Goal: Transaction & Acquisition: Obtain resource

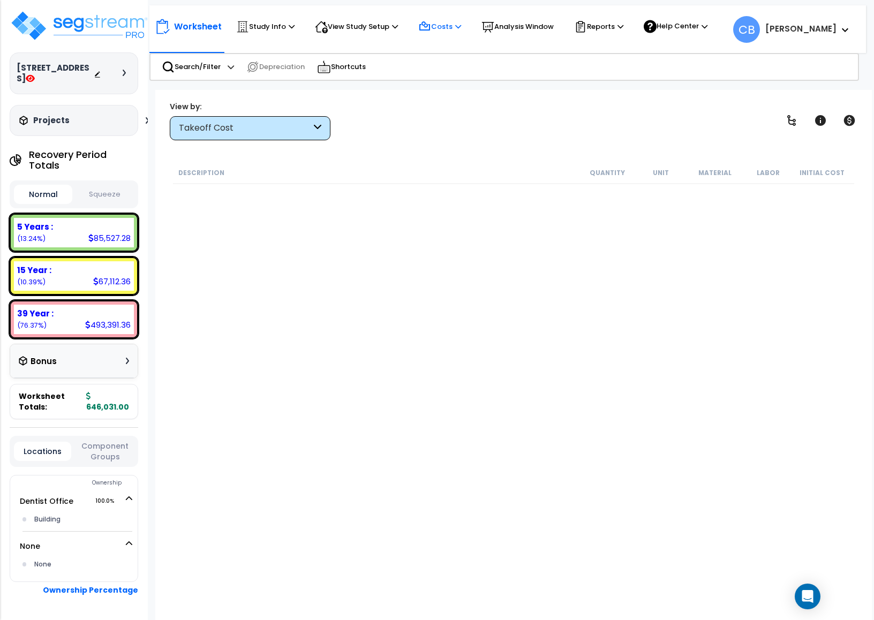
click at [455, 27] on p "Costs" at bounding box center [439, 26] width 43 height 13
click at [229, 129] on div "Takeoff Cost" at bounding box center [245, 128] width 132 height 12
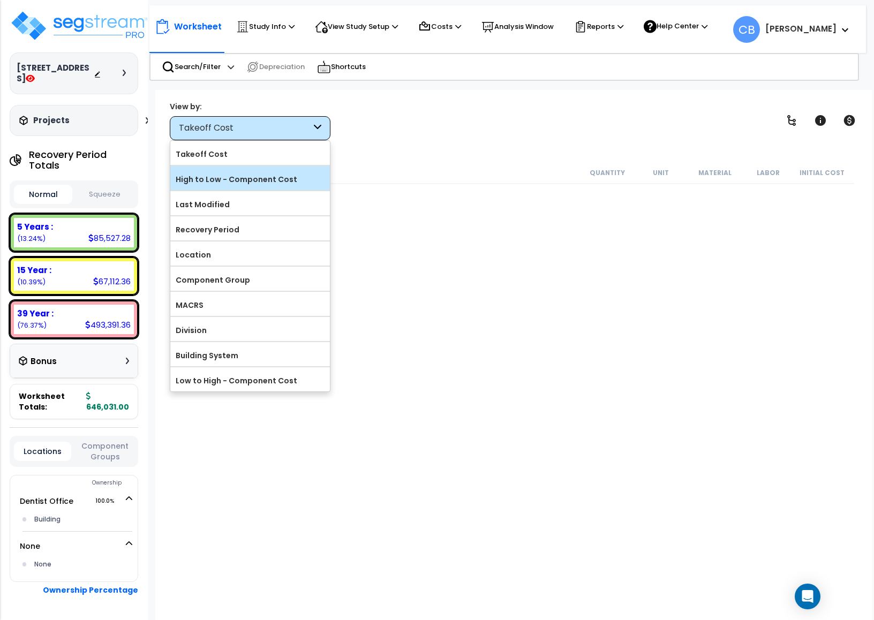
click at [218, 175] on label "High to Low - Component Cost" at bounding box center [250, 179] width 160 height 16
click at [0, 0] on input "High to Low - Component Cost" at bounding box center [0, 0] width 0 height 0
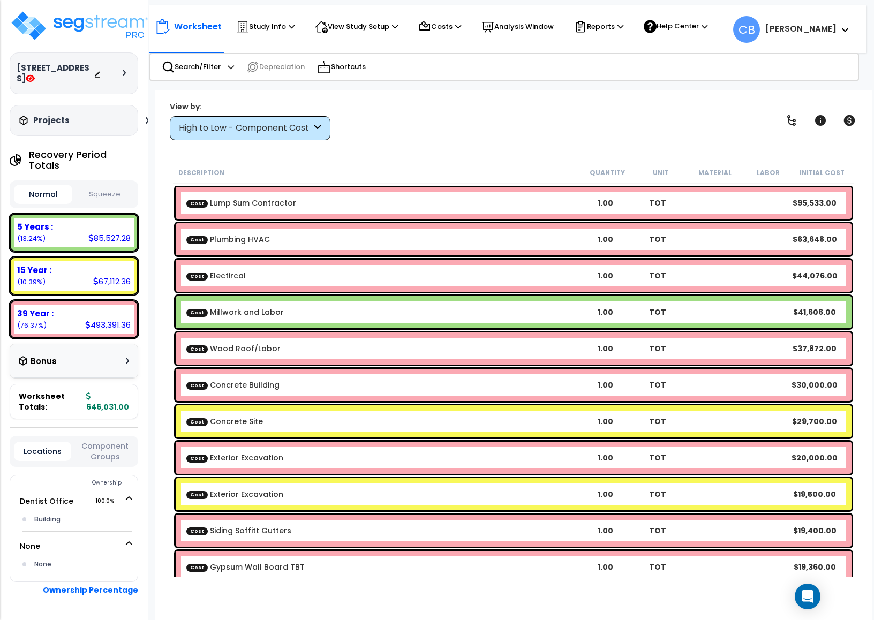
click at [238, 126] on div "High to Low - Component Cost" at bounding box center [245, 128] width 132 height 12
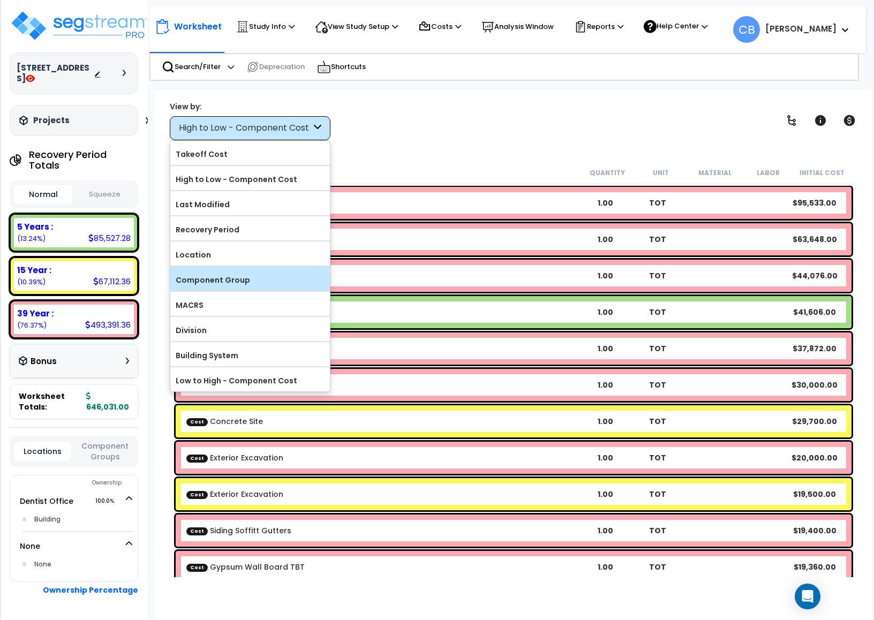
click at [212, 275] on label "Component Group" at bounding box center [250, 280] width 160 height 16
click at [0, 0] on input "Component Group" at bounding box center [0, 0] width 0 height 0
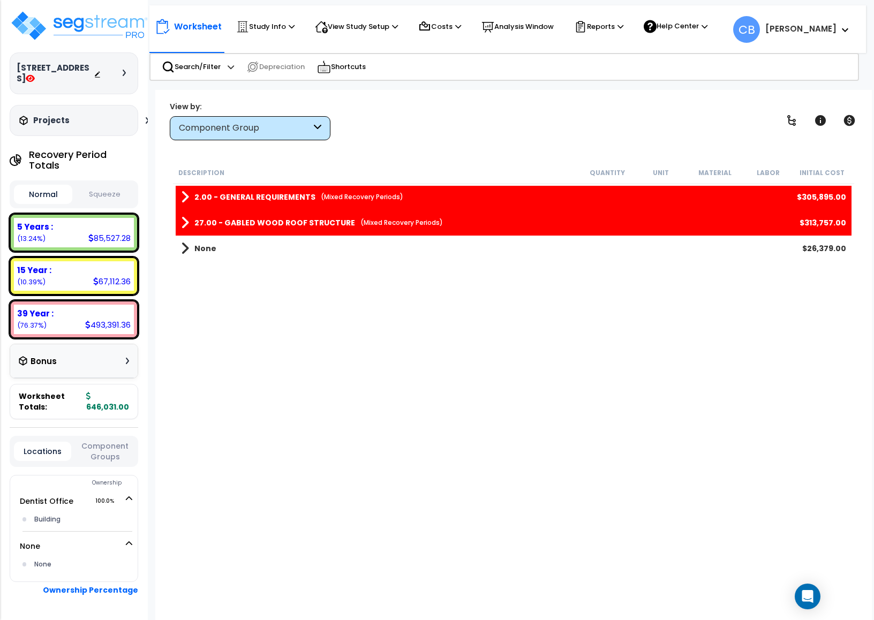
click at [215, 129] on div "Component Group" at bounding box center [245, 128] width 132 height 12
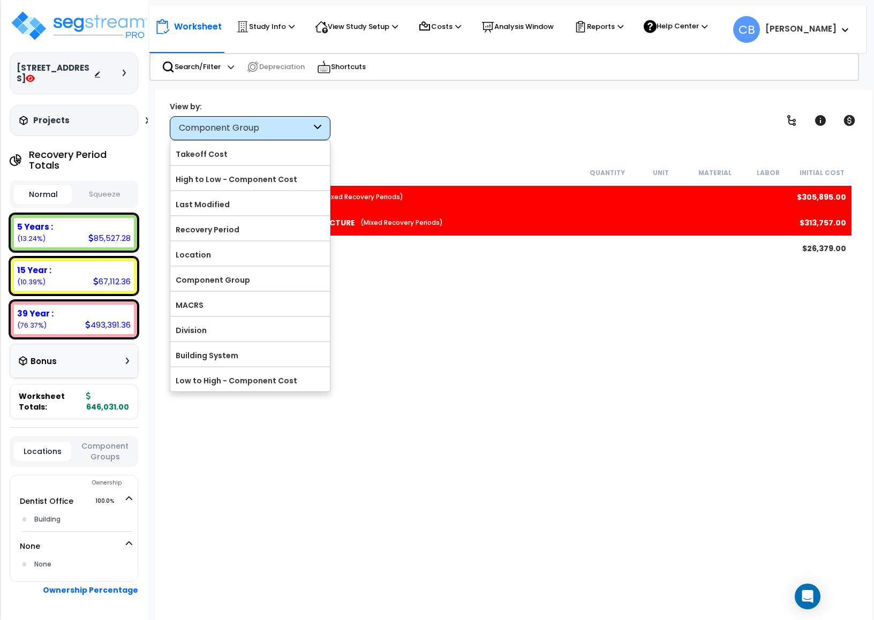
click at [497, 325] on div "Description Quantity Unit Material Labor Initial Cost 2.00 - GENERAL REQUIREMEN…" at bounding box center [513, 370] width 685 height 416
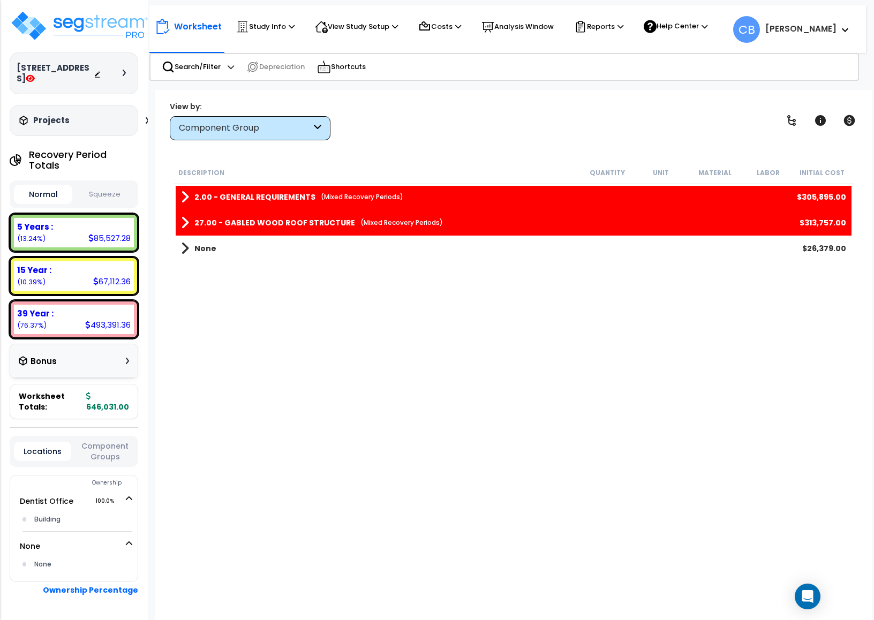
click at [243, 190] on link "2.00 - GENERAL REQUIREMENTS (Mixed Recovery Periods)" at bounding box center [292, 197] width 222 height 15
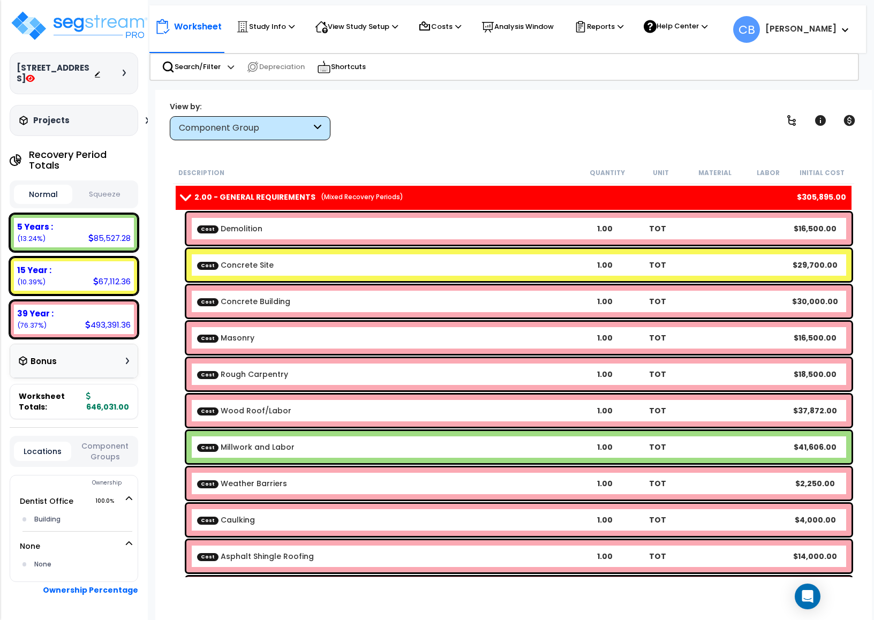
click at [243, 190] on link "2.00 - GENERAL REQUIREMENTS (Mixed Recovery Periods)" at bounding box center [292, 197] width 222 height 15
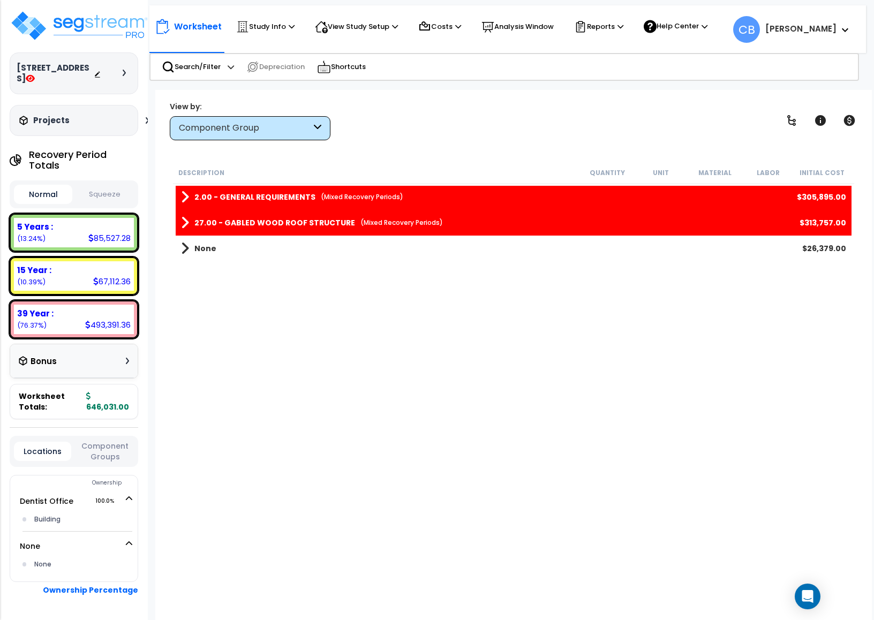
click at [227, 221] on b "27.00 - GABLED WOOD ROOF STRUCTURE" at bounding box center [274, 223] width 161 height 11
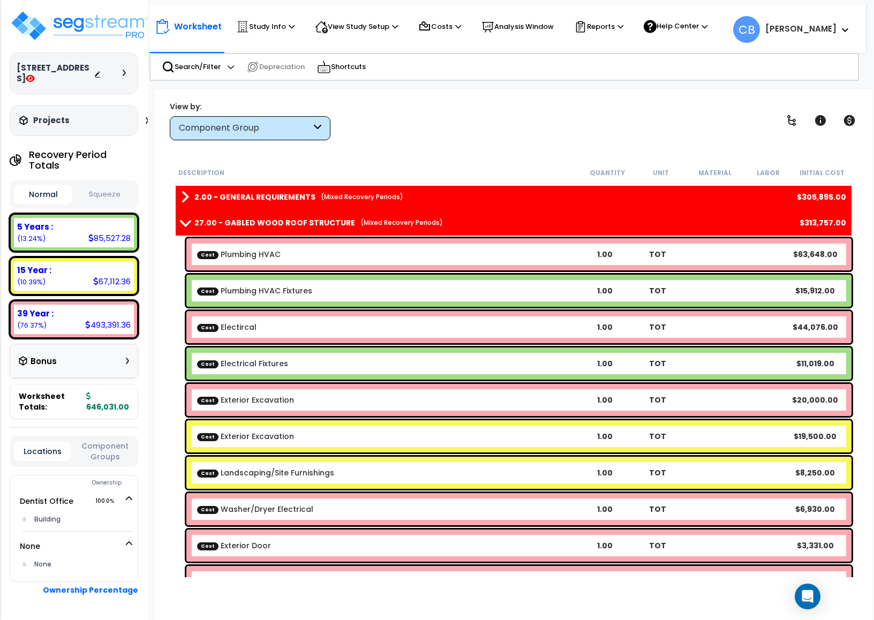
click at [227, 221] on b "27.00 - GABLED WOOD ROOF STRUCTURE" at bounding box center [274, 223] width 161 height 11
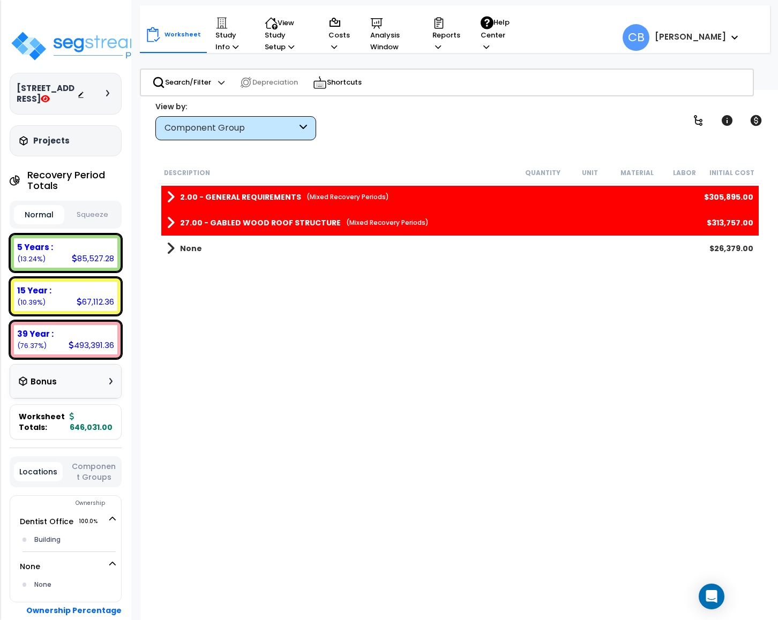
click at [180, 196] on b "2.00 - GENERAL REQUIREMENTS" at bounding box center [240, 197] width 121 height 11
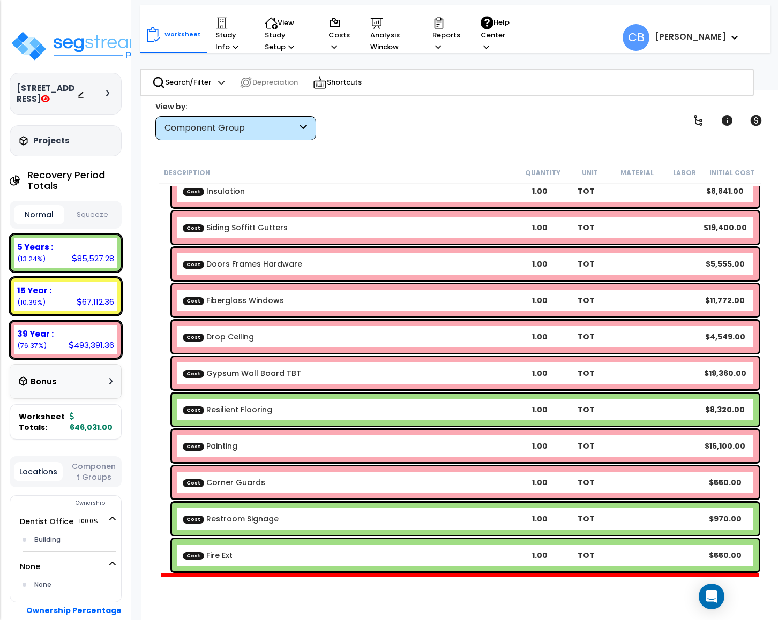
scroll to position [448, 0]
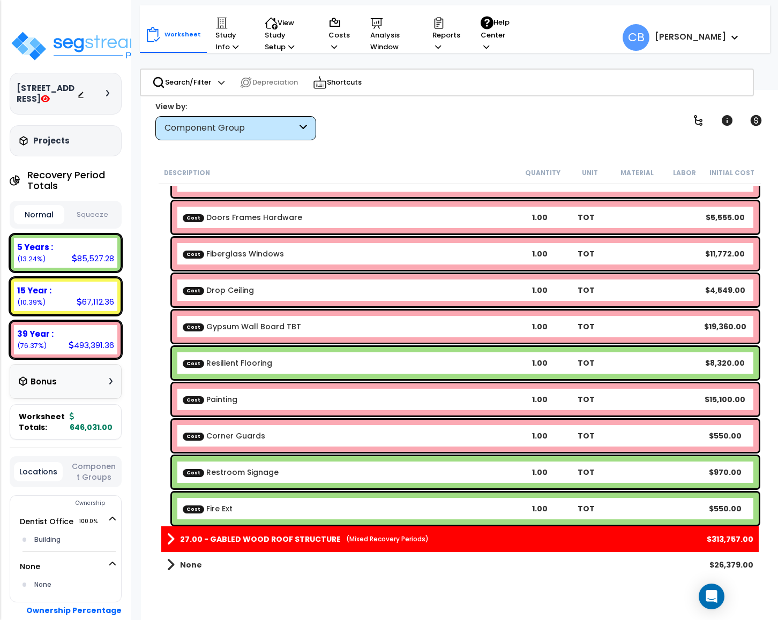
click at [173, 529] on div "27.00 - GABLED WOOD ROOF STRUCTURE (Mixed Recovery Periods) $313,757.00" at bounding box center [459, 540] width 597 height 26
click at [180, 535] on b "27.00 - GABLED WOOD ROOF STRUCTURE" at bounding box center [260, 539] width 161 height 11
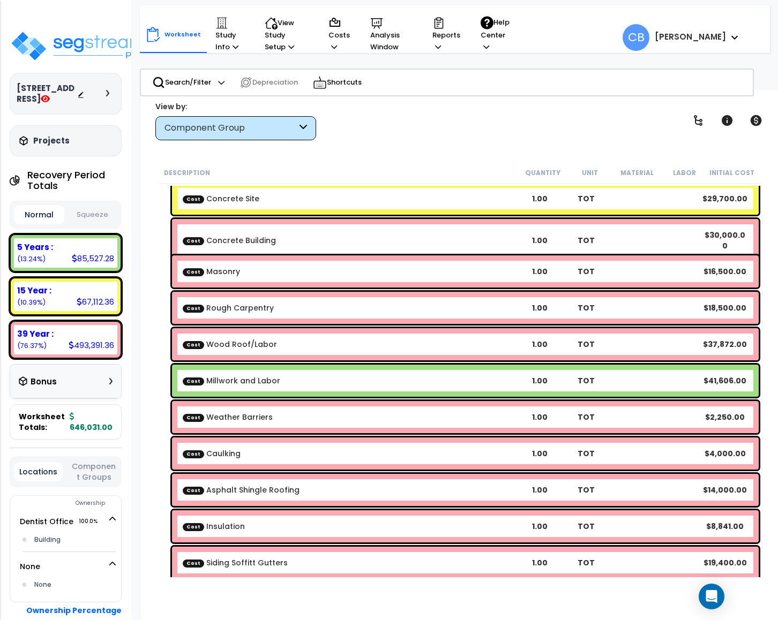
scroll to position [0, 0]
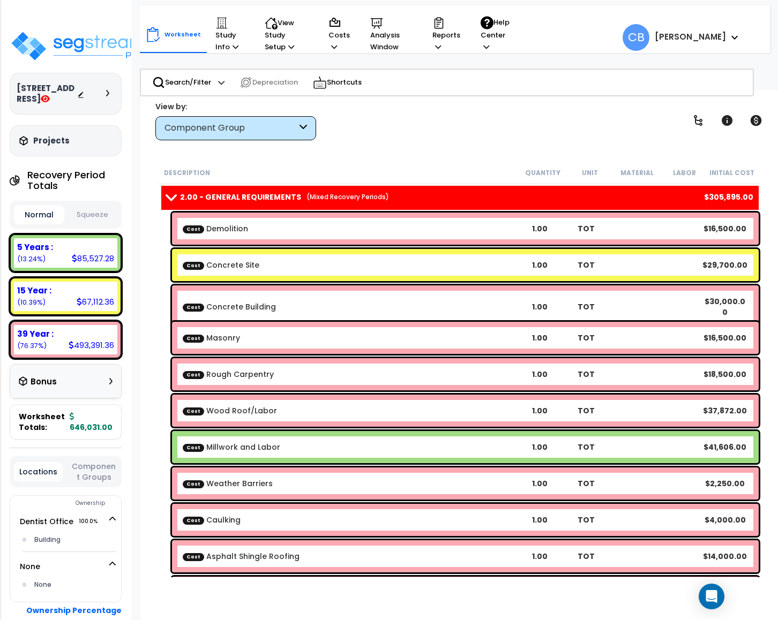
click at [211, 125] on div "Component Group" at bounding box center [230, 128] width 132 height 12
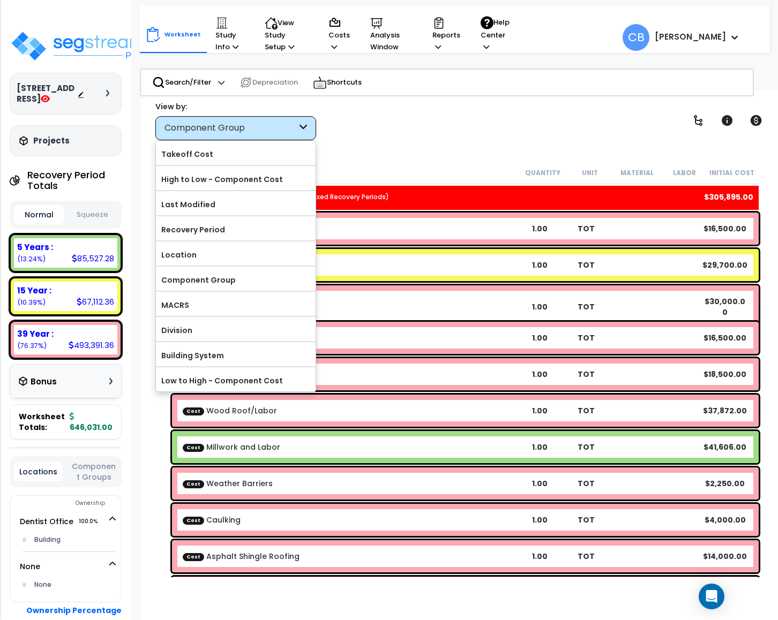
click at [381, 140] on div "View by: Component Group Takeoff Cost" at bounding box center [460, 121] width 617 height 40
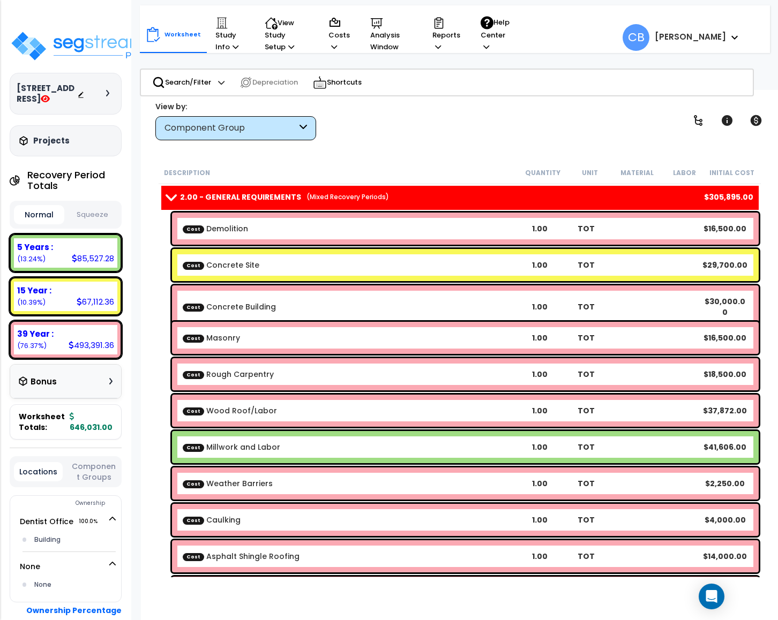
click at [160, 193] on div "2.00 - GENERAL REQUIREMENTS (Mixed Recovery Periods) $305,895.00" at bounding box center [460, 197] width 603 height 26
click at [181, 198] on b "2.00 - GENERAL REQUIREMENTS" at bounding box center [240, 197] width 121 height 11
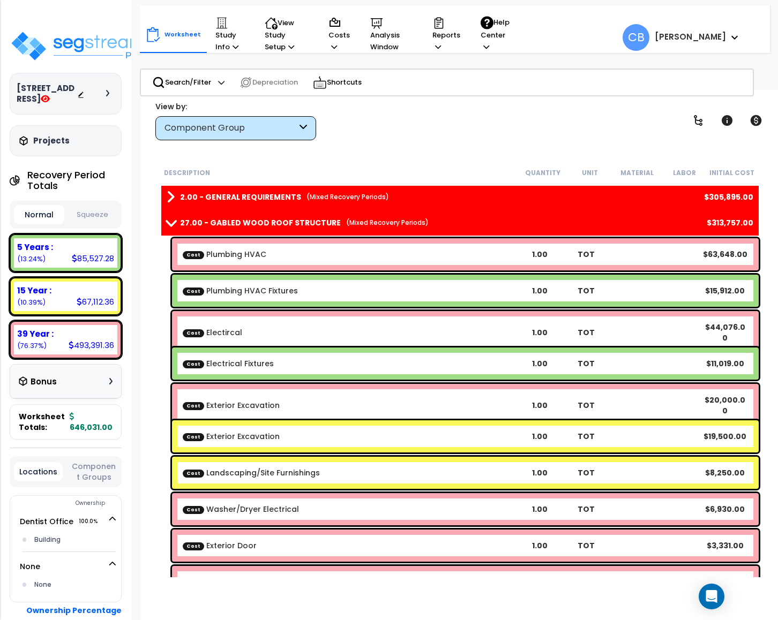
click at [189, 219] on b "27.00 - GABLED WOOD ROOF STRUCTURE" at bounding box center [260, 223] width 161 height 11
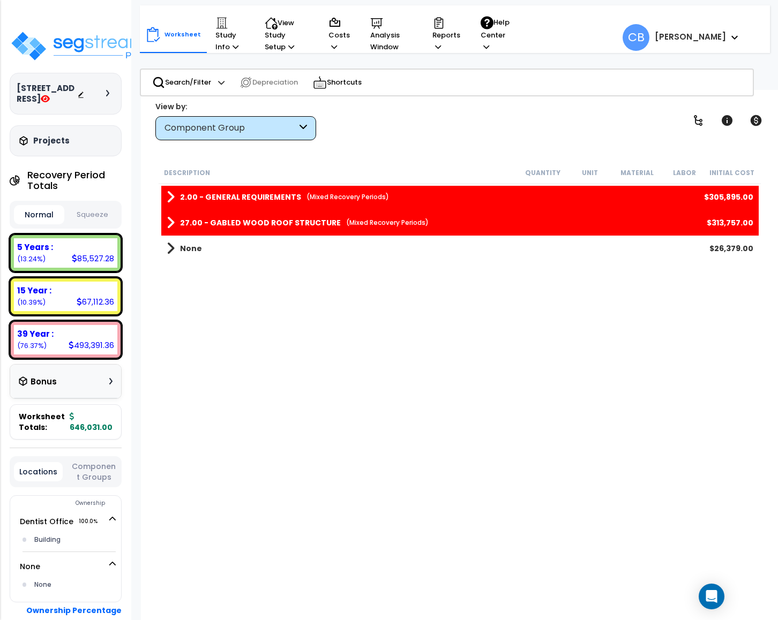
click at [185, 227] on b "27.00 - GABLED WOOD ROOF STRUCTURE" at bounding box center [260, 223] width 161 height 11
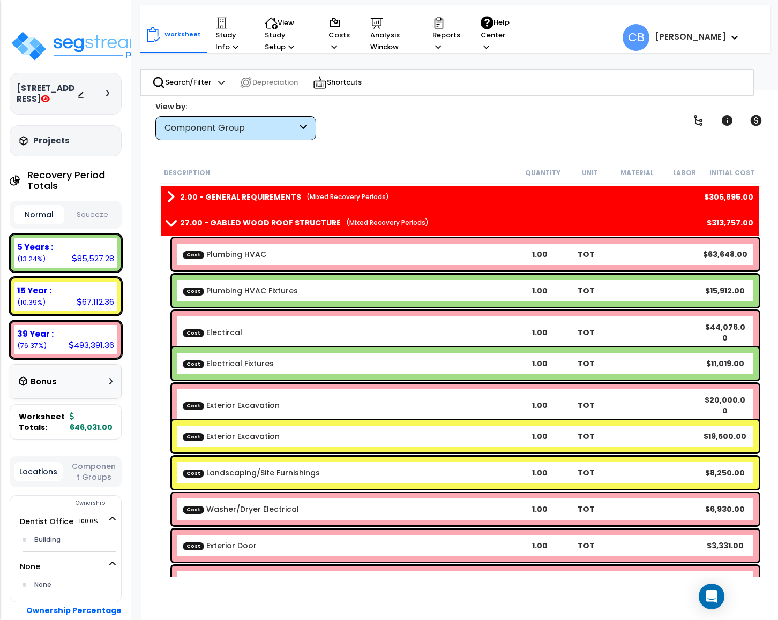
click at [185, 227] on b "27.00 - GABLED WOOD ROOF STRUCTURE" at bounding box center [260, 223] width 161 height 11
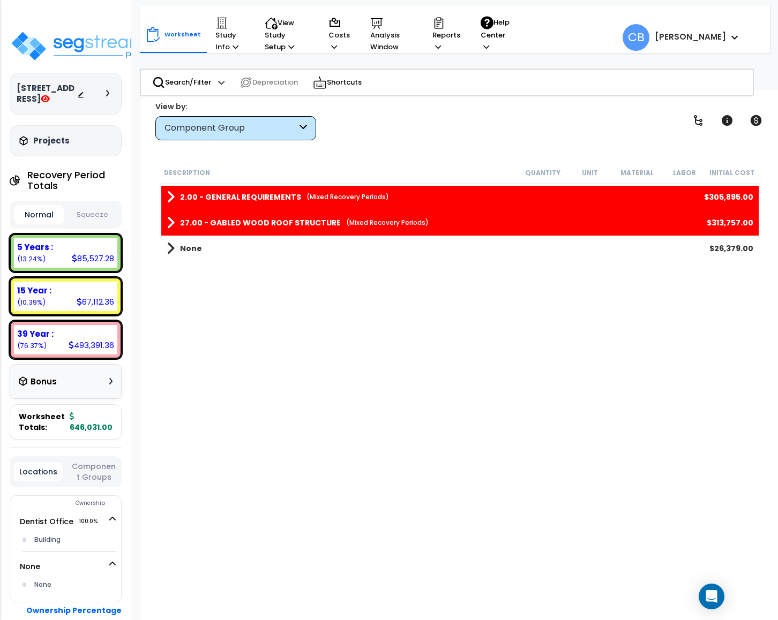
click at [206, 122] on div "Component Group" at bounding box center [230, 128] width 132 height 12
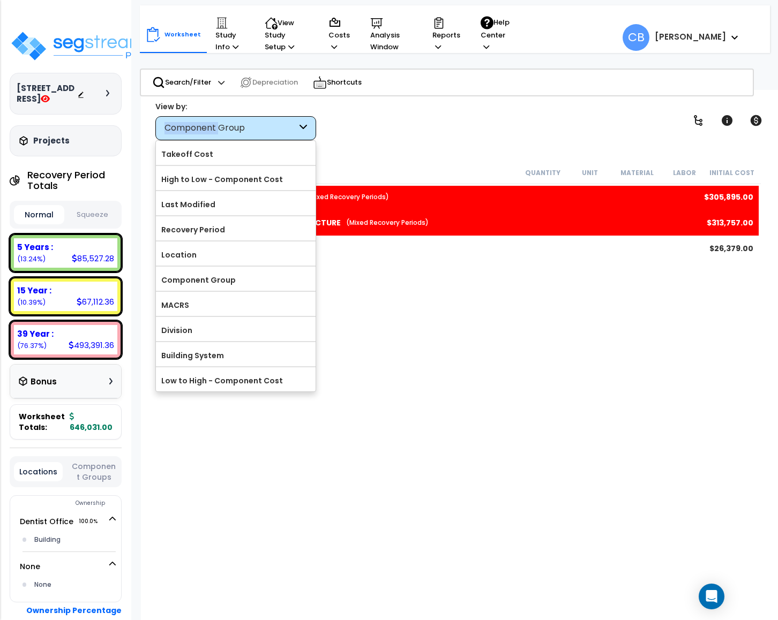
click at [206, 122] on div "Component Group" at bounding box center [230, 128] width 132 height 12
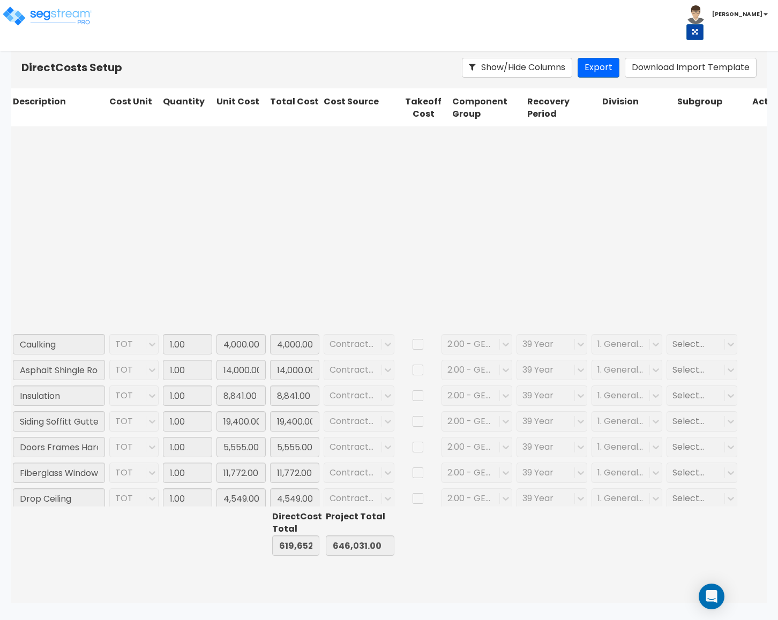
type input "1.00"
type input "11,019.00"
type input "1.00"
type input "20,000.00"
type input "1.00"
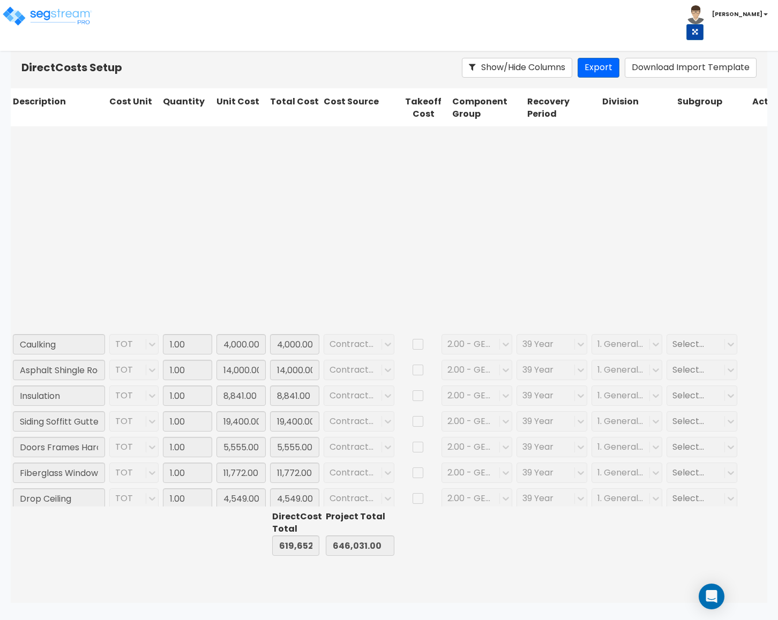
type input "19,500.00"
type input "1.00"
type input "8,250.00"
type input "1.00"
type input "6,930.00"
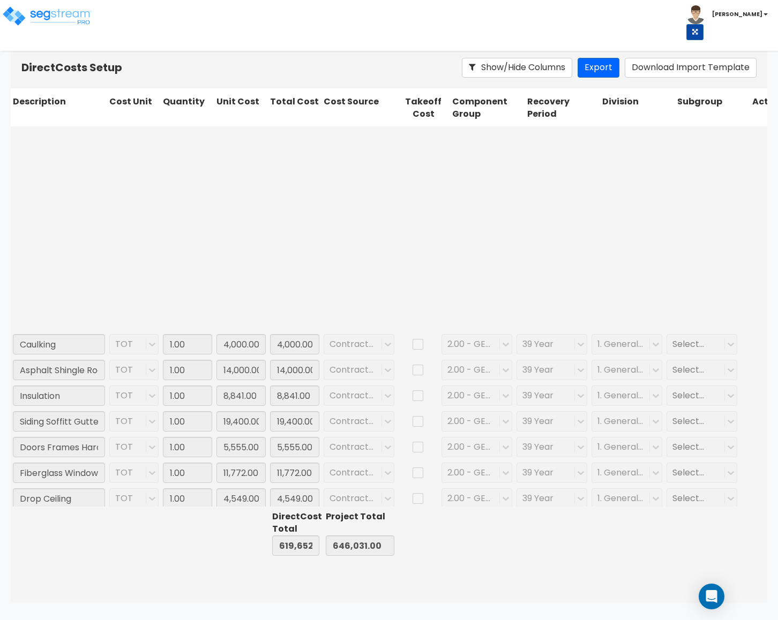
type input "1.00"
type input "3,331.00"
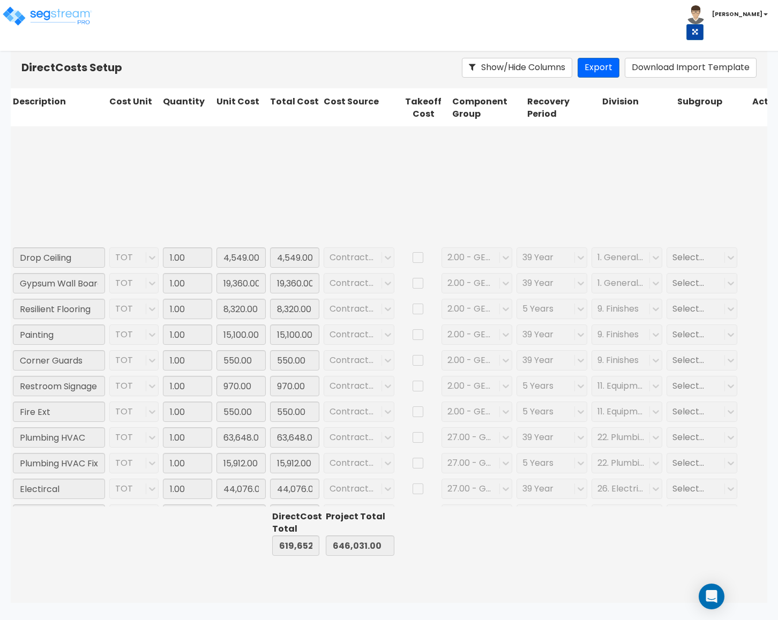
type input "1.00"
type input "3,813.00"
type input "1.00"
type input "2,339.00"
type input "1.00"
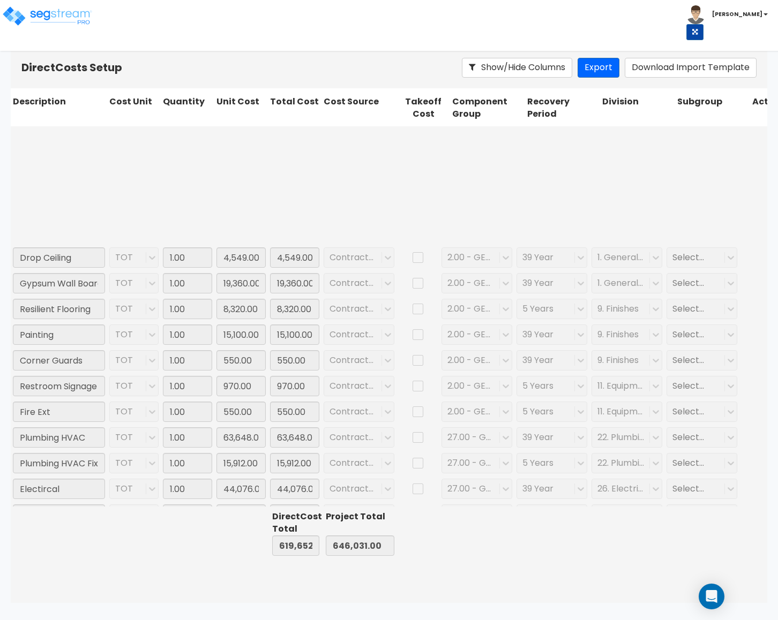
type input "1,903.00"
type input "1.00"
type input "6,923.00"
type input "1.00"
type input "6,922.00"
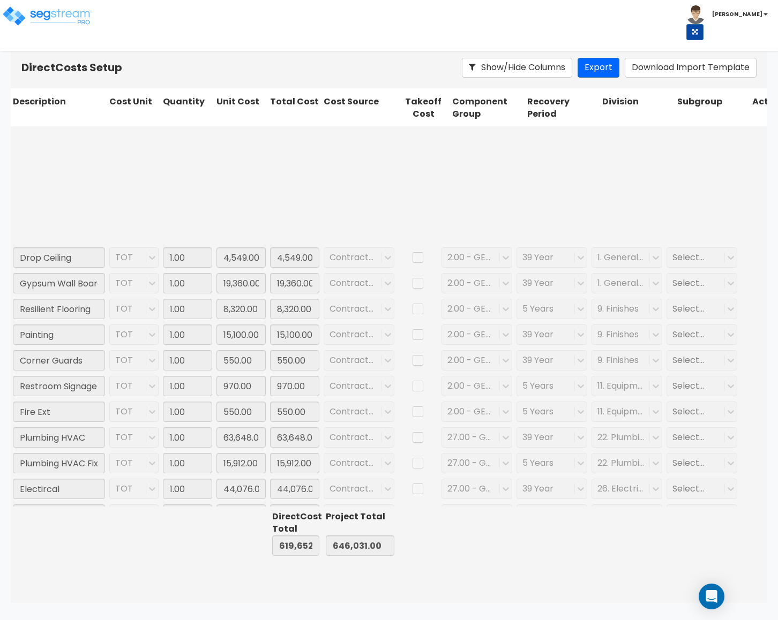
type input "1.00"
type input "3,658.00"
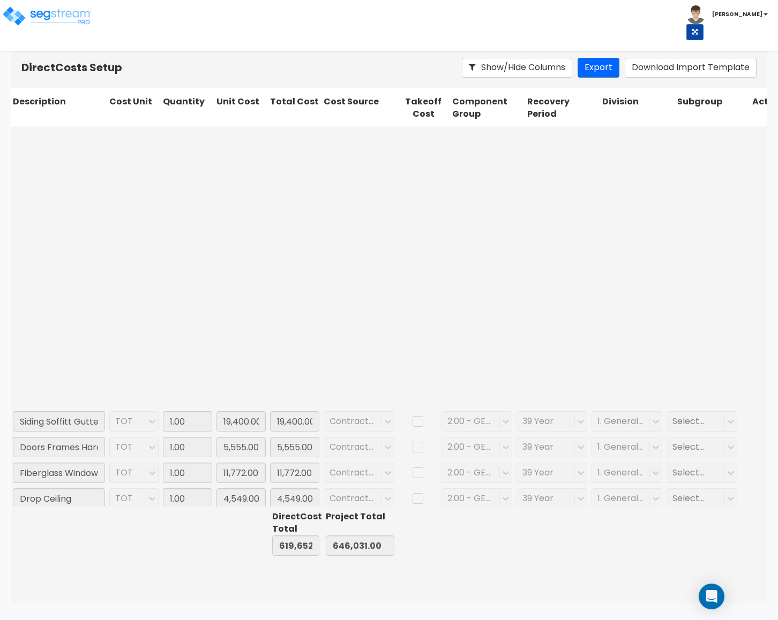
type input "1.00"
type input "11,019.00"
type input "1.00"
type input "20,000.00"
type input "1.00"
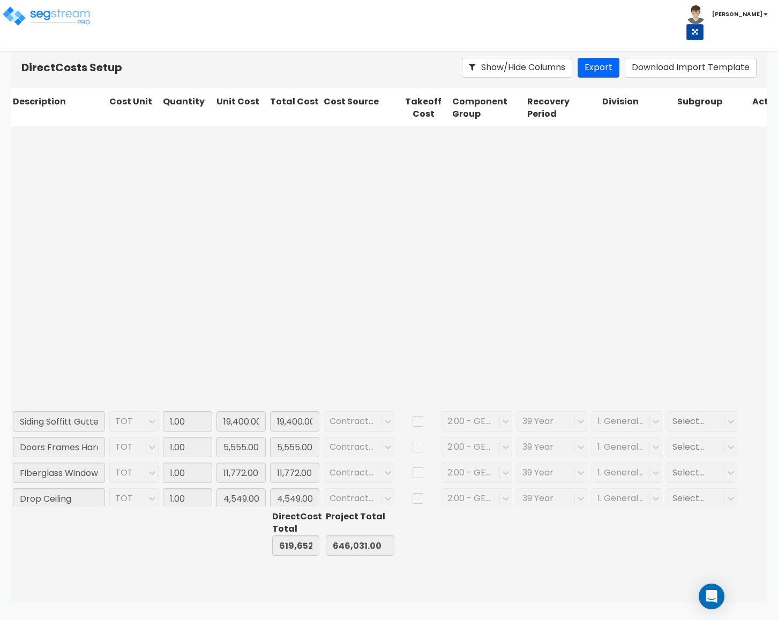
type input "19,500.00"
type input "1.00"
type input "8,250.00"
type input "1.00"
type input "6,930.00"
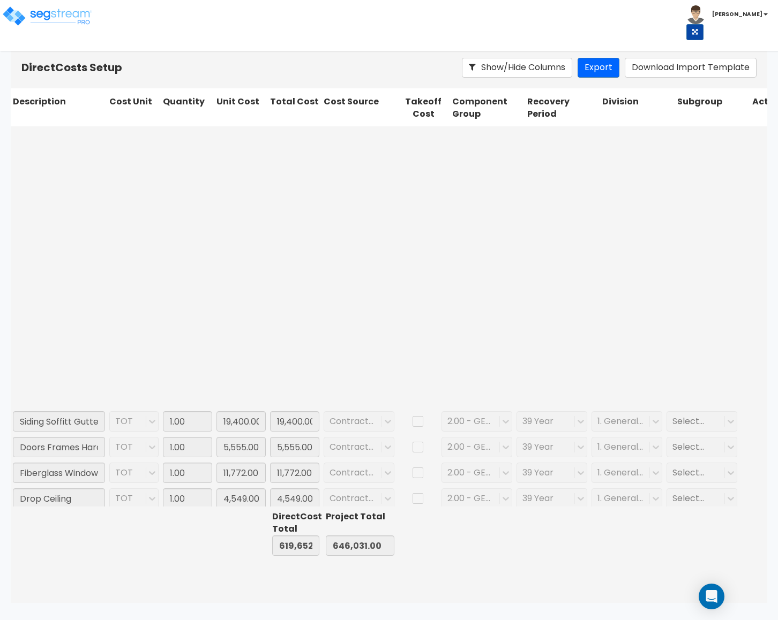
type input "1.00"
type input "3,331.00"
type input "1.00"
type input "3,813.00"
type input "1.00"
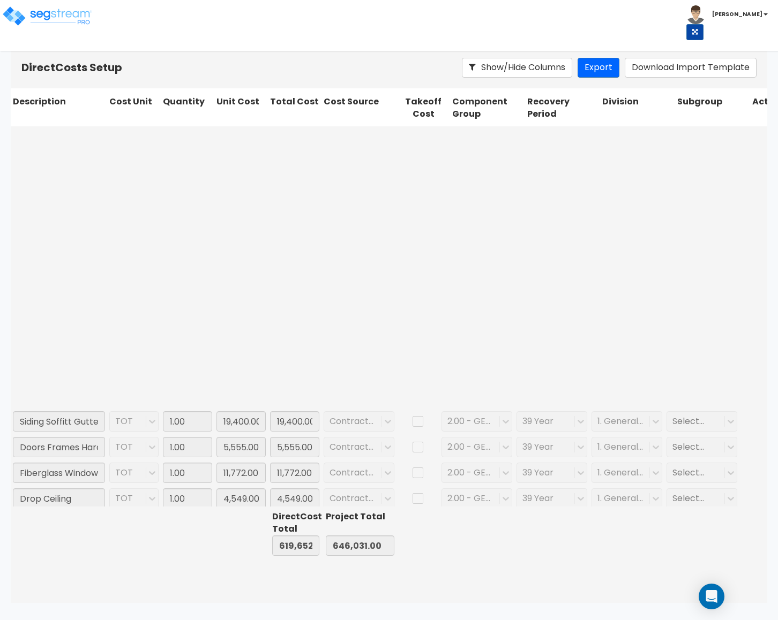
type input "2,339.00"
type input "1.00"
type input "1,903.00"
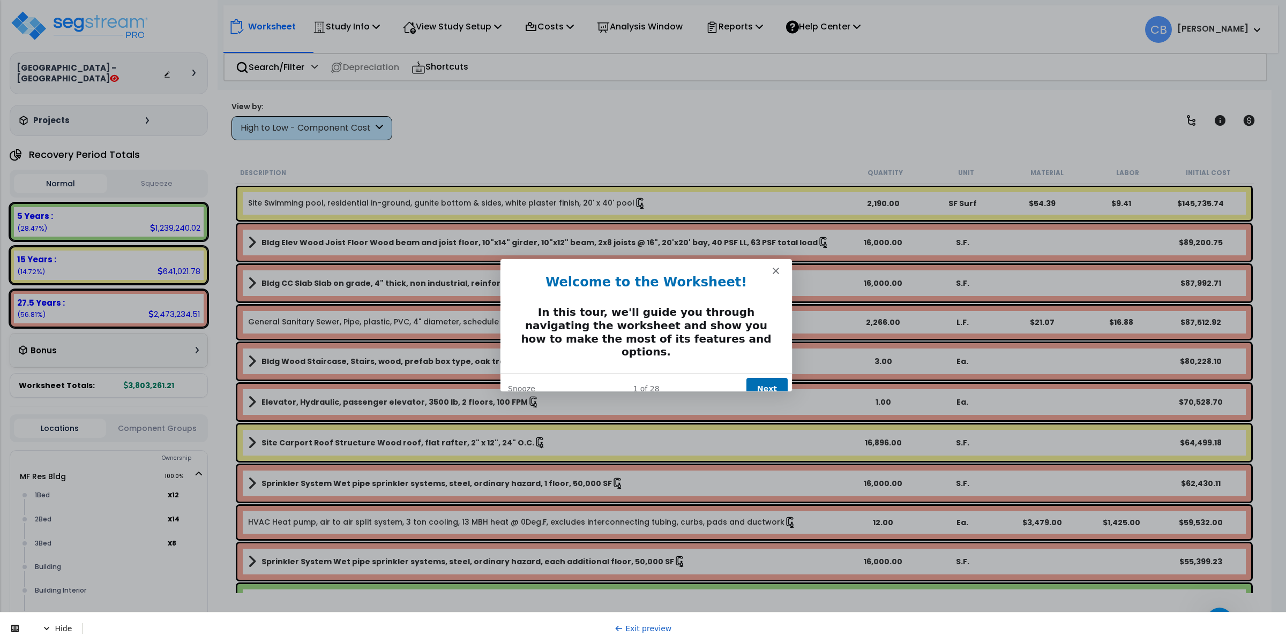
click at [767, 378] on button "Next" at bounding box center [766, 389] width 41 height 22
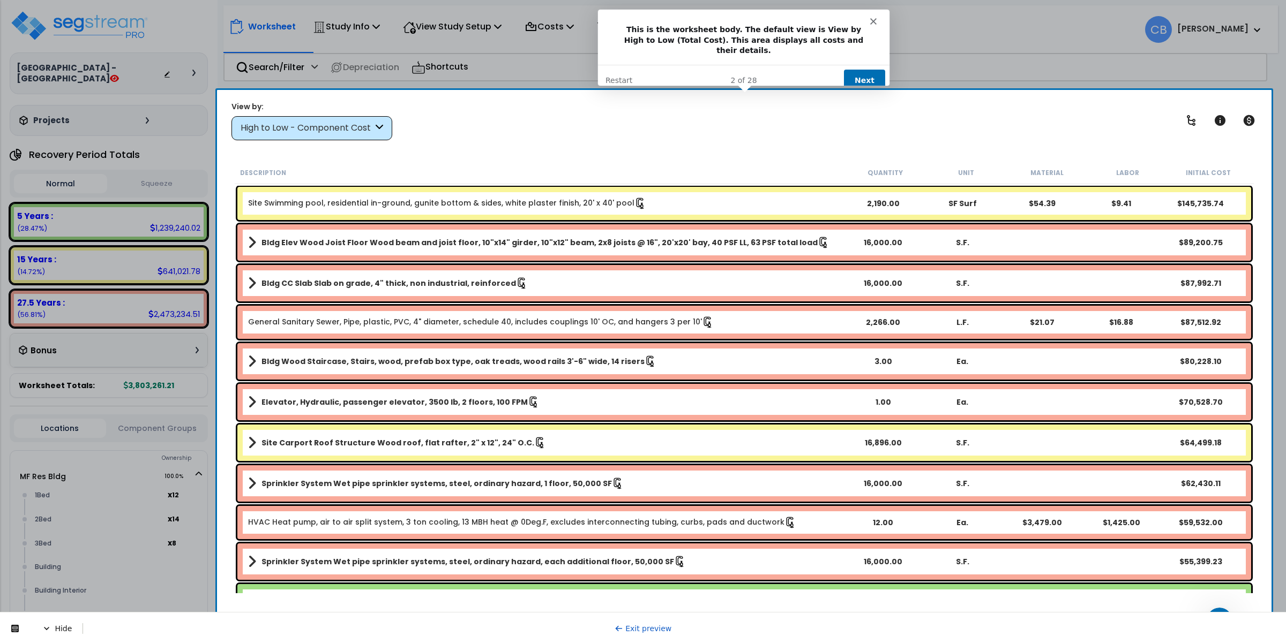
click at [870, 69] on button "Next" at bounding box center [863, 80] width 41 height 22
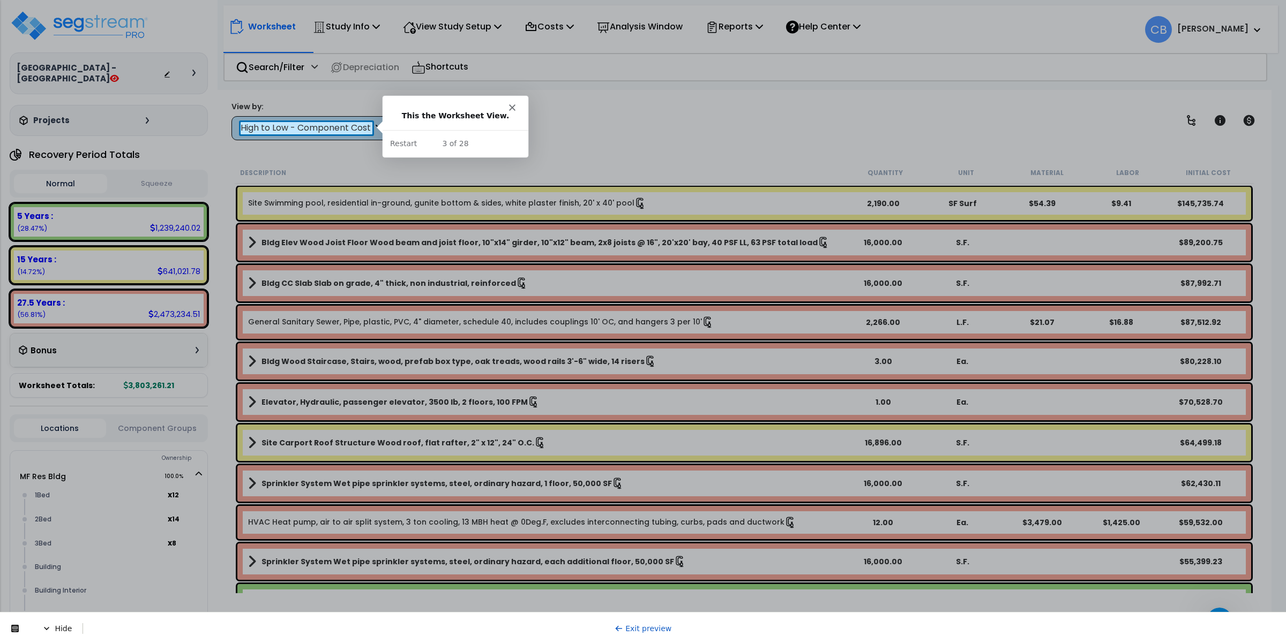
click at [320, 125] on div "High to Low - Component Cost" at bounding box center [307, 128] width 132 height 12
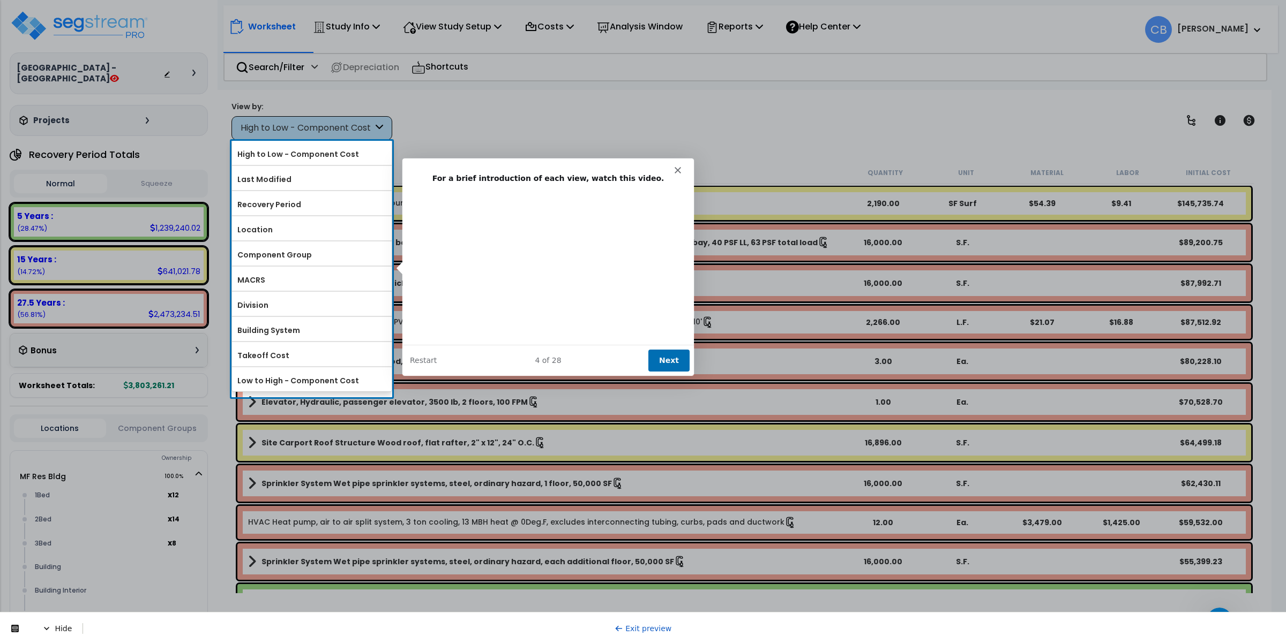
click at [670, 351] on button "Next" at bounding box center [667, 360] width 41 height 22
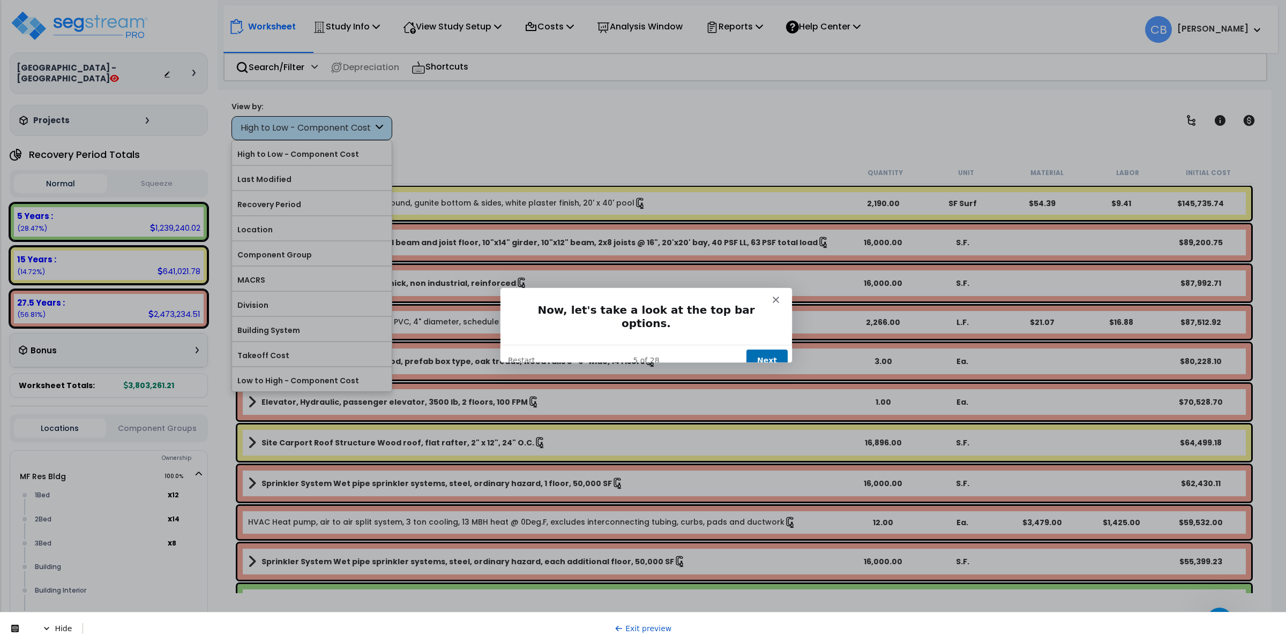
click at [756, 349] on button "Next" at bounding box center [766, 360] width 41 height 22
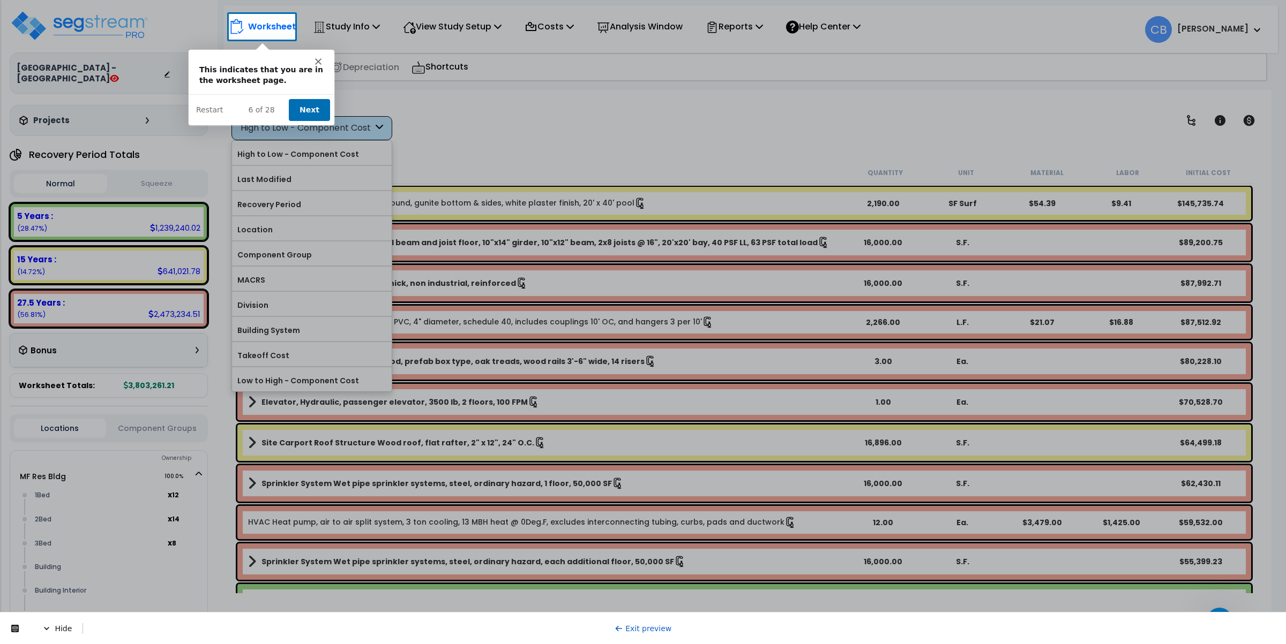
click at [308, 106] on button "Next" at bounding box center [308, 109] width 41 height 22
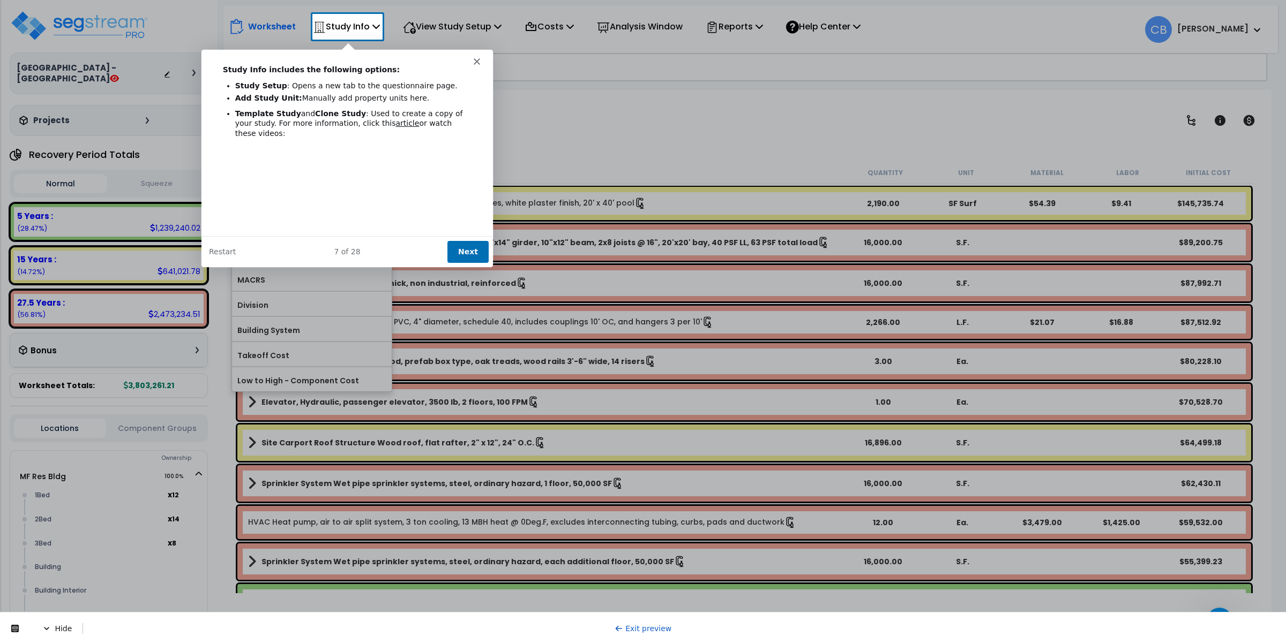
click at [471, 248] on button "Next" at bounding box center [466, 251] width 41 height 22
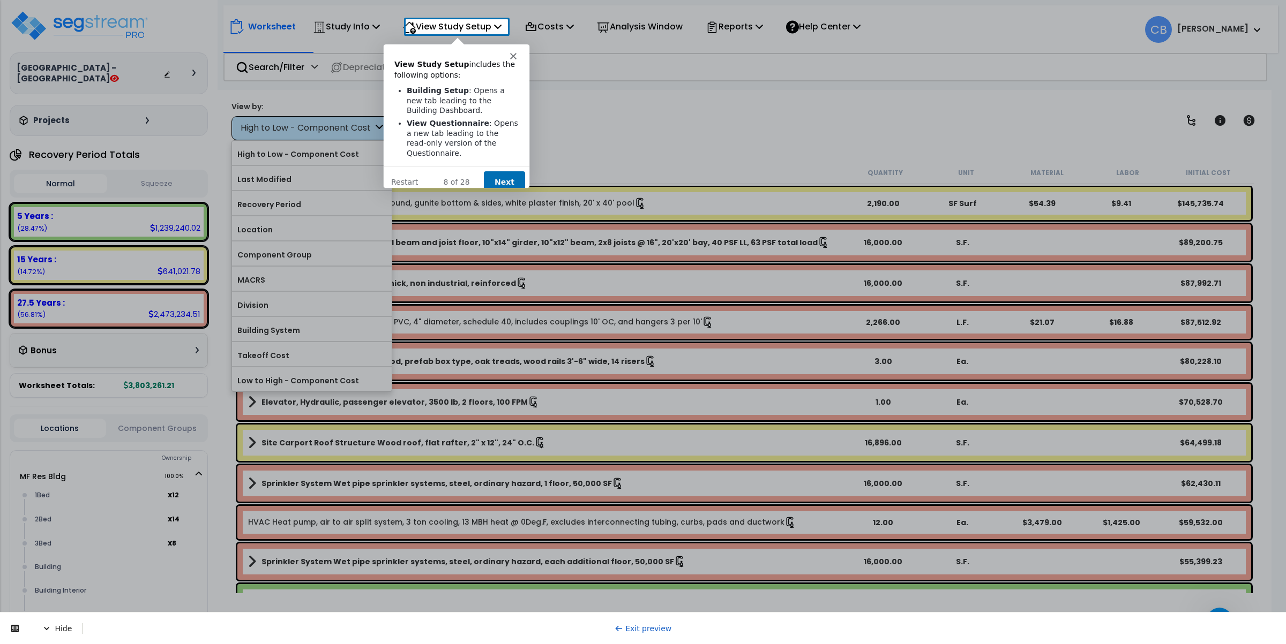
click at [504, 170] on button "Next" at bounding box center [503, 181] width 41 height 22
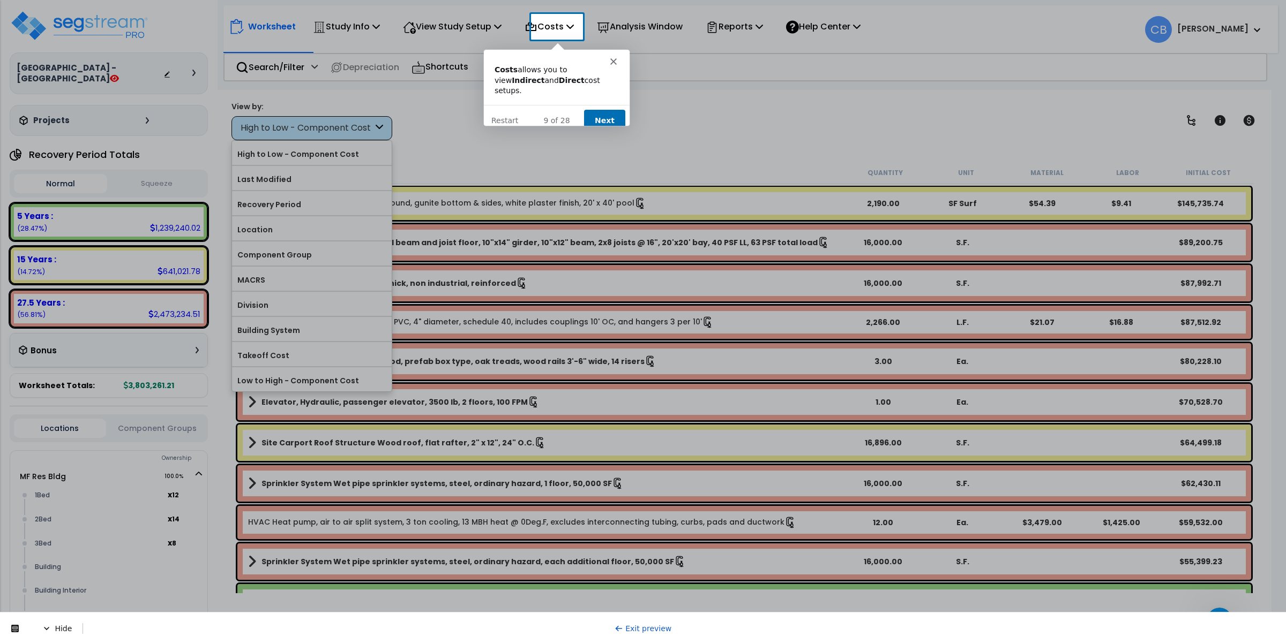
click at [603, 109] on button "Next" at bounding box center [603, 120] width 41 height 22
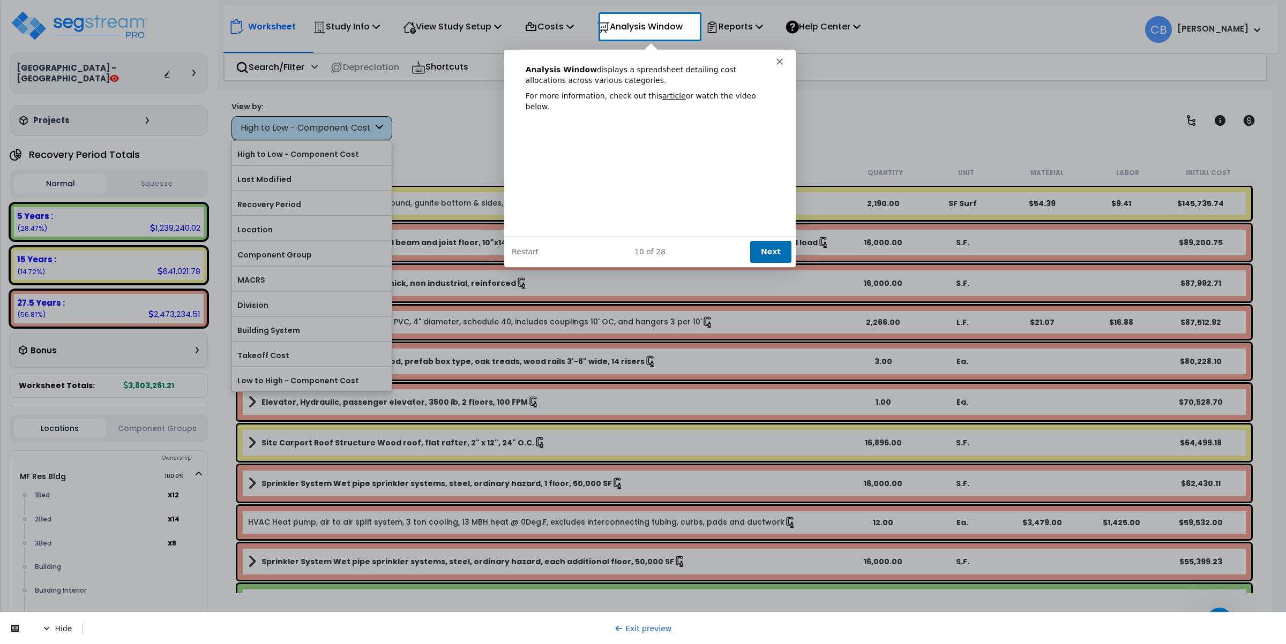
click at [764, 251] on button "Next" at bounding box center [769, 251] width 41 height 22
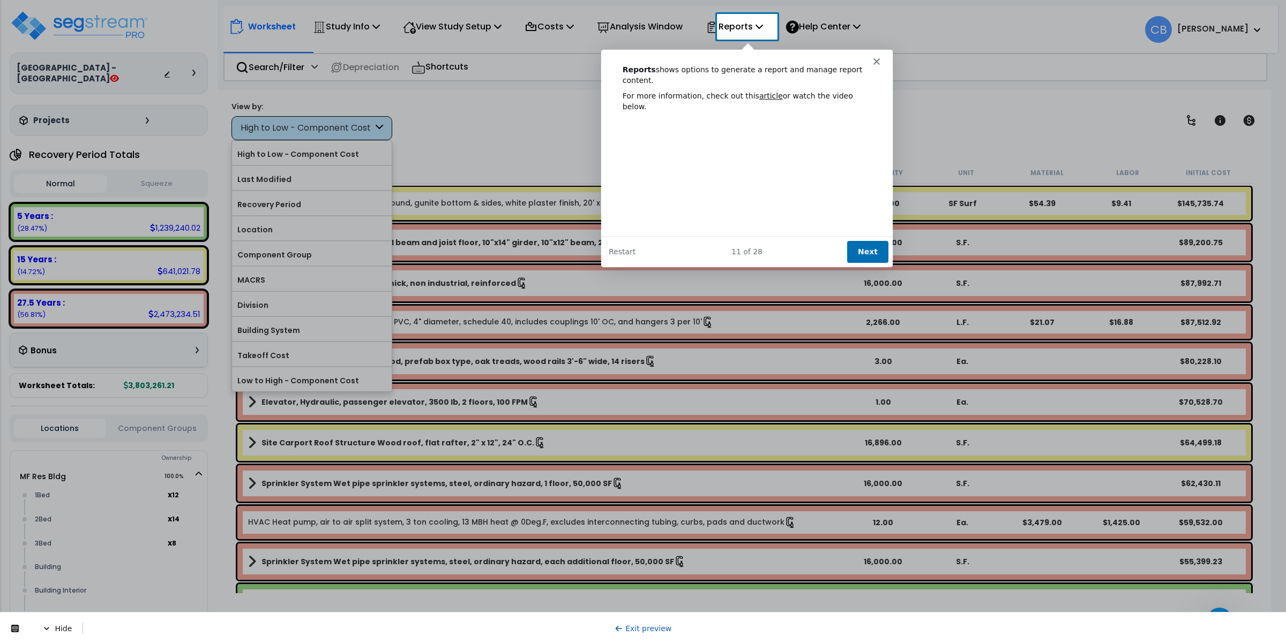
click at [865, 253] on button "Next" at bounding box center [866, 251] width 41 height 22
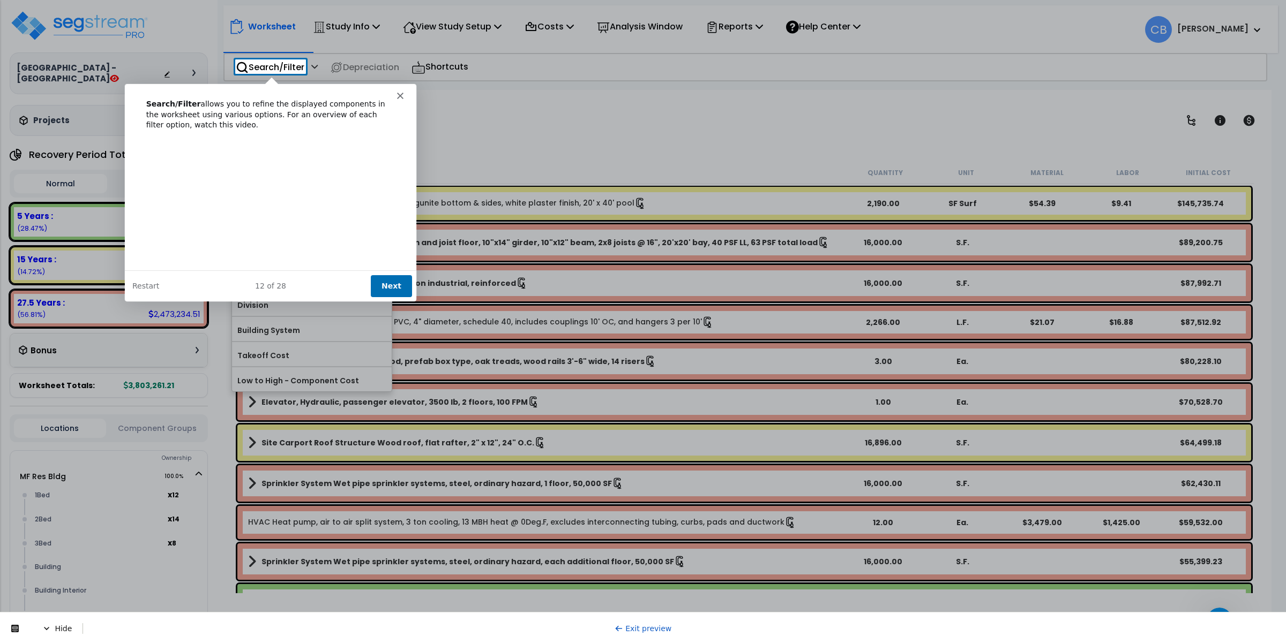
click at [393, 280] on button "Next" at bounding box center [390, 286] width 41 height 22
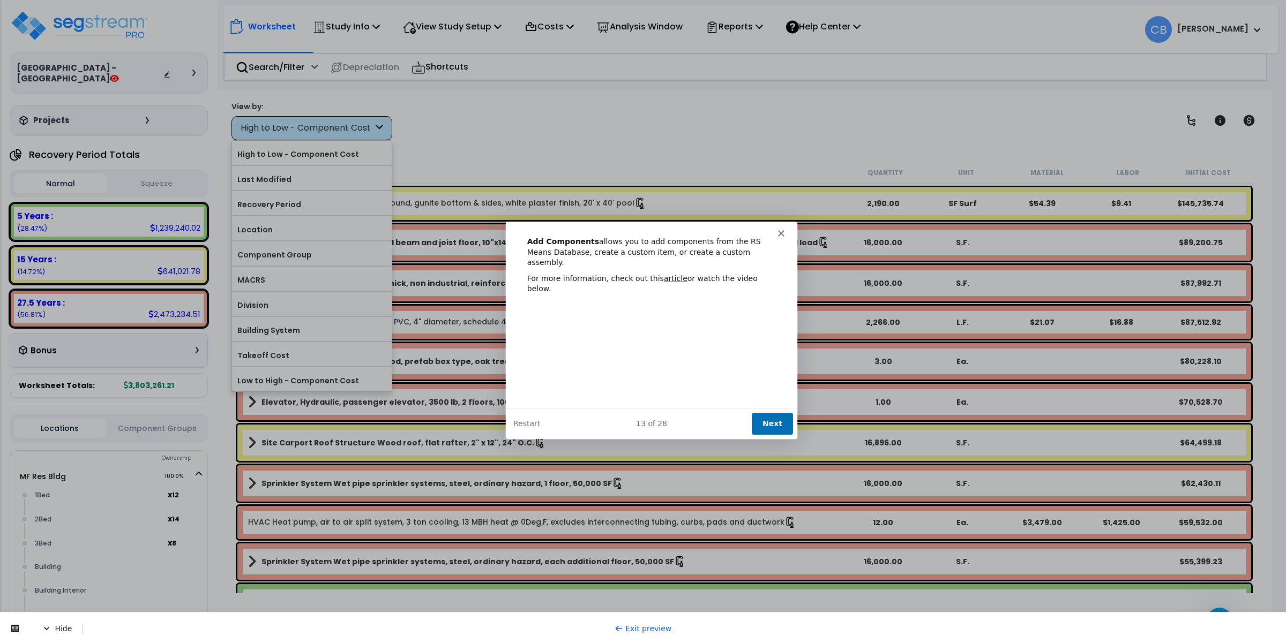
click at [779, 419] on button "Next" at bounding box center [771, 424] width 41 height 22
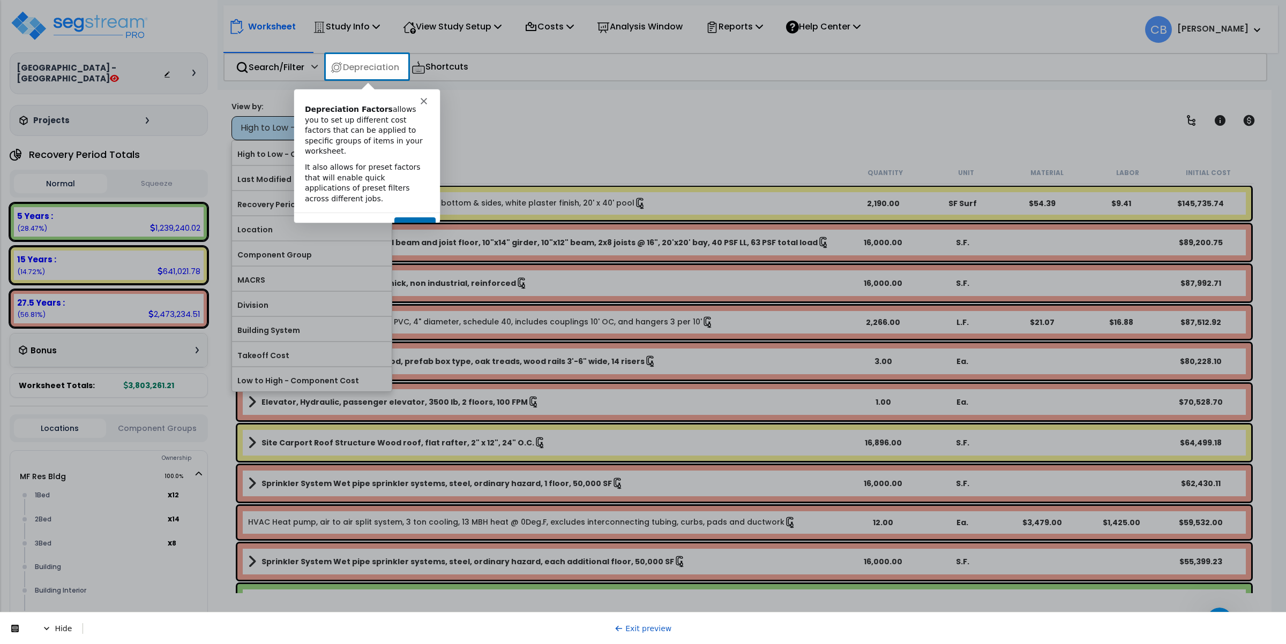
click at [419, 216] on button "Next" at bounding box center [413, 227] width 41 height 22
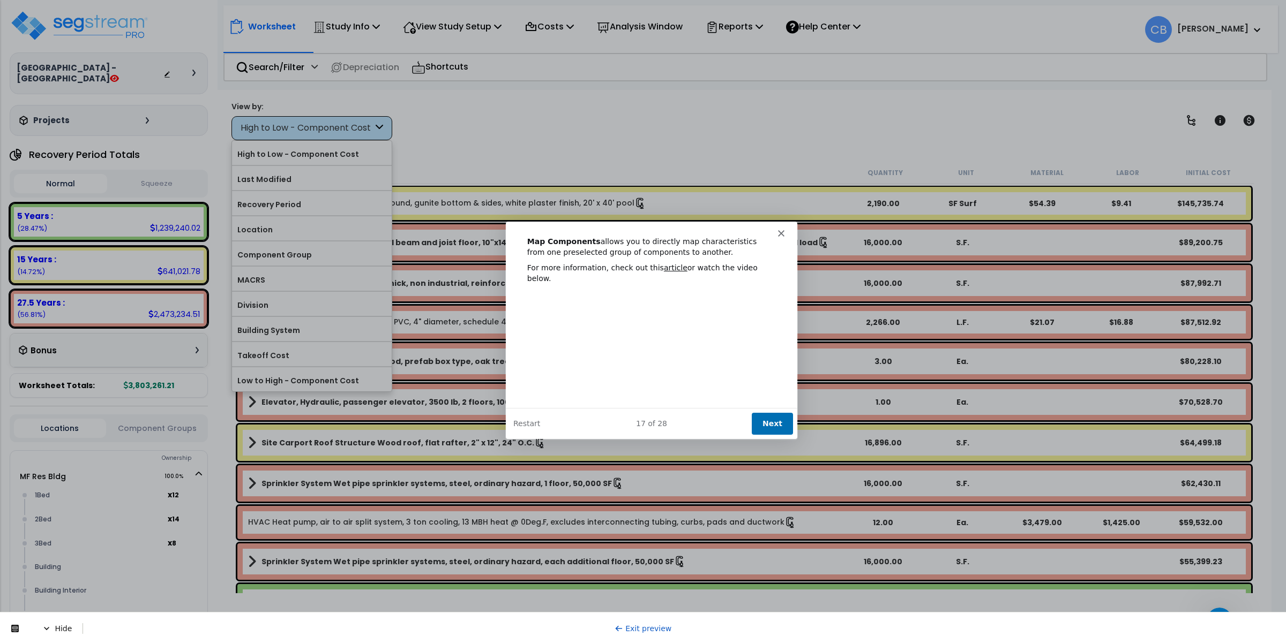
click at [779, 235] on icon "Close" at bounding box center [780, 233] width 6 height 6
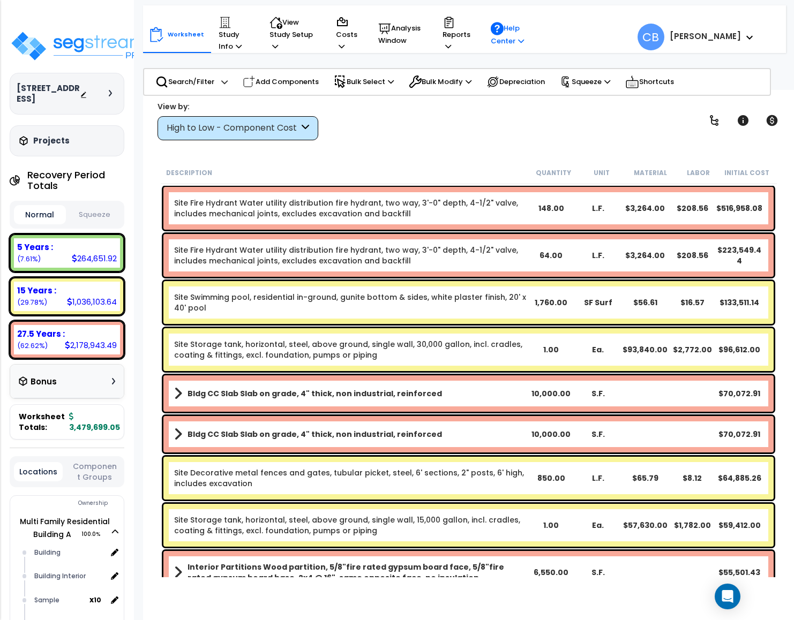
click at [511, 38] on p "Help Center" at bounding box center [508, 34] width 34 height 25
click at [389, 125] on div "View by: High to Low - Component Cost High to Low - Component Cost" at bounding box center [468, 121] width 629 height 40
click at [91, 41] on img at bounding box center [79, 46] width 139 height 32
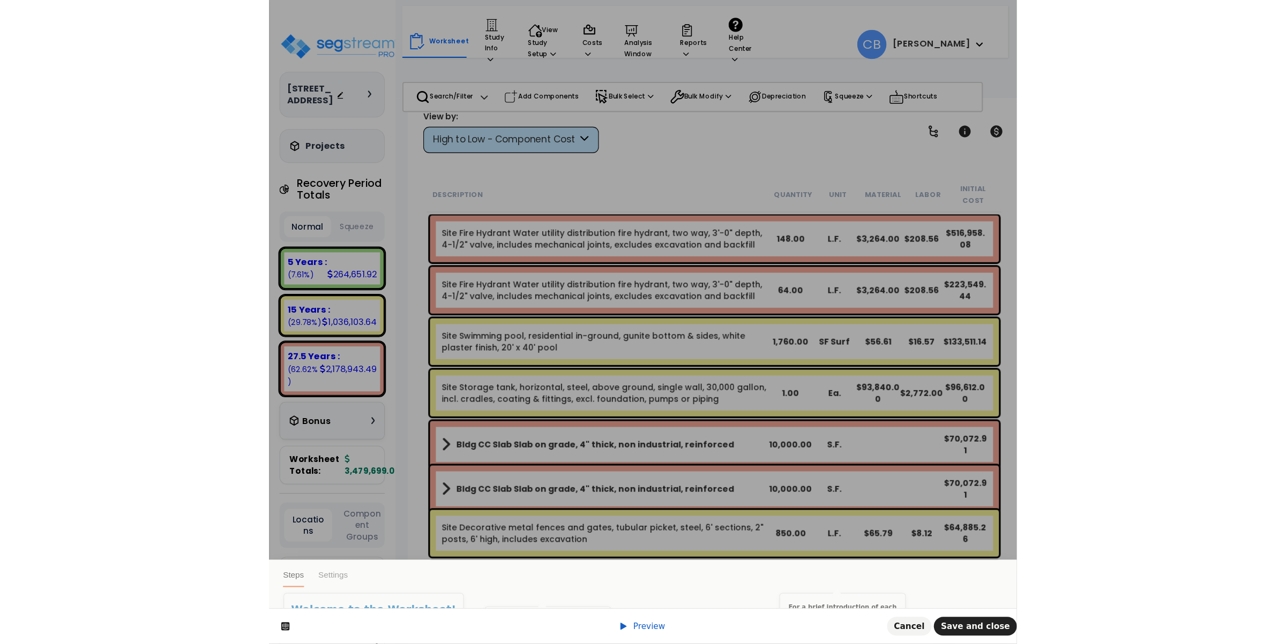
scroll to position [47, 0]
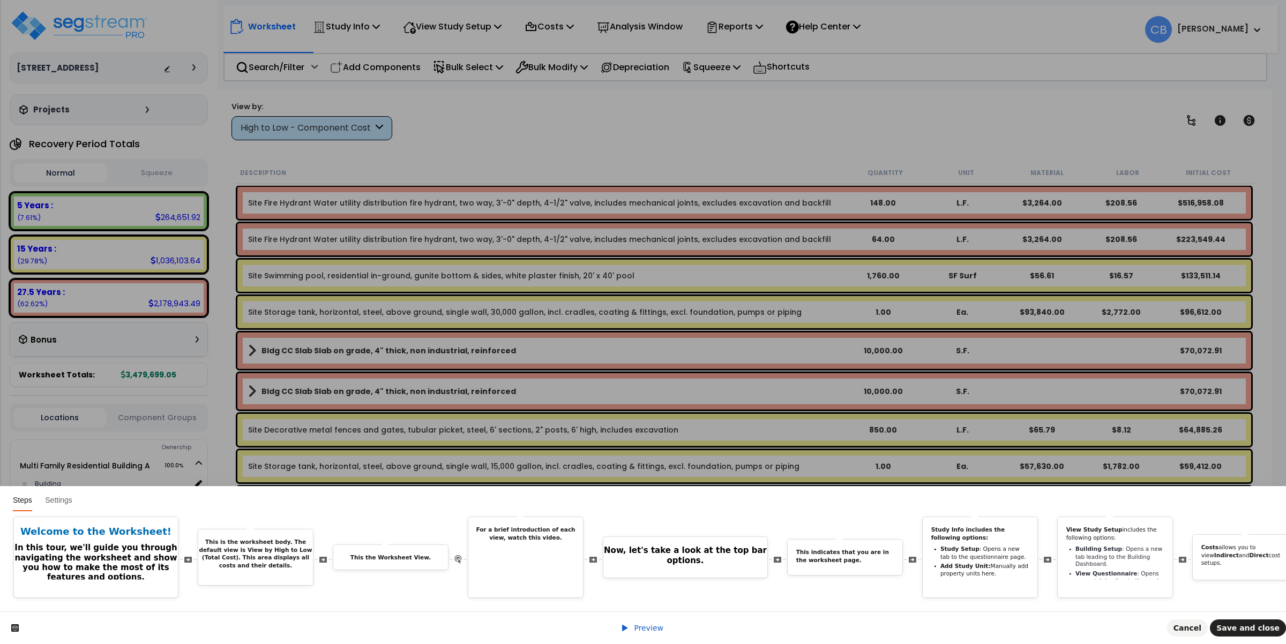
click at [640, 590] on div "Preview Cancel Save and close" at bounding box center [643, 628] width 1286 height 33
click at [639, 590] on span "Preview" at bounding box center [648, 628] width 29 height 9
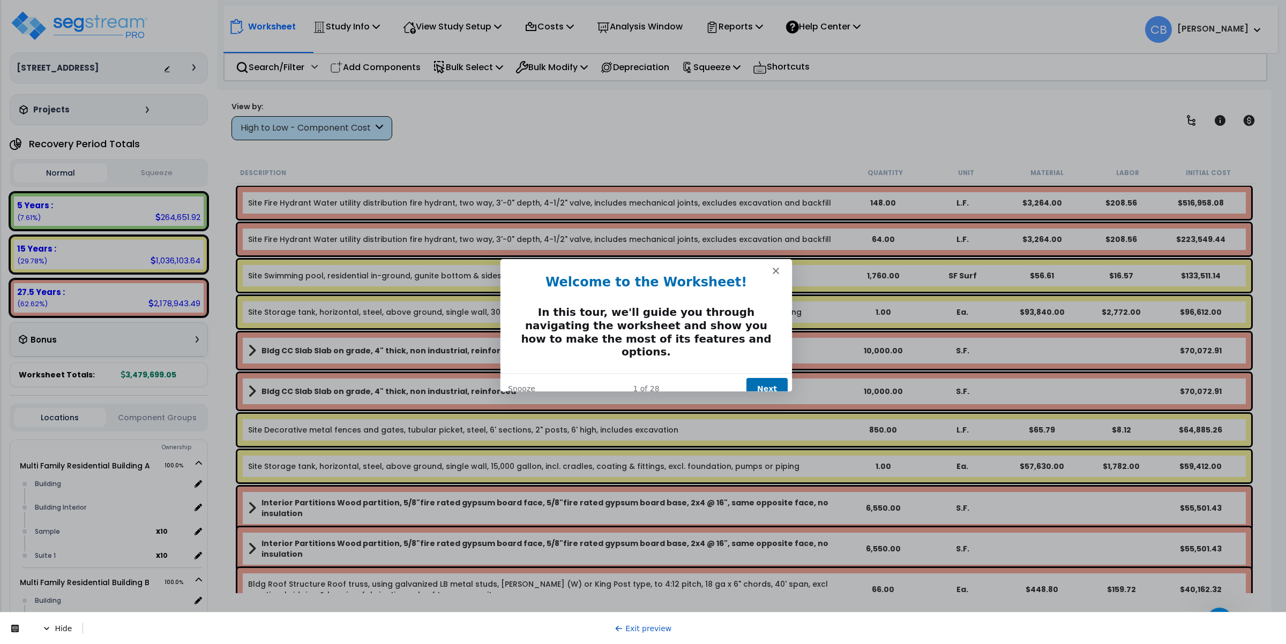
scroll to position [0, 0]
click at [685, 378] on button "Next" at bounding box center [766, 389] width 41 height 22
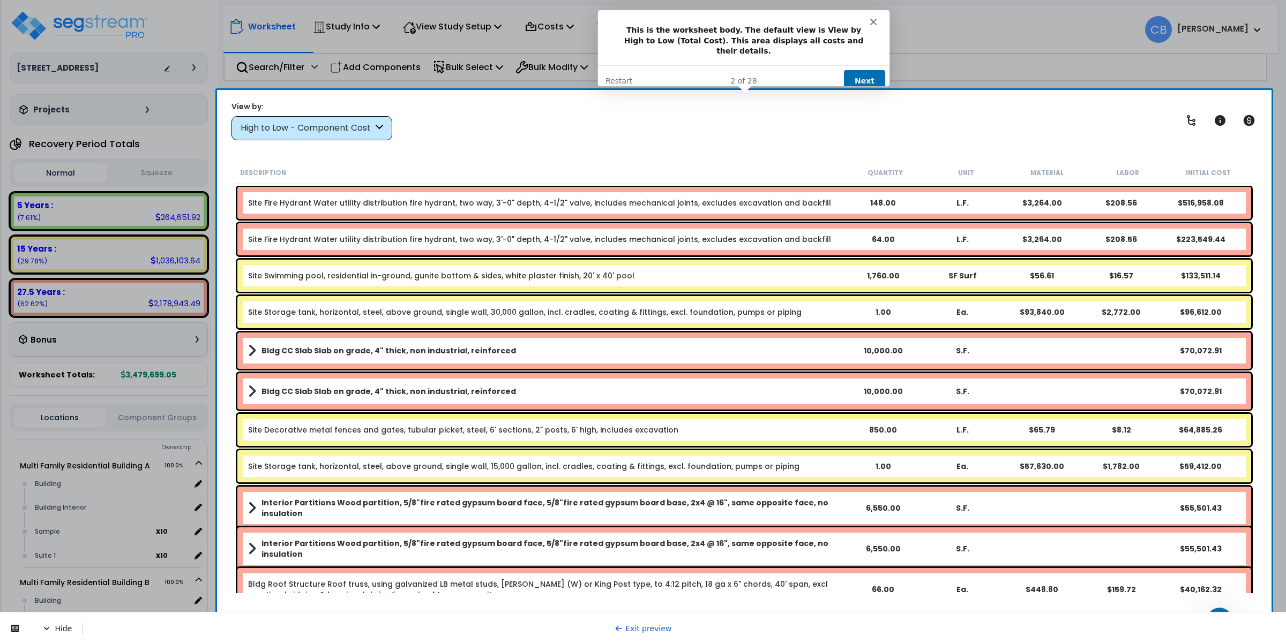
click at [685, 71] on button "Next" at bounding box center [863, 80] width 41 height 22
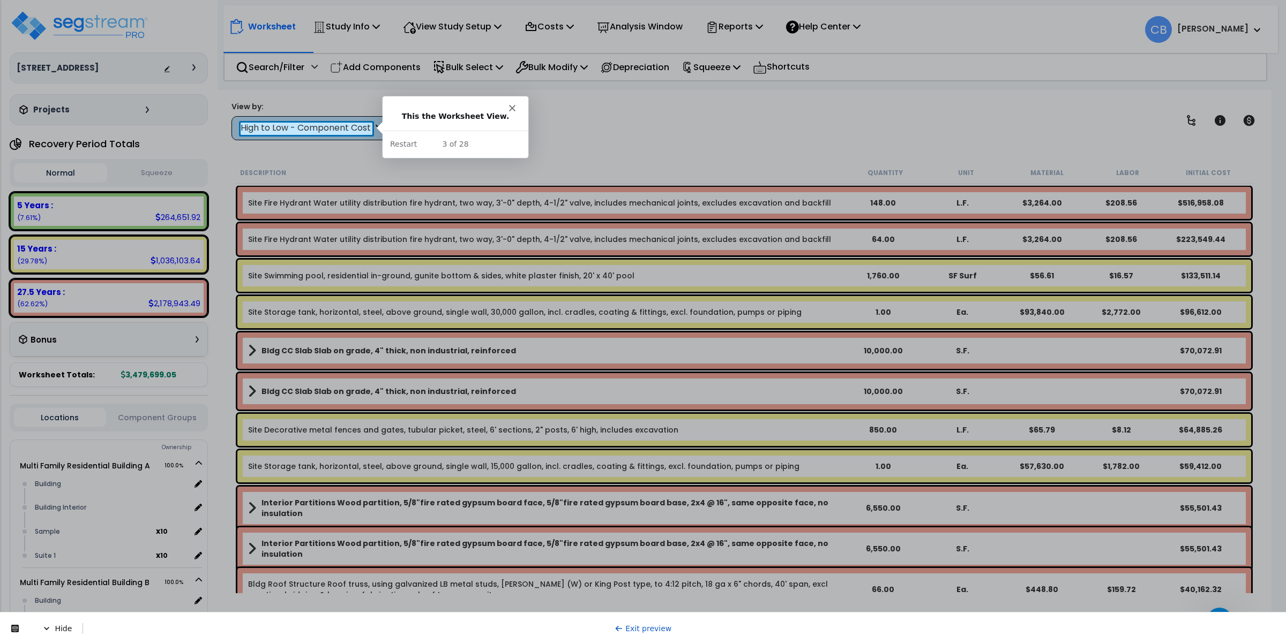
click at [314, 128] on div "High to Low - Component Cost" at bounding box center [307, 128] width 132 height 12
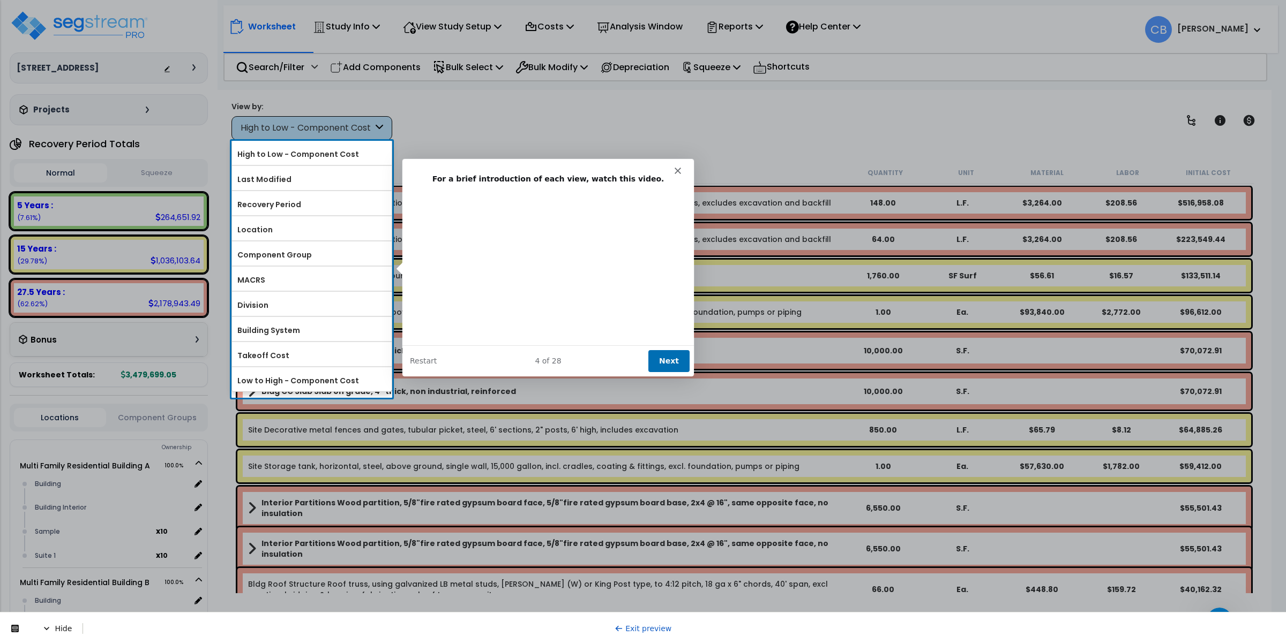
click at [672, 359] on button "Next" at bounding box center [667, 360] width 41 height 22
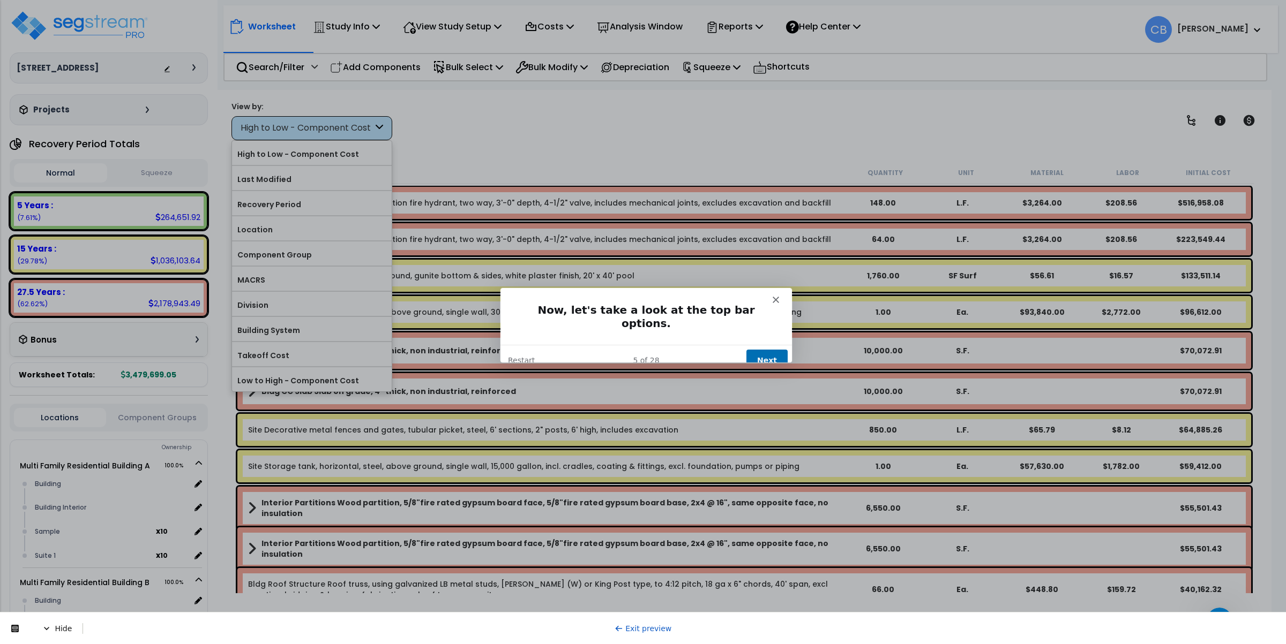
click at [685, 349] on button "Next" at bounding box center [766, 360] width 41 height 22
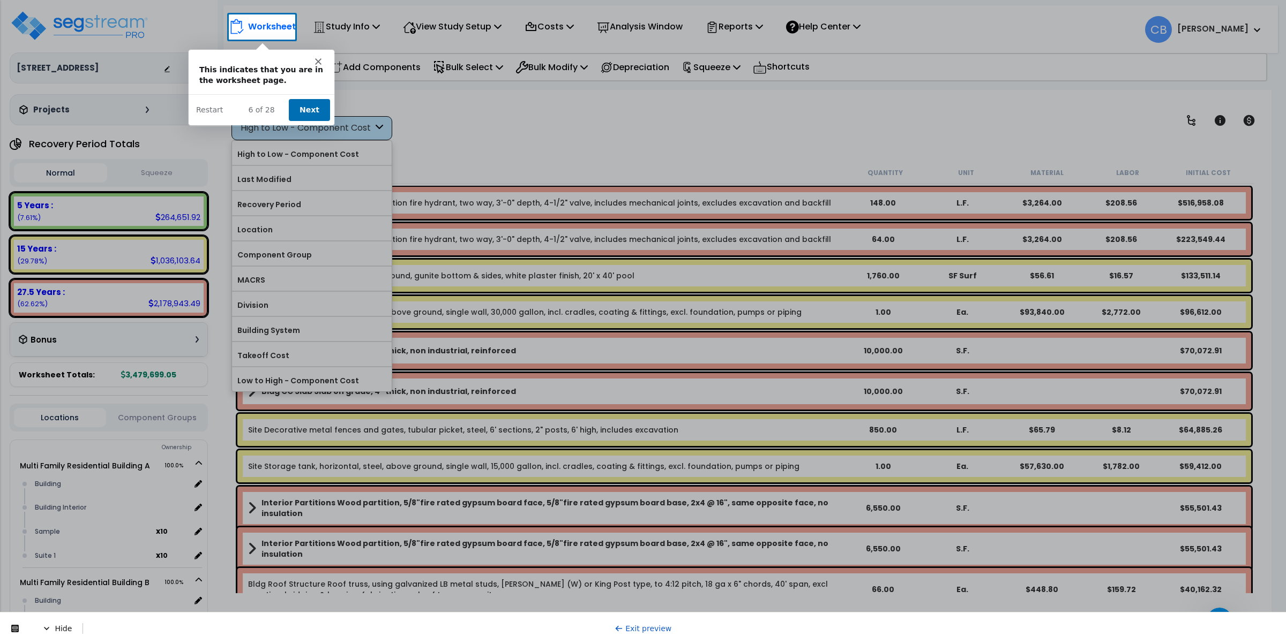
click at [309, 105] on button "Next" at bounding box center [308, 110] width 41 height 22
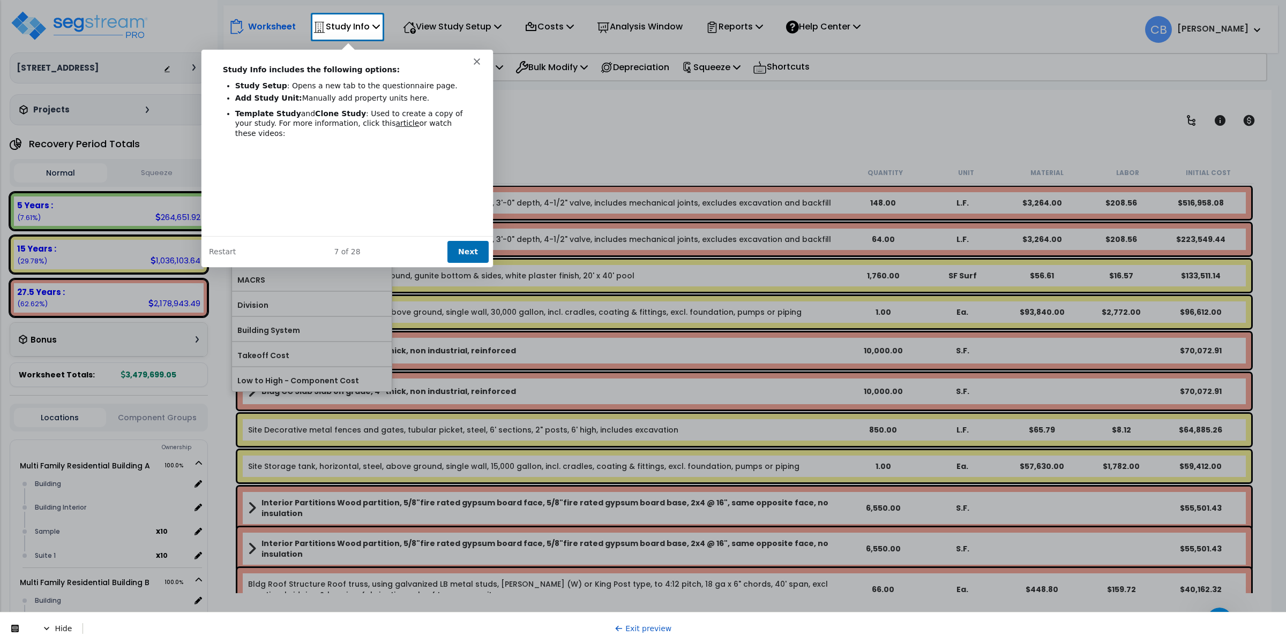
click at [459, 246] on button "Next" at bounding box center [466, 252] width 41 height 22
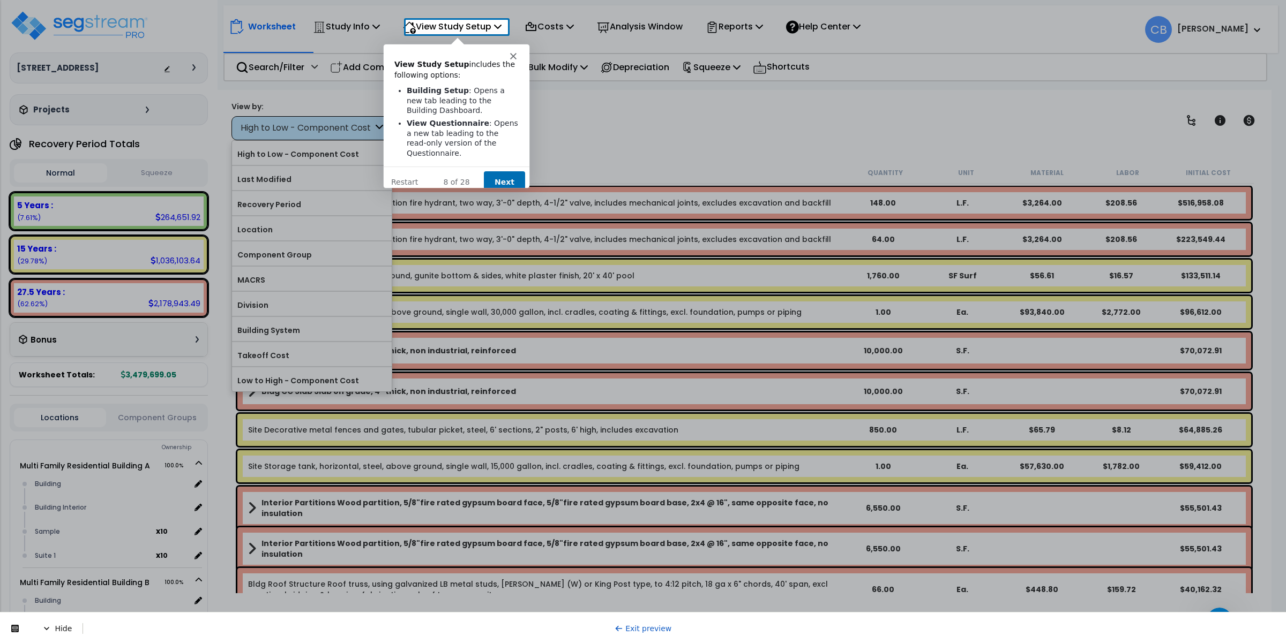
click at [494, 171] on button "Next" at bounding box center [503, 182] width 41 height 22
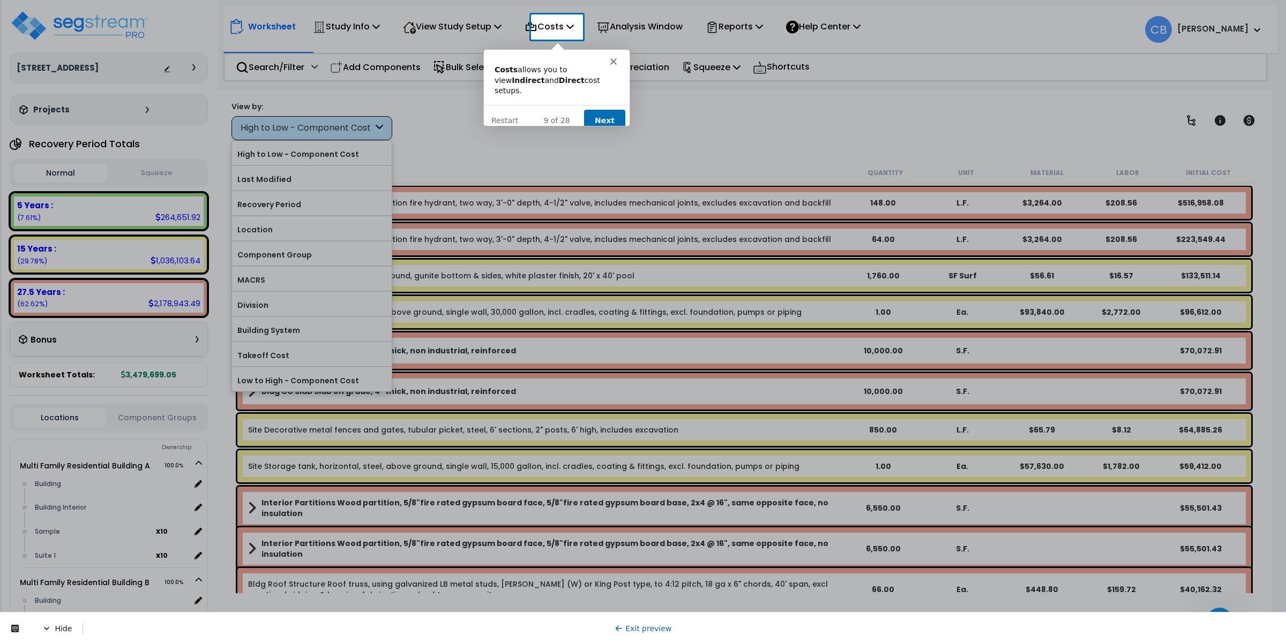
click at [605, 113] on button "Next" at bounding box center [603, 120] width 41 height 22
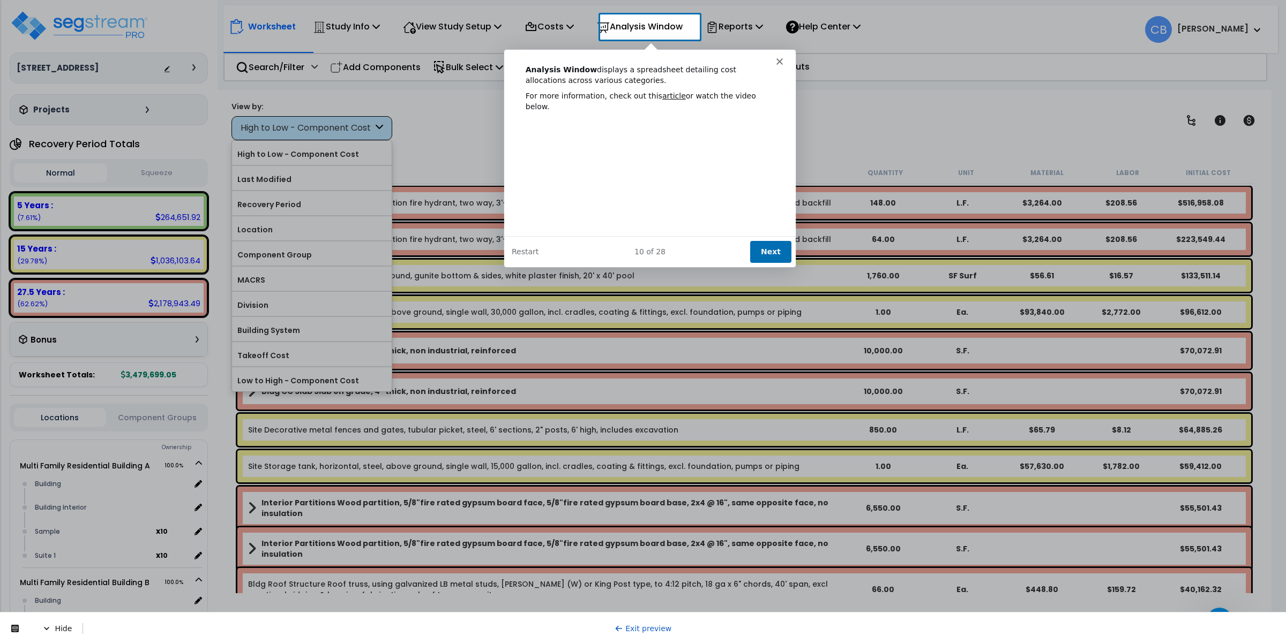
click at [685, 256] on button "Next" at bounding box center [769, 252] width 41 height 22
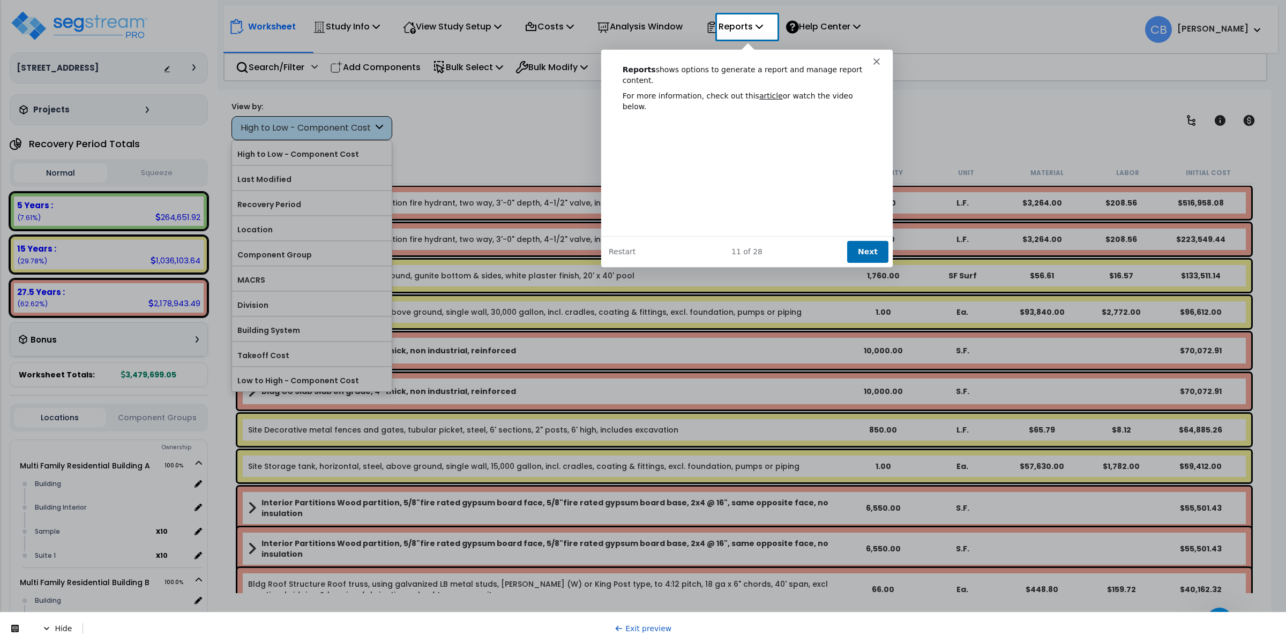
click at [685, 253] on button "Next" at bounding box center [866, 252] width 41 height 22
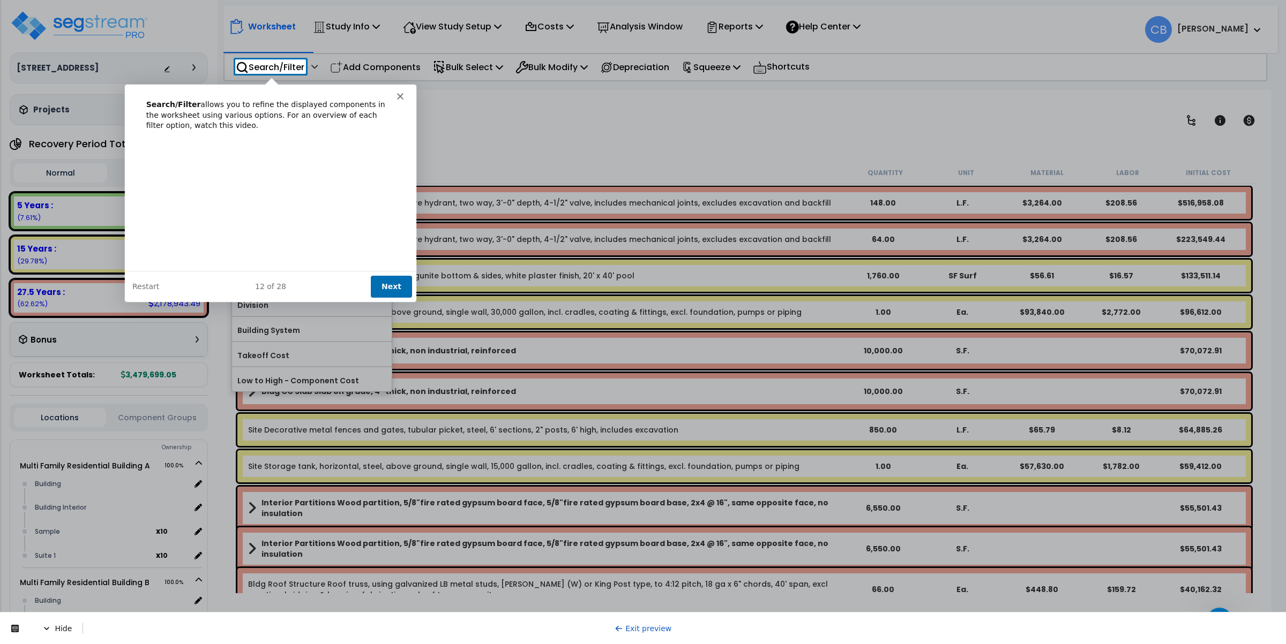
click at [400, 280] on button "Next" at bounding box center [390, 286] width 41 height 22
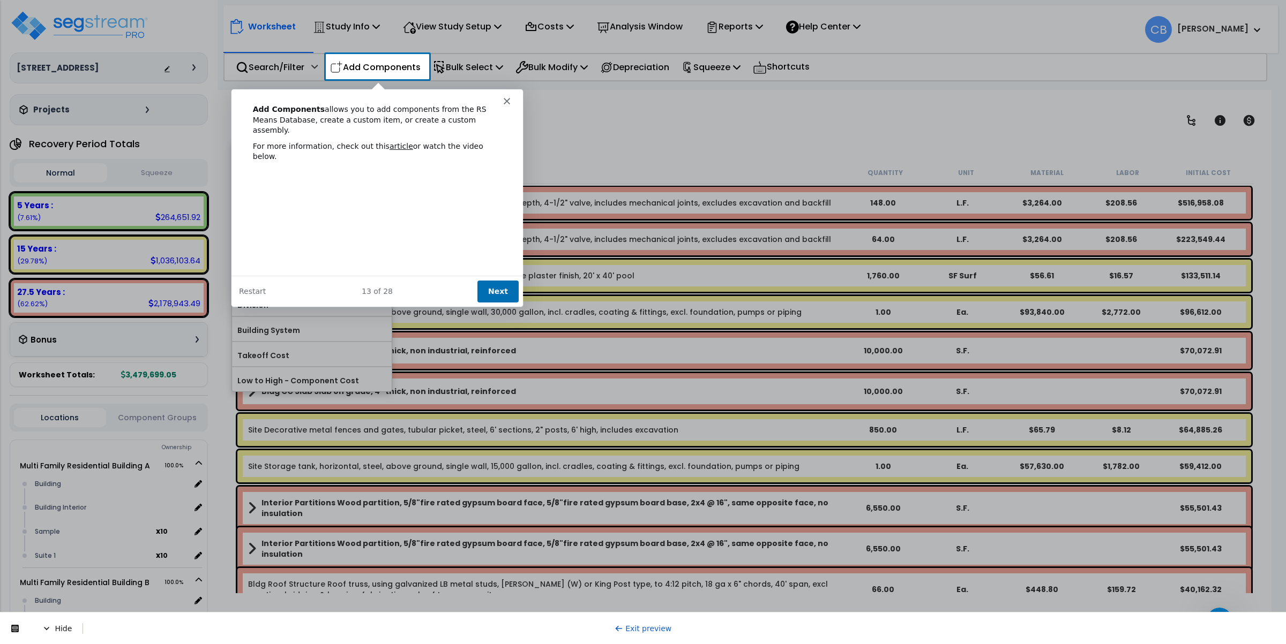
click at [500, 286] on button "Next" at bounding box center [496, 291] width 41 height 22
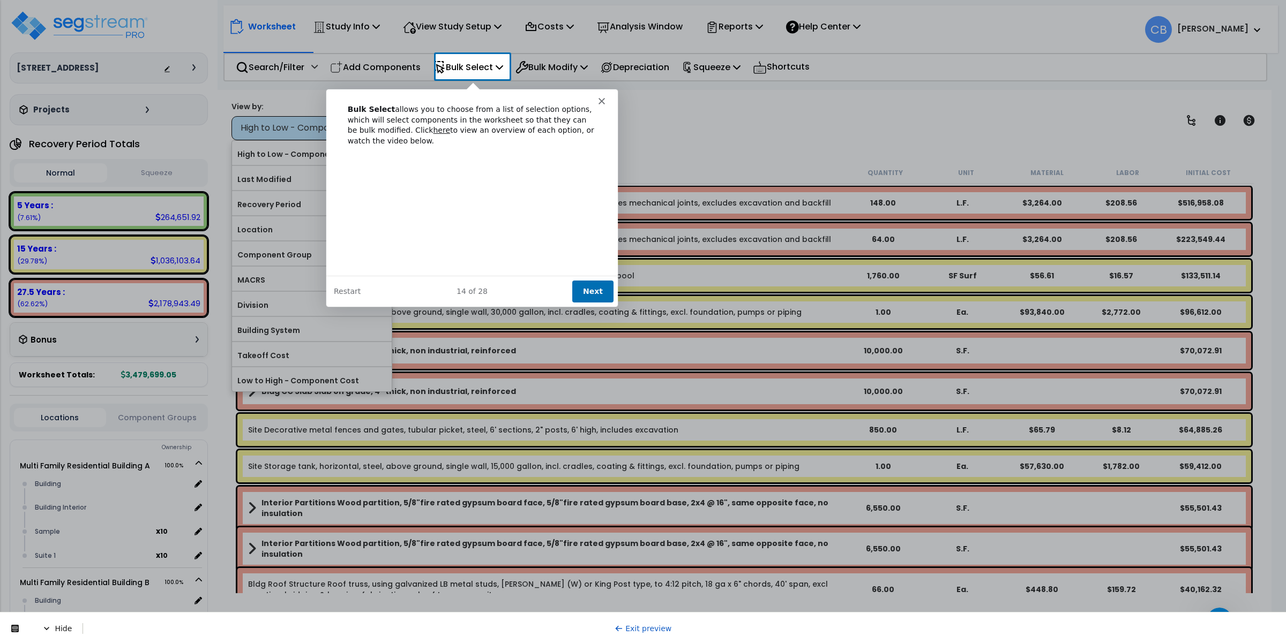
click at [586, 288] on button "Next" at bounding box center [592, 291] width 41 height 22
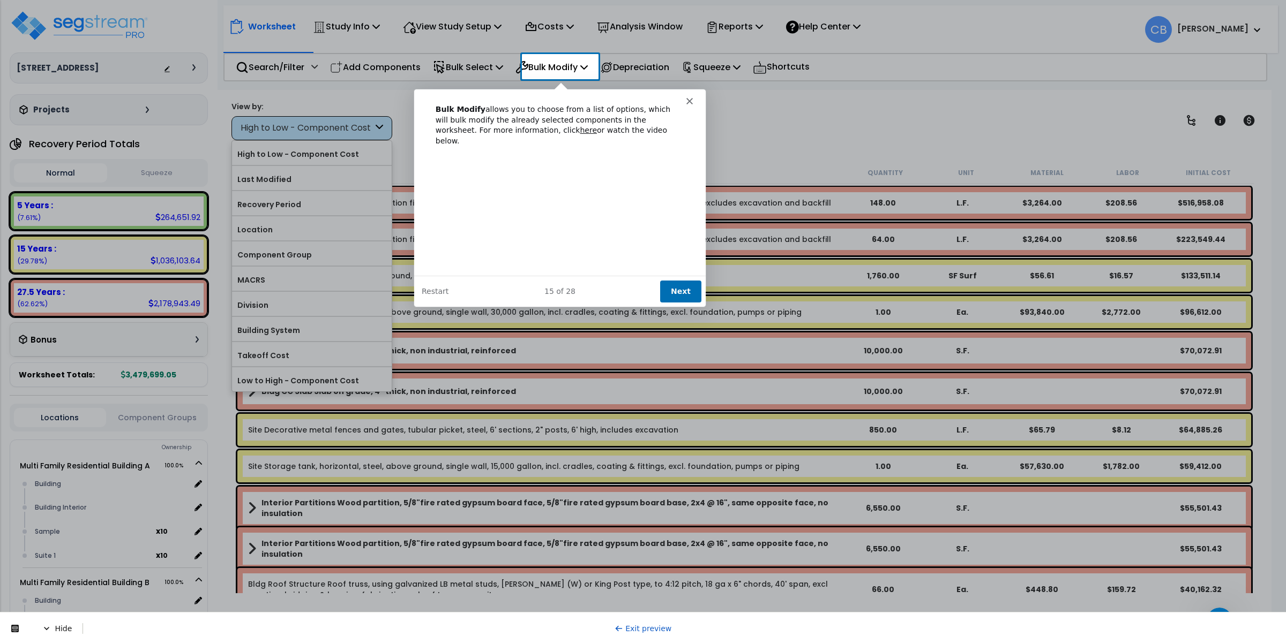
click at [673, 285] on button "Next" at bounding box center [679, 291] width 41 height 22
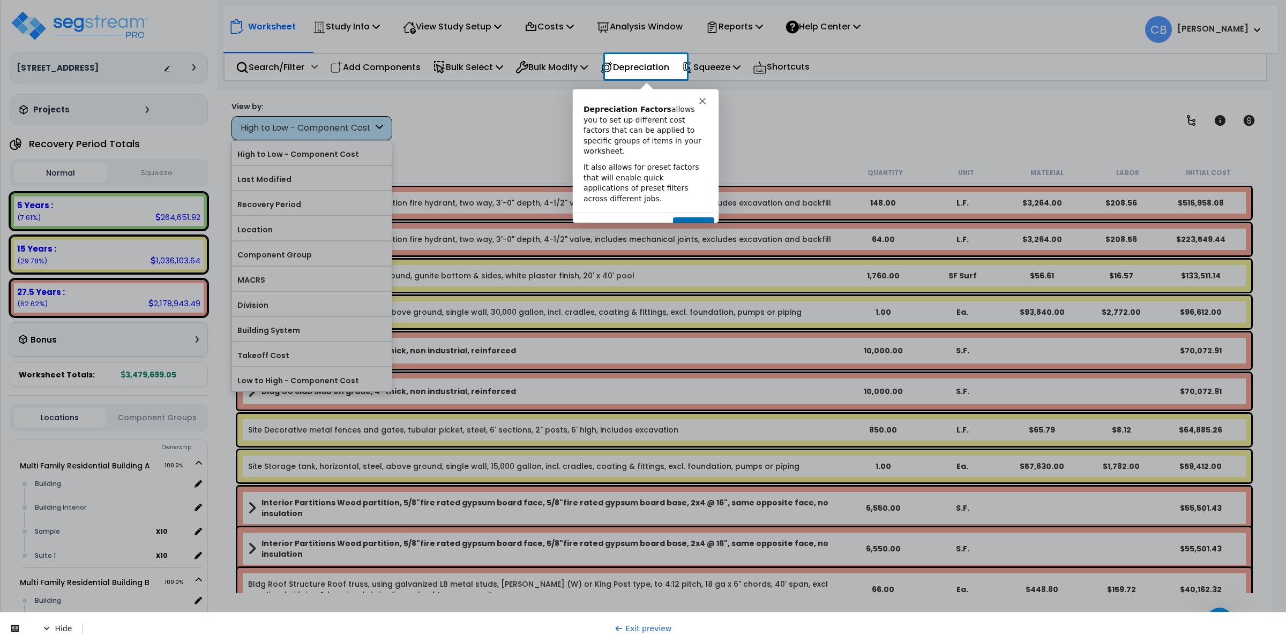
click at [685, 217] on button "Next" at bounding box center [692, 228] width 41 height 22
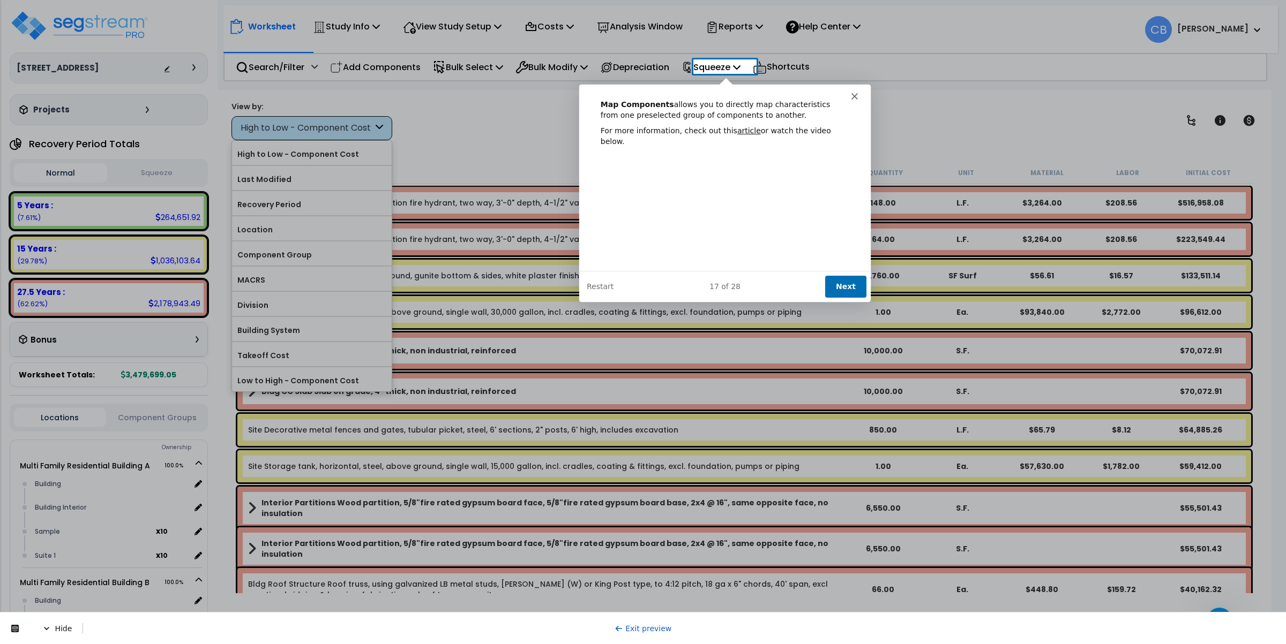
click at [685, 281] on button "Next" at bounding box center [844, 286] width 41 height 22
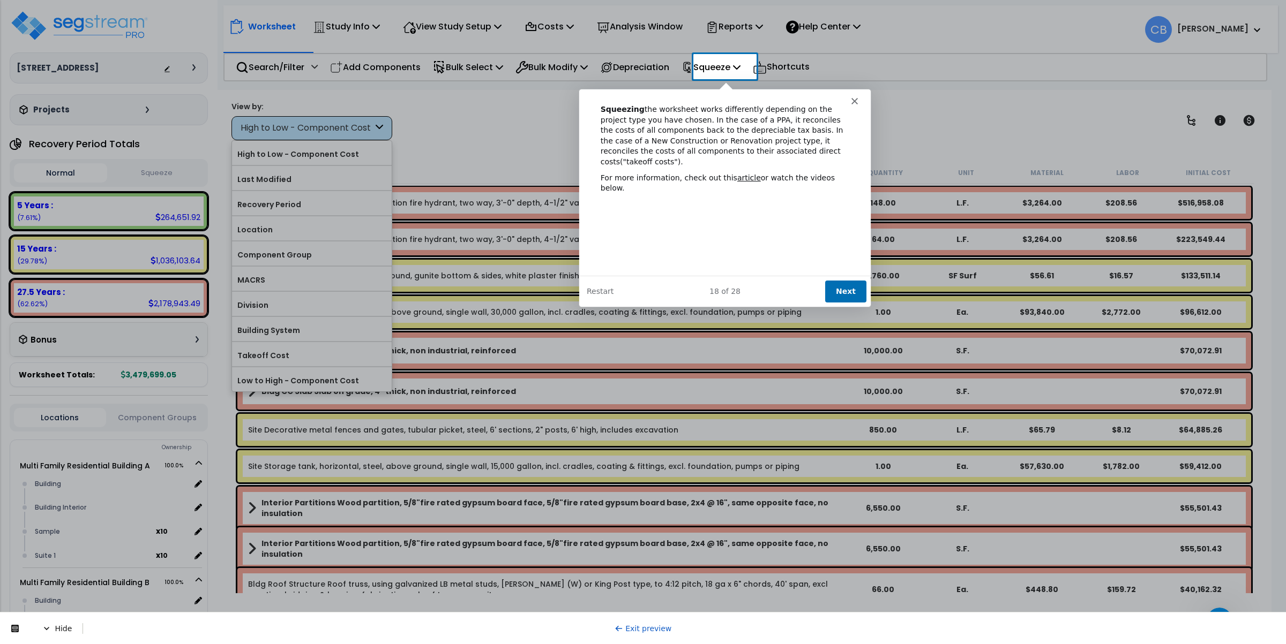
click at [685, 296] on button "Next" at bounding box center [844, 291] width 41 height 22
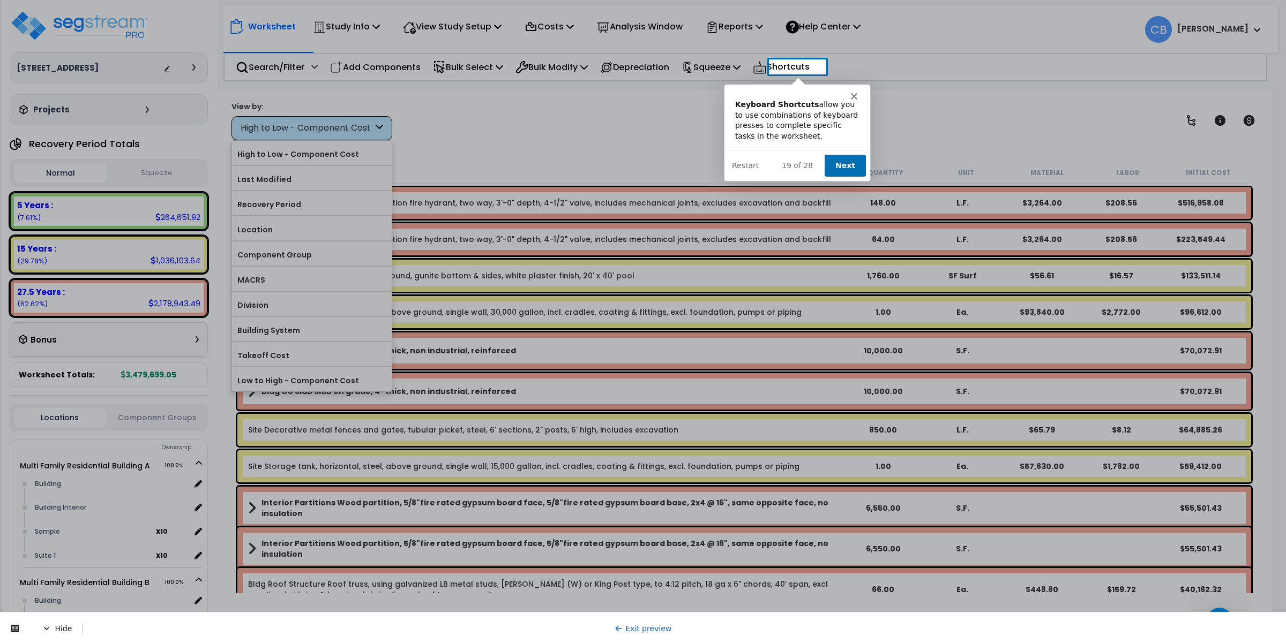
click at [685, 163] on button "Next" at bounding box center [843, 165] width 41 height 22
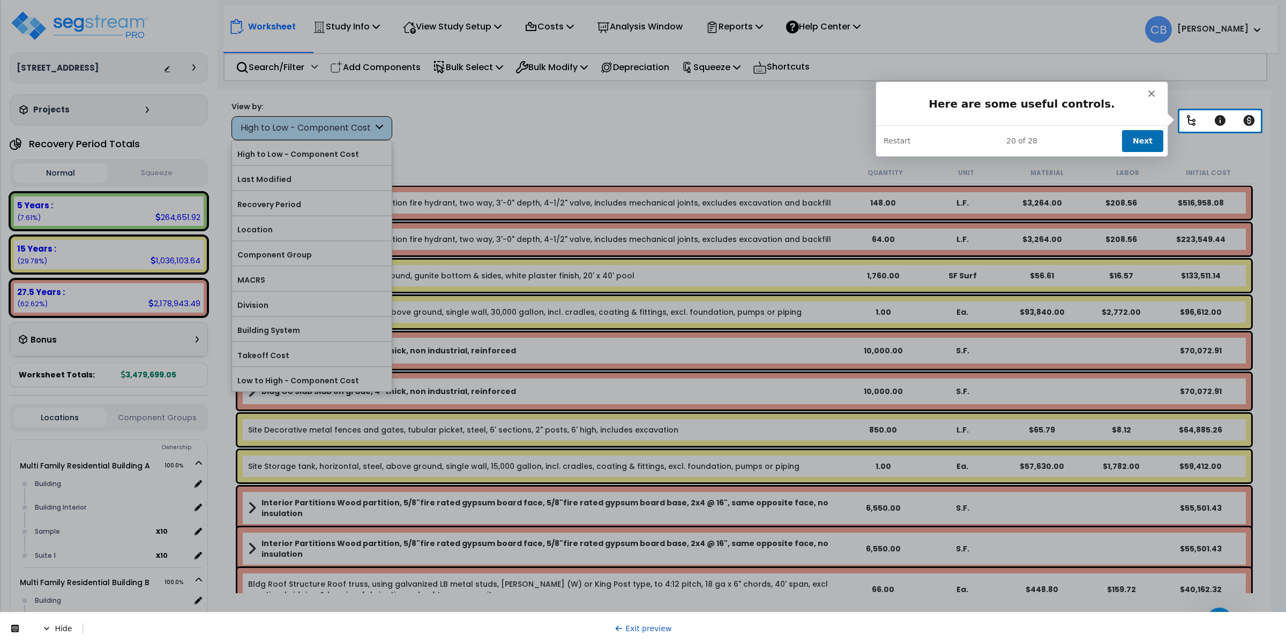
click at [685, 145] on button "Next" at bounding box center [1141, 141] width 41 height 22
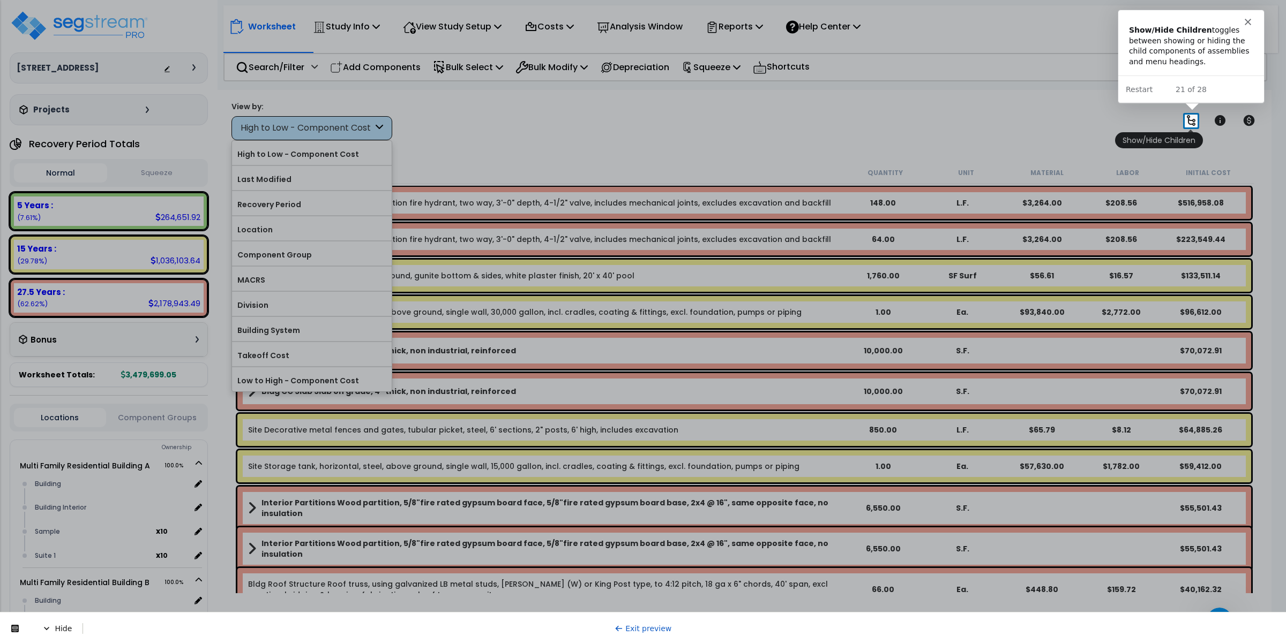
click at [685, 119] on icon at bounding box center [1190, 120] width 13 height 13
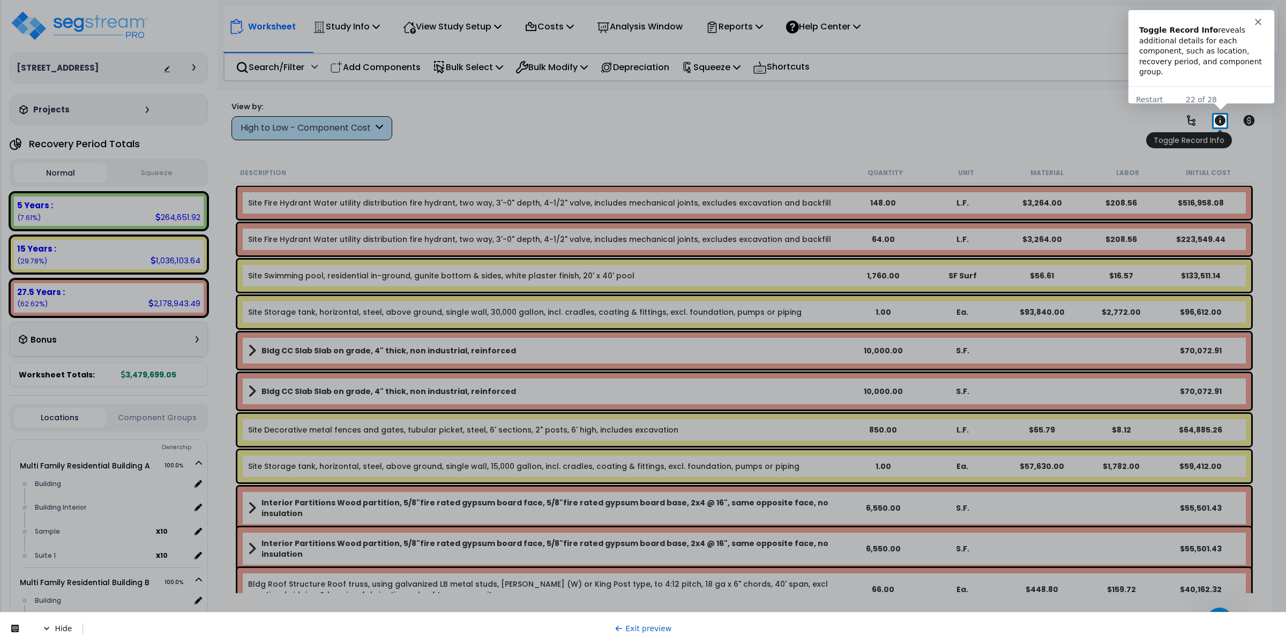
click at [685, 119] on icon at bounding box center [1219, 120] width 11 height 11
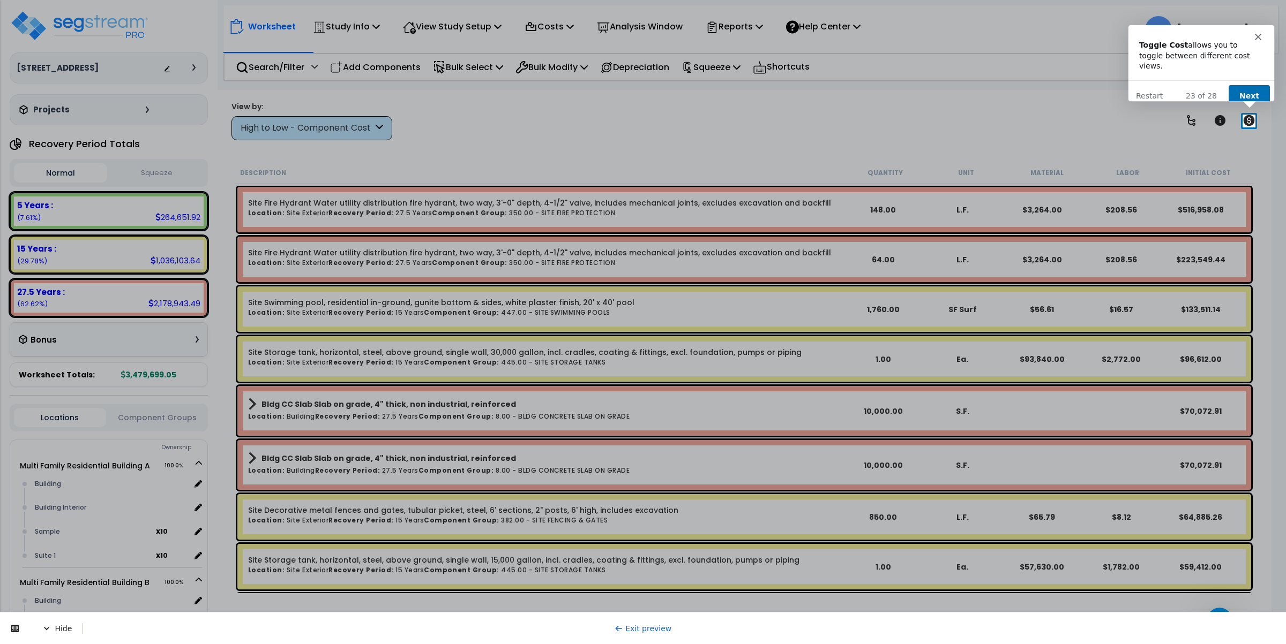
click at [685, 119] on div "Product tour overlay" at bounding box center [643, 322] width 1286 height 644
click at [685, 90] on button "Next" at bounding box center [1248, 96] width 41 height 22
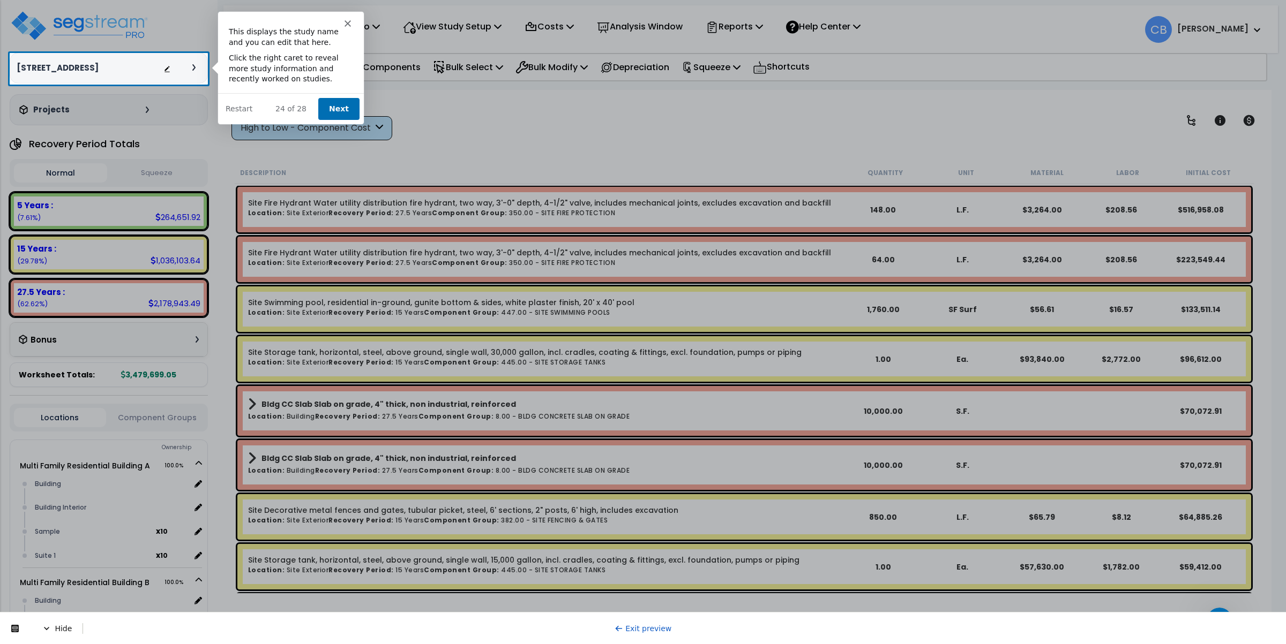
click at [328, 107] on button "Next" at bounding box center [337, 108] width 41 height 22
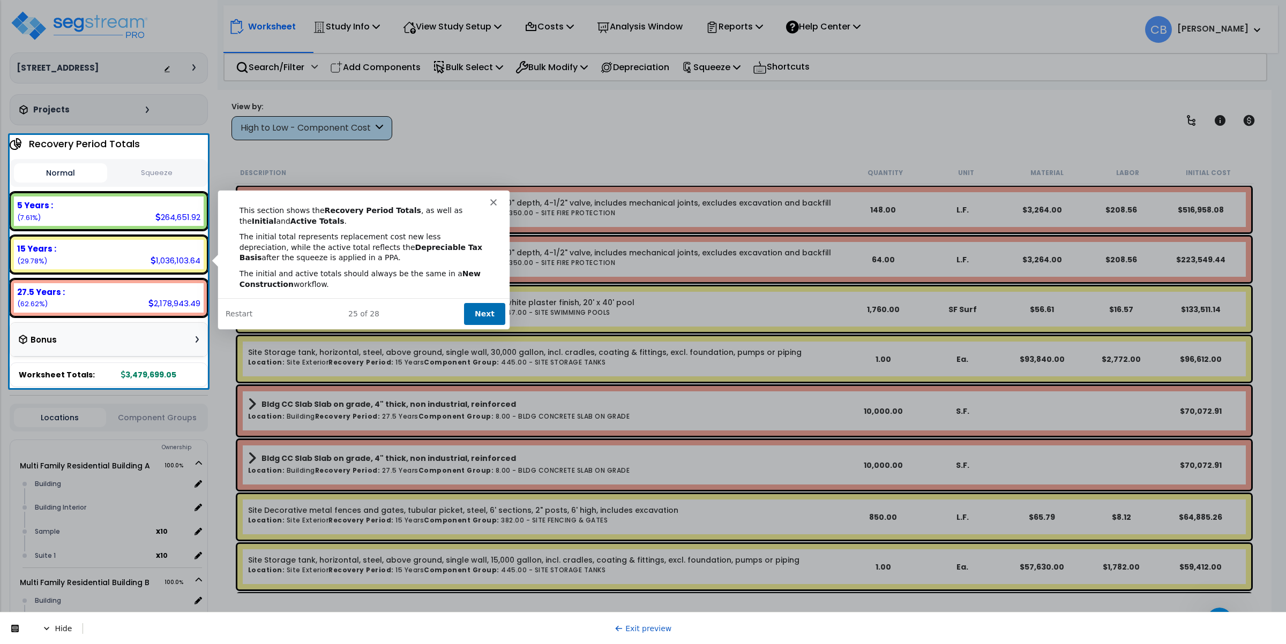
click at [473, 311] on button "Next" at bounding box center [483, 313] width 41 height 22
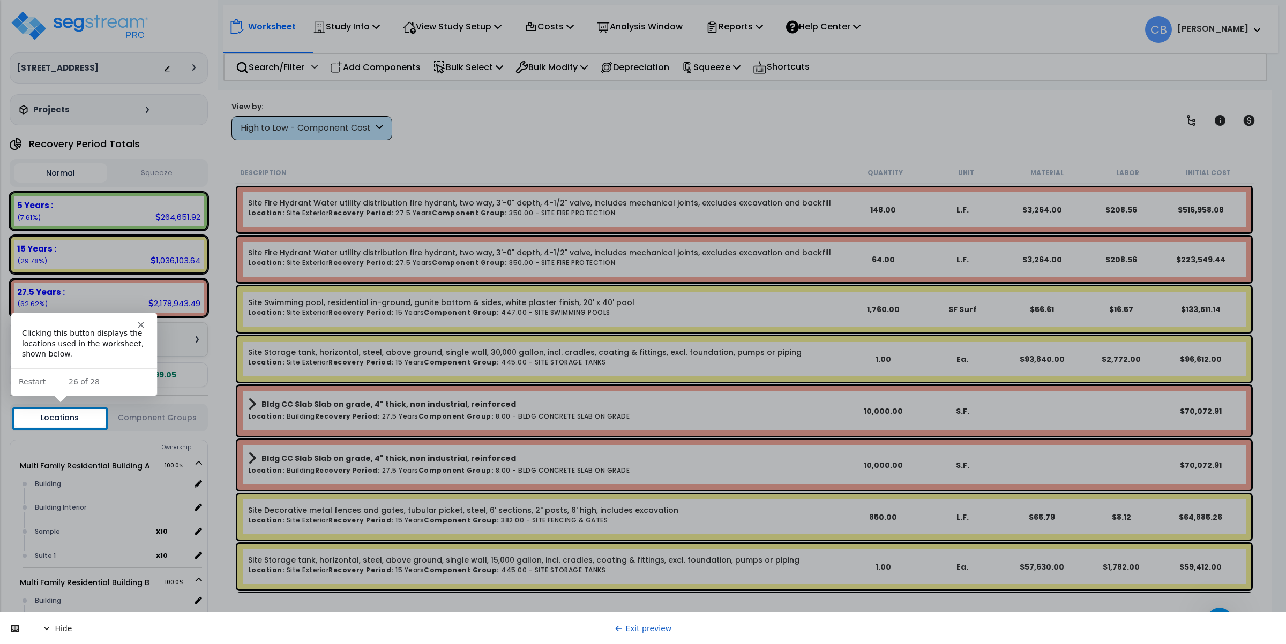
click at [66, 419] on button "Locations" at bounding box center [60, 417] width 92 height 19
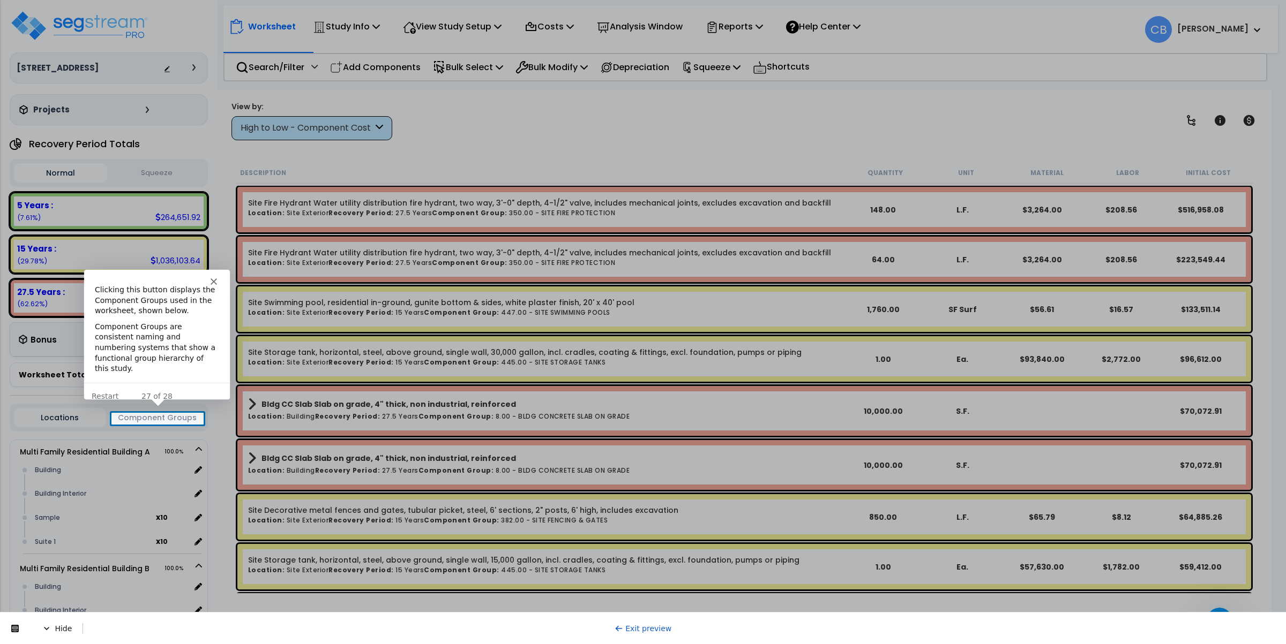
click at [166, 418] on button "Component Groups" at bounding box center [157, 418] width 92 height 12
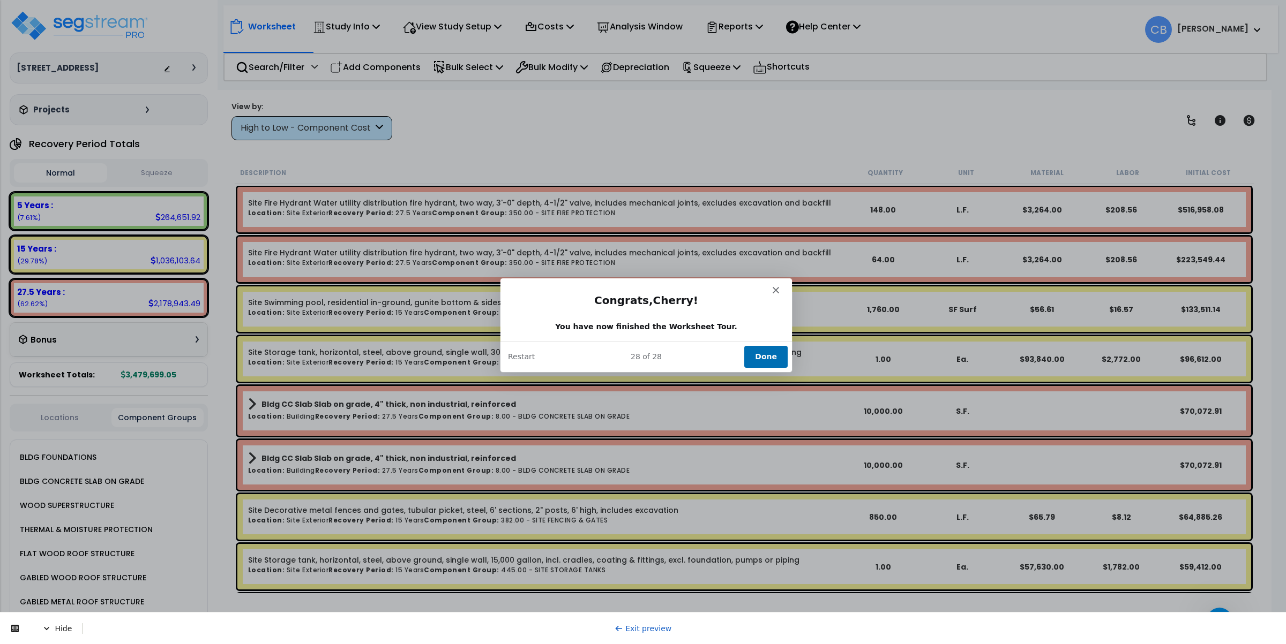
click at [685, 347] on button "Done" at bounding box center [765, 356] width 43 height 22
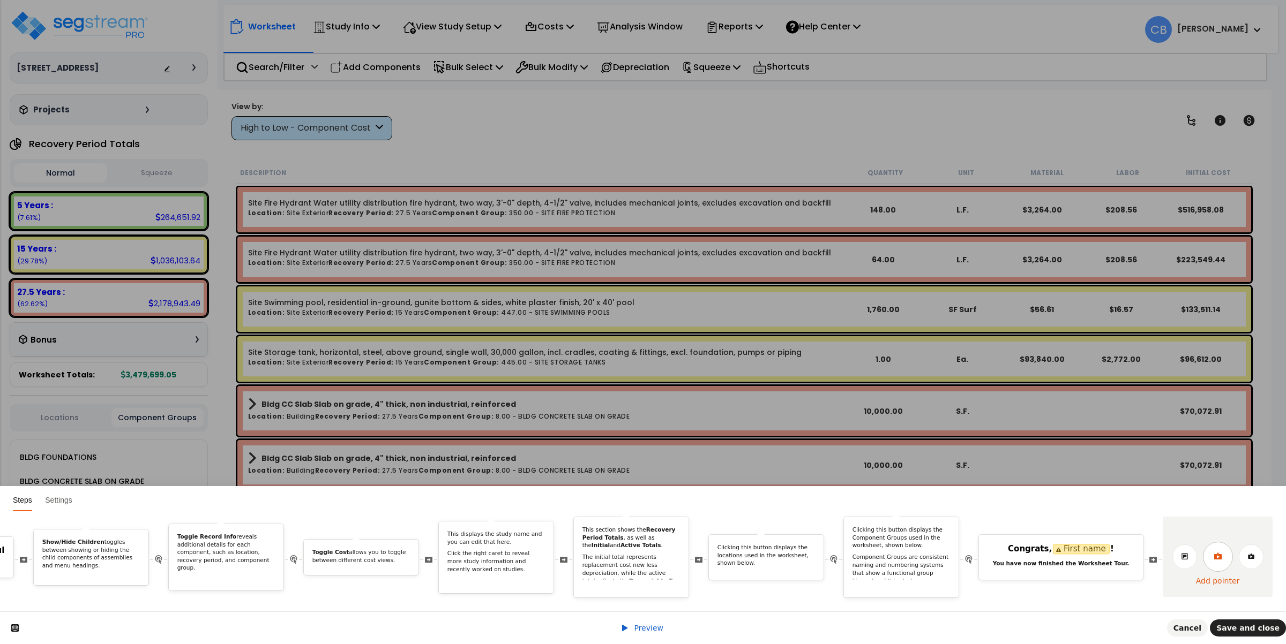
click at [685, 549] on link at bounding box center [1218, 557] width 30 height 30
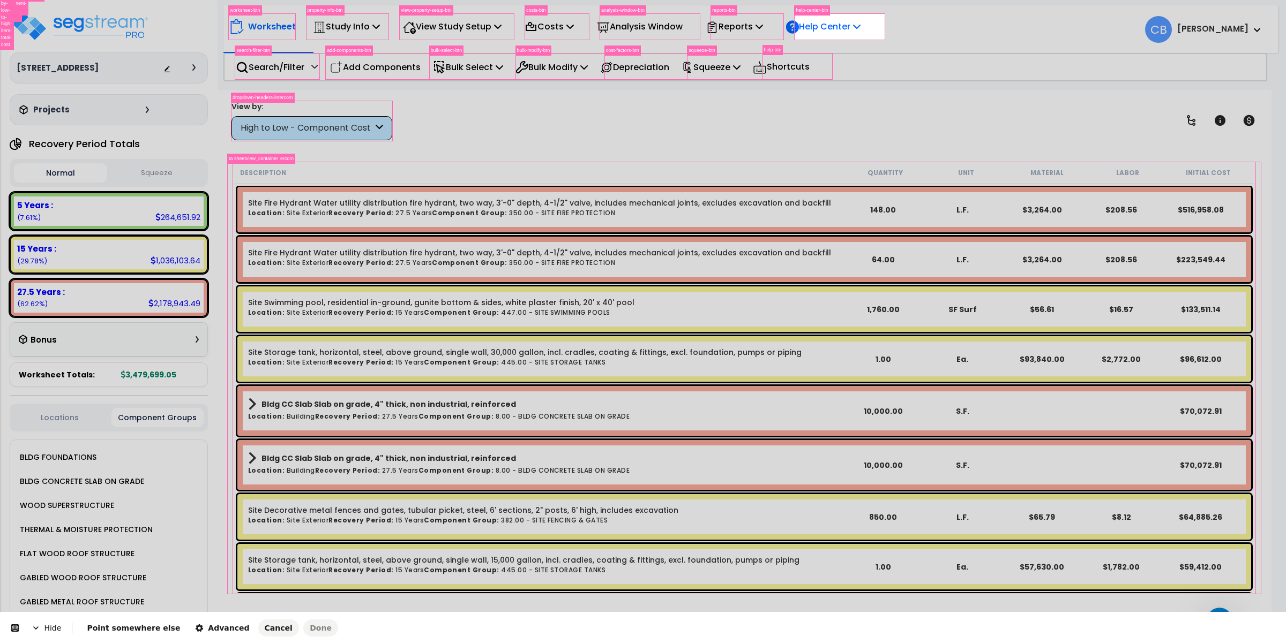
click at [685, 35] on body "We are Building your Study. So please grab a coffee and let us do the heavy lif…" at bounding box center [643, 322] width 1286 height 644
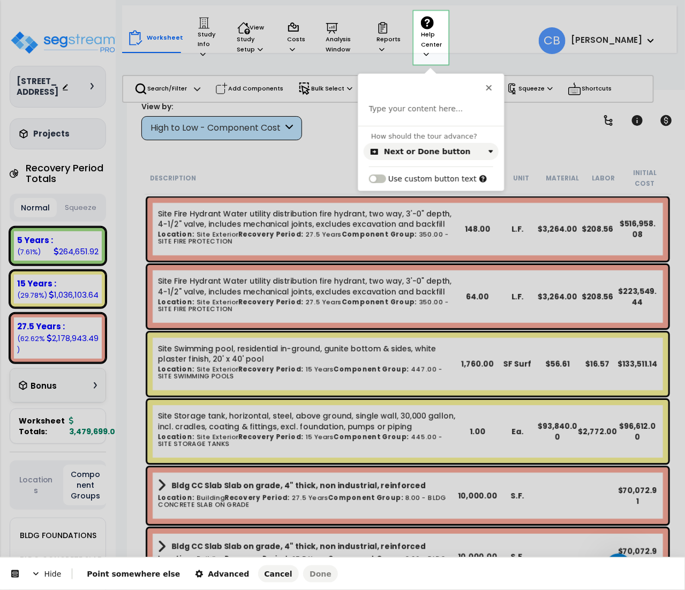
click at [260, 0] on html "Hide Point somewhere else Advanced Cancel Done This button doesn't work while y…" at bounding box center [342, 0] width 685 height 0
click at [430, 100] on div "This button doesn't work while you're creating your tour Type your content here…" at bounding box center [431, 100] width 146 height 52
click at [428, 105] on p at bounding box center [431, 109] width 124 height 11
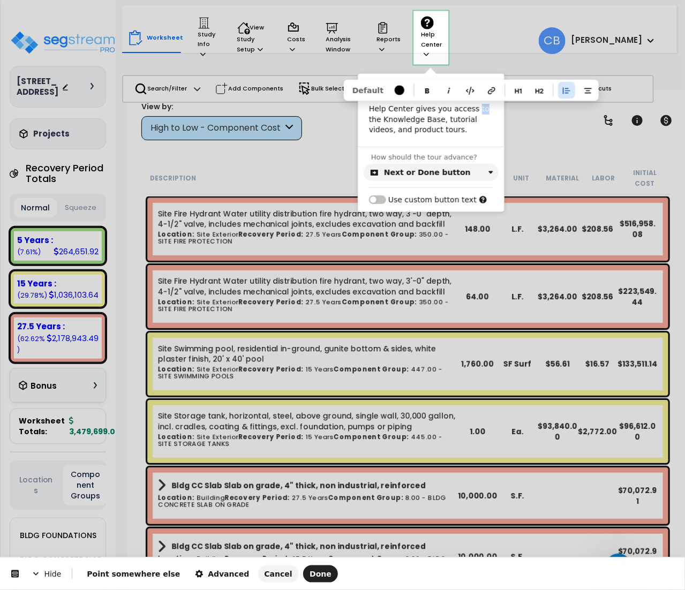
drag, startPoint x: 473, startPoint y: 111, endPoint x: 465, endPoint y: 111, distance: 8.1
click at [465, 111] on p "Help Center gives you access to the Knowledge Base, tutorial videos, and produc…" at bounding box center [431, 120] width 124 height 32
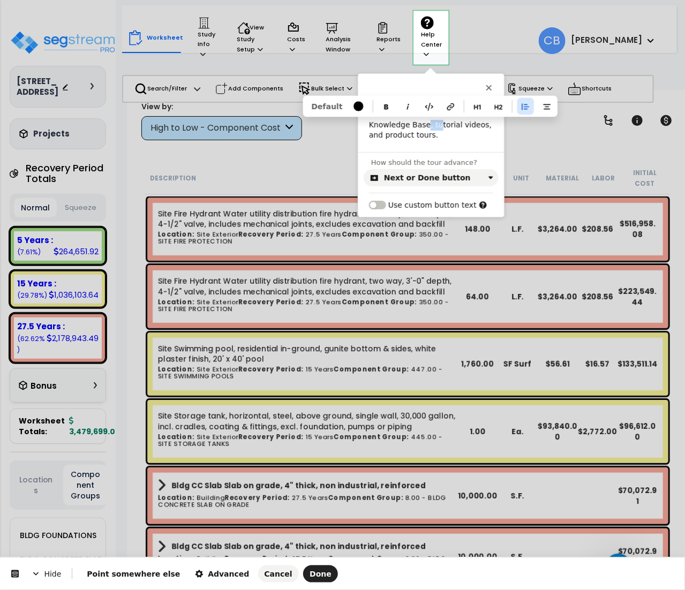
drag, startPoint x: 431, startPoint y: 126, endPoint x: 422, endPoint y: 124, distance: 9.4
click at [422, 124] on p "Knowledge Base, tutorial videos, and product tours." at bounding box center [431, 130] width 124 height 21
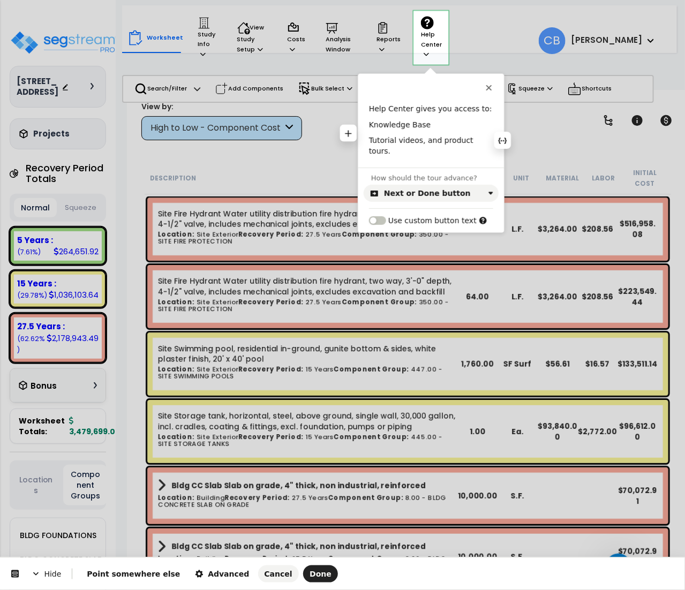
click at [370, 125] on p "Knowledge Base" at bounding box center [431, 125] width 124 height 11
drag, startPoint x: 438, startPoint y: 140, endPoint x: 418, endPoint y: 139, distance: 19.3
click at [418, 139] on p "Tutorial videos, and product tours." at bounding box center [431, 146] width 124 height 21
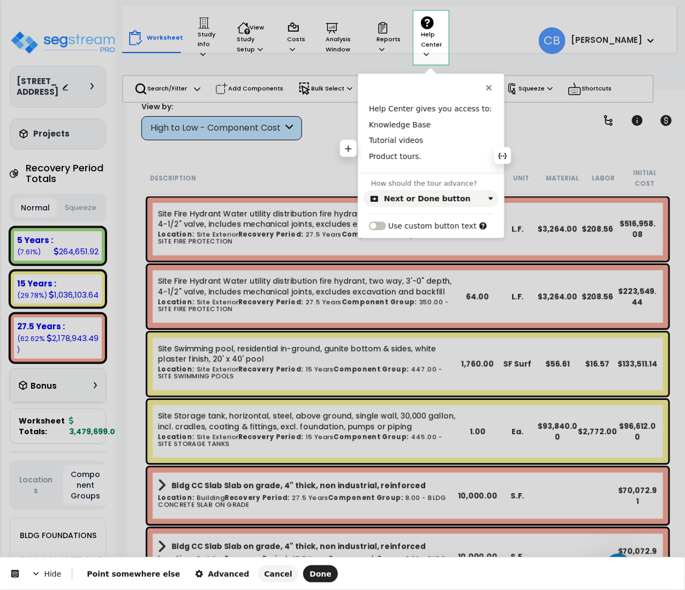
click at [430, 156] on p "Product tours." at bounding box center [431, 157] width 124 height 11
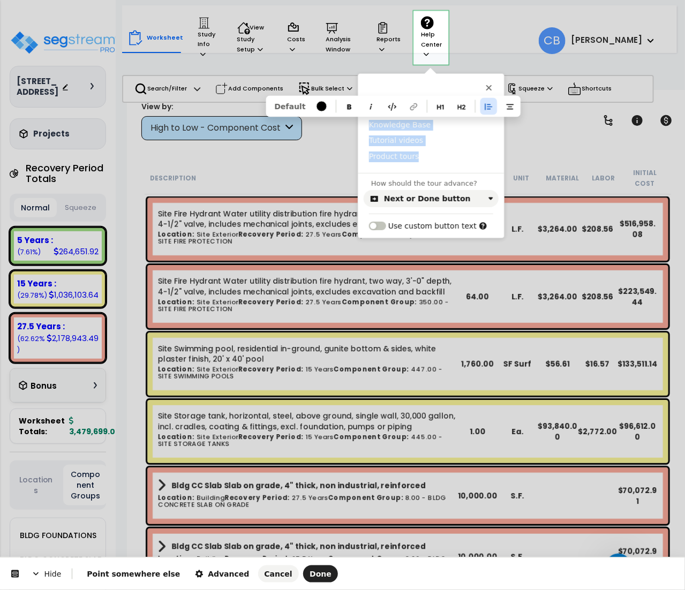
drag, startPoint x: 432, startPoint y: 161, endPoint x: 365, endPoint y: 124, distance: 77.0
click at [365, 124] on div "Help Center gives you access to: Knowledge Base Tutorial videos Product tours" at bounding box center [431, 133] width 146 height 58
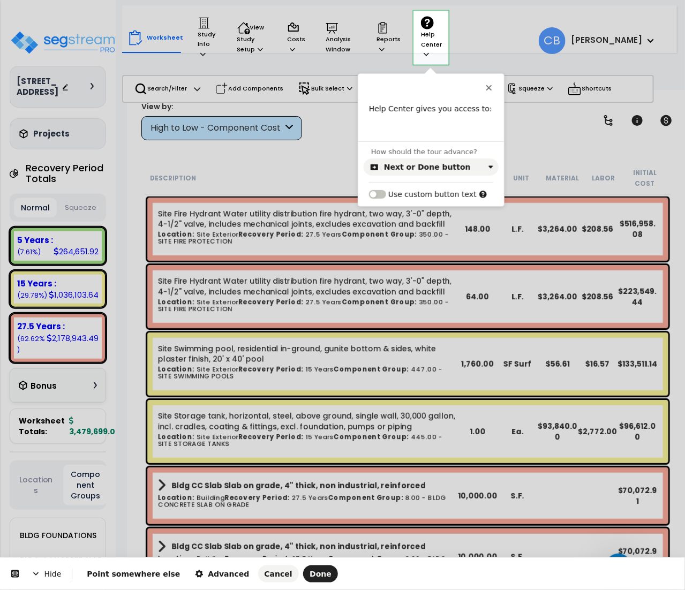
click at [226, 0] on html "Hide Point somewhere else Advanced Cancel Done This button doesn't work while y…" at bounding box center [342, 0] width 685 height 0
click at [259, 0] on html "Hide Point somewhere else Advanced Cancel Done This button doesn't work while y…" at bounding box center [342, 0] width 685 height 0
click at [405, 129] on p at bounding box center [431, 125] width 124 height 11
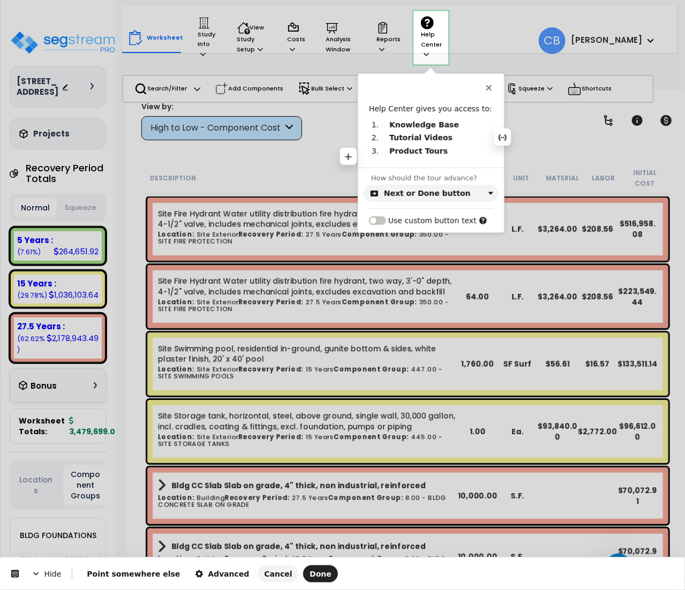
click at [413, 139] on b "Tutorial Videos" at bounding box center [420, 137] width 63 height 9
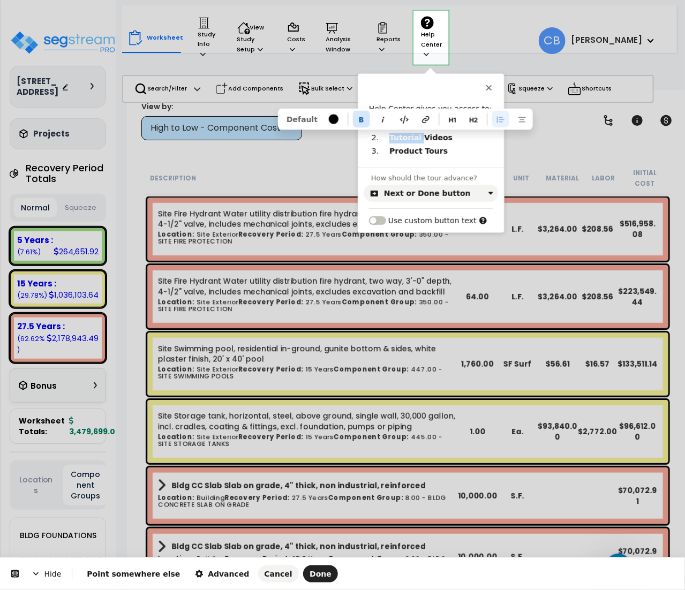
click at [413, 139] on b "Tutorial Videos" at bounding box center [420, 137] width 63 height 9
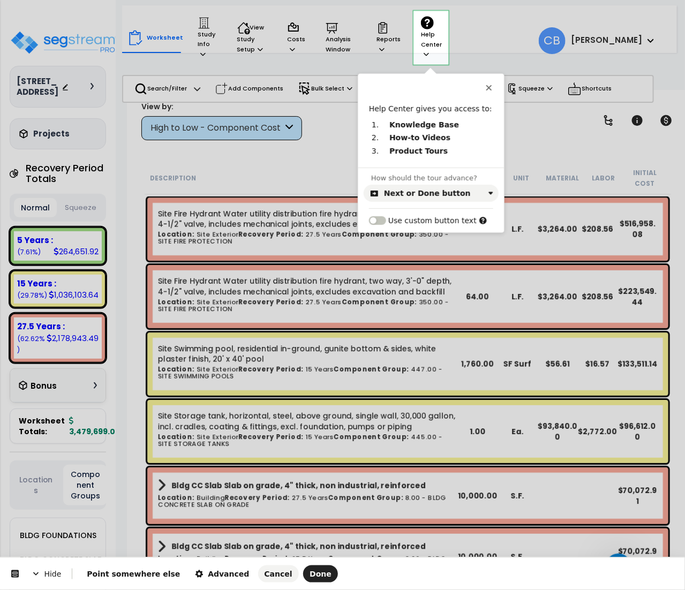
click at [222, 0] on html "Hide Point somewhere else Advanced Cancel Done This button doesn't work while y…" at bounding box center [342, 0] width 685 height 0
click at [410, 138] on b "How-to Videos" at bounding box center [419, 137] width 61 height 9
click at [203, 573] on span "Advanced" at bounding box center [222, 574] width 54 height 9
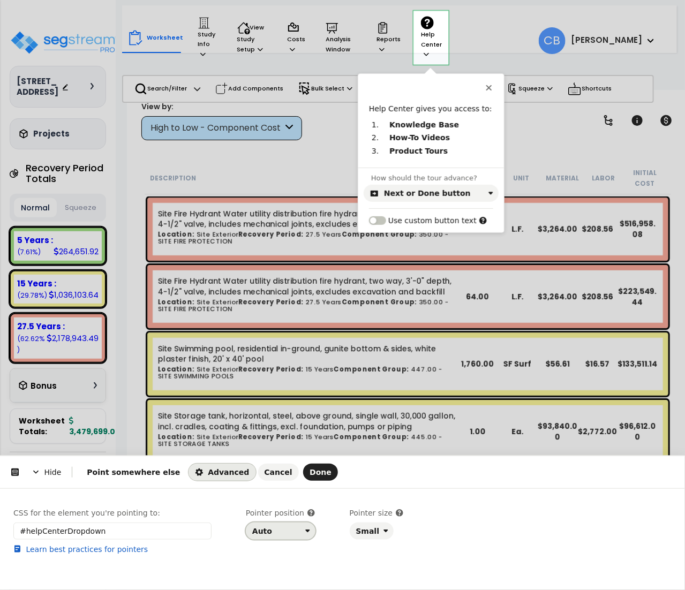
click at [288, 533] on div "Auto" at bounding box center [276, 531] width 49 height 9
click at [276, 468] on div "Bottom" at bounding box center [267, 469] width 27 height 11
click at [303, 477] on button "Done" at bounding box center [320, 472] width 35 height 17
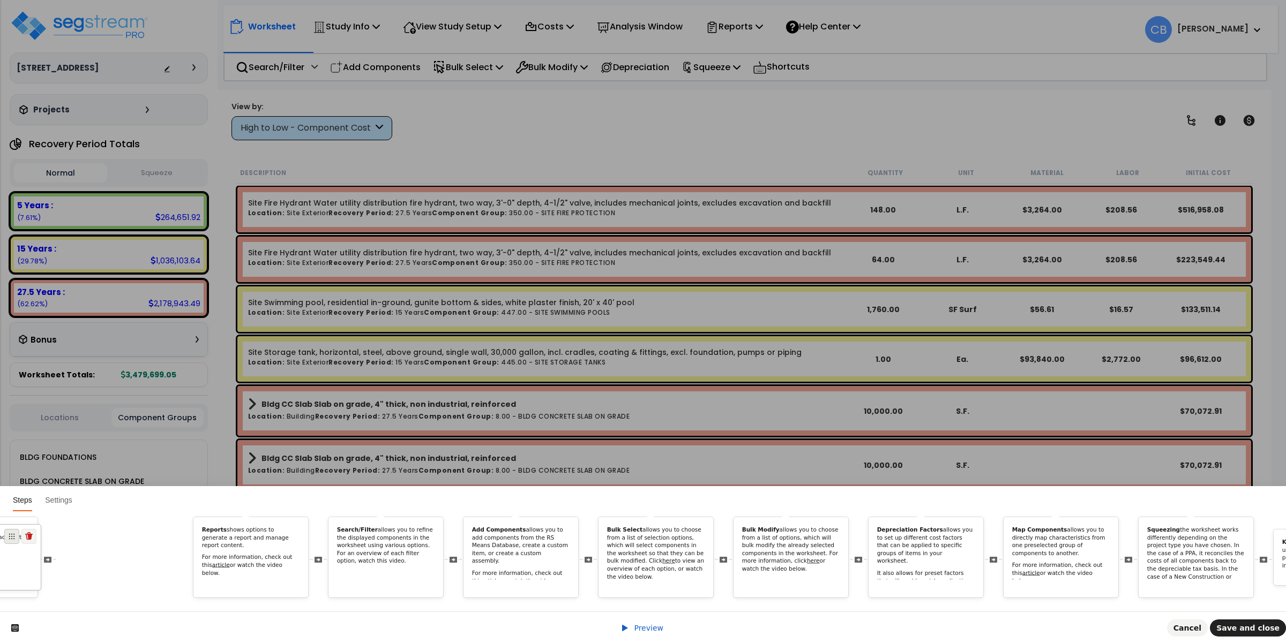
scroll to position [0, 1343]
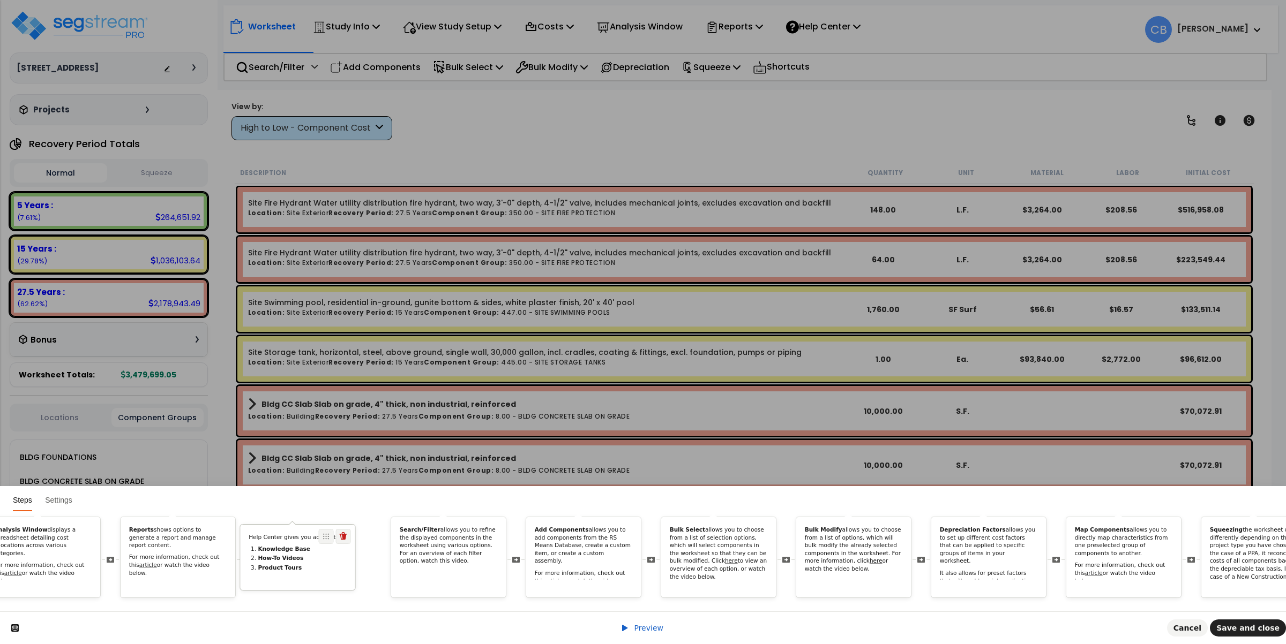
drag, startPoint x: 1108, startPoint y: 527, endPoint x: 334, endPoint y: 535, distance: 773.6
click at [334, 535] on div "Help Center gives you access to: Knowledge Base How-To Videos Product Tours" at bounding box center [298, 557] width 116 height 66
click at [308, 545] on ol "Knowledge Base How-To Videos Product Tours" at bounding box center [313, 558] width 98 height 26
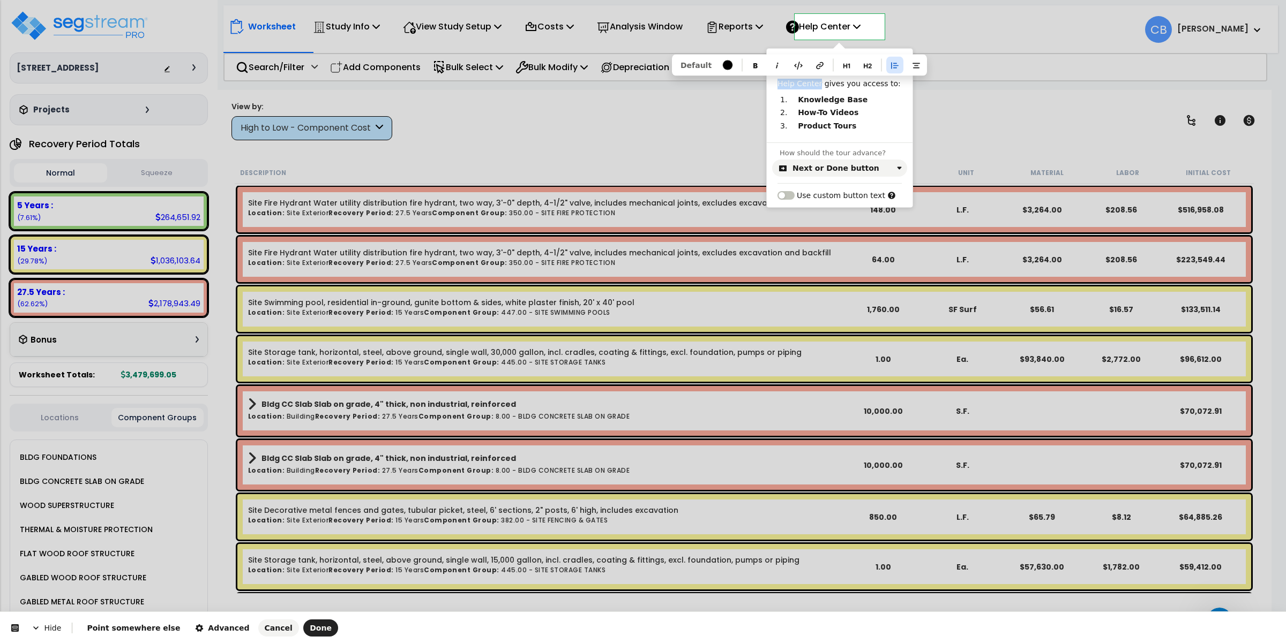
drag, startPoint x: 816, startPoint y: 85, endPoint x: 770, endPoint y: 84, distance: 46.1
click at [685, 84] on div "Help Center gives you access to: Knowledge Base How-To Videos Product Tours" at bounding box center [840, 105] width 146 height 53
click at [685, 117] on b "How-To Videos" at bounding box center [828, 112] width 61 height 9
drag, startPoint x: 815, startPoint y: 84, endPoint x: 764, endPoint y: 81, distance: 51.0
click at [685, 82] on div "Help Center gives you access to: Knowledge Base How-To Videos Product Tours" at bounding box center [840, 105] width 146 height 53
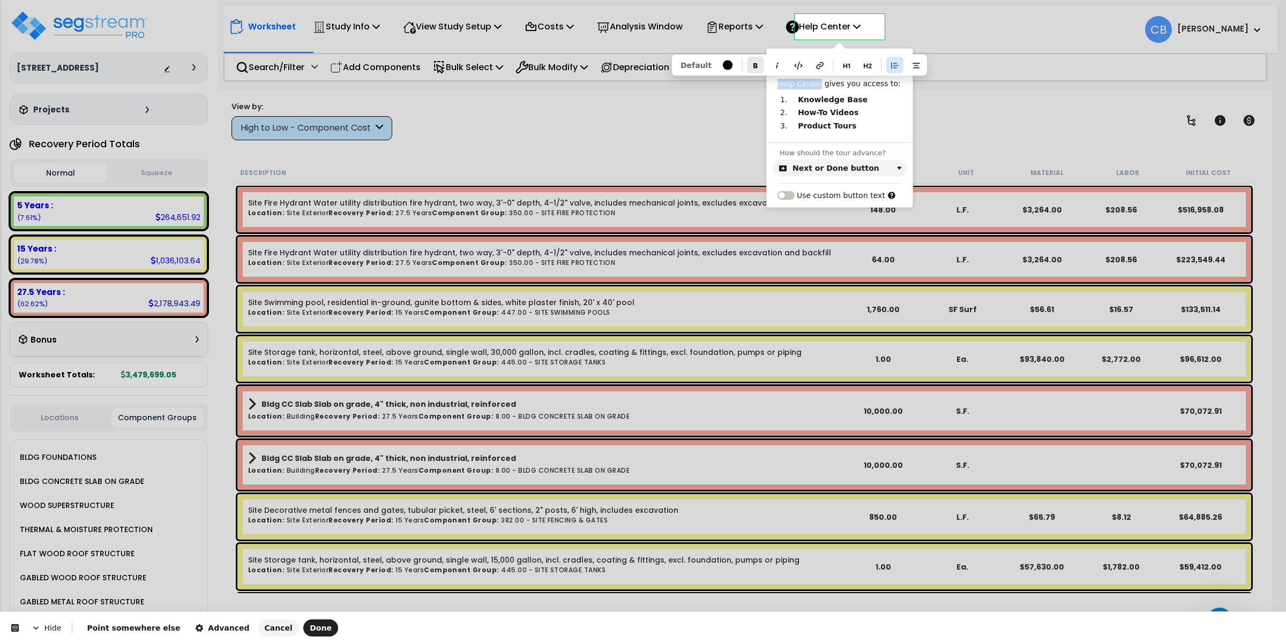
click at [685, 68] on icon "button" at bounding box center [755, 65] width 4 height 5
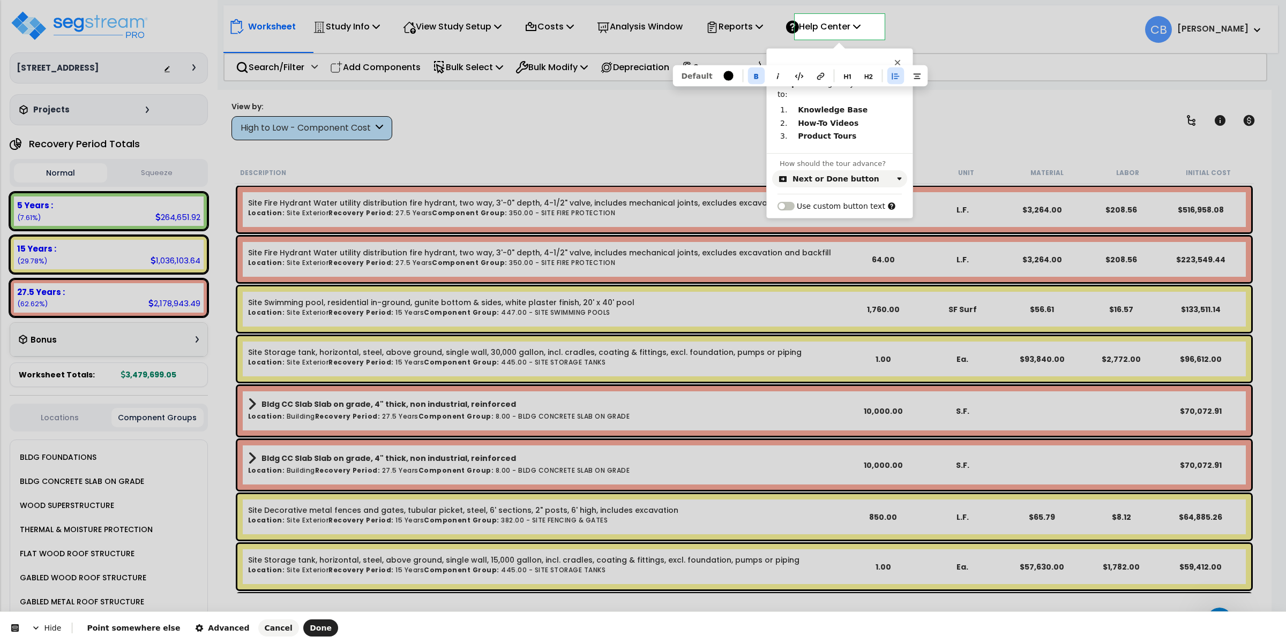
click at [685, 133] on div "Help Center gives you access to: Knowledge Base How-To Videos Product Tours Def…" at bounding box center [840, 116] width 146 height 74
click at [303, 590] on button "Done" at bounding box center [320, 628] width 35 height 17
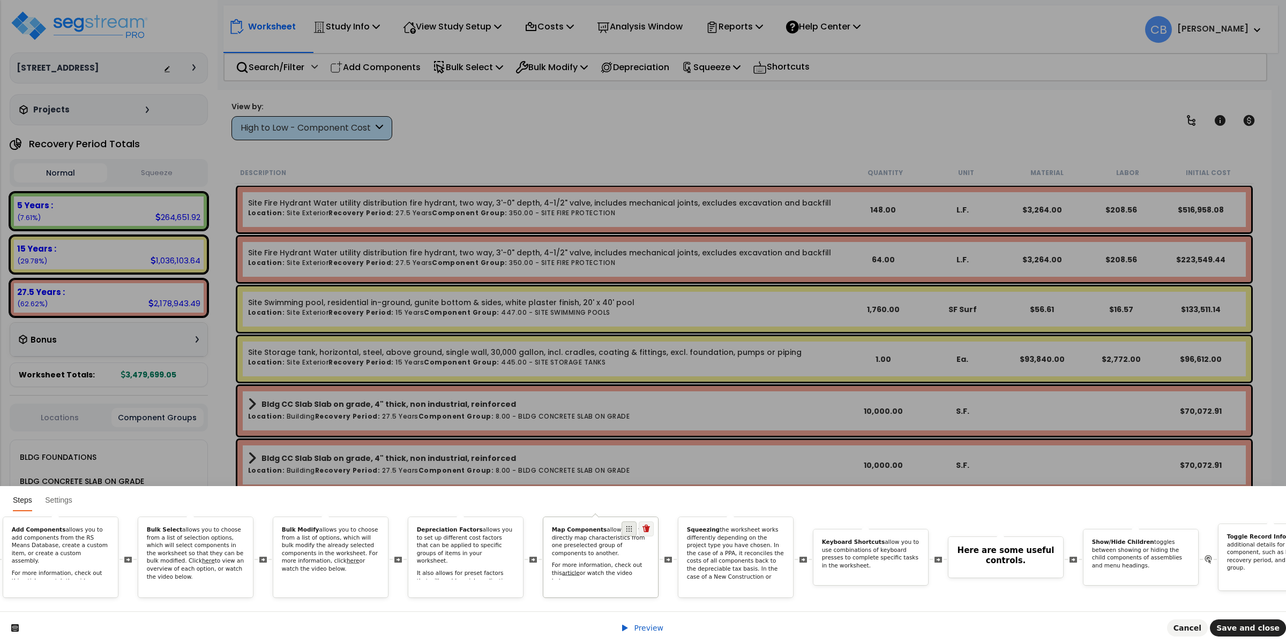
scroll to position [0, 1872]
click at [642, 525] on icon at bounding box center [638, 529] width 8 height 8
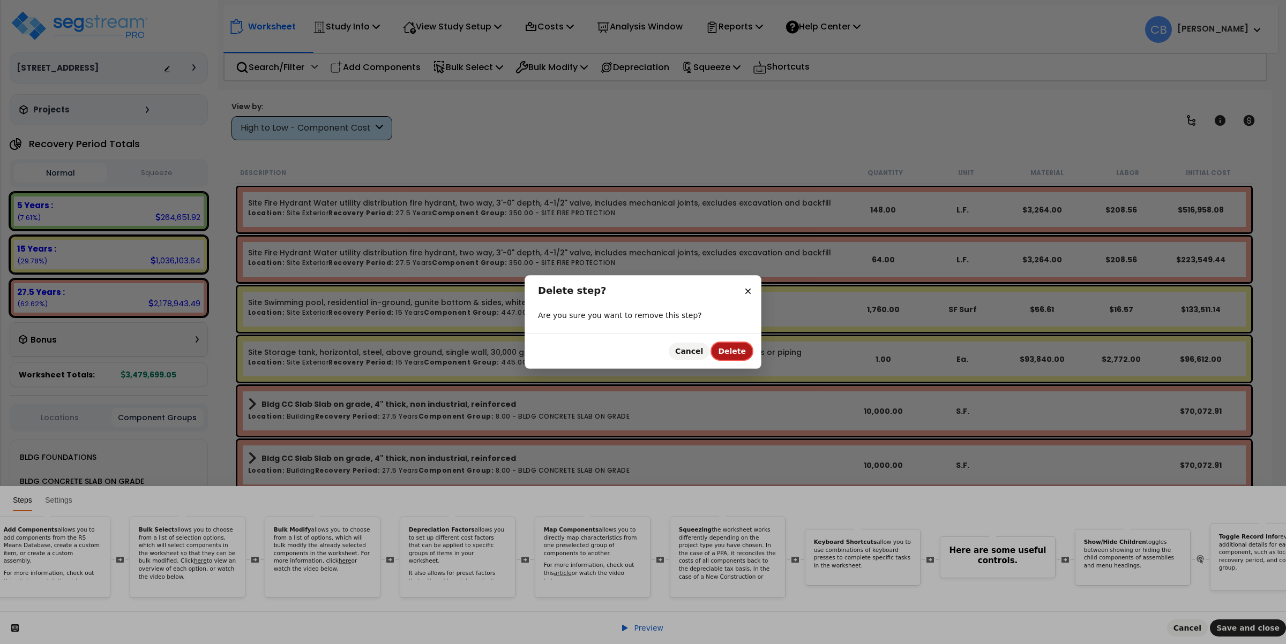
click at [685, 352] on span "Delete" at bounding box center [732, 351] width 28 height 9
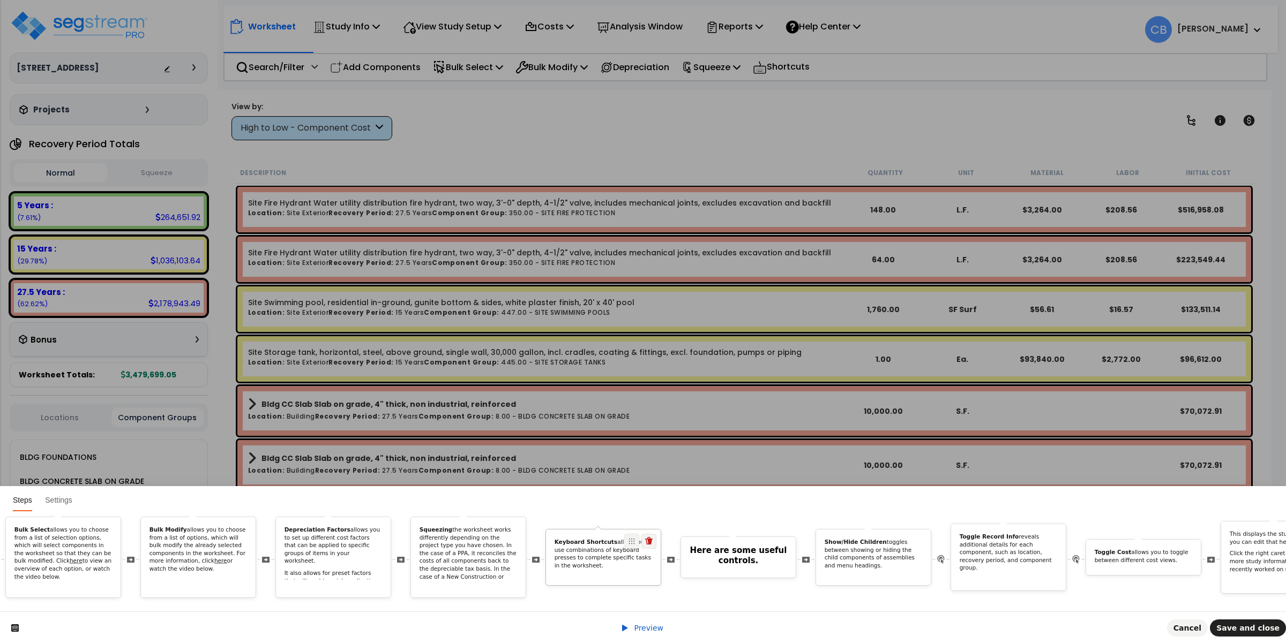
scroll to position [0, 1994]
click at [605, 542] on p "Keyboard Shortcuts allow you to use combinations of keyboard presses to complet…" at bounding box center [606, 554] width 98 height 32
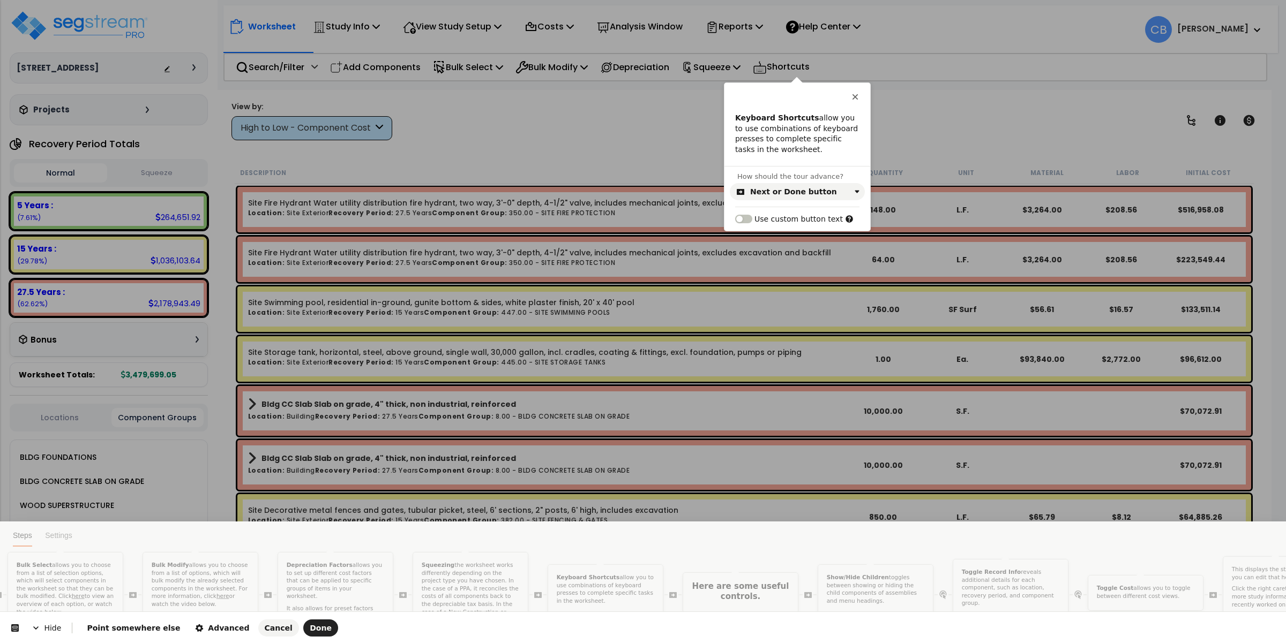
scroll to position [0, 0]
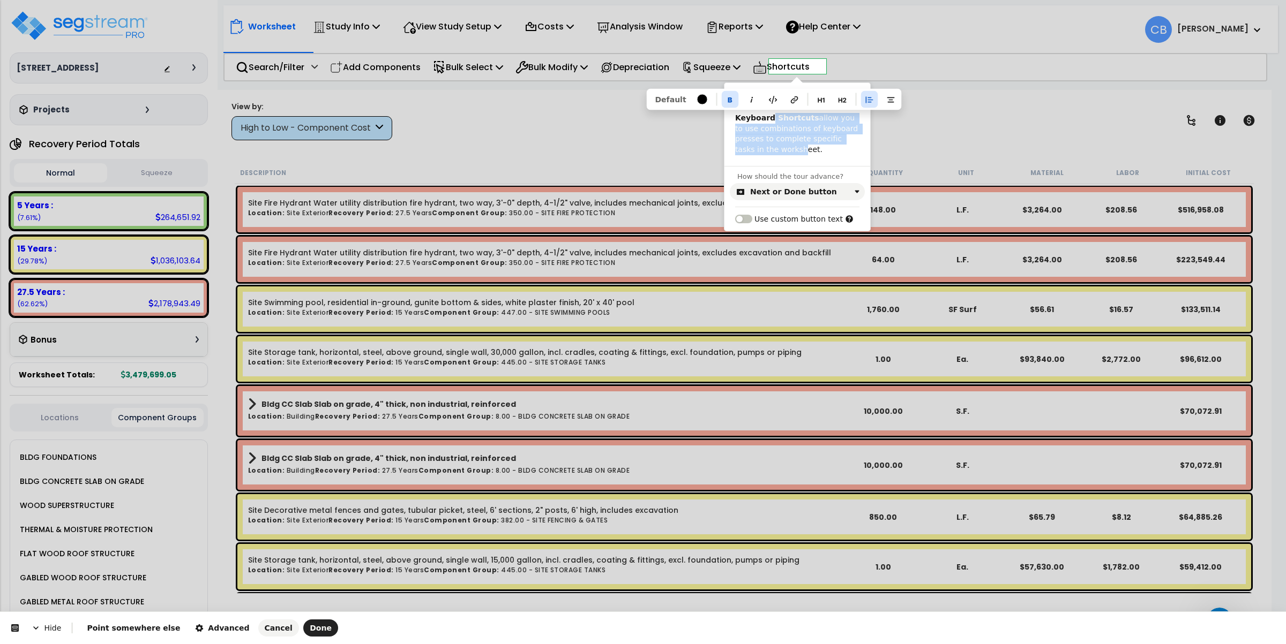
drag, startPoint x: 769, startPoint y: 119, endPoint x: 695, endPoint y: 106, distance: 75.0
click at [685, 113] on div "Keyboard Shortcuts allow you to use combinations of keyboard presses to complet…" at bounding box center [797, 139] width 146 height 53
click at [685, 122] on b "Keyboard Shortcuts" at bounding box center [777, 118] width 84 height 9
drag, startPoint x: 770, startPoint y: 119, endPoint x: 733, endPoint y: 114, distance: 37.3
click at [685, 114] on div "Keyboard Shortcuts allow you to use combinations of keyboard presses to complet…" at bounding box center [797, 134] width 146 height 42
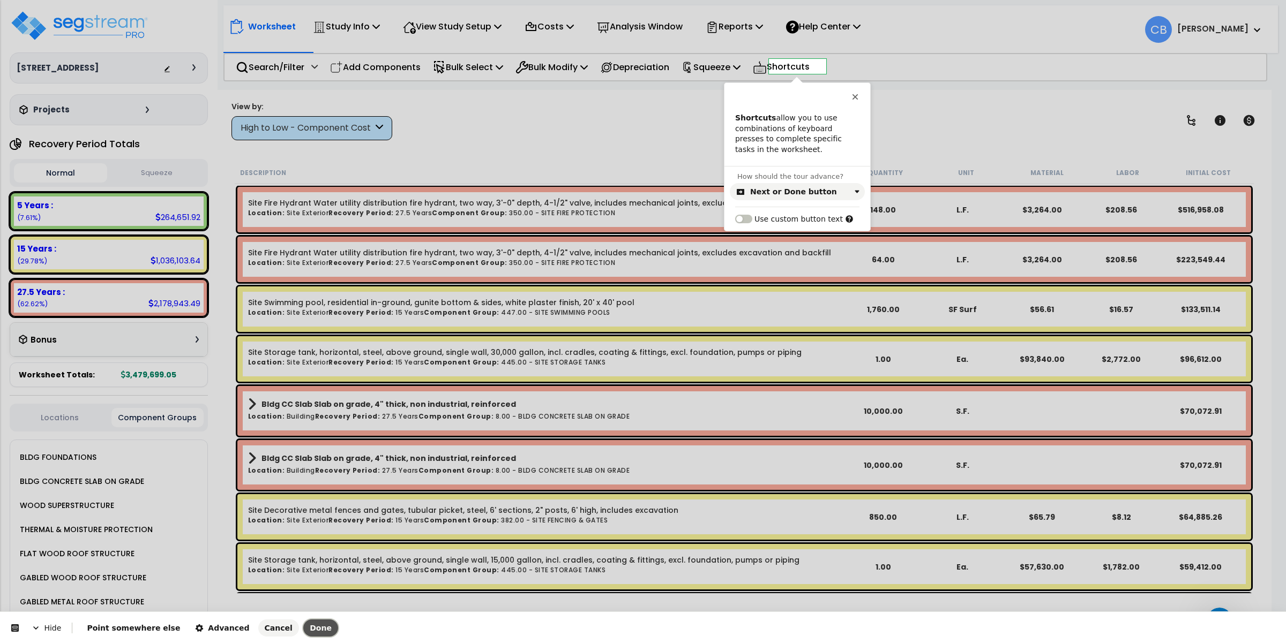
click at [303, 590] on button "Done" at bounding box center [320, 628] width 35 height 17
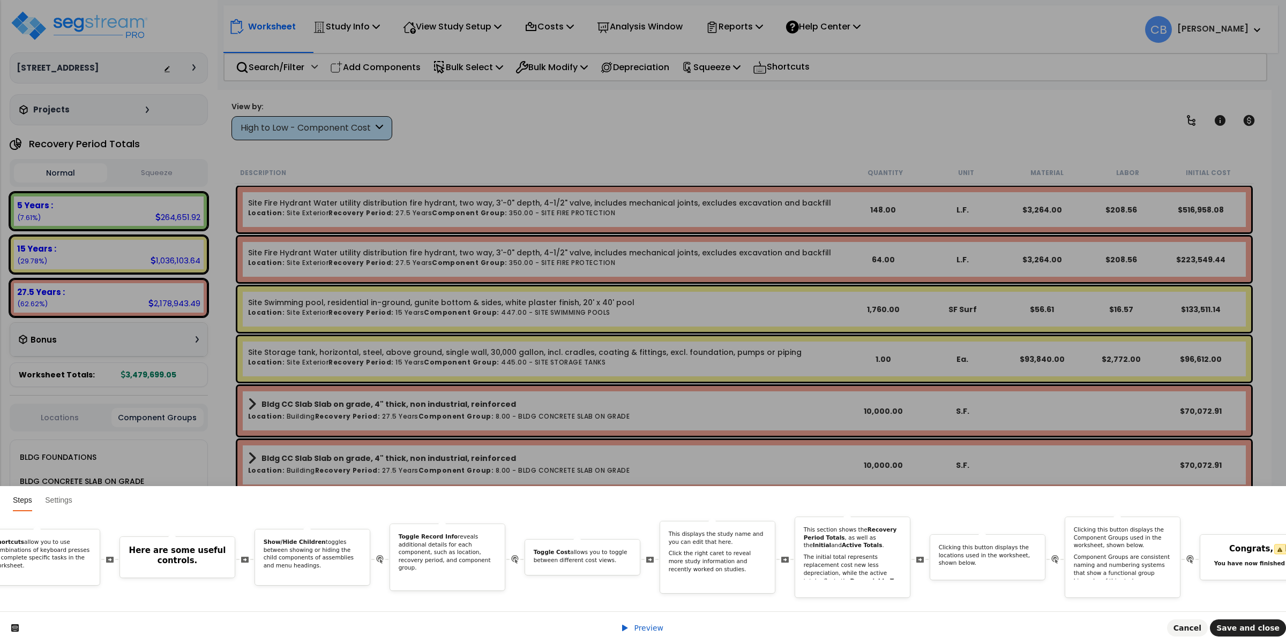
scroll to position [0, 2793]
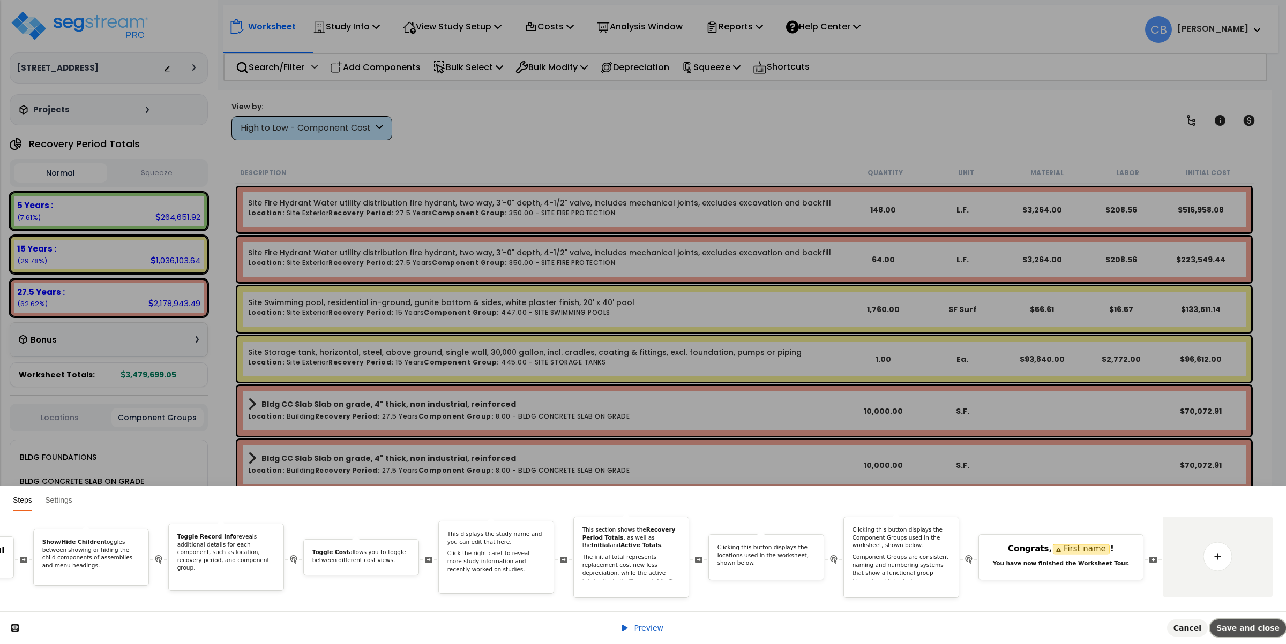
click at [685, 590] on span "Save and close" at bounding box center [1247, 628] width 63 height 9
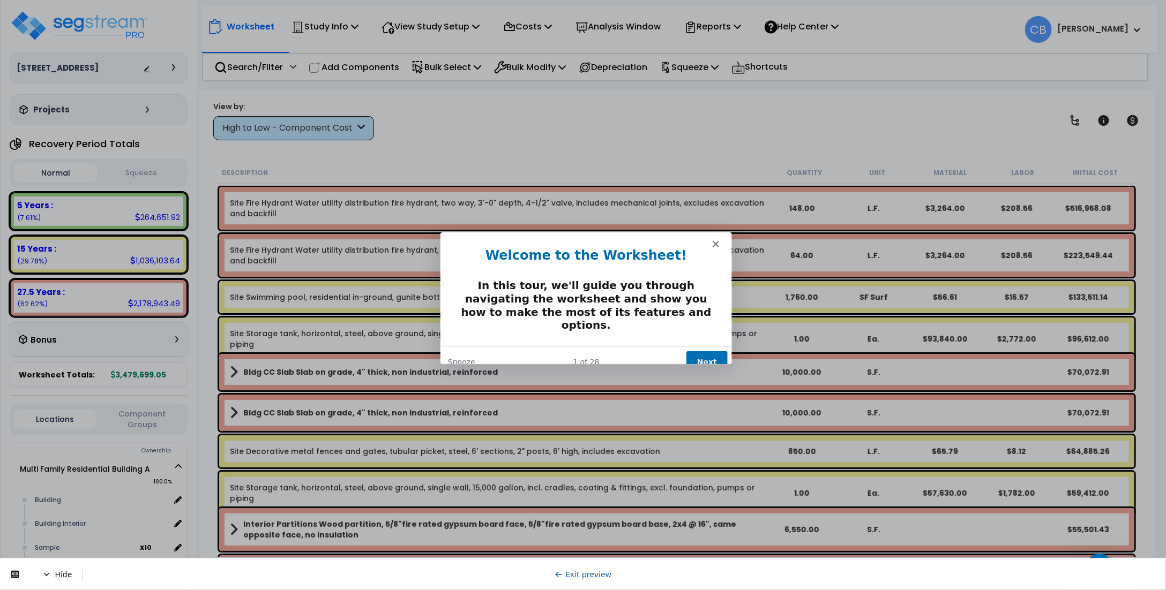
click at [700, 350] on button "Next" at bounding box center [705, 361] width 41 height 22
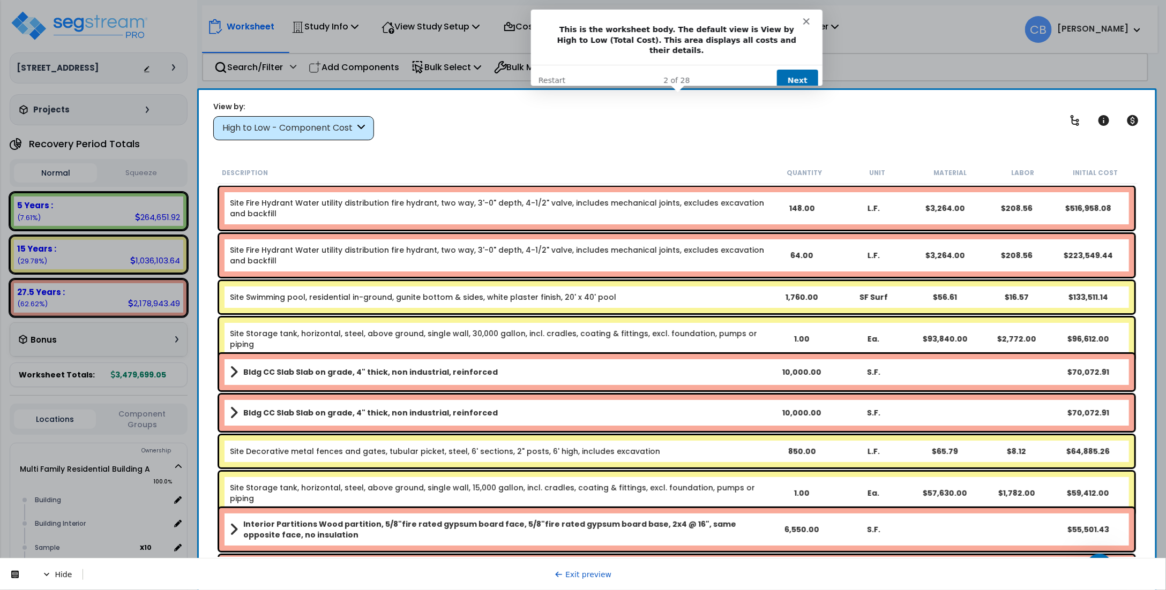
click at [796, 69] on button "Next" at bounding box center [796, 80] width 41 height 22
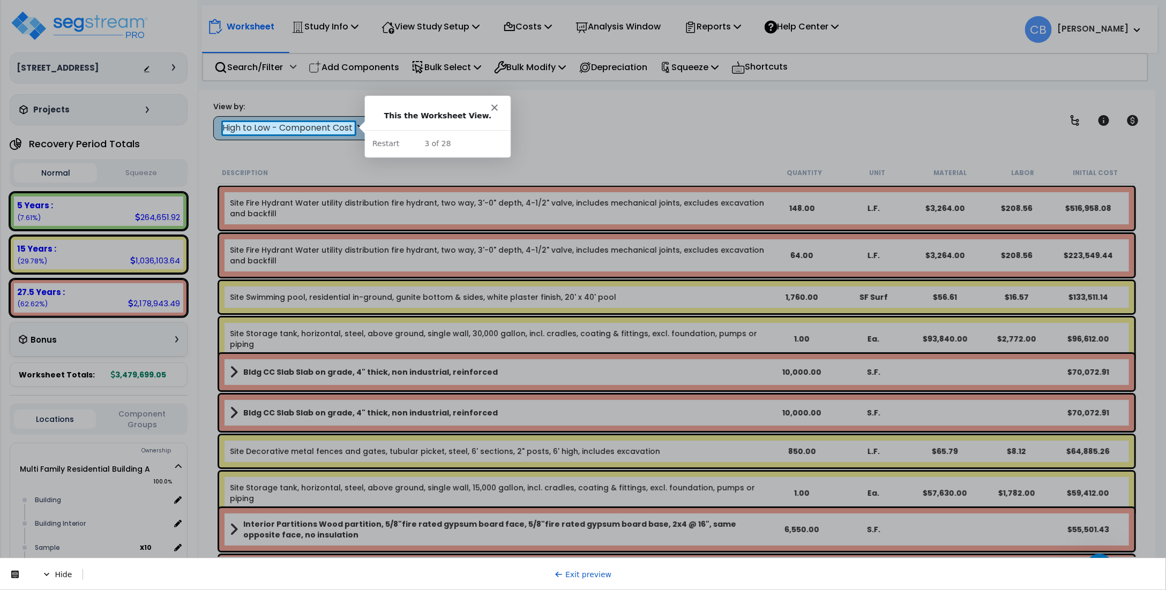
click at [323, 126] on div "High to Low - Component Cost" at bounding box center [288, 128] width 132 height 12
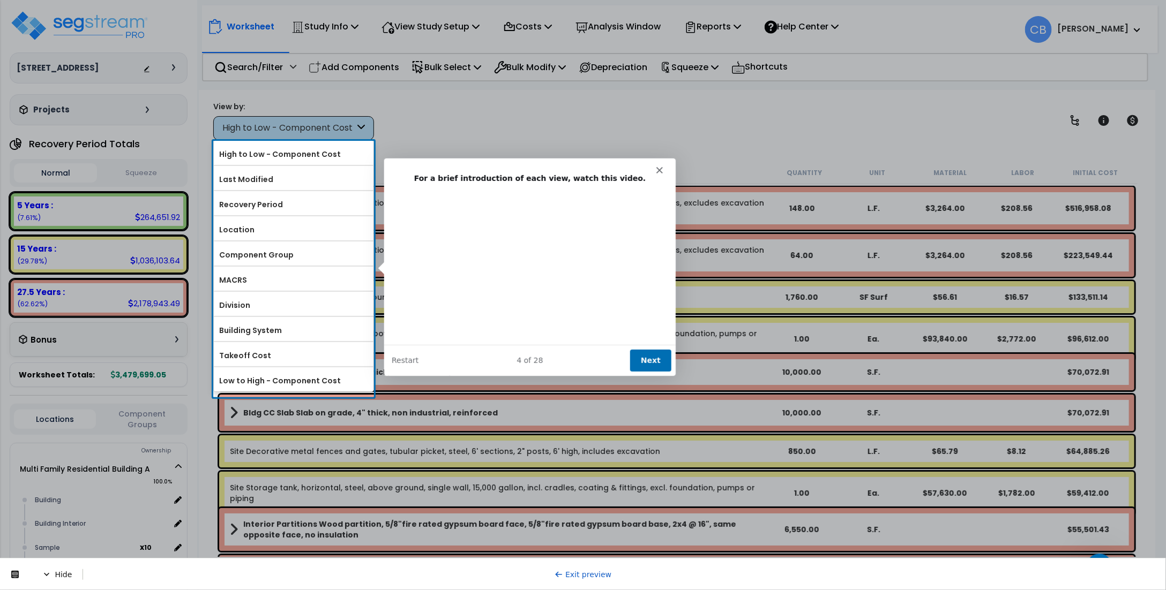
click at [658, 364] on button "Next" at bounding box center [649, 360] width 41 height 22
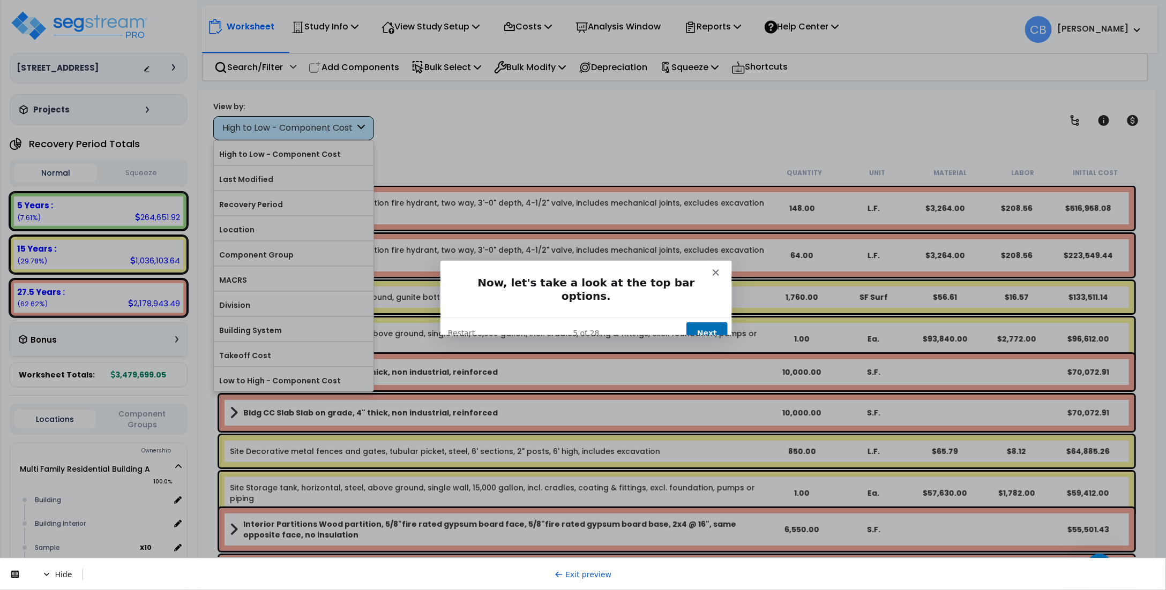
click at [704, 325] on button "Next" at bounding box center [705, 333] width 41 height 22
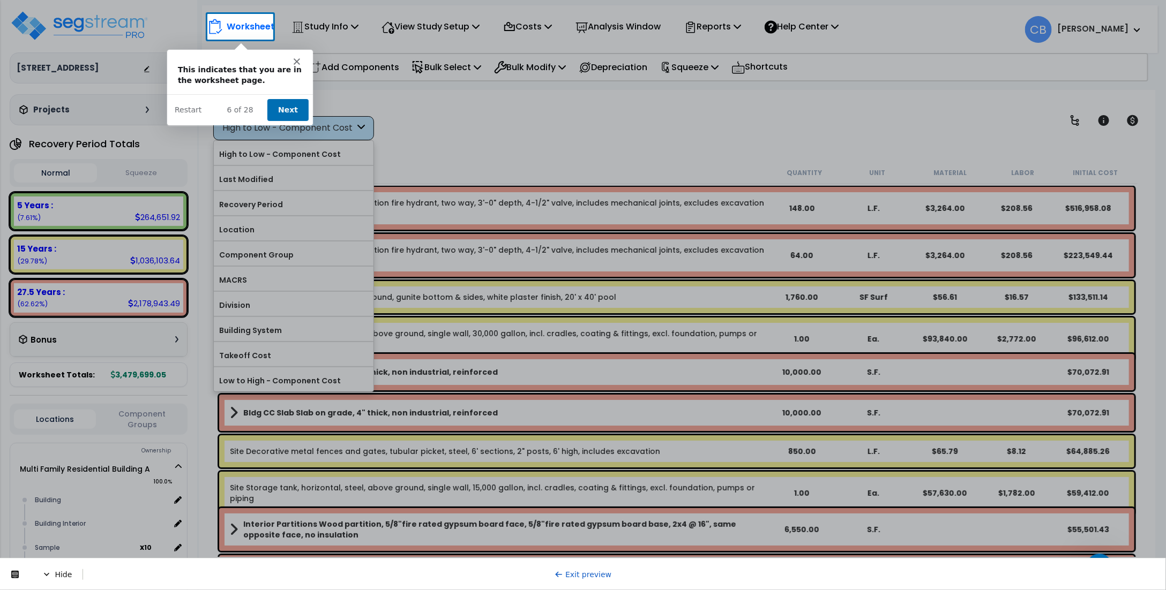
click at [297, 106] on button "Next" at bounding box center [286, 109] width 41 height 22
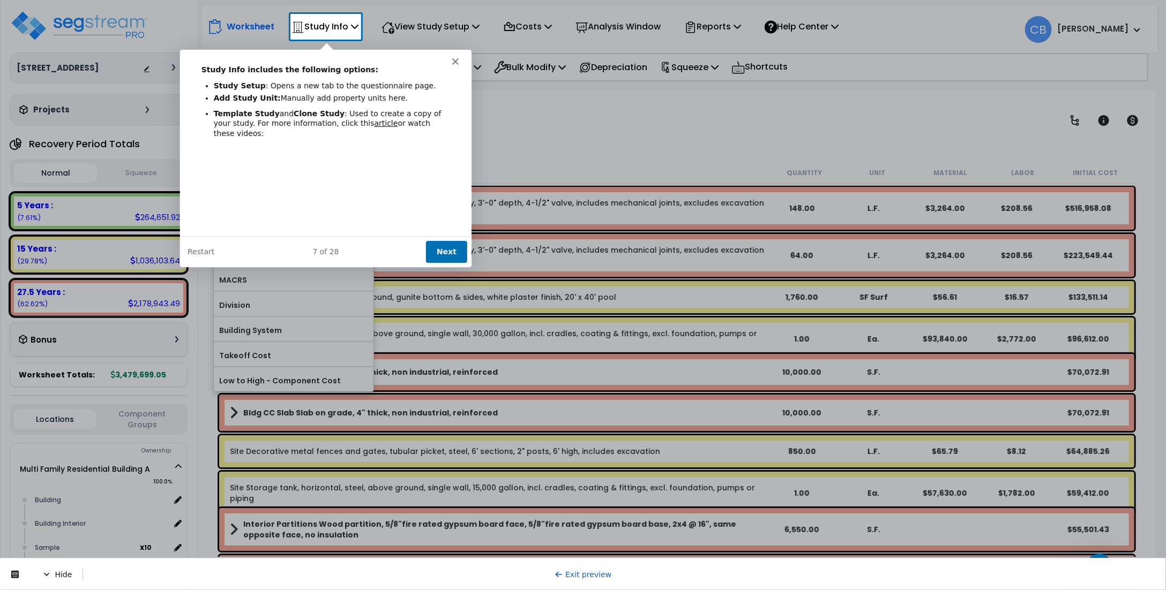
click at [447, 248] on button "Next" at bounding box center [445, 251] width 41 height 22
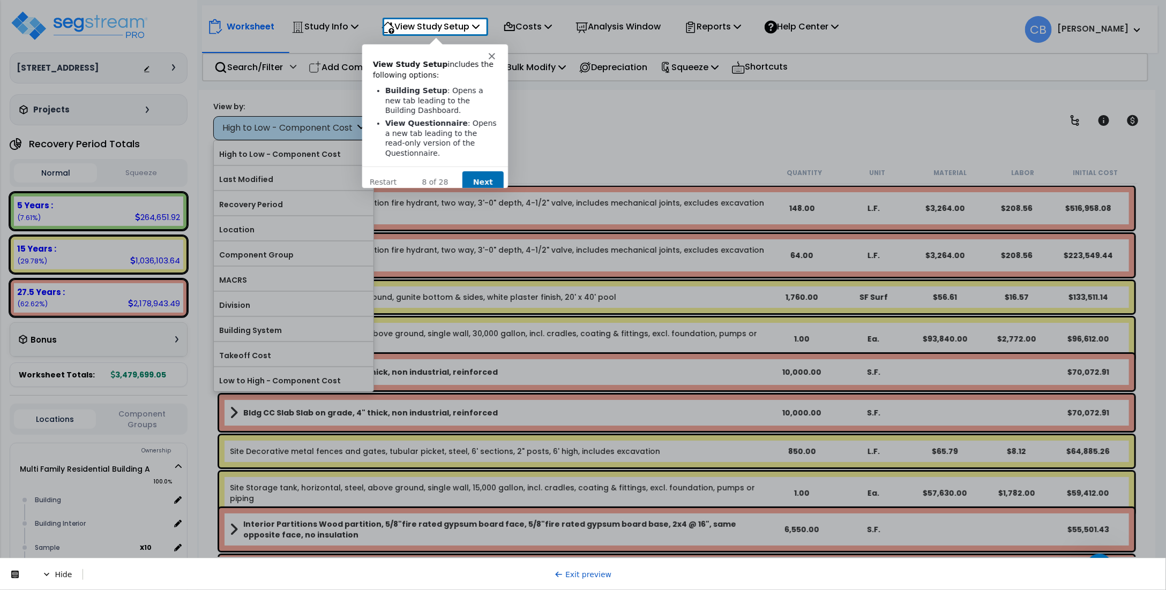
click at [492, 170] on button "Next" at bounding box center [481, 181] width 41 height 22
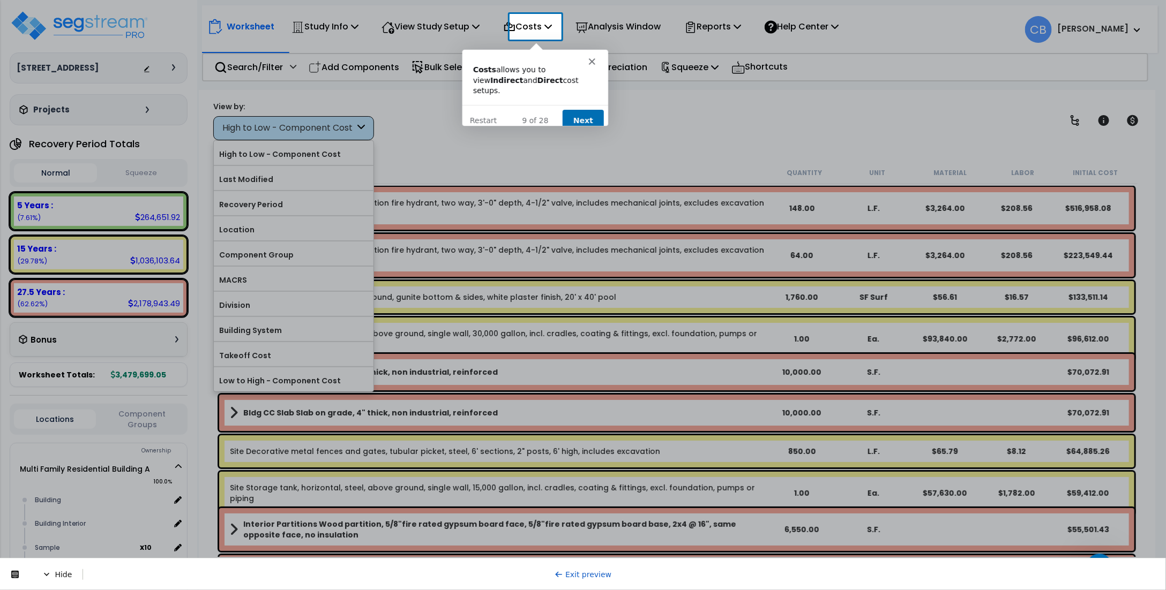
click at [573, 109] on button "Next" at bounding box center [581, 120] width 41 height 22
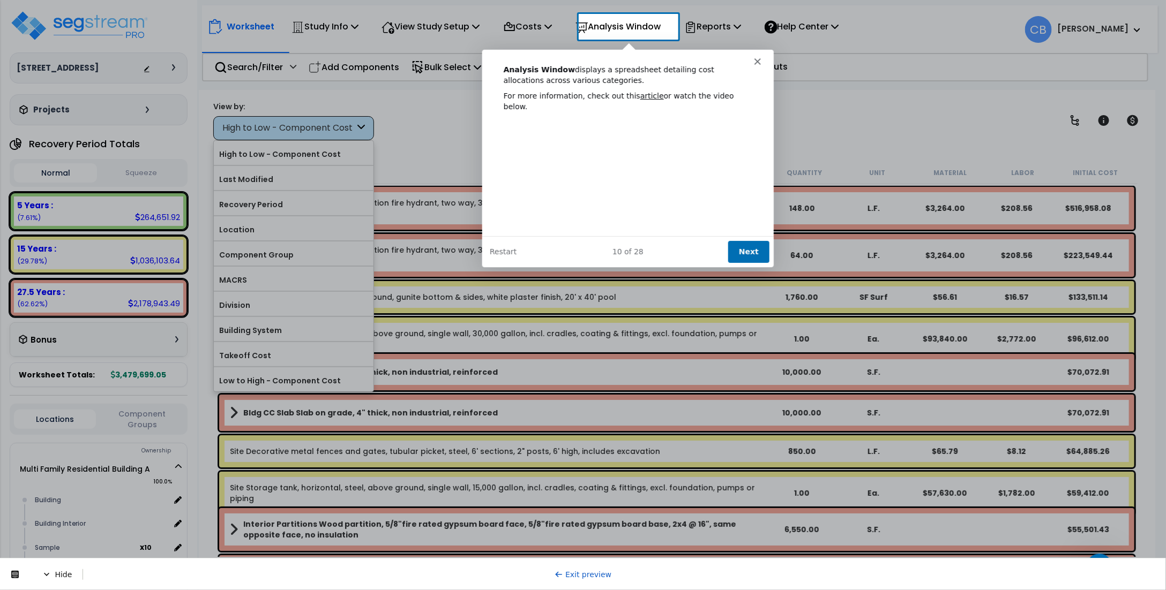
click at [753, 248] on button "Next" at bounding box center [748, 251] width 41 height 22
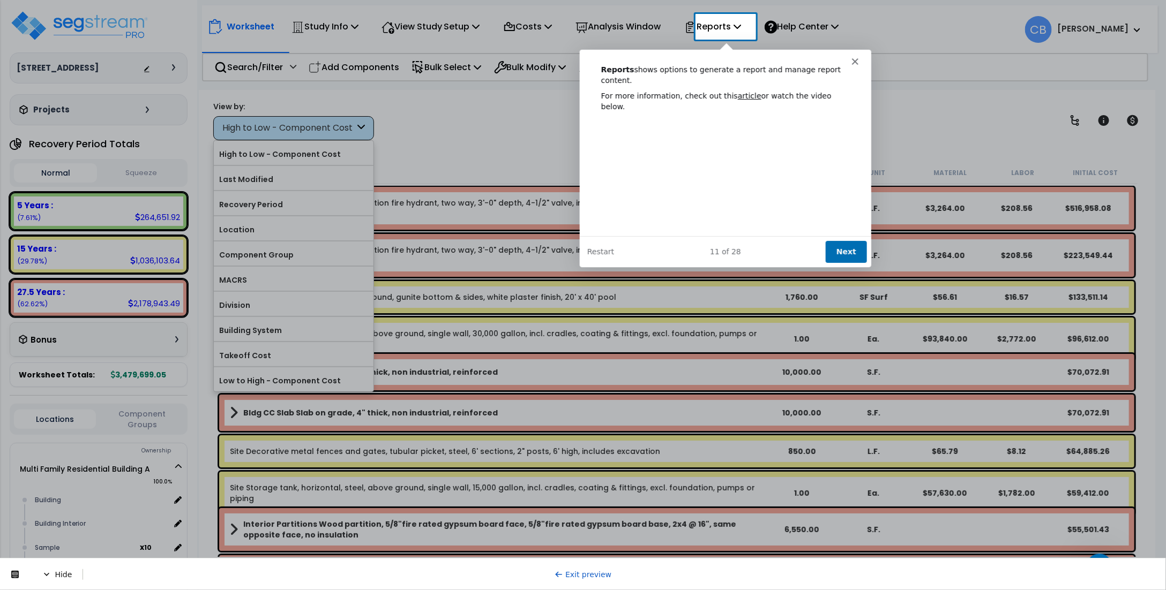
click at [839, 248] on button "Next" at bounding box center [844, 251] width 41 height 22
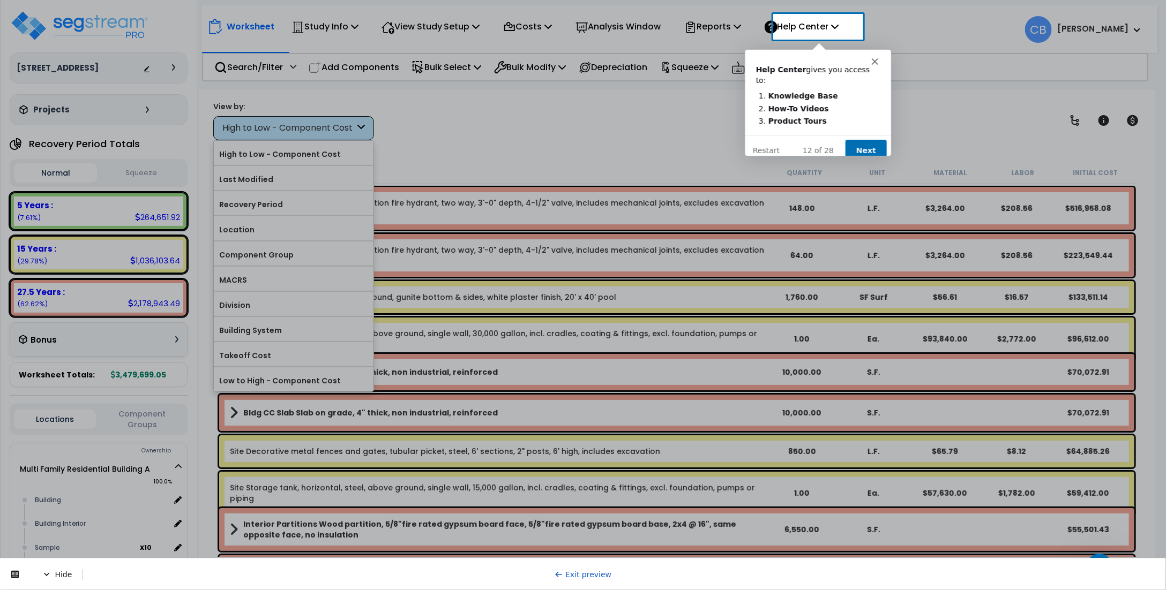
click at [861, 139] on button "Next" at bounding box center [864, 150] width 41 height 22
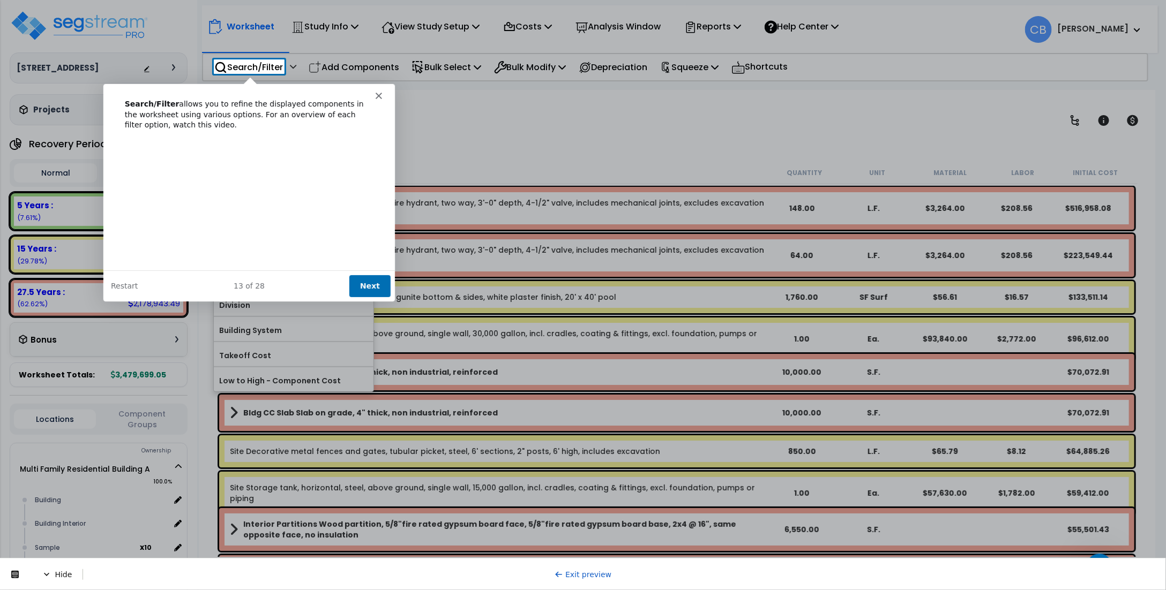
click at [371, 278] on button "Next" at bounding box center [368, 285] width 41 height 22
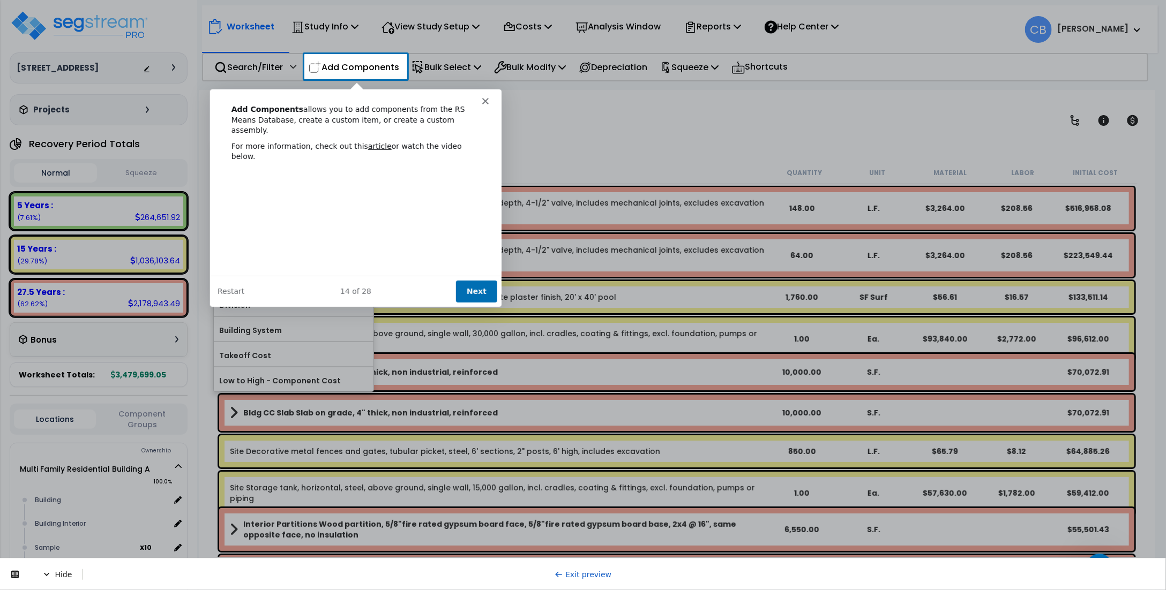
click at [466, 289] on button "Next" at bounding box center [475, 291] width 41 height 22
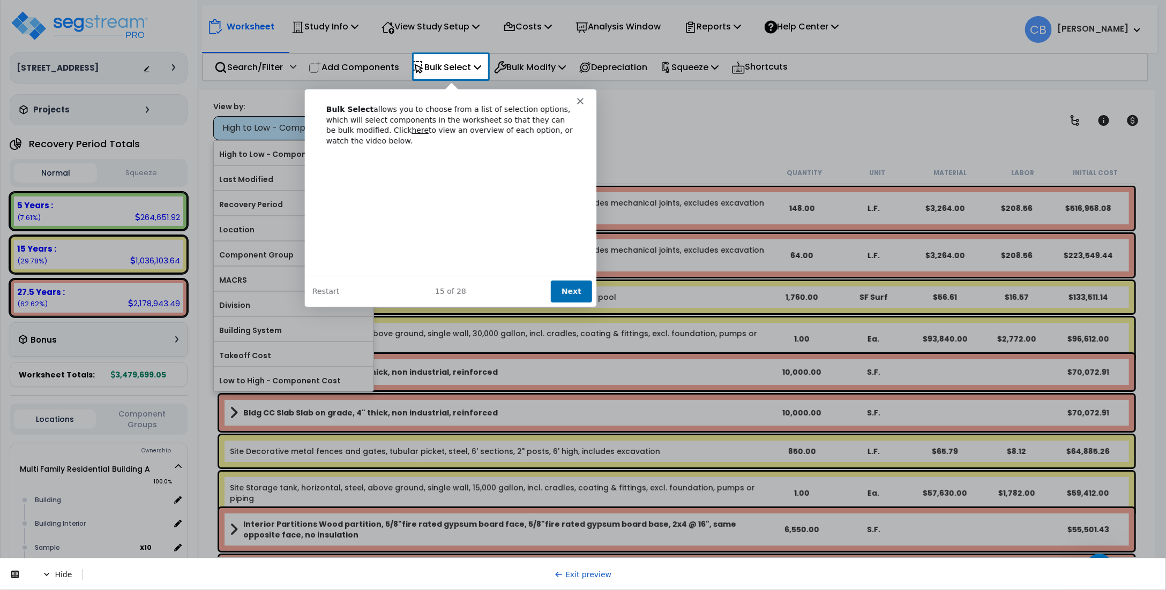
click at [569, 294] on button "Next" at bounding box center [570, 291] width 41 height 22
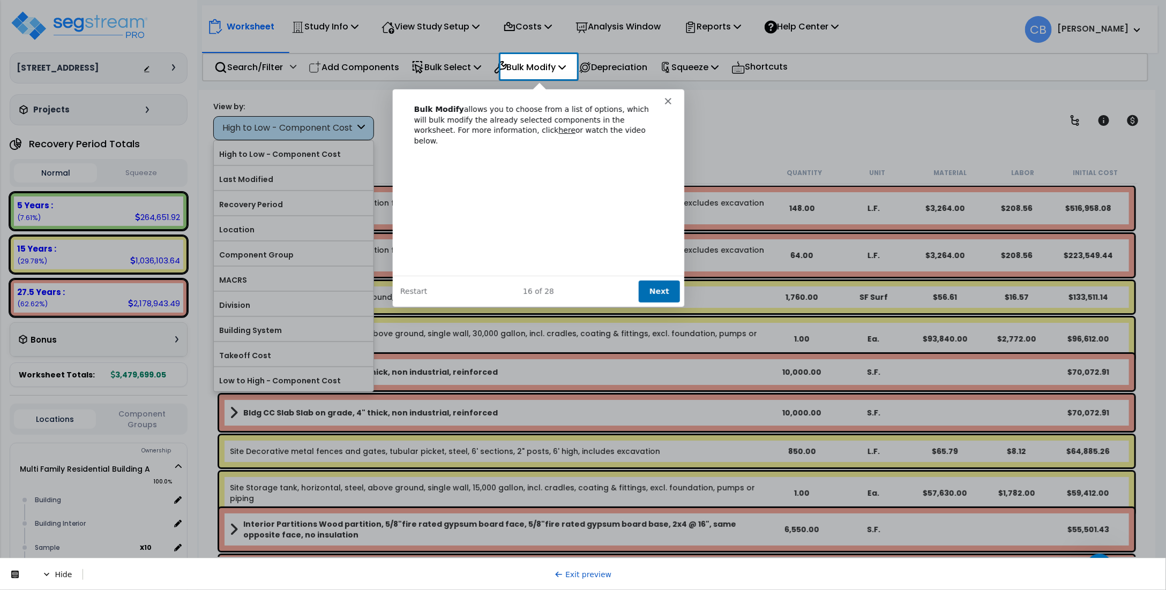
click at [662, 300] on button "Next" at bounding box center [658, 291] width 41 height 22
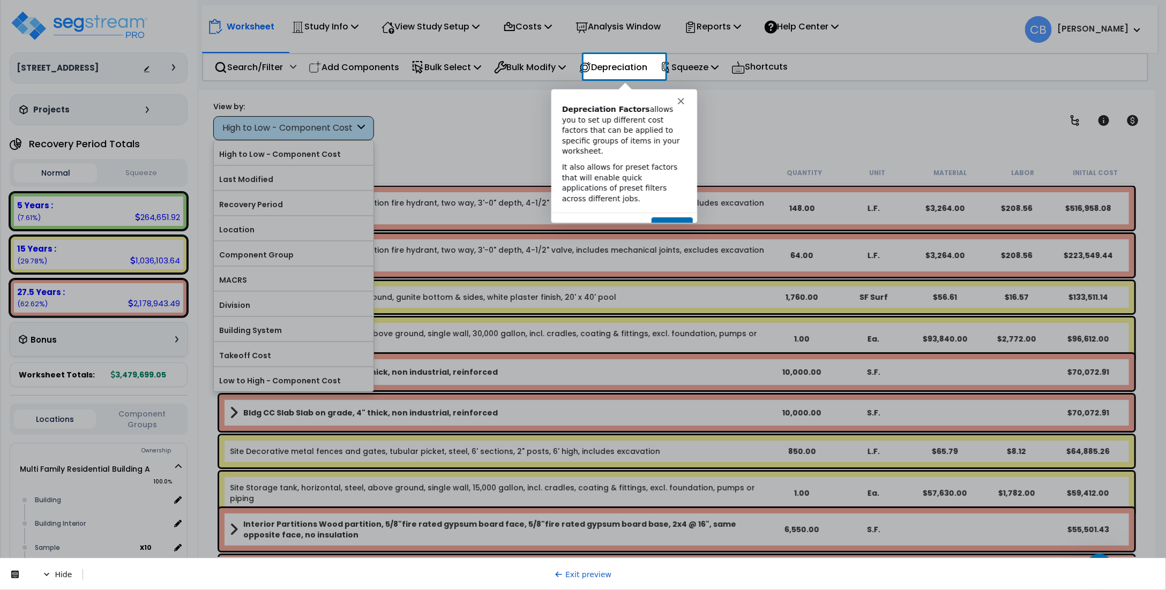
click at [678, 216] on button "Next" at bounding box center [670, 227] width 41 height 22
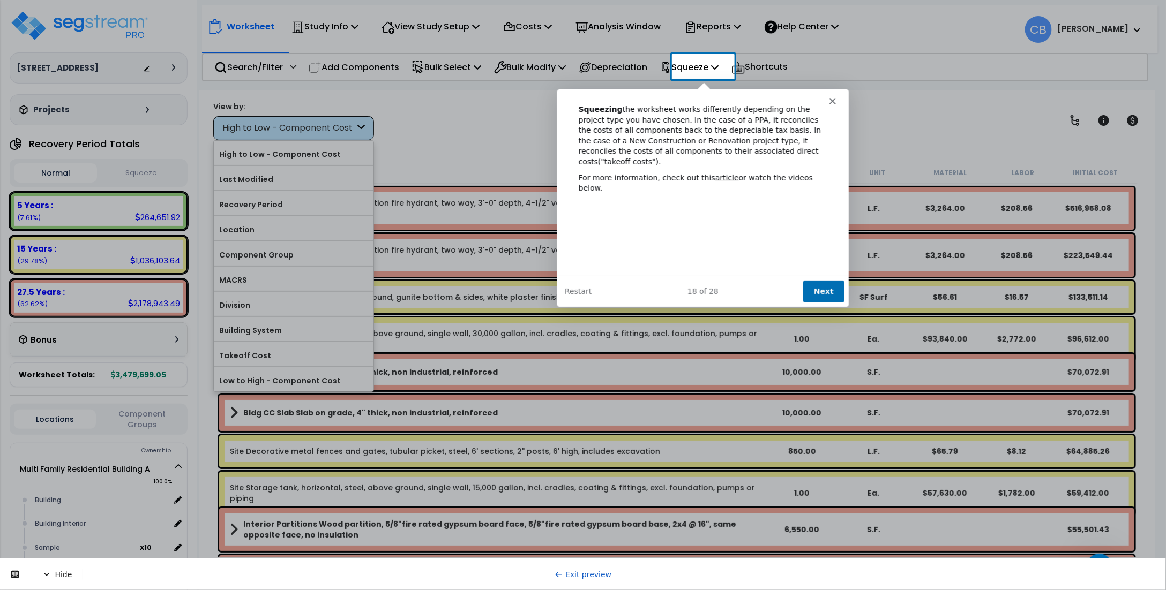
click at [822, 288] on button "Next" at bounding box center [823, 291] width 41 height 22
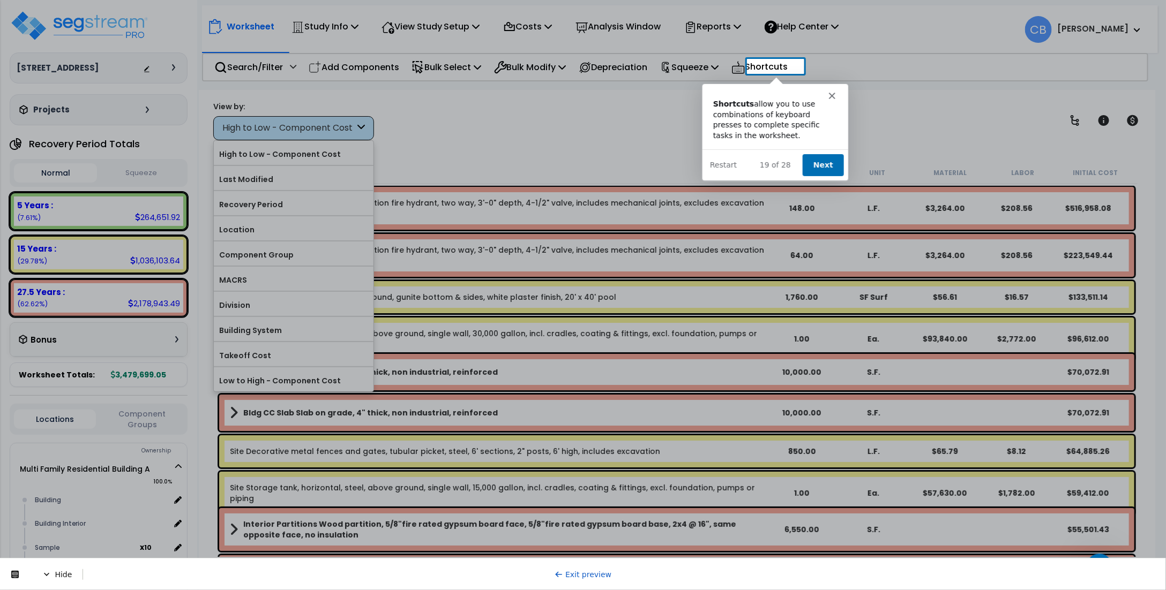
click at [817, 163] on button "Next" at bounding box center [822, 165] width 41 height 22
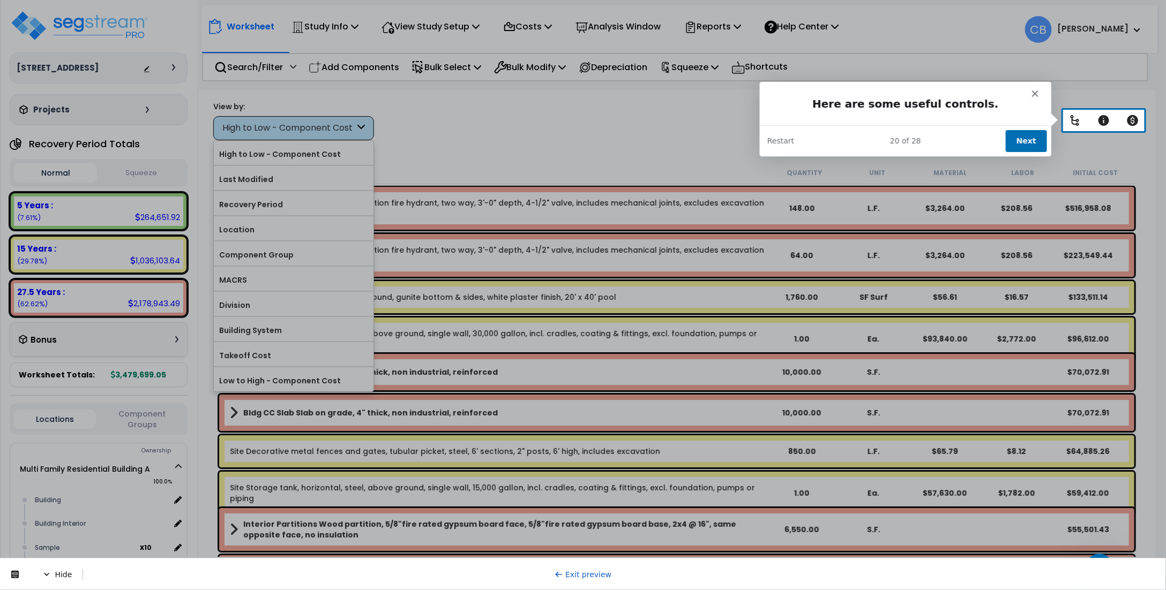
click at [1027, 128] on div "20 of 28 Next Restart" at bounding box center [904, 139] width 291 height 31
click at [1028, 137] on button "Next" at bounding box center [1024, 140] width 41 height 22
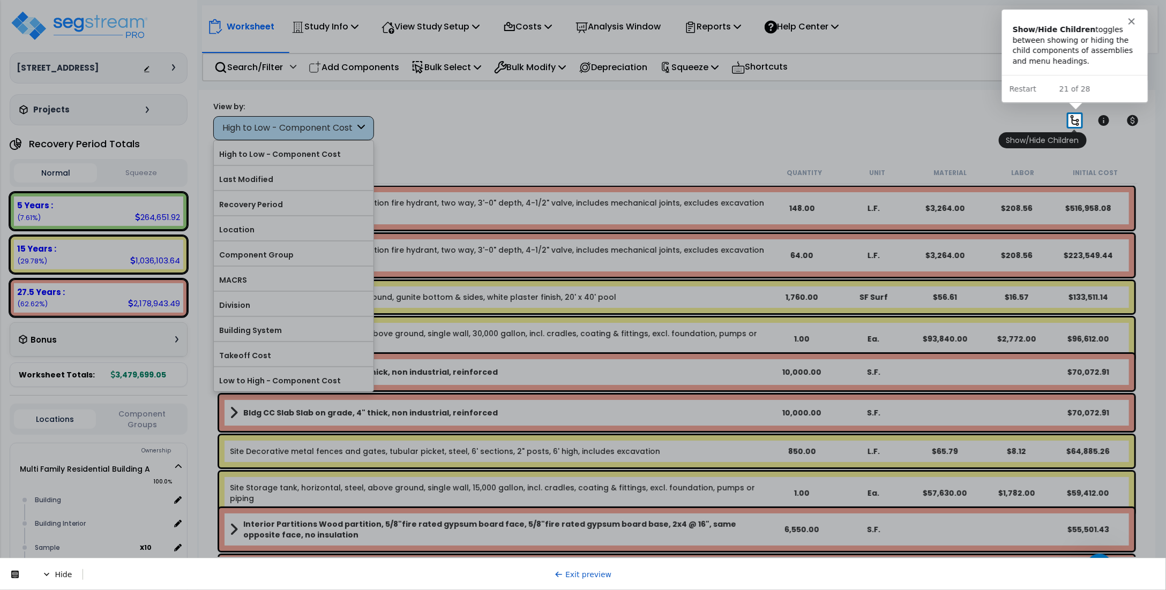
click at [1074, 118] on icon at bounding box center [1074, 120] width 13 height 13
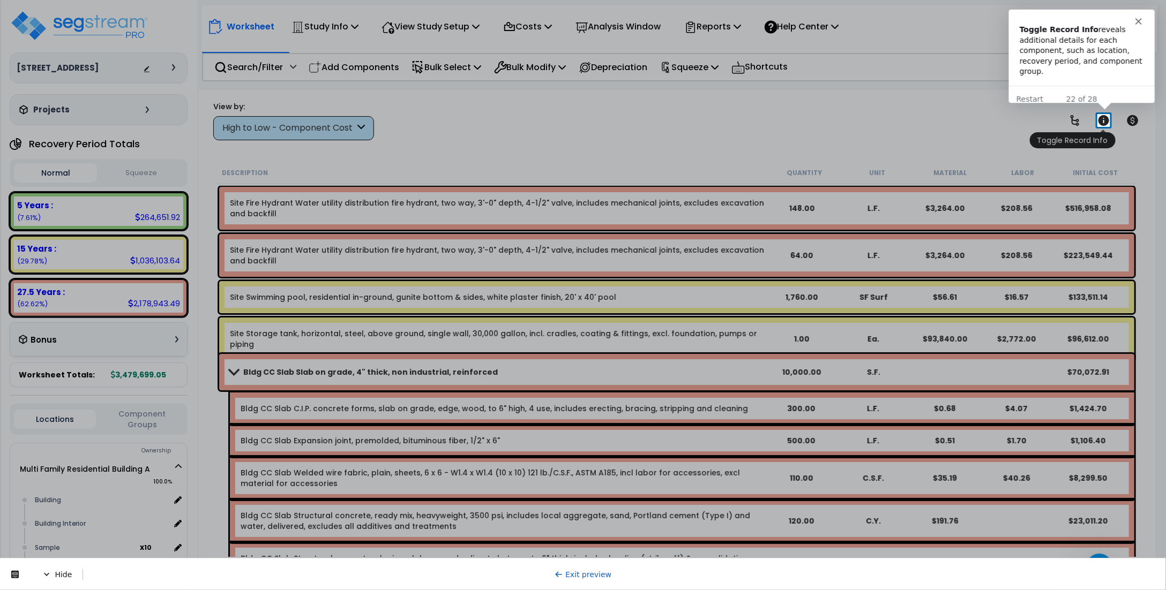
click at [1104, 119] on icon at bounding box center [1103, 120] width 11 height 11
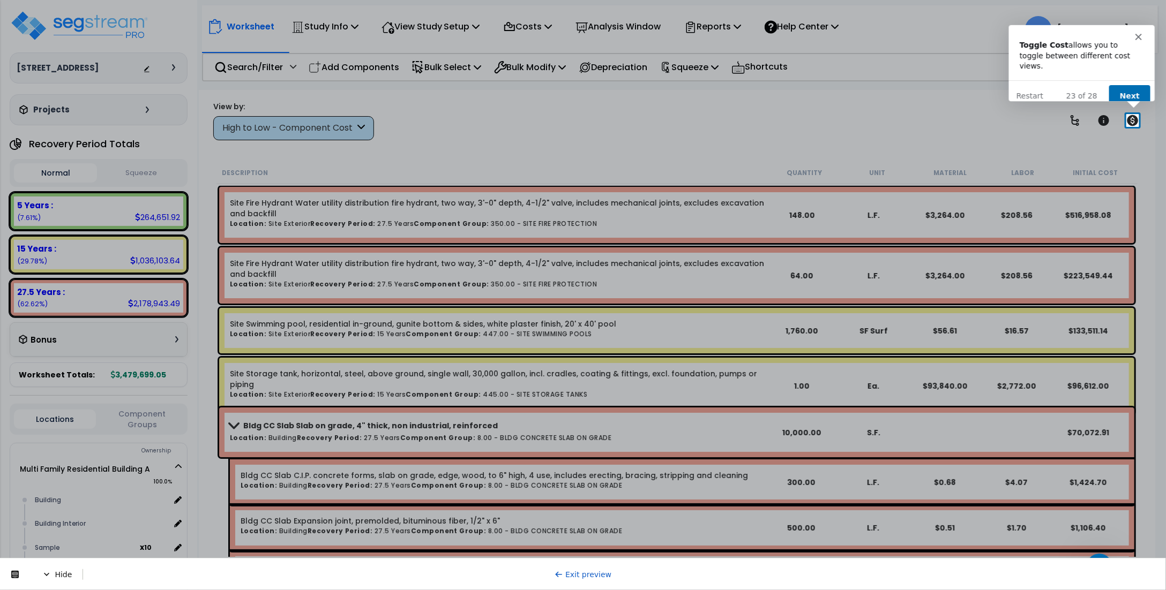
click at [1126, 86] on button "Next" at bounding box center [1128, 95] width 41 height 22
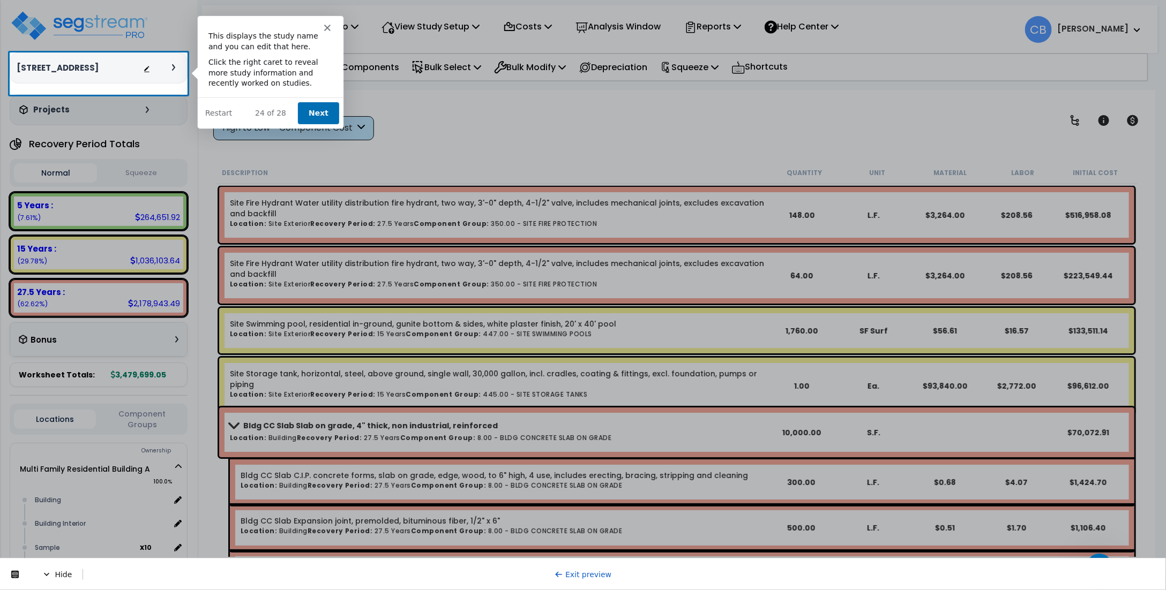
click at [319, 109] on button "Next" at bounding box center [317, 112] width 41 height 22
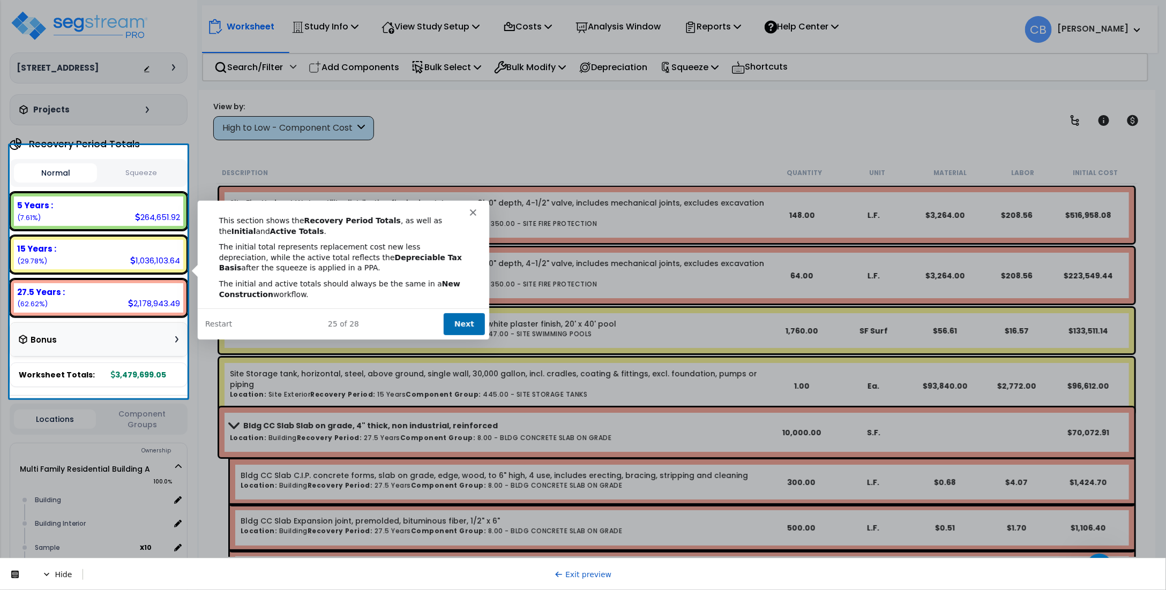
click at [469, 324] on button "Next" at bounding box center [463, 324] width 41 height 22
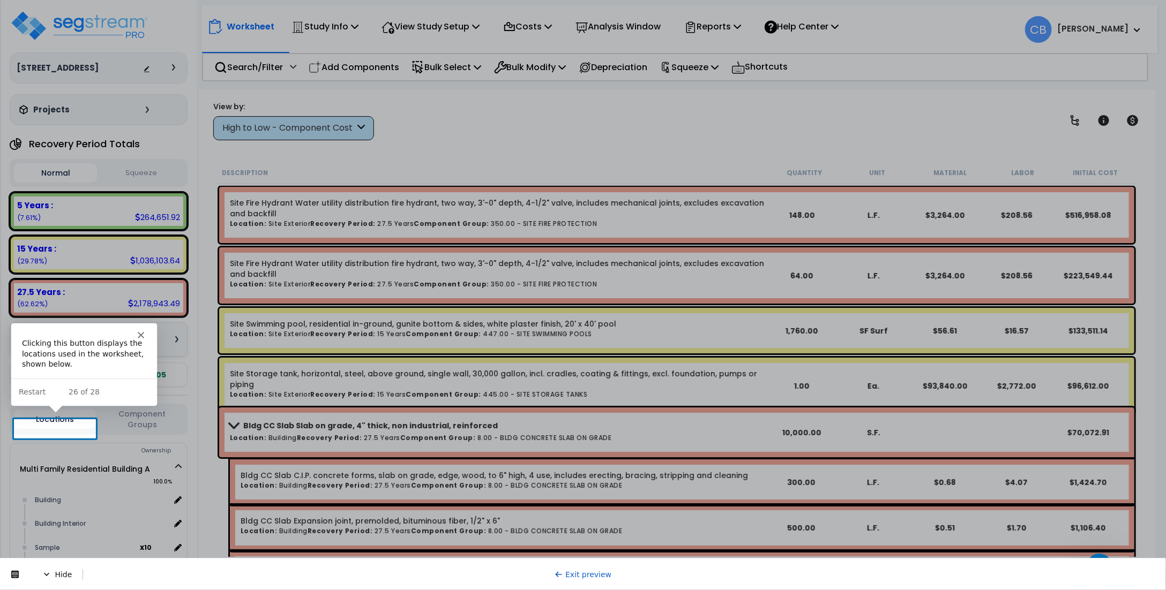
click at [61, 426] on button "Locations" at bounding box center [55, 419] width 82 height 19
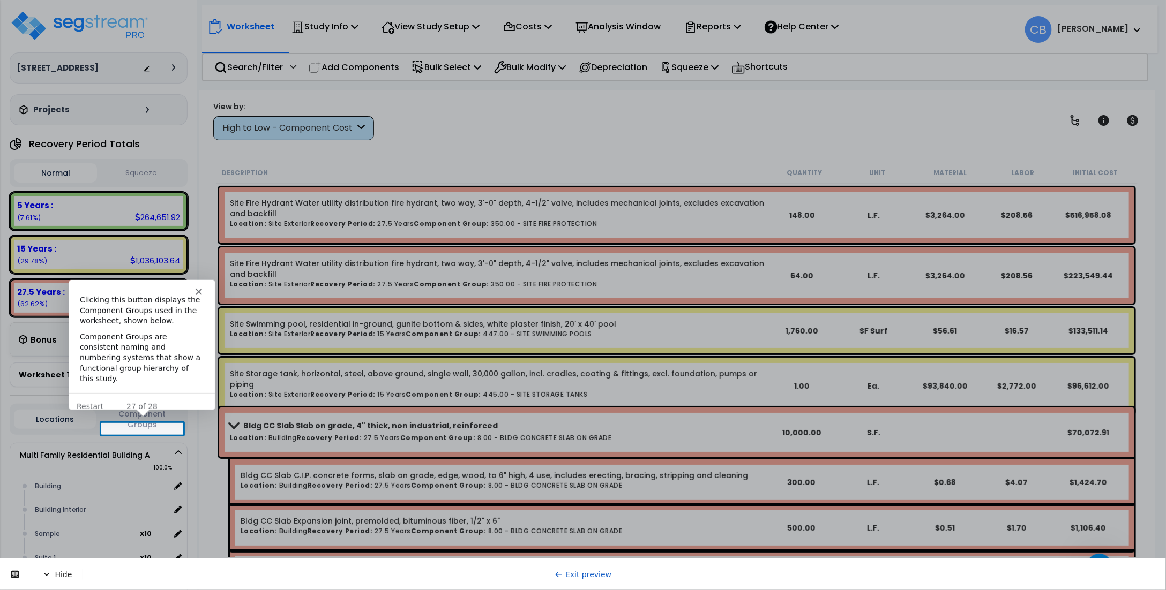
click at [141, 428] on button "Component Groups" at bounding box center [142, 419] width 82 height 23
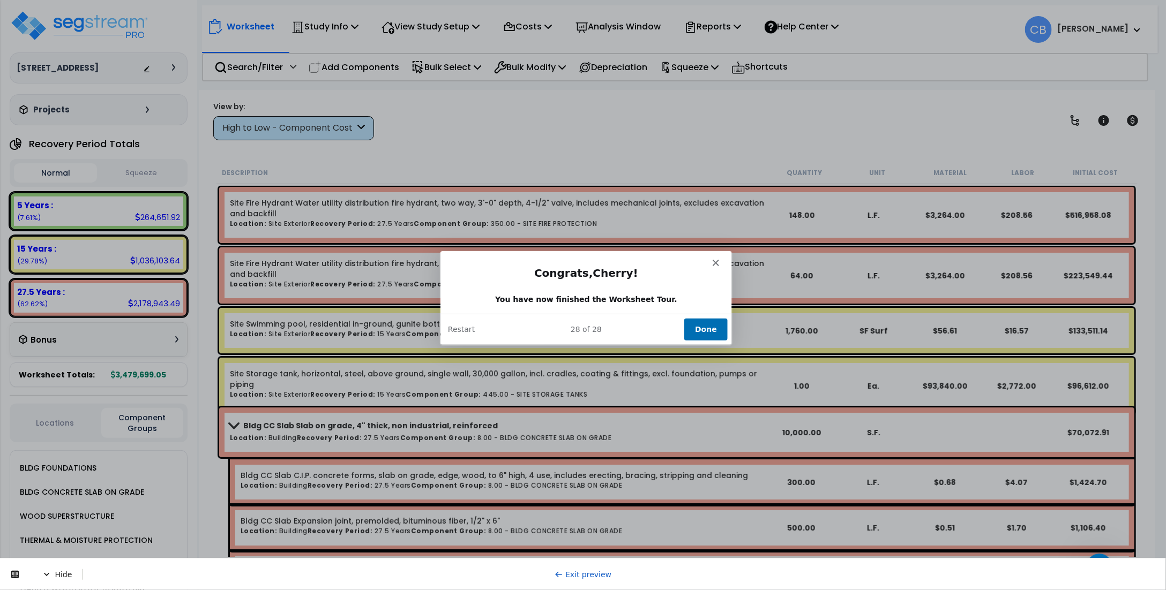
click at [701, 329] on button "Done" at bounding box center [704, 329] width 43 height 22
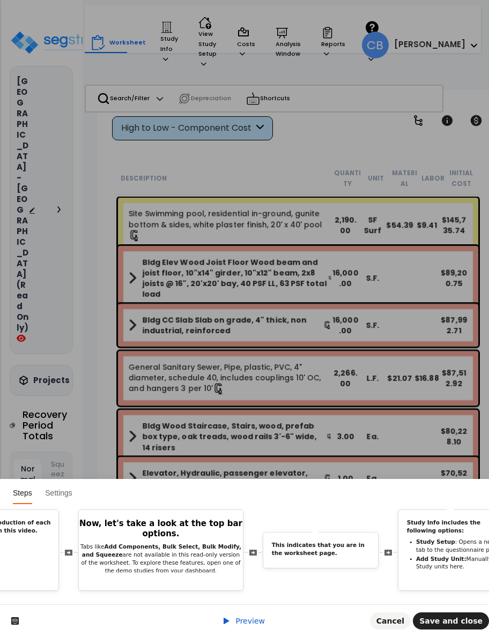
scroll to position [0, 506]
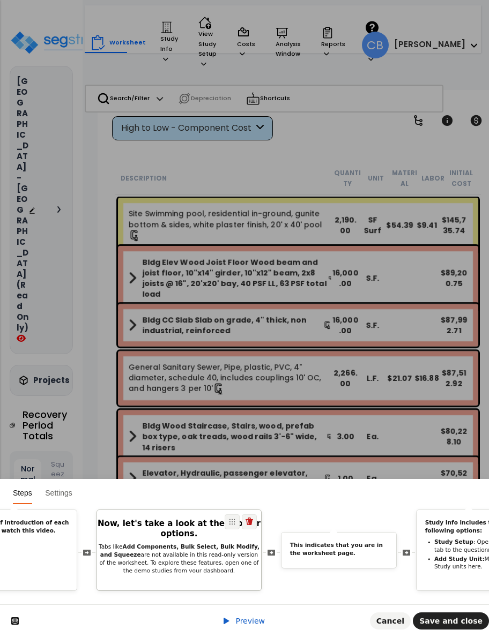
click at [175, 551] on p "Tabs like Add Components, Bulk Select, Bulk Modify, and Squeeze are not availab…" at bounding box center [179, 559] width 164 height 32
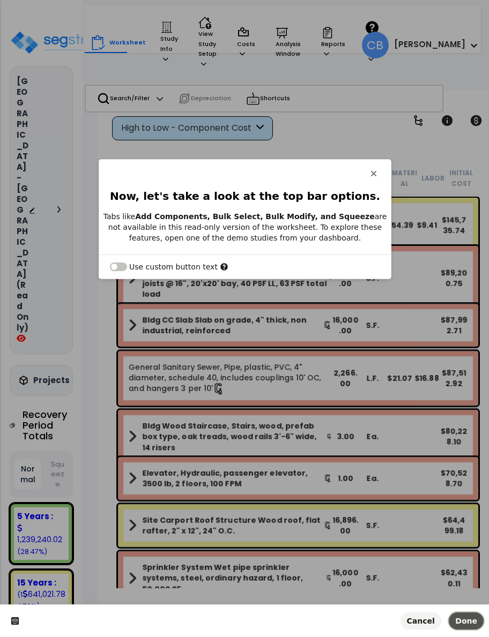
click at [468, 619] on span "Done" at bounding box center [466, 621] width 22 height 9
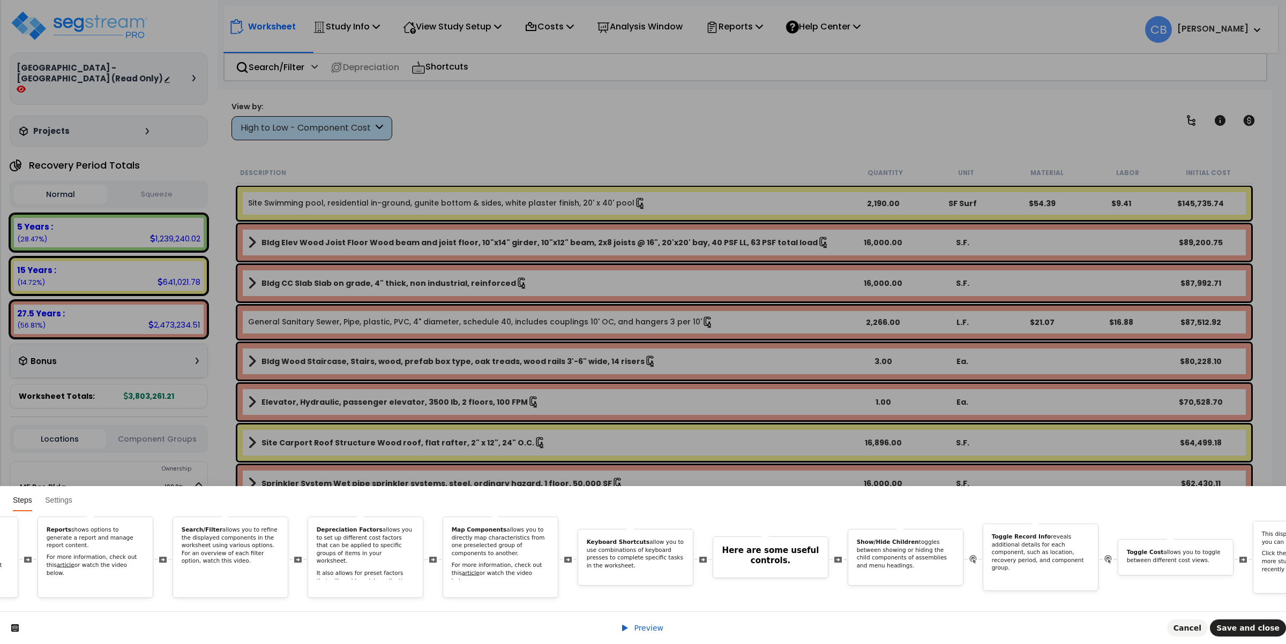
scroll to position [0, 1400]
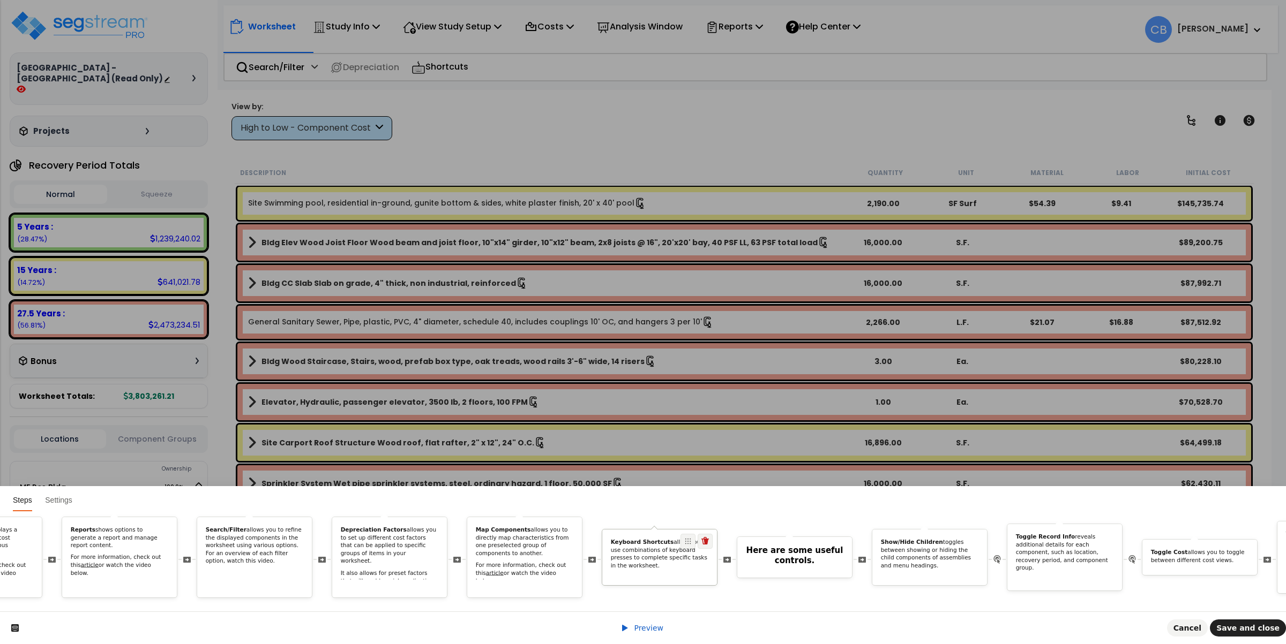
click at [665, 553] on p "Keyboard Shortcuts allow you to use combinations of keyboard presses to complet…" at bounding box center [660, 554] width 98 height 32
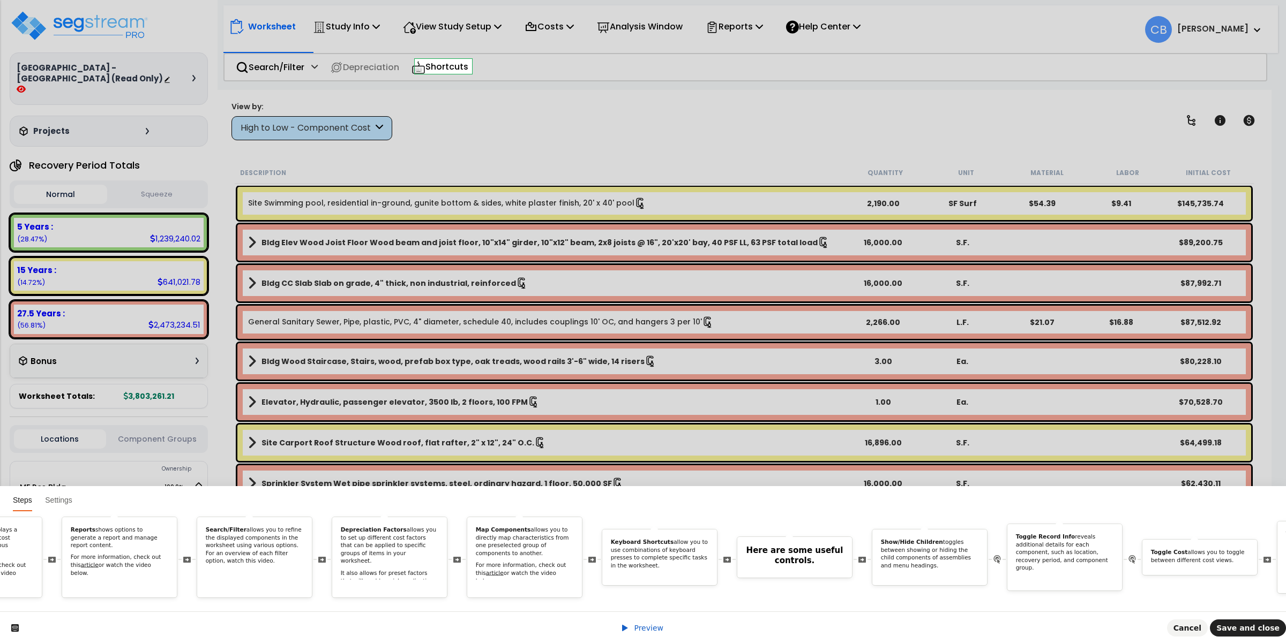
scroll to position [0, 0]
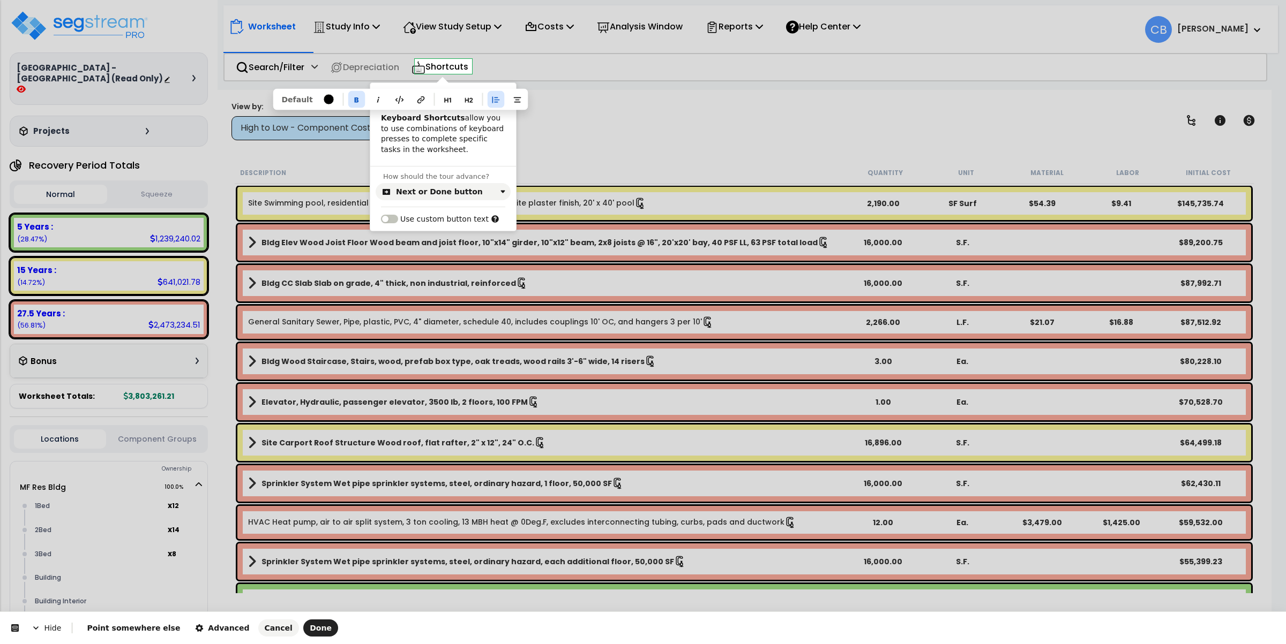
drag, startPoint x: 416, startPoint y: 118, endPoint x: 357, endPoint y: 119, distance: 59.0
click at [357, 0] on html "Hide Point somewhere else Advanced Cancel Done This button doesn't work while y…" at bounding box center [643, 0] width 1286 height 0
click at [437, 144] on p "Keyboard Shortcuts allow you to use combinations of keyboard presses to complet…" at bounding box center [443, 134] width 124 height 42
drag, startPoint x: 415, startPoint y: 119, endPoint x: 374, endPoint y: 119, distance: 40.7
click at [374, 119] on div "Keyboard Shortcuts allow you to use combinations of keyboard presses to complet…" at bounding box center [443, 134] width 146 height 42
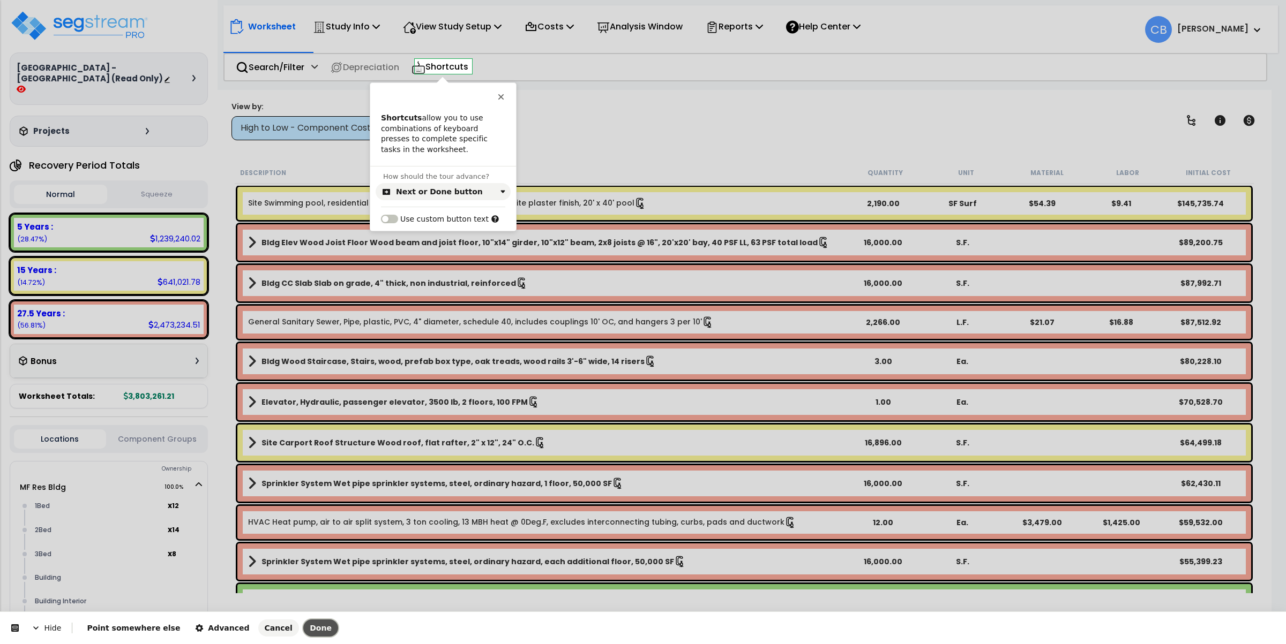
click at [303, 636] on button "Done" at bounding box center [320, 628] width 35 height 17
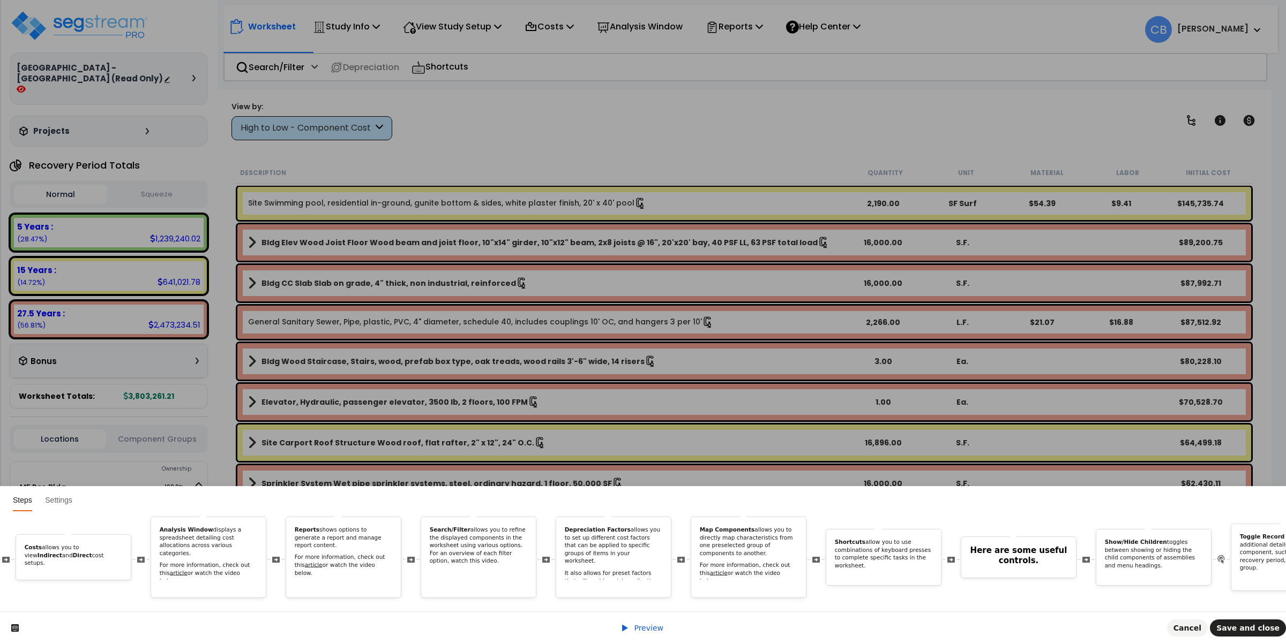
scroll to position [0, 1179]
click at [796, 525] on icon at bounding box center [792, 529] width 9 height 9
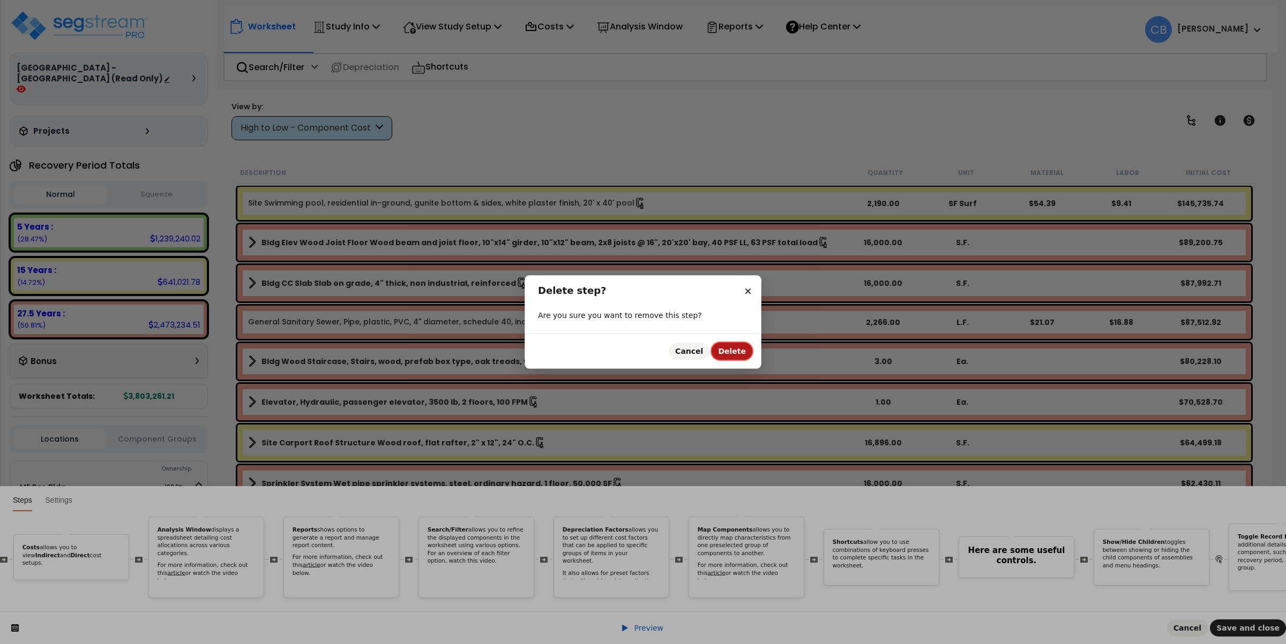
click at [730, 353] on span "Delete" at bounding box center [732, 351] width 28 height 9
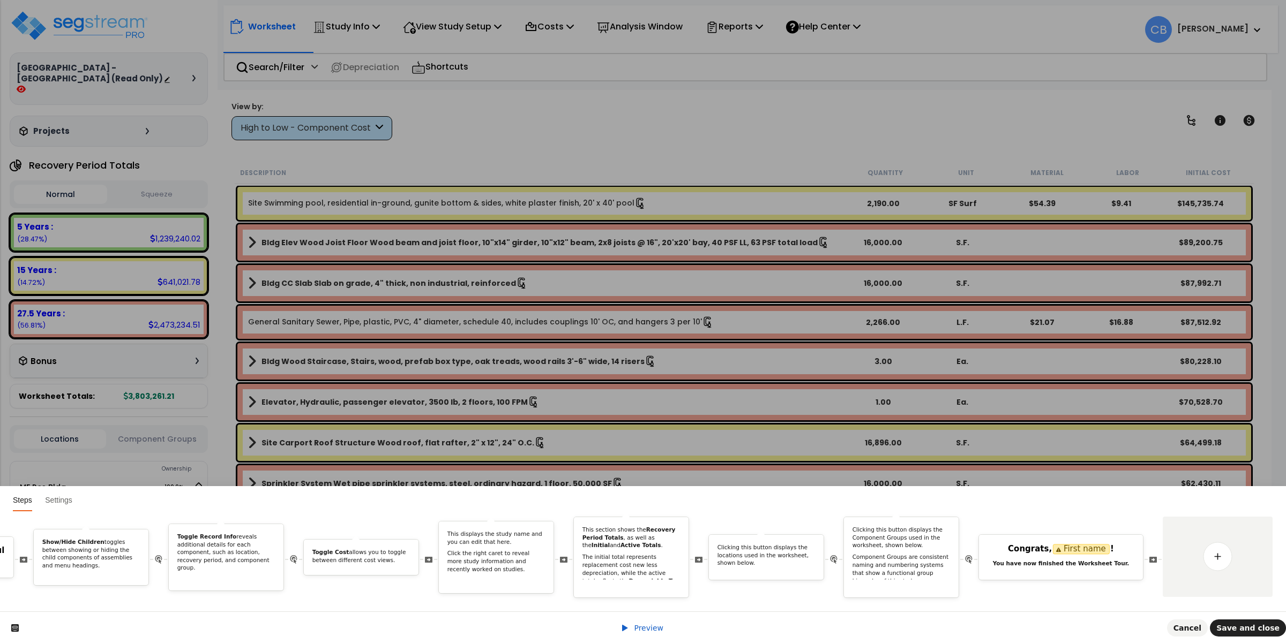
scroll to position [0, 2115]
click at [1217, 549] on link at bounding box center [1218, 557] width 30 height 30
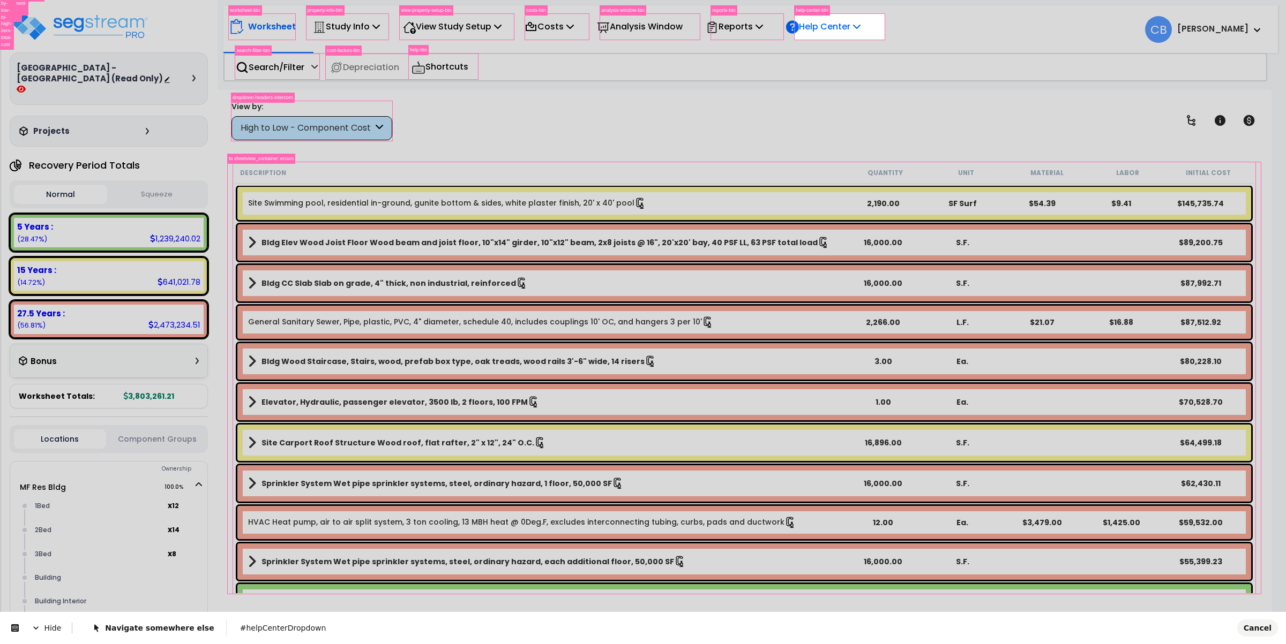
click at [870, 39] on html "We are Building your Study. So please grab a coffee and let us do the heavy lif…" at bounding box center [643, 322] width 1286 height 644
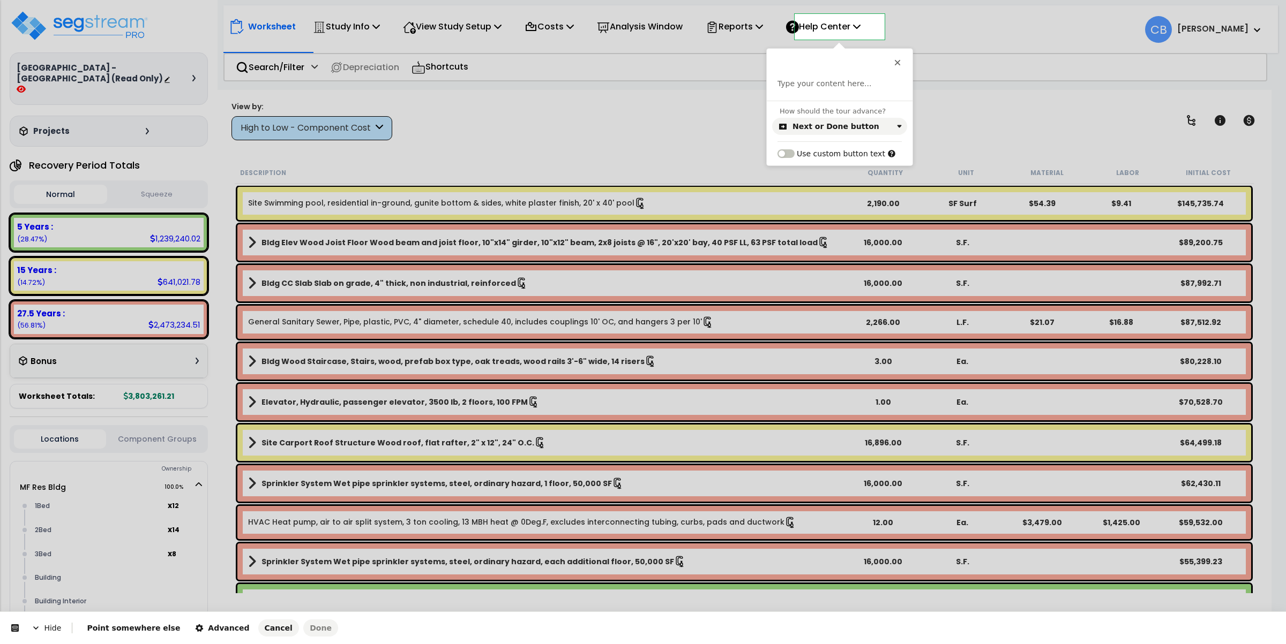
click at [839, 83] on p at bounding box center [839, 84] width 124 height 11
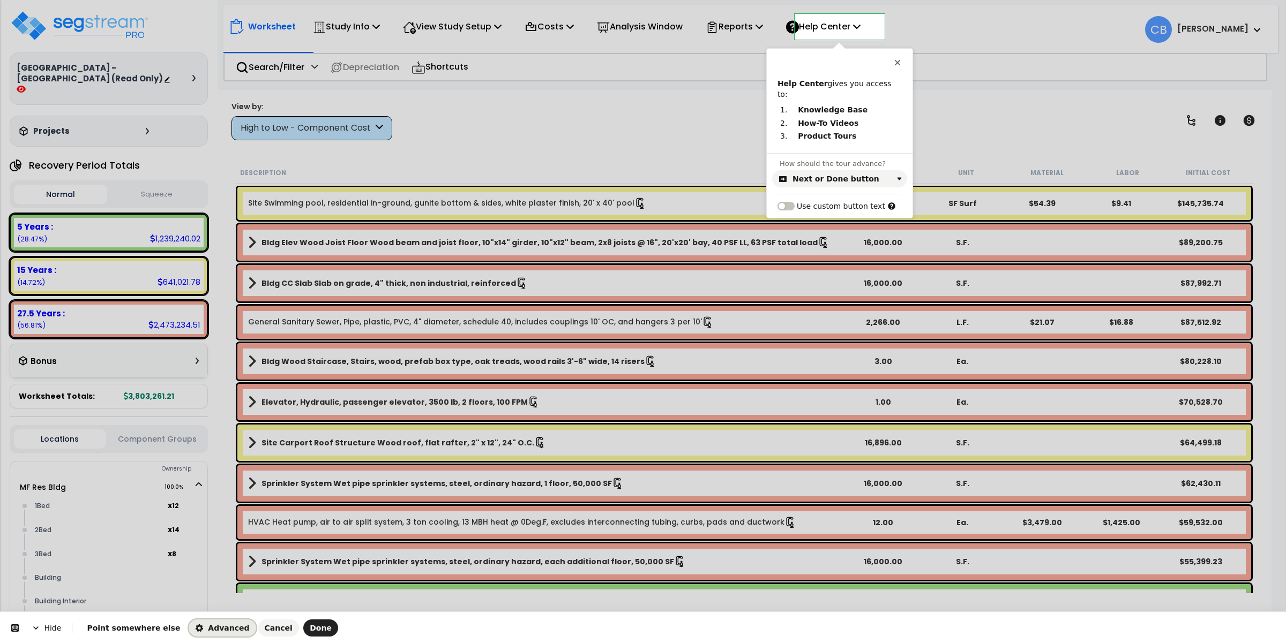
click at [195, 627] on span "Advanced" at bounding box center [222, 628] width 54 height 9
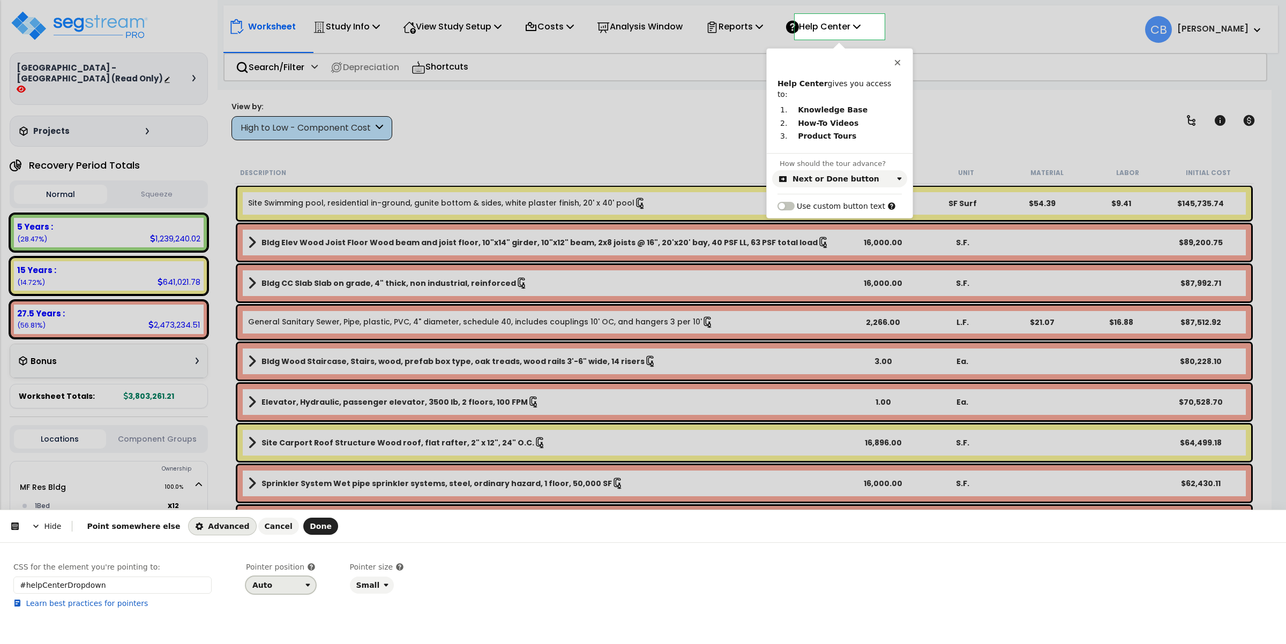
click at [269, 592] on button "Auto" at bounding box center [281, 585] width 70 height 17
click at [267, 522] on div "Bottom" at bounding box center [267, 523] width 27 height 11
click at [310, 528] on span "Done" at bounding box center [321, 526] width 22 height 9
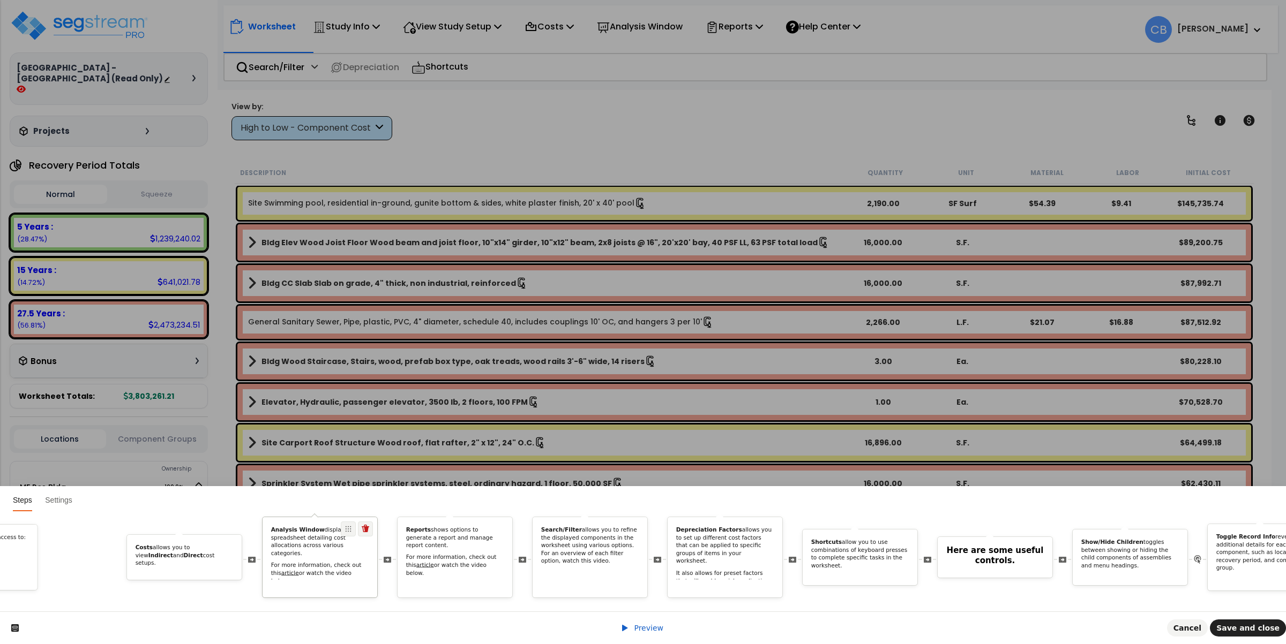
scroll to position [0, 1149]
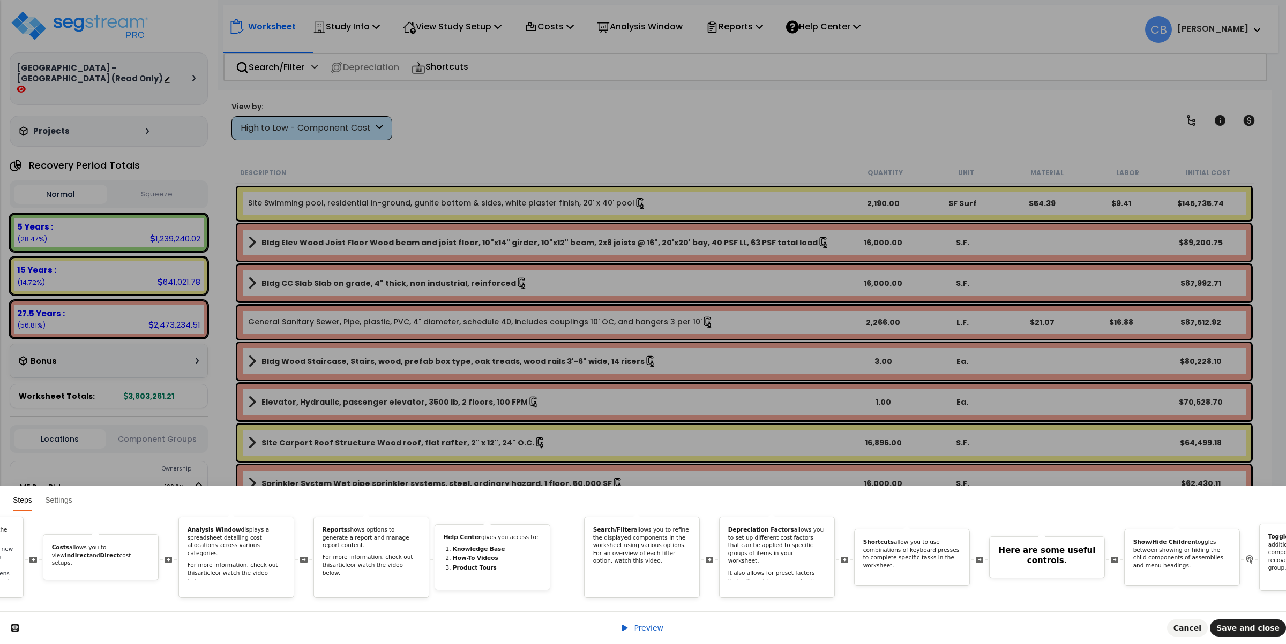
drag, startPoint x: 1128, startPoint y: 524, endPoint x: 534, endPoint y: 590, distance: 598.3
click at [534, 590] on div "Welcome to the Worksheet! In this tour, we'll guide you through navigating the …" at bounding box center [643, 562] width 1286 height 100
click at [1254, 630] on span "Save and close" at bounding box center [1247, 628] width 63 height 9
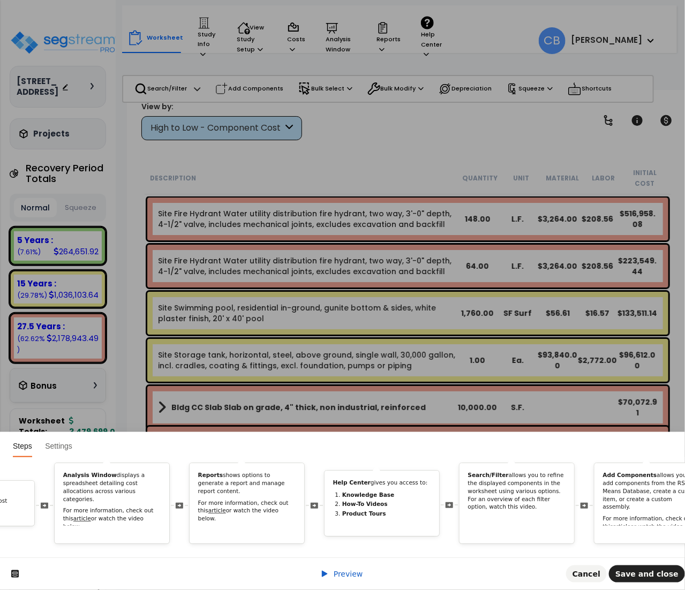
scroll to position [0, 1278]
click at [357, 501] on b "How-To Videos" at bounding box center [361, 504] width 46 height 6
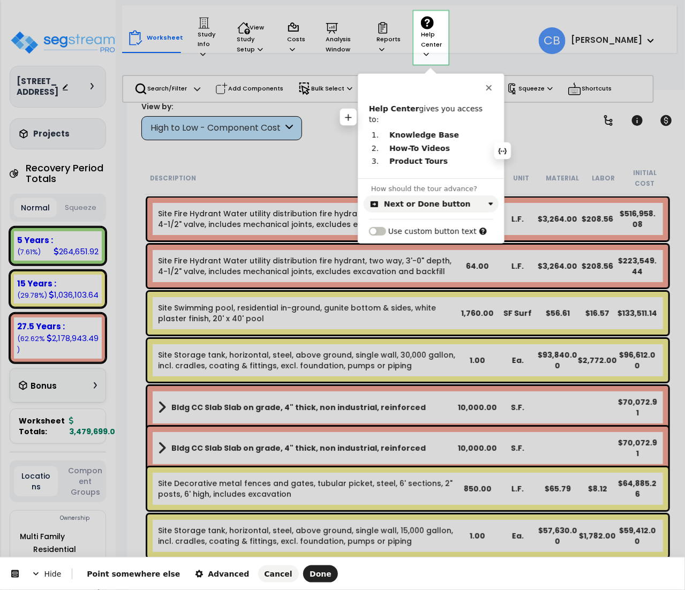
drag, startPoint x: 446, startPoint y: 153, endPoint x: 353, endPoint y: 97, distance: 108.6
click at [353, 0] on html "Hide Point somewhere else Advanced Cancel Done This button doesn't work while y…" at bounding box center [342, 0] width 685 height 0
click at [434, 157] on b "Product Tours" at bounding box center [418, 161] width 58 height 9
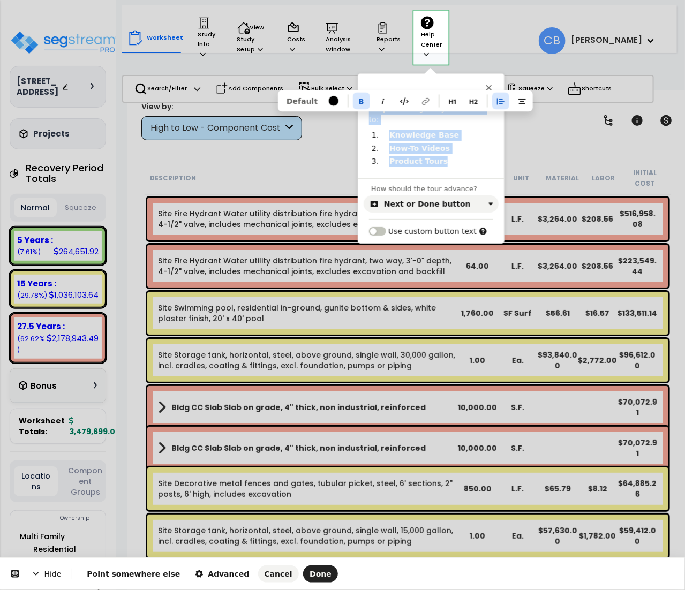
copy div "Help Center gives you access to: Knowledge Base How-To Videos Product Tours"
click at [310, 576] on span "Done" at bounding box center [321, 574] width 22 height 9
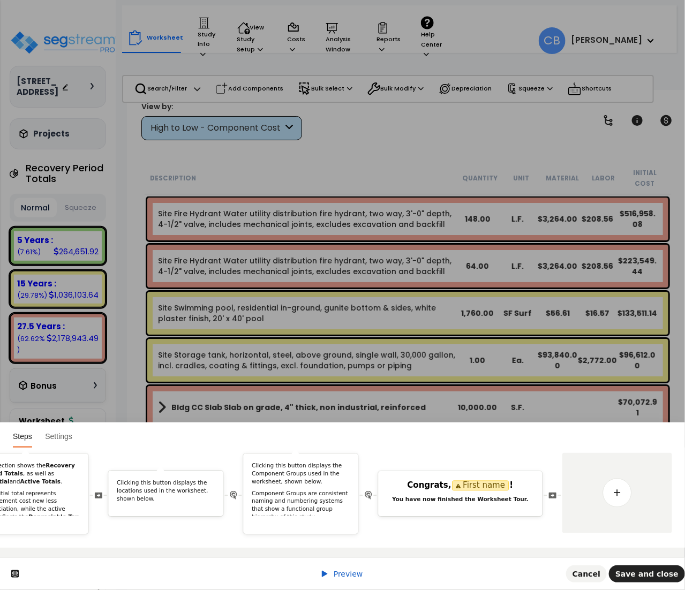
scroll to position [0, 0]
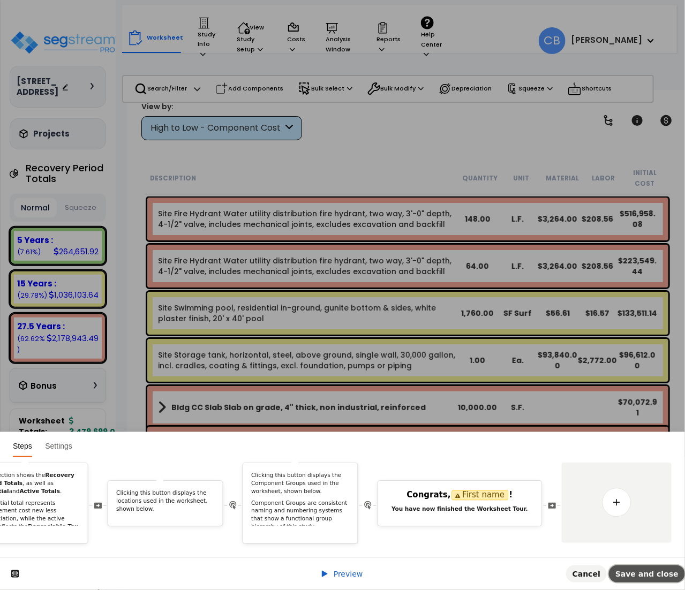
click at [639, 570] on span "Save and close" at bounding box center [647, 574] width 63 height 9
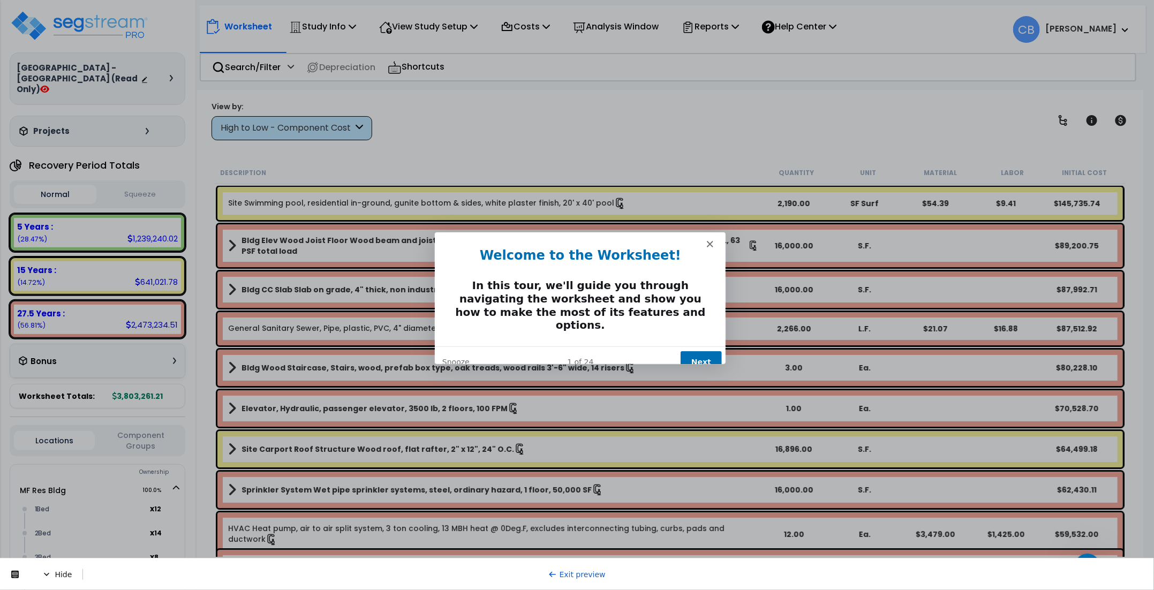
click at [710, 350] on button "Next" at bounding box center [700, 361] width 41 height 22
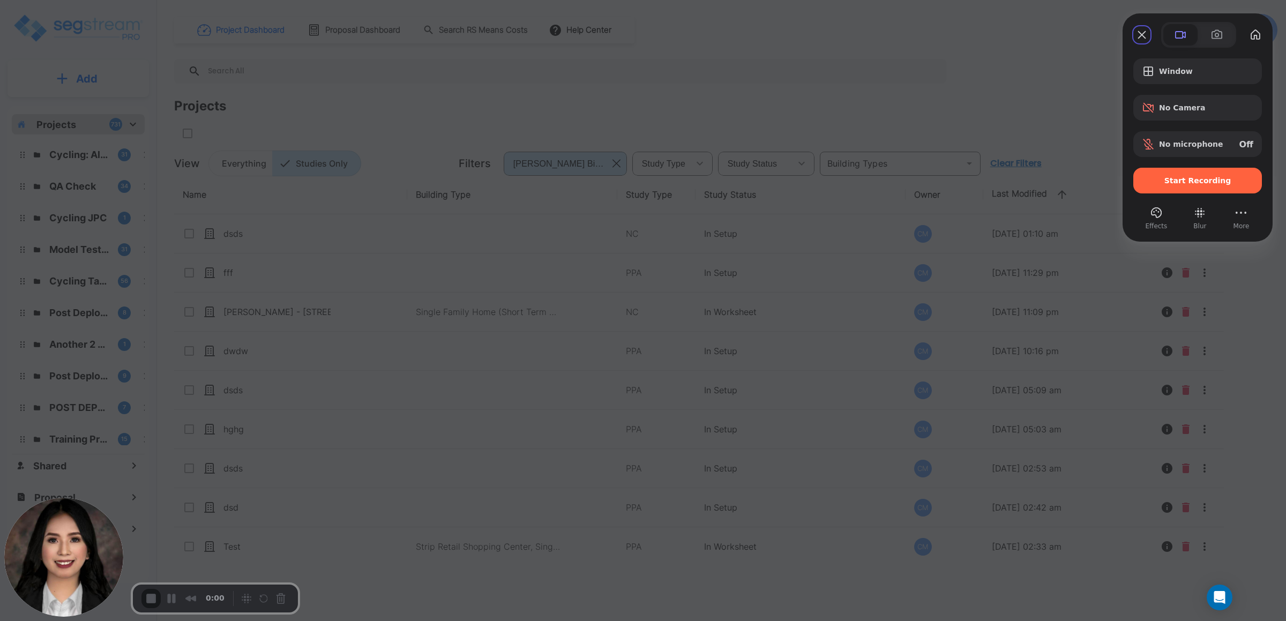
click at [954, 33] on button "Close" at bounding box center [1141, 34] width 17 height 17
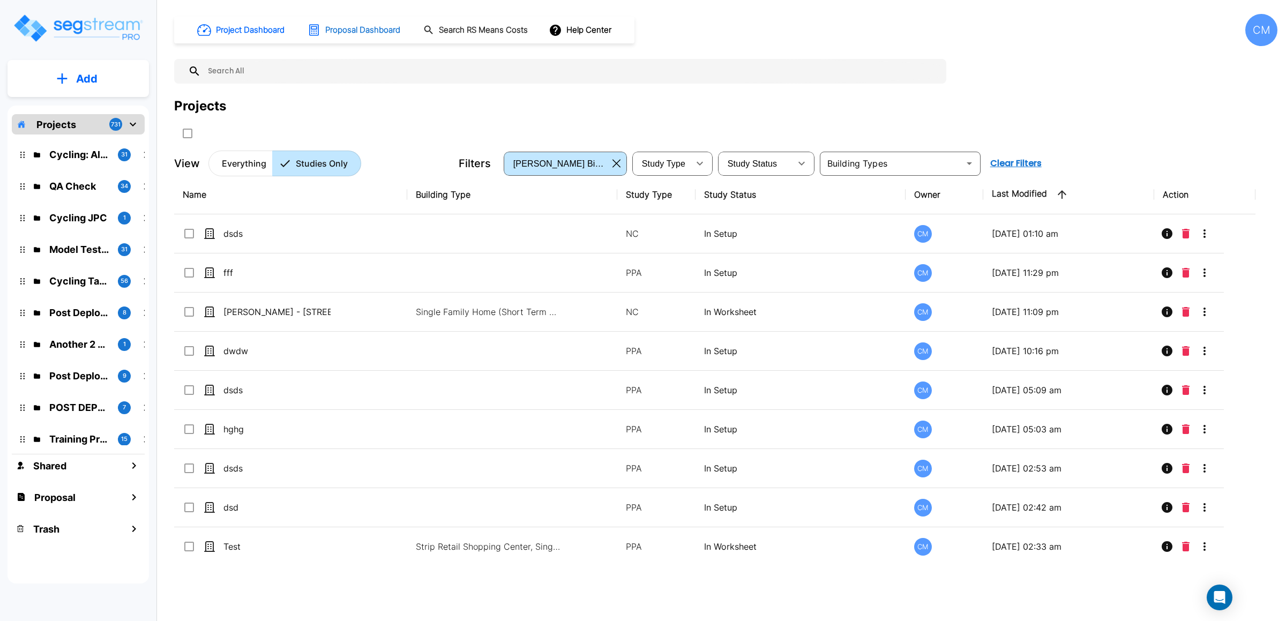
click at [372, 34] on h1 "Proposal Dashboard" at bounding box center [362, 30] width 75 height 12
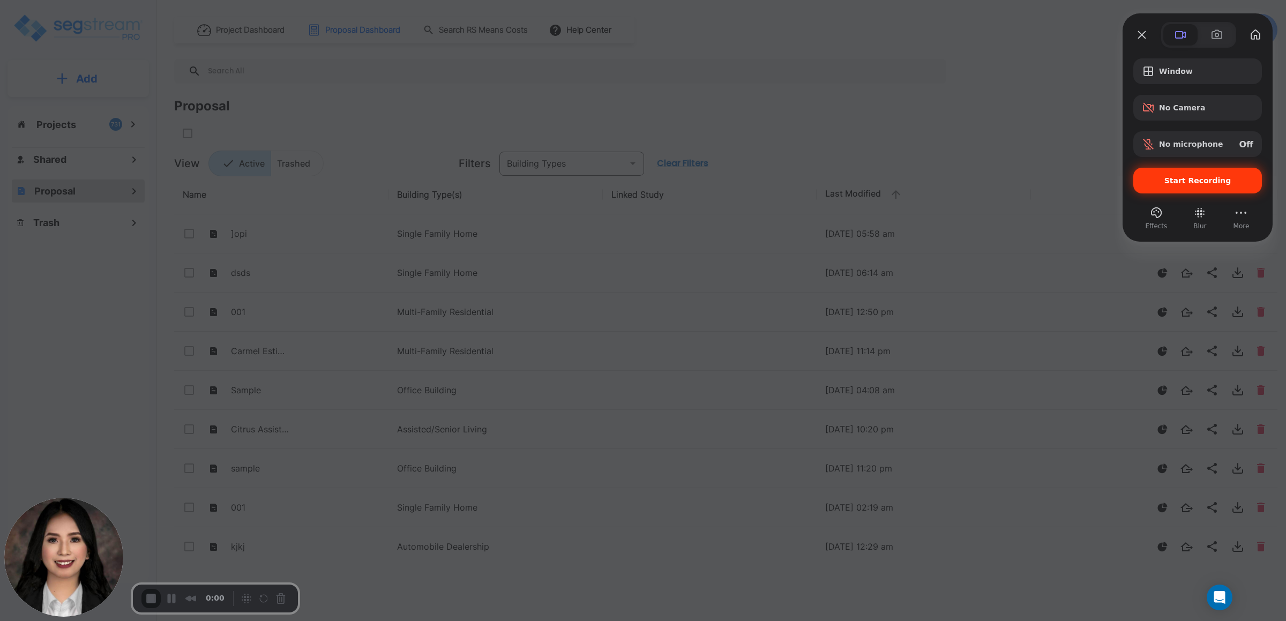
click at [954, 182] on span "Start Recording" at bounding box center [1197, 180] width 111 height 9
click at [954, 140] on span "No microphone" at bounding box center [1191, 144] width 64 height 9
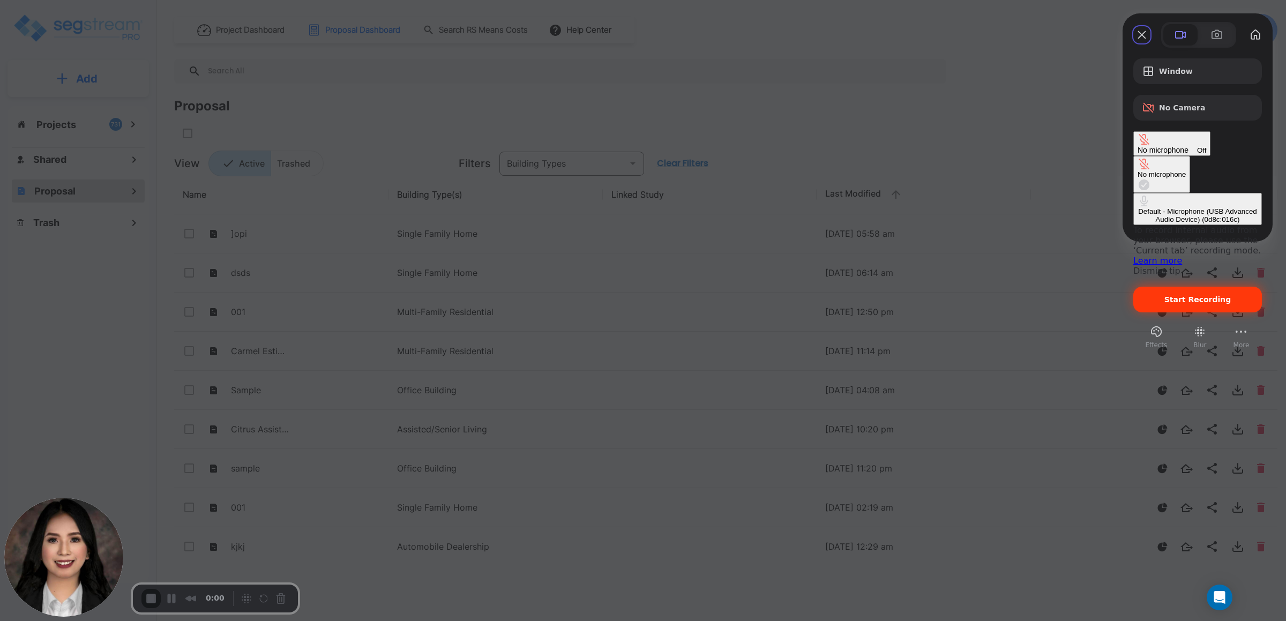
click at [954, 207] on div "Default - Microphone (USB Advanced Audio Device) (0d8c:016c)" at bounding box center [1197, 215] width 120 height 16
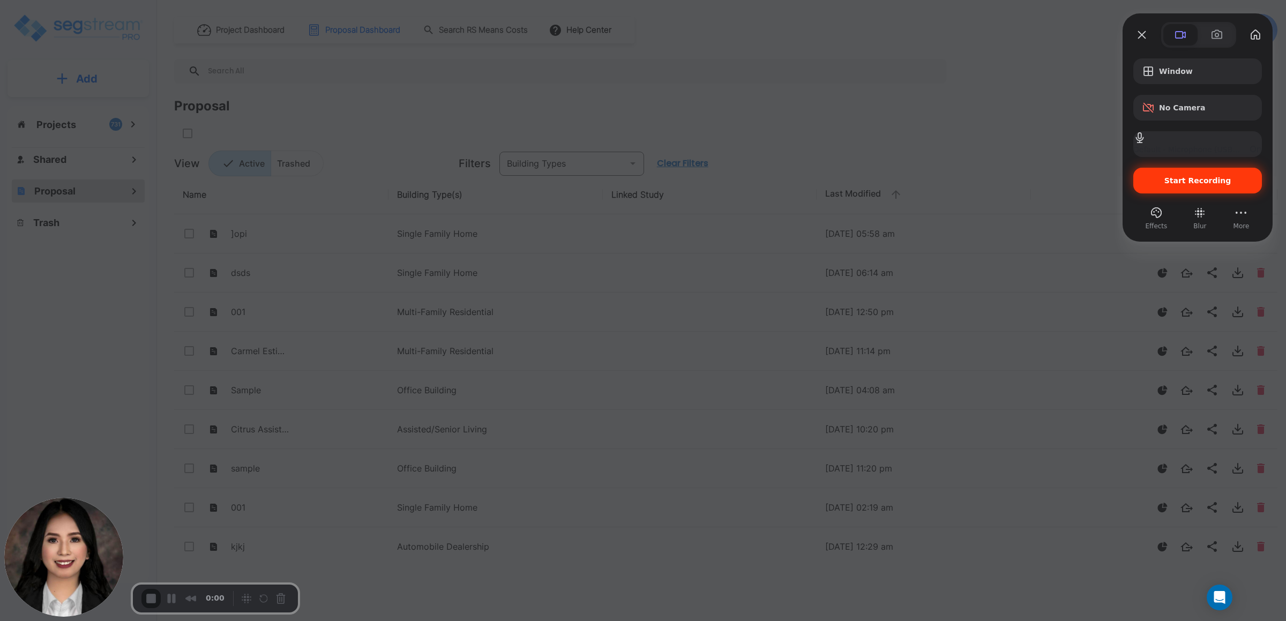
click at [954, 174] on div "Start Recording" at bounding box center [1197, 181] width 129 height 26
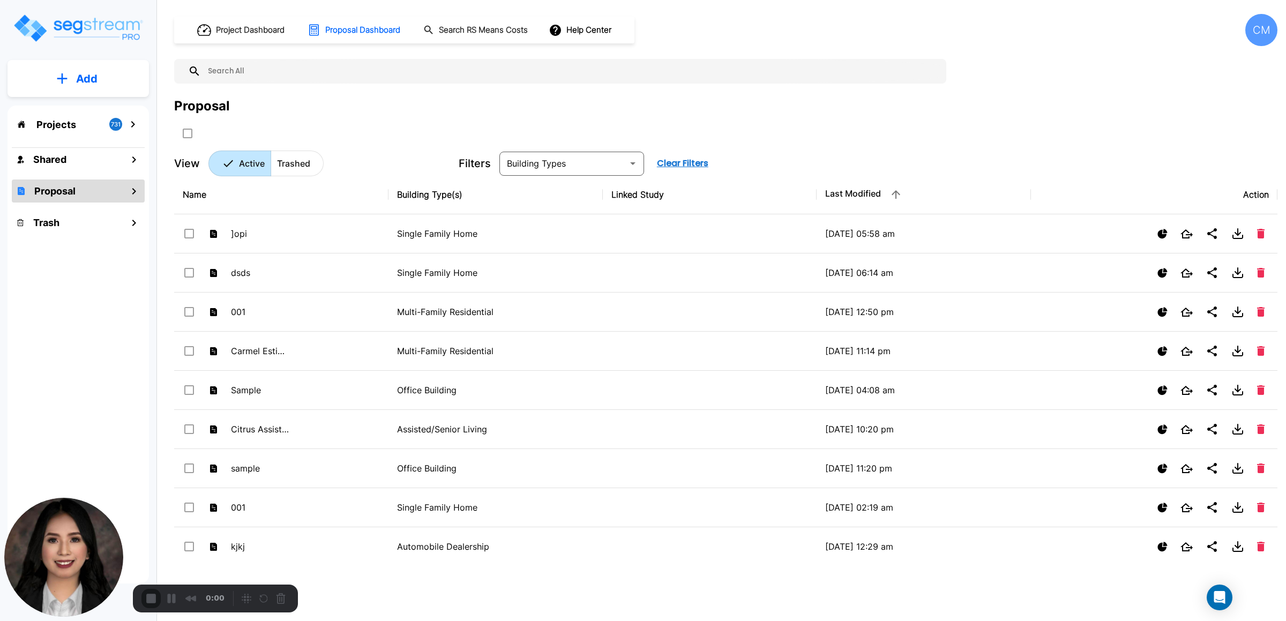
click at [573, 32] on button "Help Center" at bounding box center [580, 30] width 69 height 20
click at [608, 96] on li "Tours" at bounding box center [600, 97] width 103 height 19
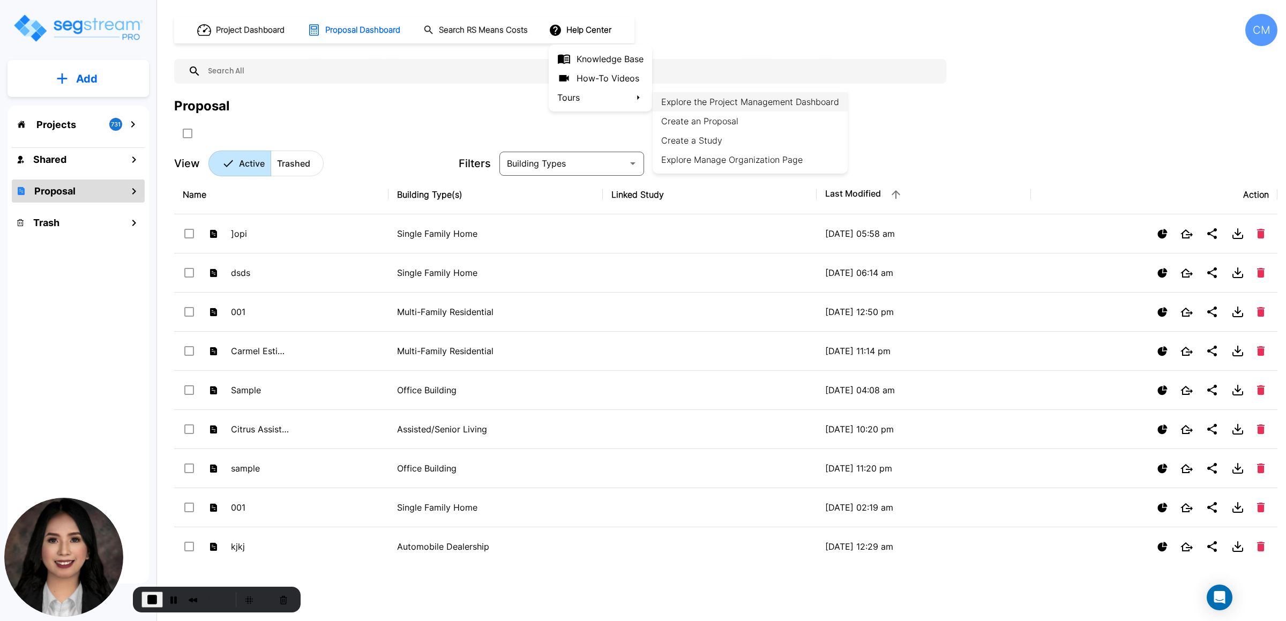
click at [738, 99] on li "Explore the Project Management Dashboard" at bounding box center [750, 101] width 195 height 19
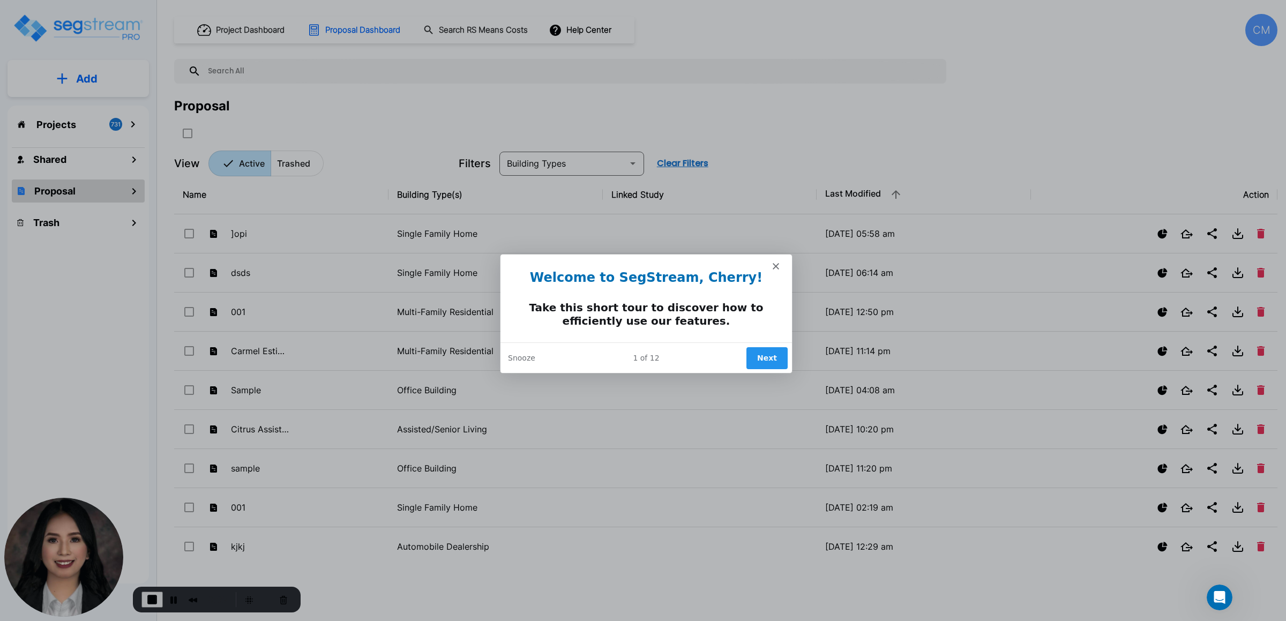
click at [773, 355] on button "Next" at bounding box center [766, 357] width 41 height 22
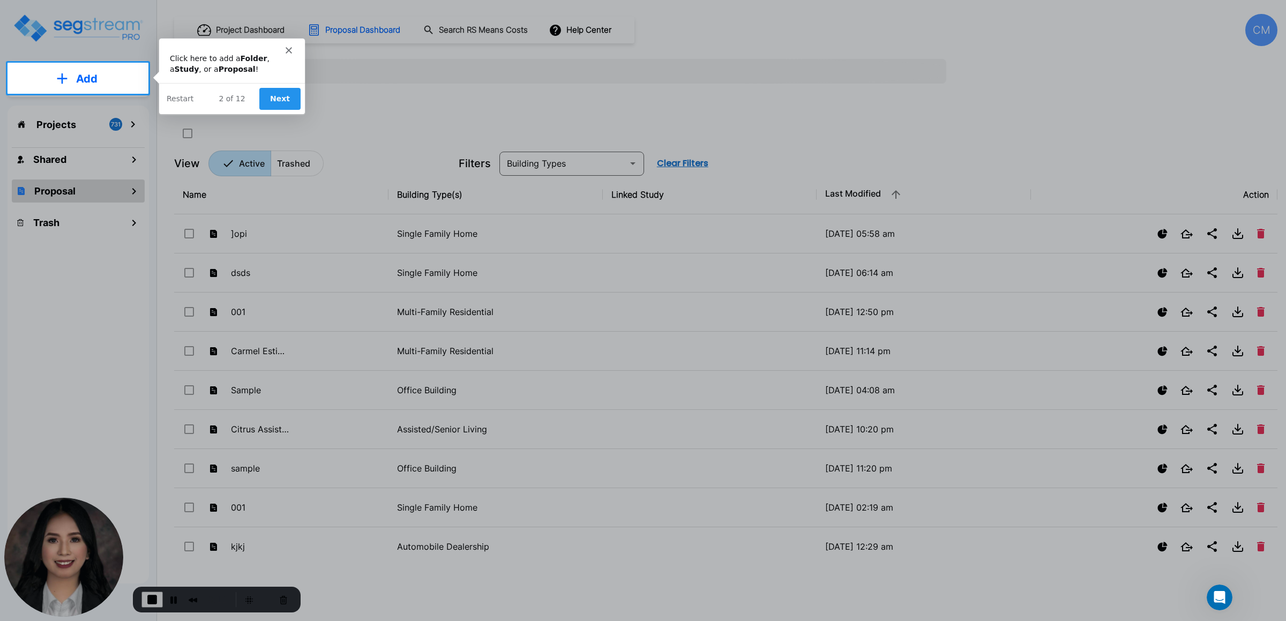
click at [287, 99] on button "Next" at bounding box center [278, 98] width 41 height 22
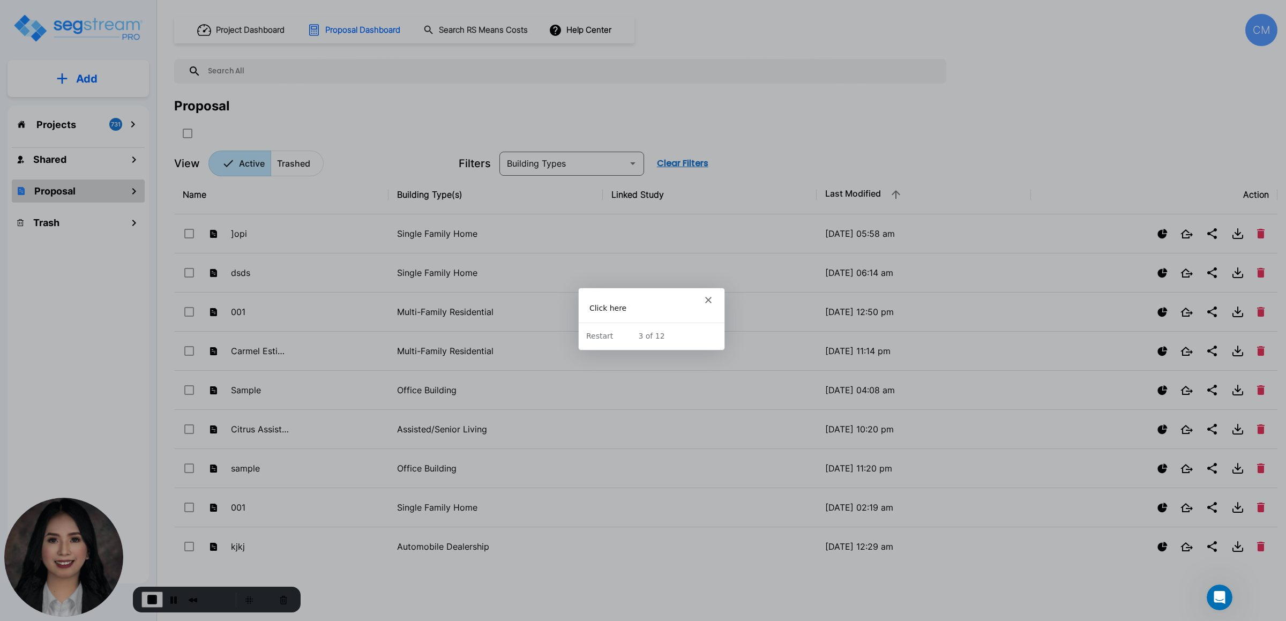
click at [709, 299] on polygon "Close" at bounding box center [707, 299] width 6 height 6
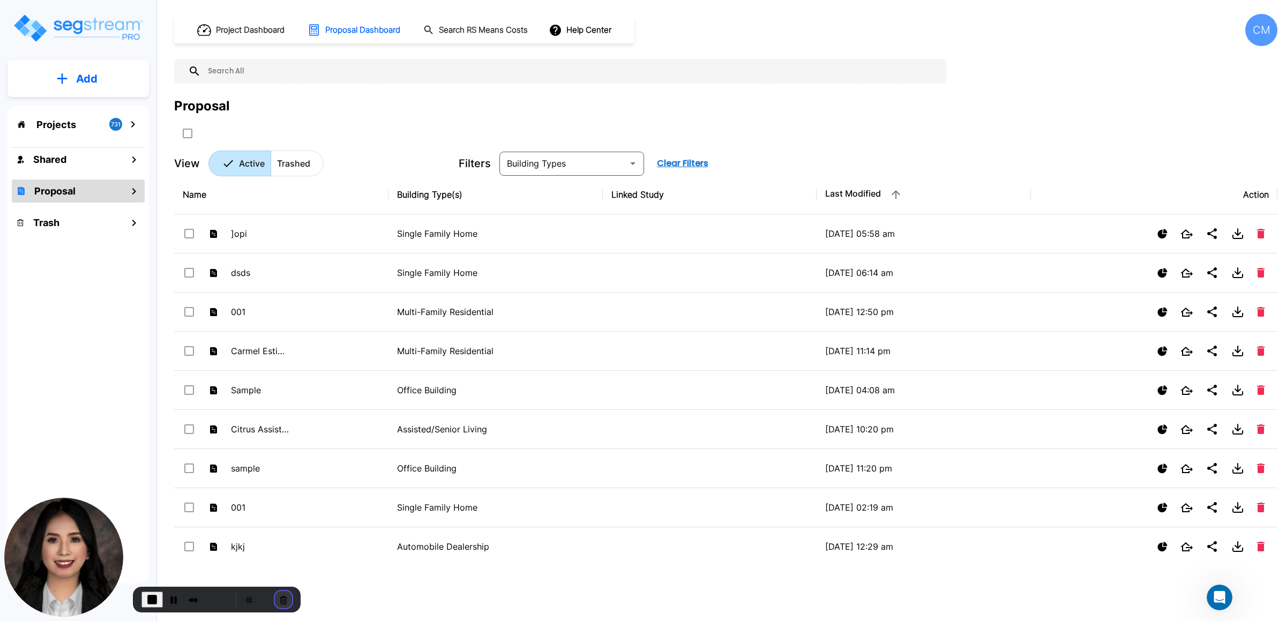
click at [284, 593] on button "Cancel Recording" at bounding box center [283, 599] width 17 height 17
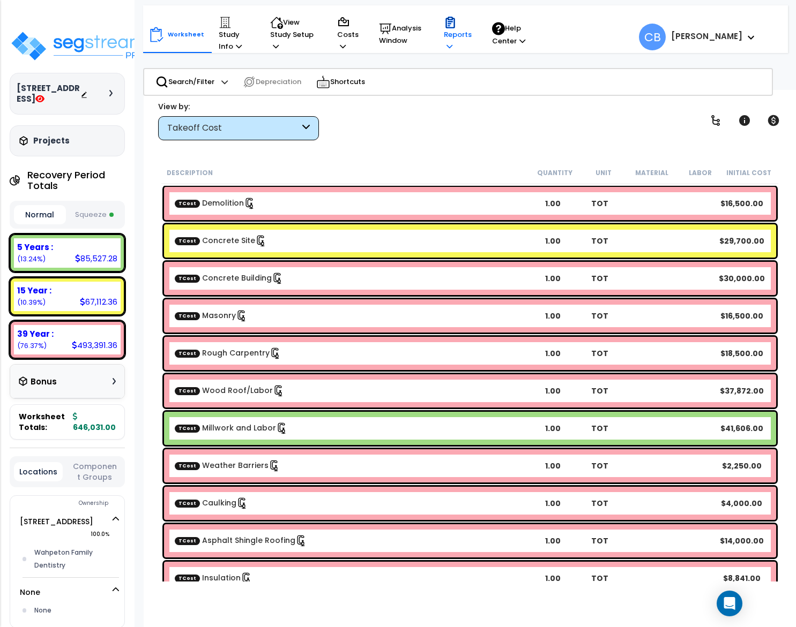
click at [450, 46] on icon at bounding box center [449, 46] width 6 height 7
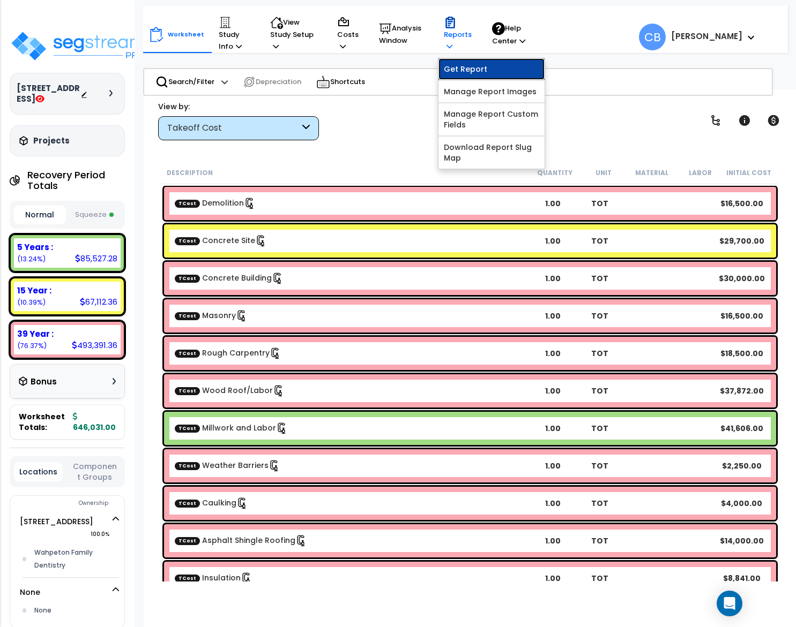
click at [464, 66] on link "Get Report" at bounding box center [491, 68] width 106 height 21
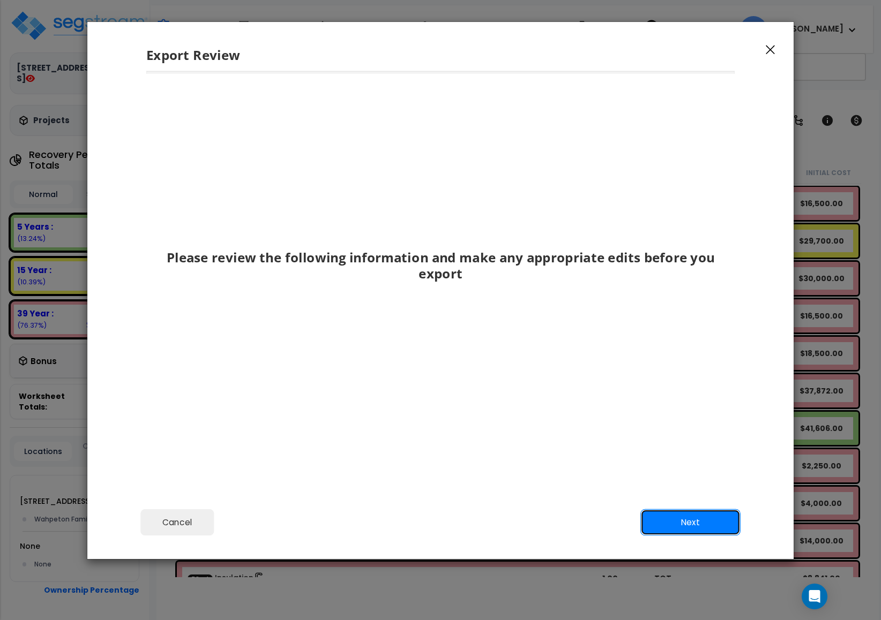
click at [663, 518] on button "Next" at bounding box center [690, 522] width 100 height 27
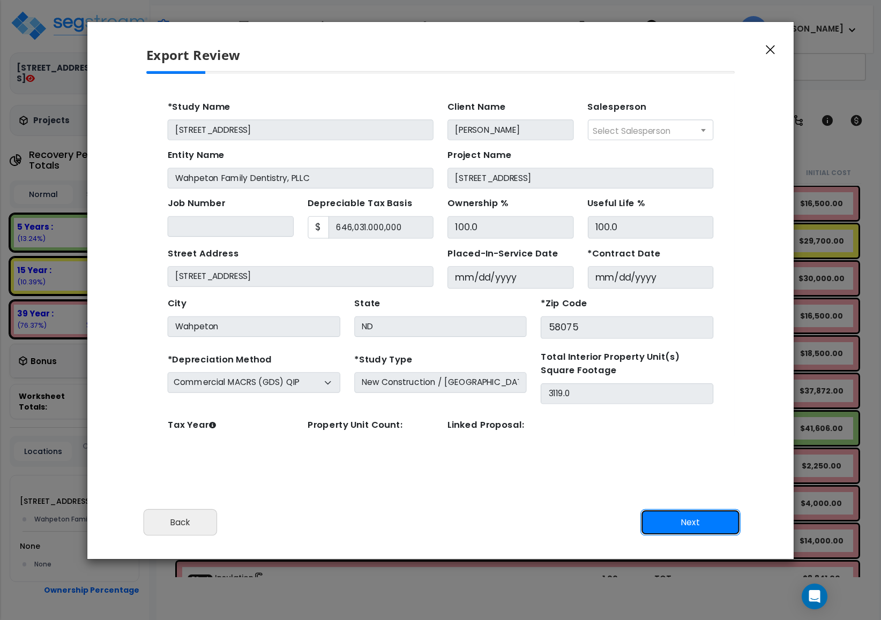
click at [680, 519] on button "Next" at bounding box center [690, 522] width 100 height 27
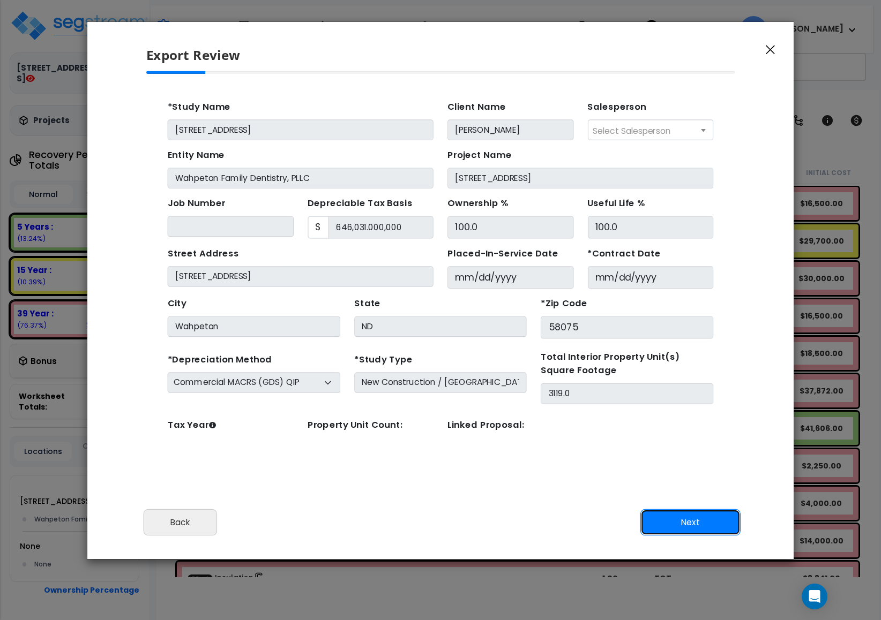
click at [680, 519] on button "Next" at bounding box center [690, 522] width 100 height 27
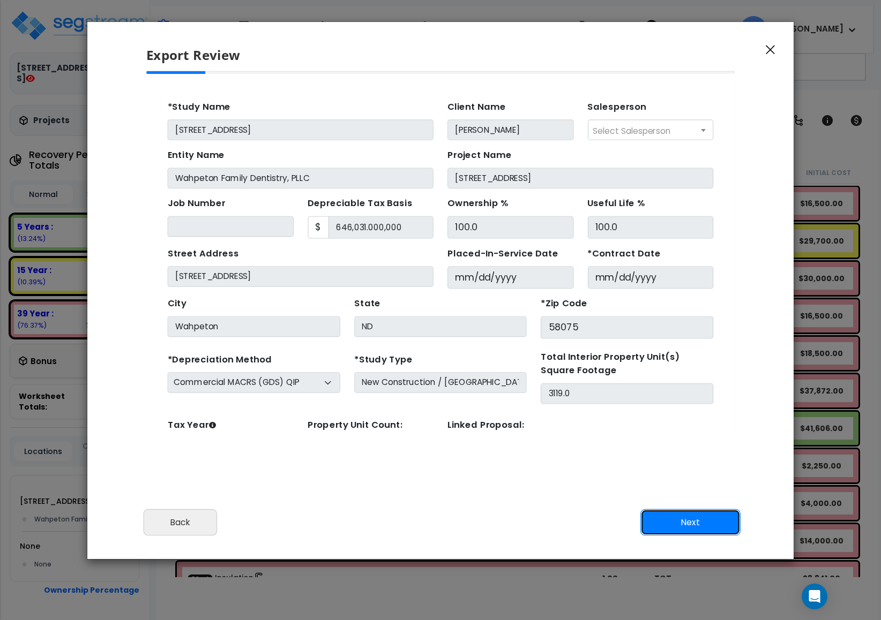
click at [680, 519] on button "Next" at bounding box center [690, 522] width 100 height 27
click at [771, 66] on div "Export Review" at bounding box center [440, 46] width 706 height 49
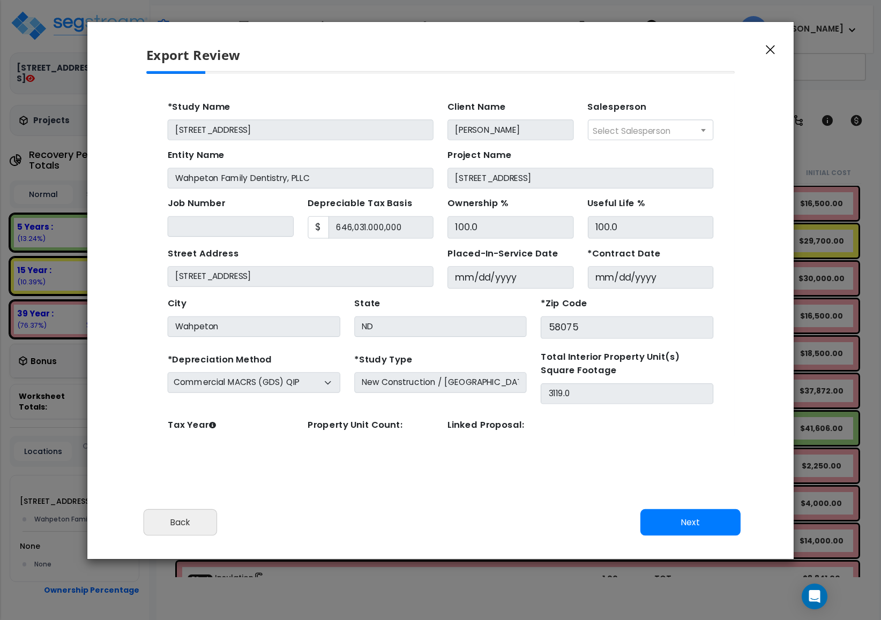
click at [770, 55] on button "button" at bounding box center [770, 49] width 16 height 13
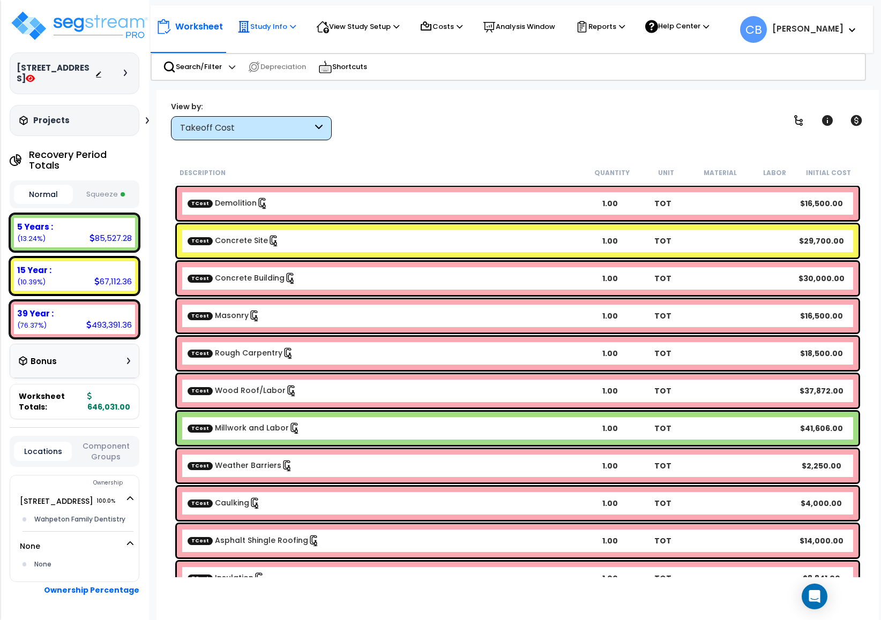
click at [254, 26] on p "Study Info" at bounding box center [266, 26] width 58 height 13
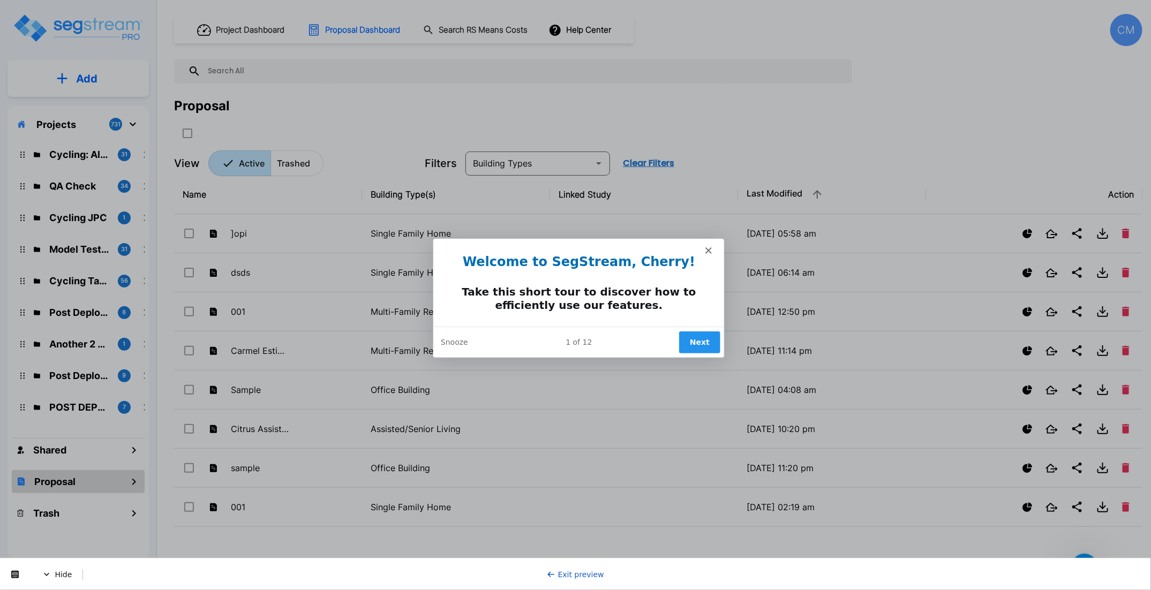
click at [691, 336] on button "Next" at bounding box center [698, 342] width 41 height 22
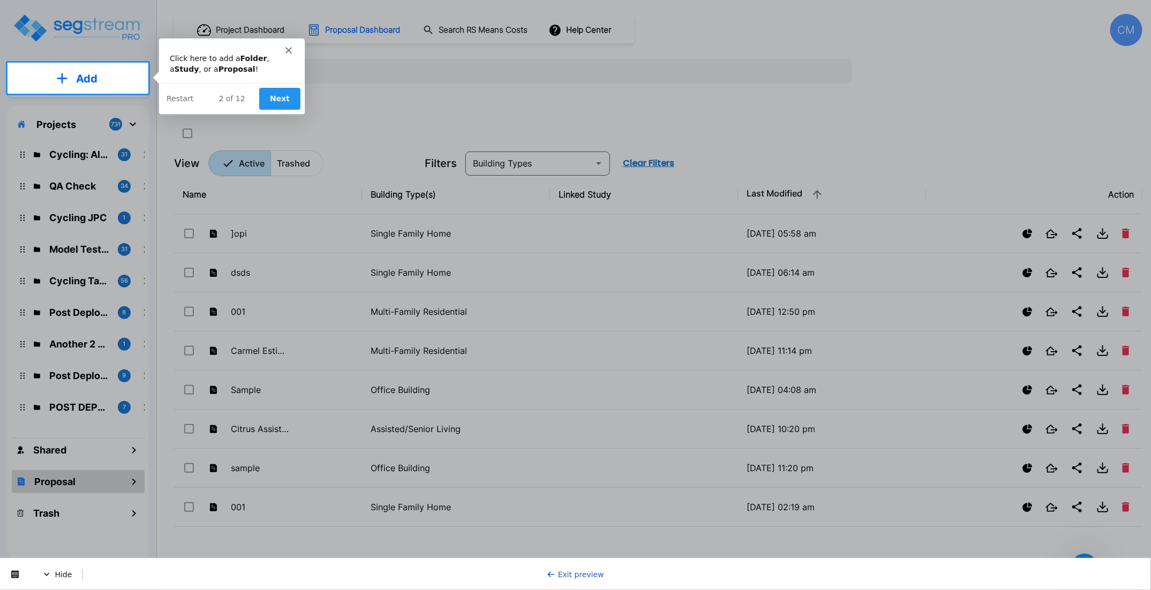
click at [283, 105] on button "Next" at bounding box center [278, 98] width 41 height 22
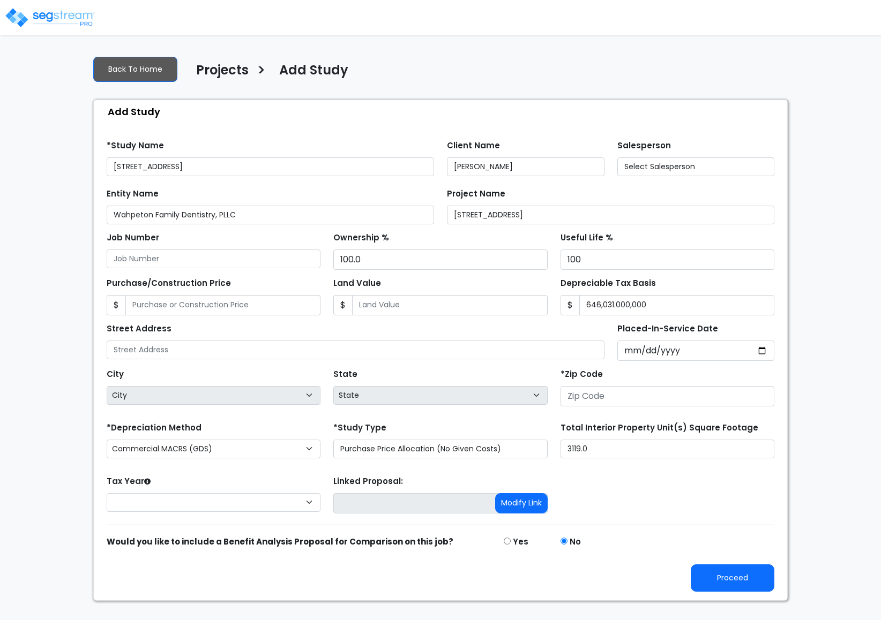
type input "None"
type input "[STREET_ADDRESS]"
type input "58075"
select select "CM(Q-FMCS"
select select "NEW"
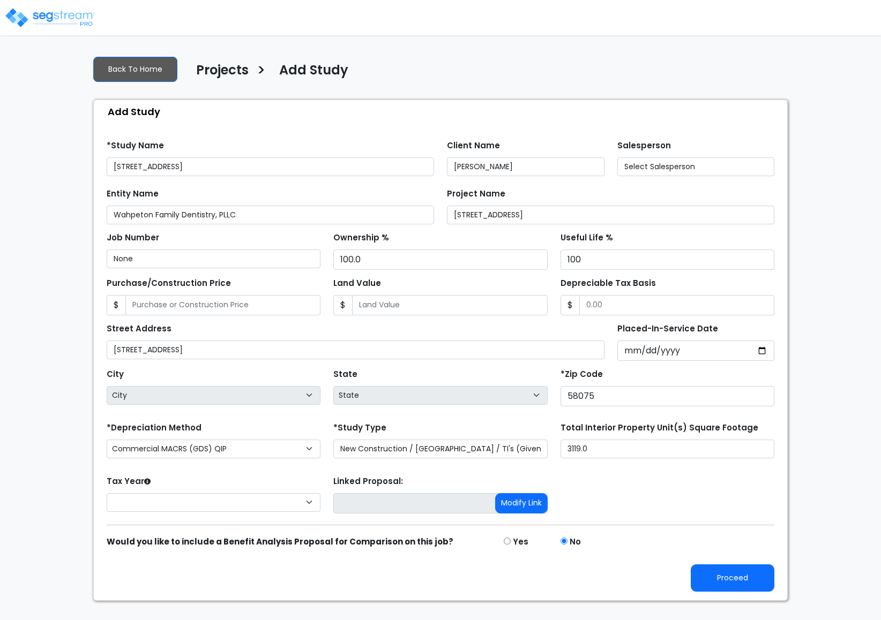
select select "2025"
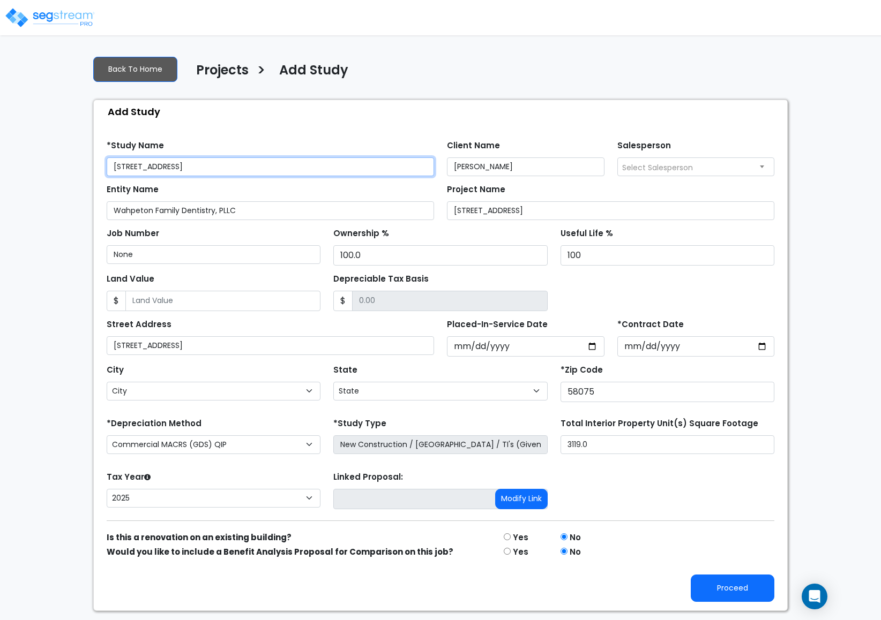
select select "ND"
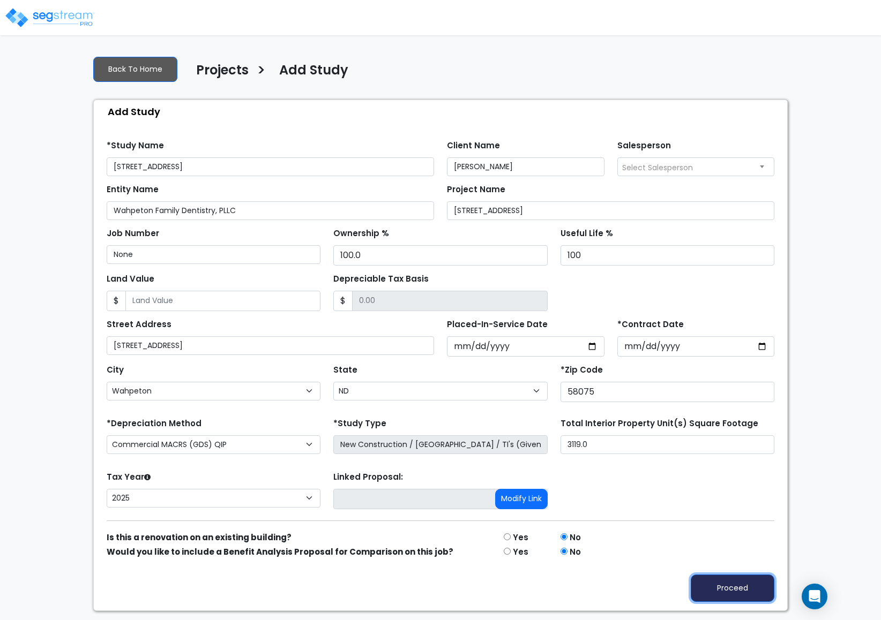
click at [722, 587] on button "Proceed" at bounding box center [733, 588] width 84 height 27
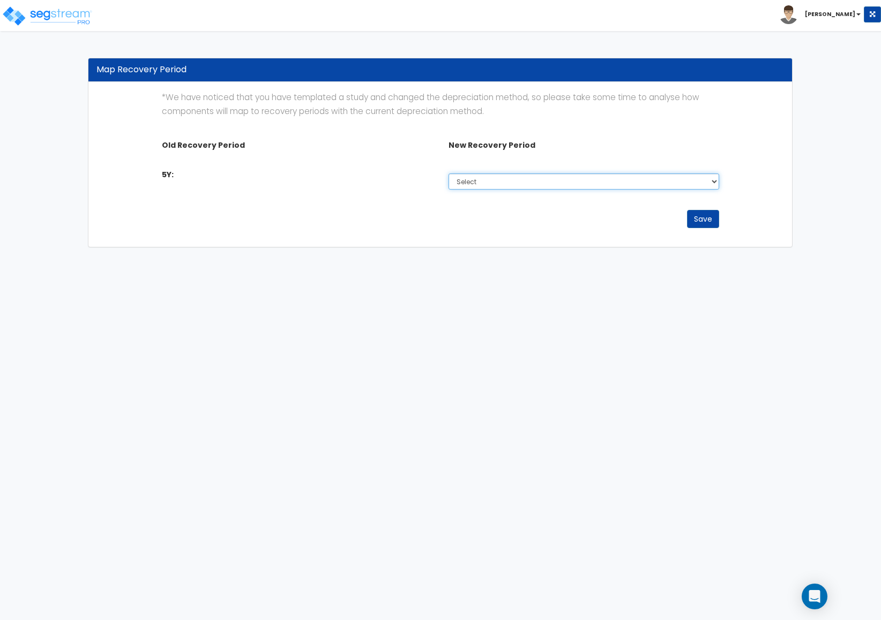
click at [581, 182] on select "Select Non-Depreciable Land 5 Year 7 Year 15 Year 15 Year QIP 39 Year" at bounding box center [583, 182] width 271 height 16
select select "5Y_1"
click at [448, 174] on select "Select Non-Depreciable Land 5 Year 7 Year 15 Year 15 Year QIP 39 Year" at bounding box center [583, 182] width 271 height 16
click at [701, 218] on button "Save" at bounding box center [703, 219] width 32 height 18
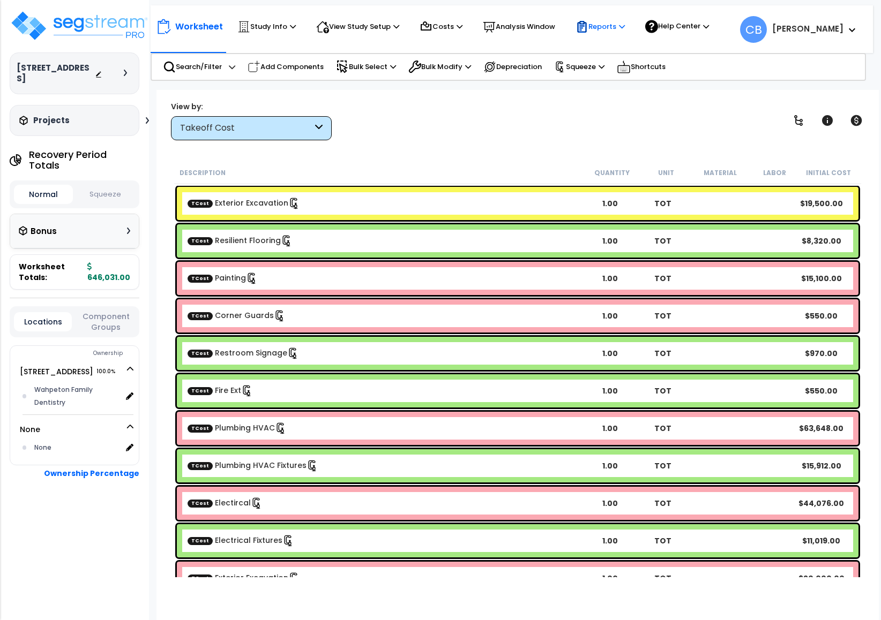
click at [605, 29] on p "Reports" at bounding box center [599, 26] width 49 height 13
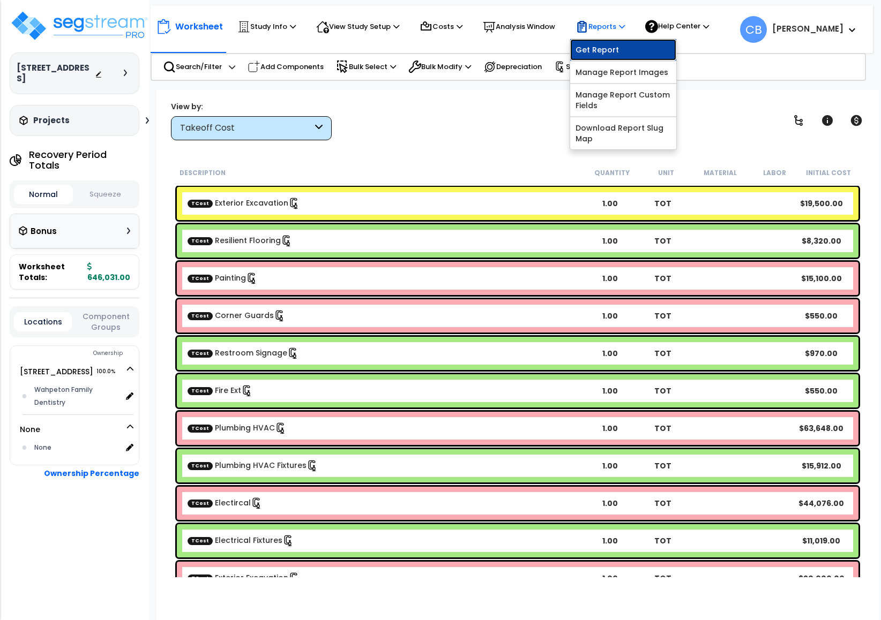
click at [603, 43] on link "Get Report" at bounding box center [623, 49] width 106 height 21
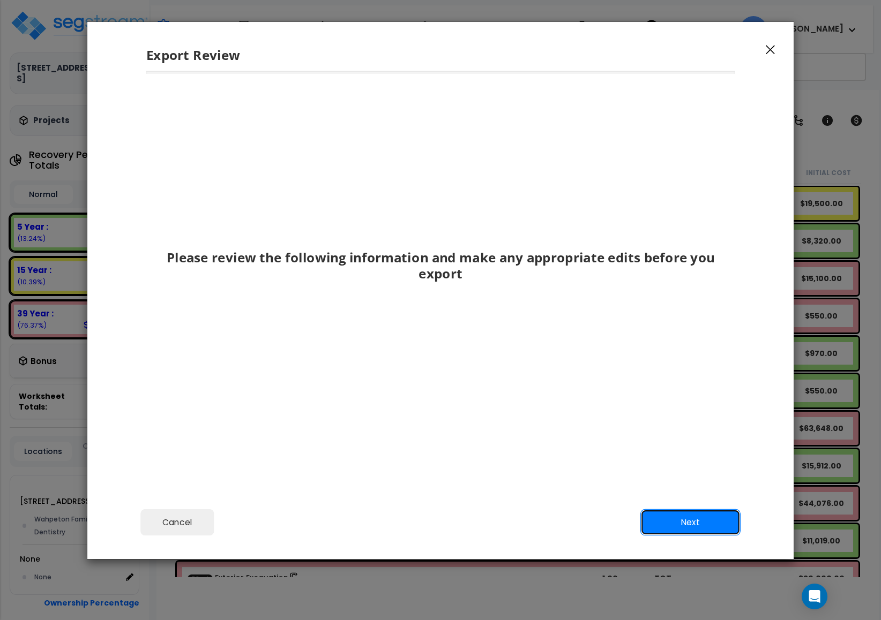
click at [664, 516] on button "Next" at bounding box center [690, 522] width 100 height 27
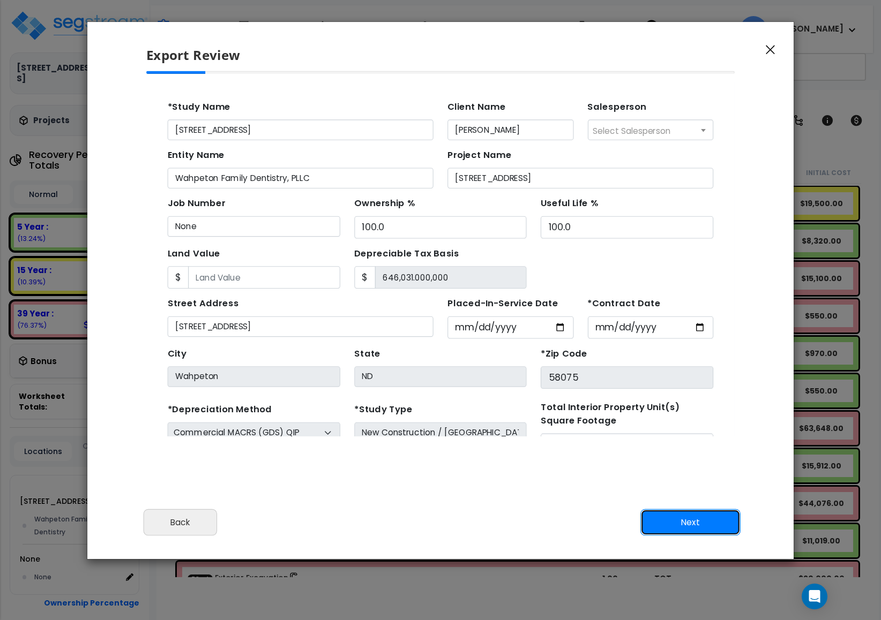
click at [693, 521] on button "Next" at bounding box center [690, 522] width 100 height 27
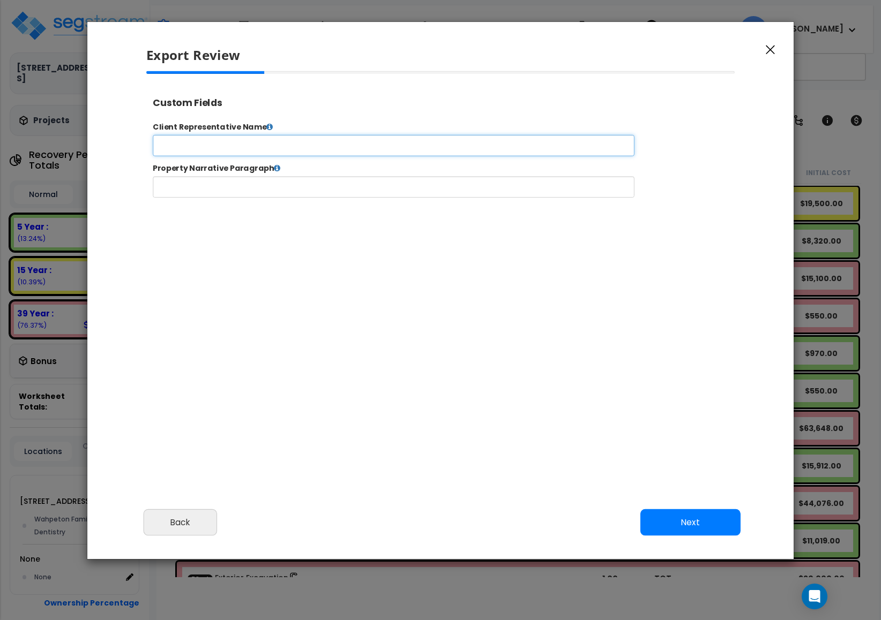
click at [309, 159] on input "text" at bounding box center [427, 153] width 547 height 24
select select "2025"
type input "[STREET_ADDRESS]"
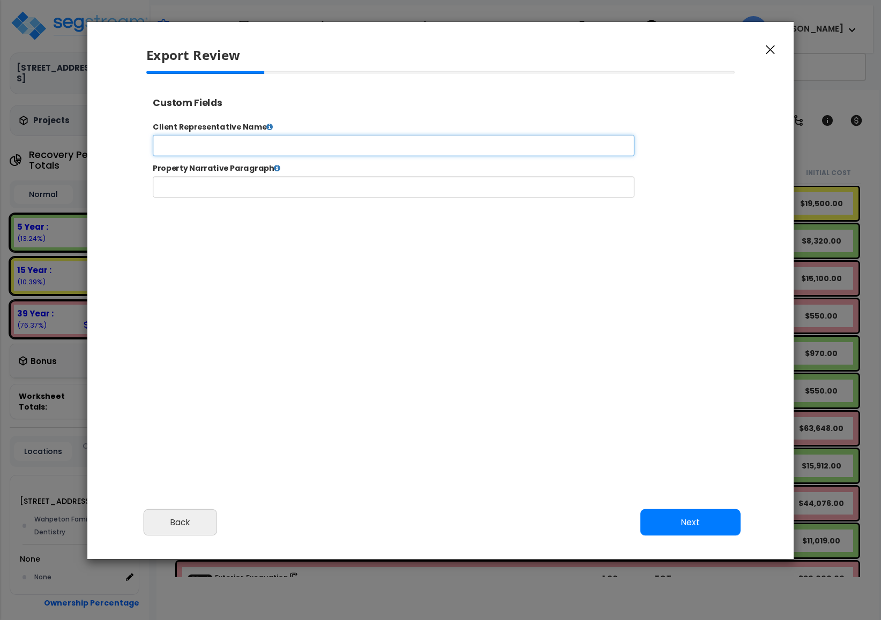
scroll to position [0, 0]
click at [308, 159] on input "text" at bounding box center [427, 153] width 547 height 24
type input "Sample"
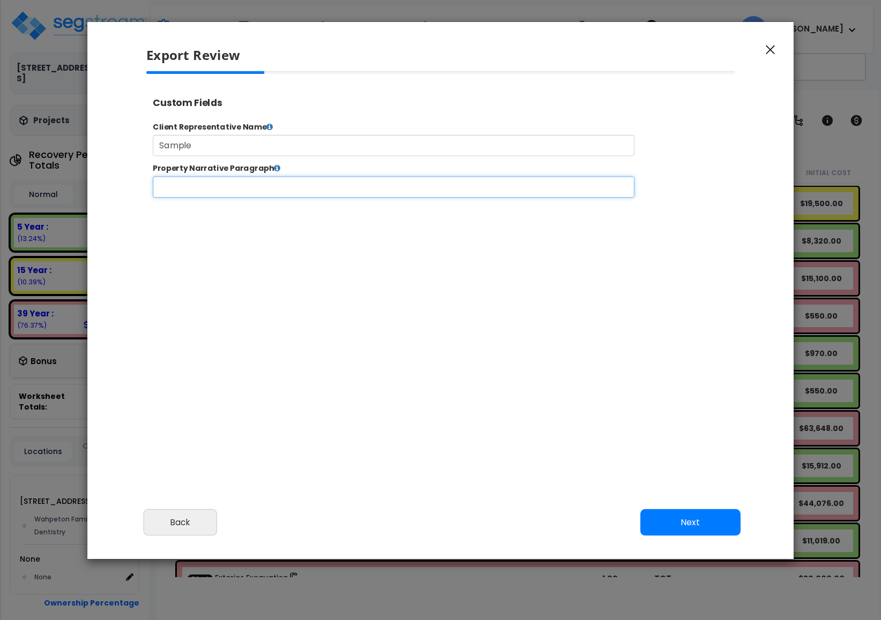
click at [242, 201] on input "text" at bounding box center [427, 200] width 547 height 24
paste input "Sample"
type input "Sample"
click at [686, 521] on button "Next" at bounding box center [690, 522] width 100 height 27
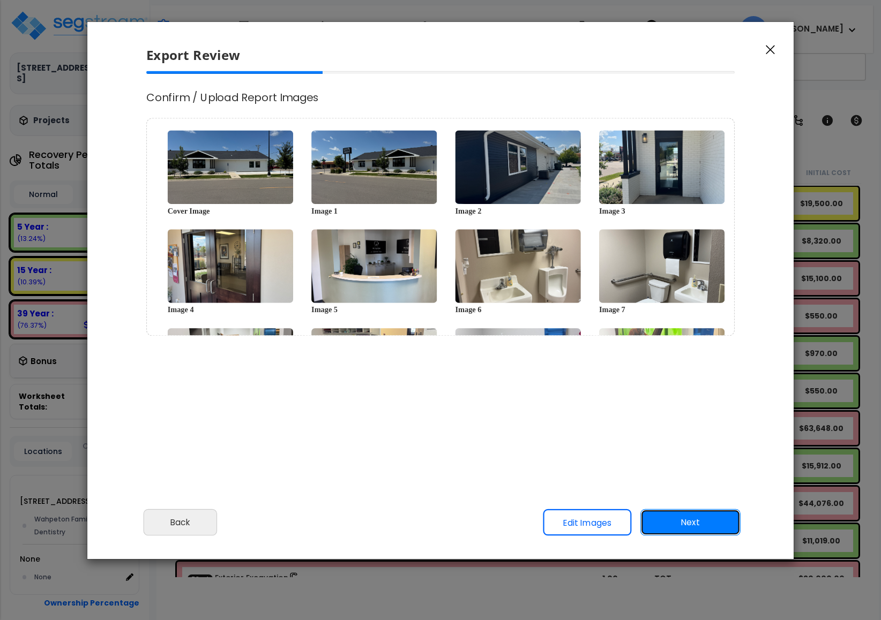
click at [674, 529] on button "Next" at bounding box center [690, 522] width 100 height 27
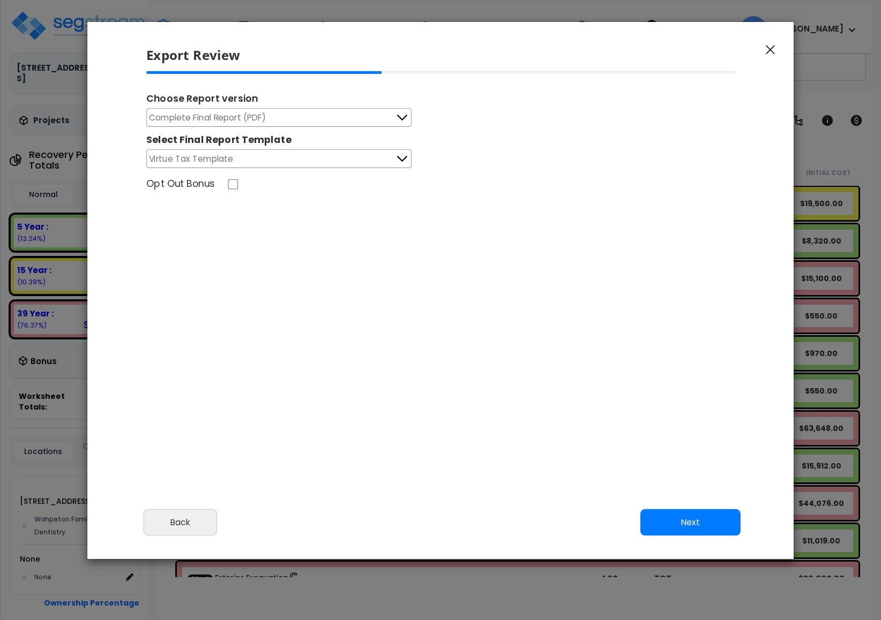
click at [217, 119] on span "Complete Final Report (PDF)" at bounding box center [207, 117] width 117 height 13
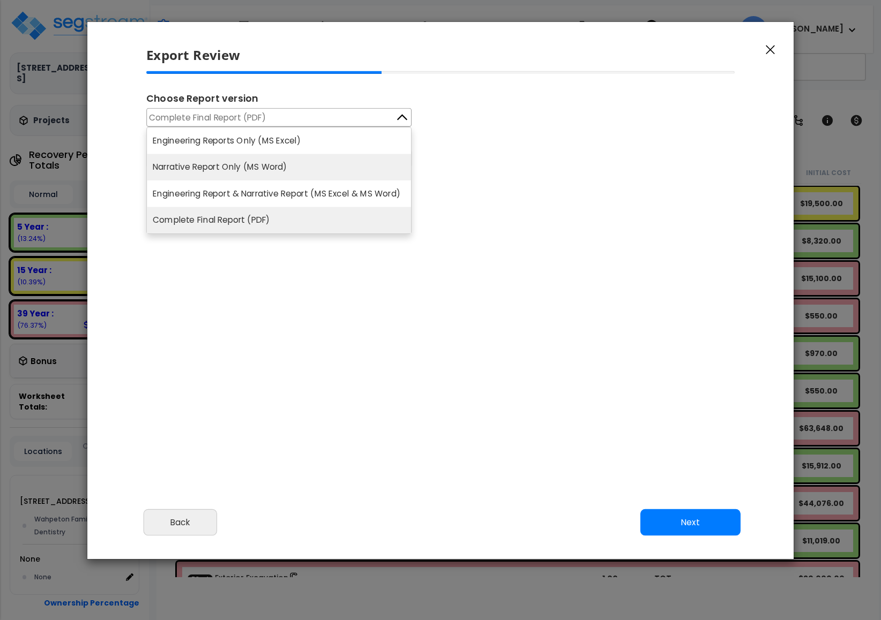
click at [219, 176] on li "Narrative Report Only (MS Word)" at bounding box center [279, 167] width 264 height 27
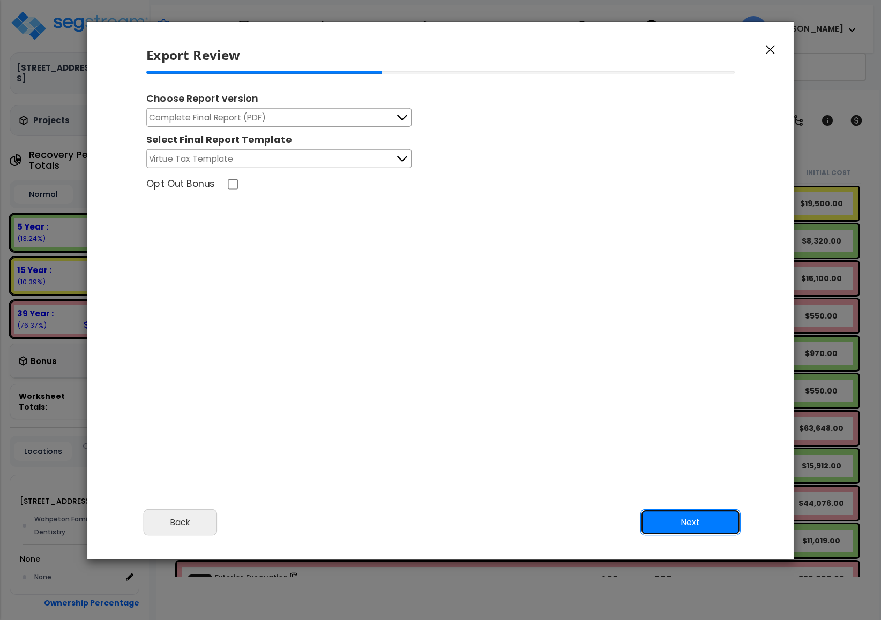
click at [698, 521] on button "Next" at bounding box center [690, 522] width 100 height 27
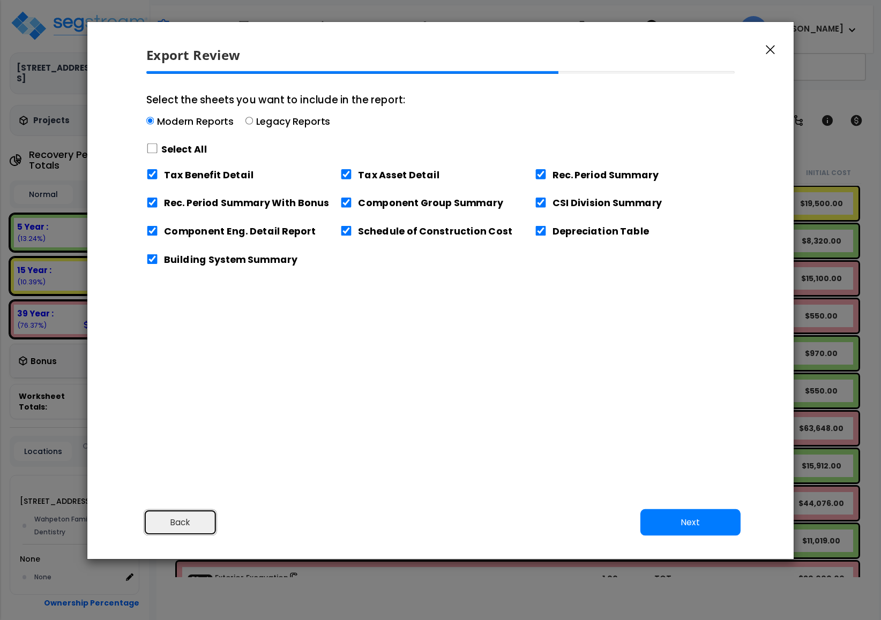
click at [201, 533] on button "Back" at bounding box center [181, 522] width 74 height 27
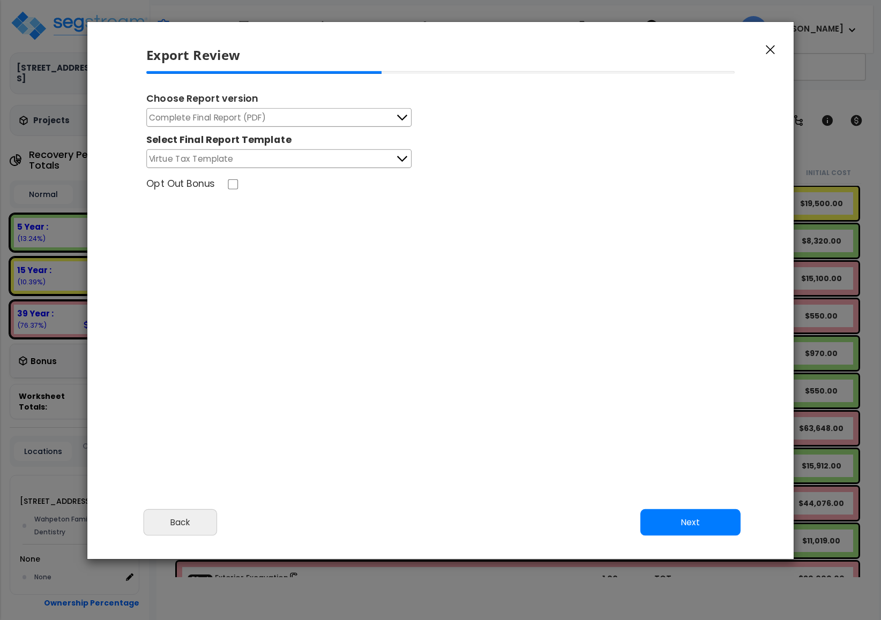
click at [237, 116] on span "Complete Final Report (PDF)" at bounding box center [207, 117] width 117 height 13
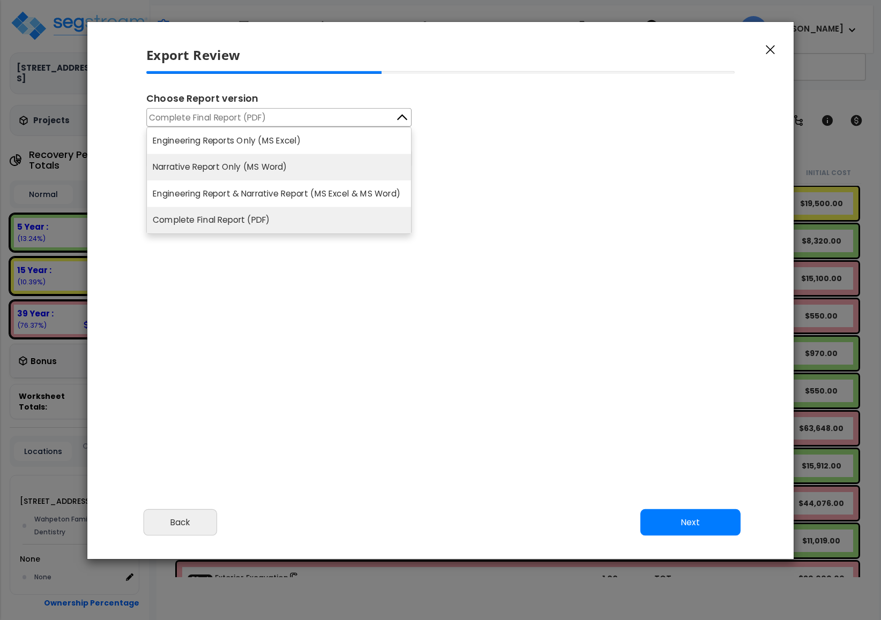
click at [219, 160] on li "Narrative Report Only (MS Word)" at bounding box center [279, 167] width 264 height 27
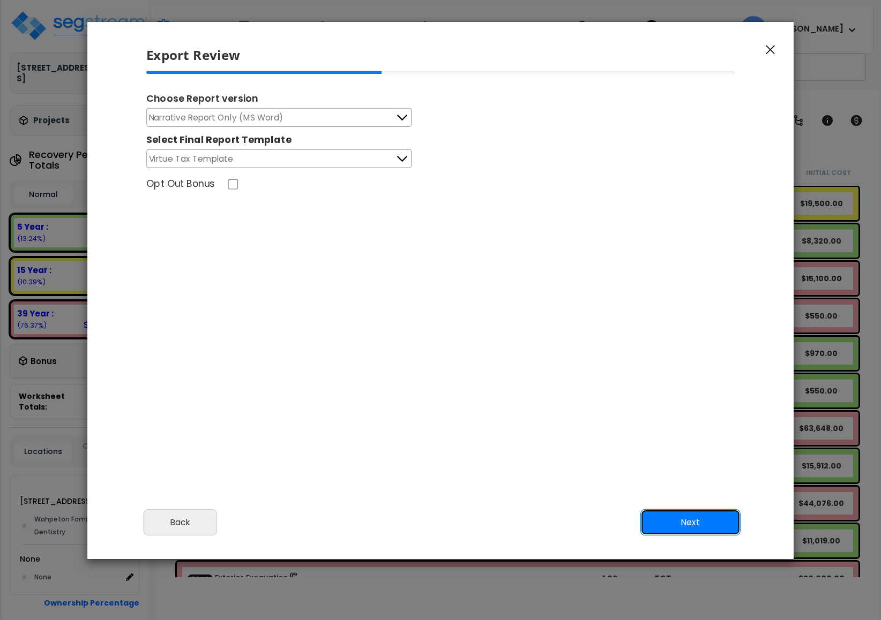
click at [658, 526] on button "Next" at bounding box center [690, 522] width 100 height 27
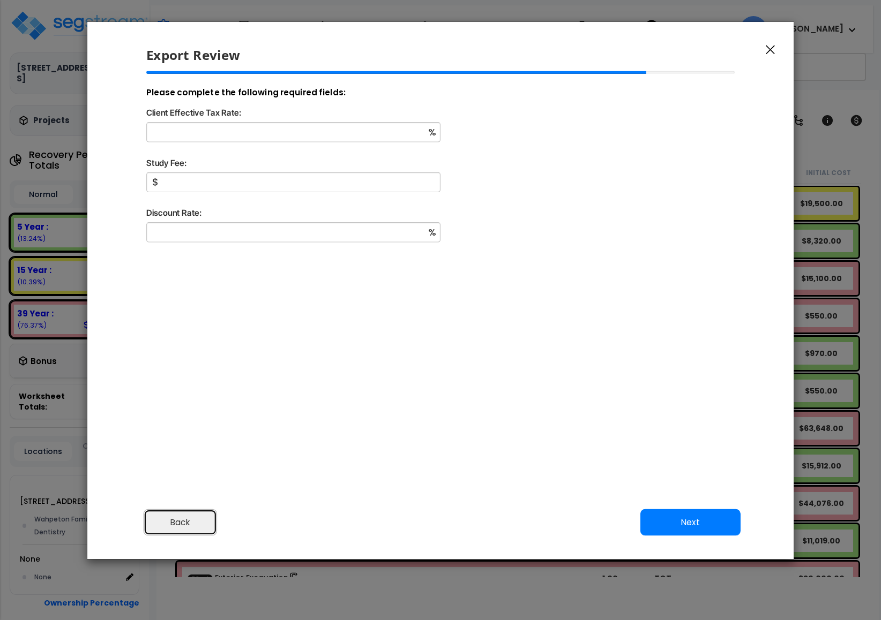
click at [198, 521] on button "Back" at bounding box center [181, 522] width 74 height 27
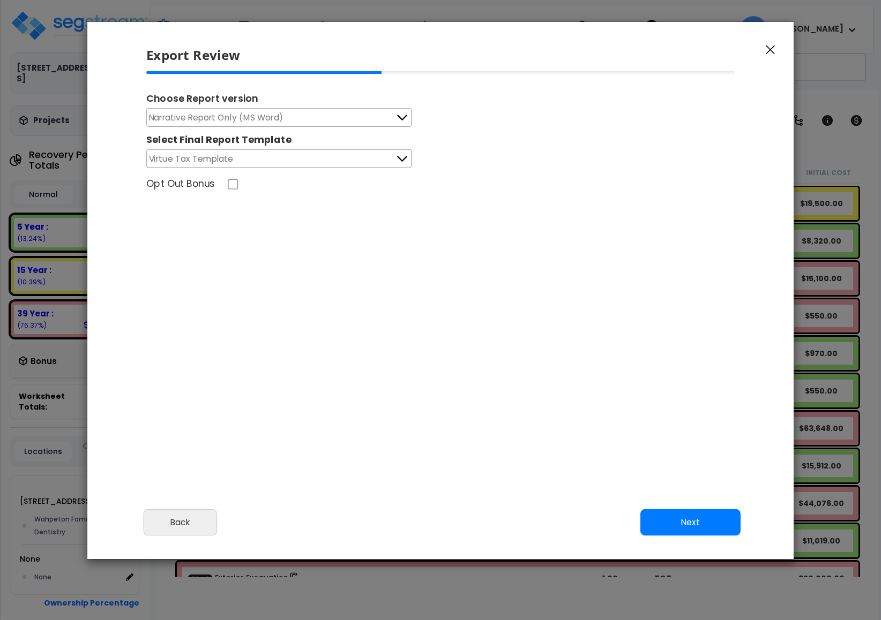
click at [509, 416] on div "Please review the following information and make any appropriate edits before y…" at bounding box center [440, 286] width 706 height 430
click at [700, 526] on button "Next" at bounding box center [690, 522] width 100 height 27
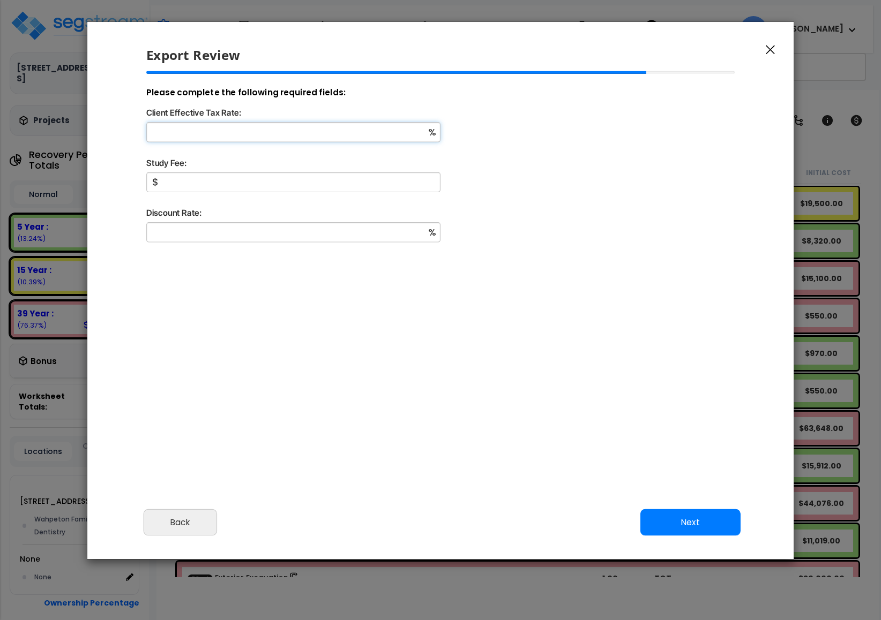
click at [289, 134] on input "Client Effective Tax Rate:" at bounding box center [293, 132] width 294 height 20
drag, startPoint x: 260, startPoint y: 125, endPoint x: 47, endPoint y: 90, distance: 216.1
click at [47, 90] on div "Export Review Please review the following information and make any appropriate …" at bounding box center [440, 310] width 881 height 620
type input "12"
drag, startPoint x: 182, startPoint y: 177, endPoint x: 153, endPoint y: 177, distance: 28.9
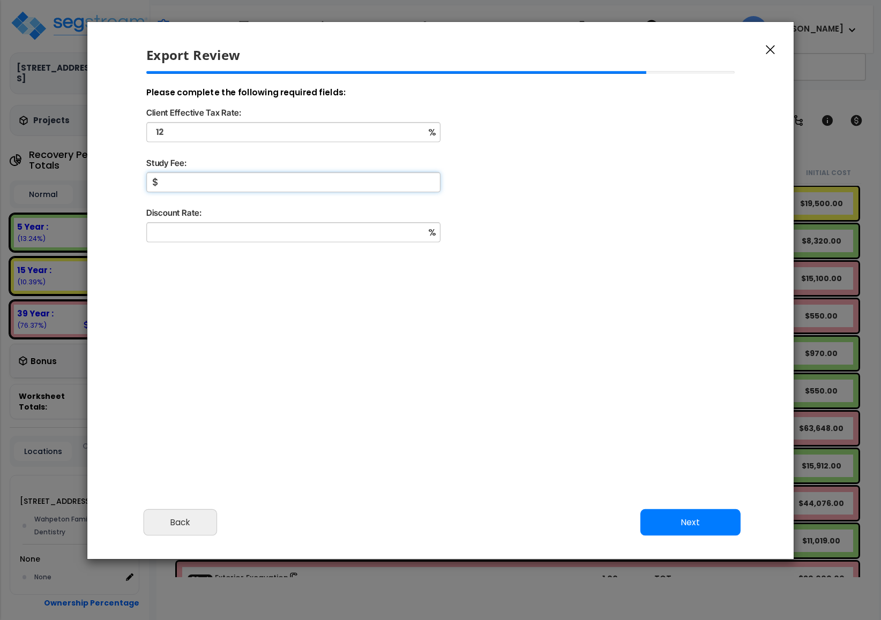
click at [153, 177] on div "$" at bounding box center [441, 190] width 606 height 34
type input "2,111"
click at [206, 230] on input "Discount Rate:" at bounding box center [293, 232] width 294 height 20
type input "20"
click at [680, 533] on button "Next" at bounding box center [690, 522] width 100 height 27
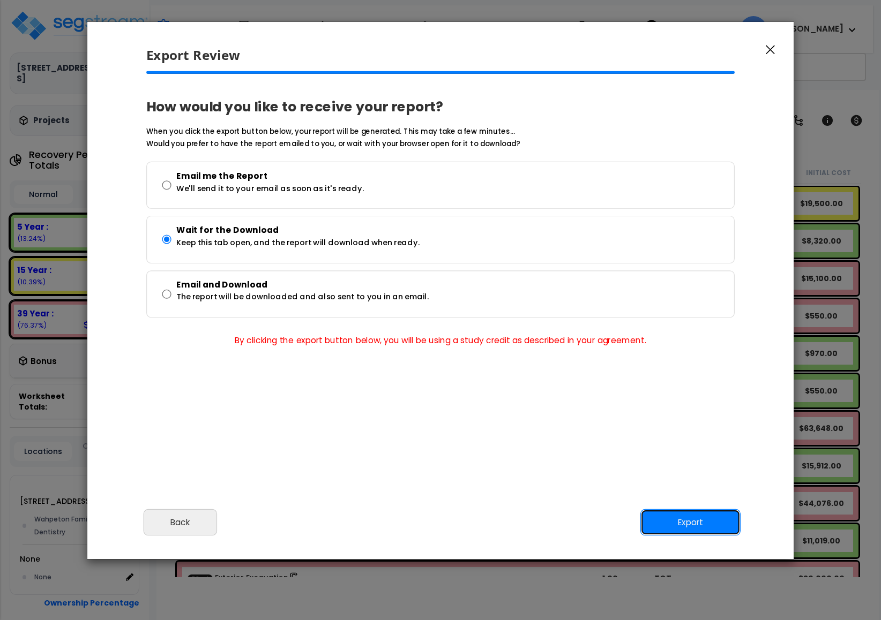
click at [676, 529] on button "Export" at bounding box center [690, 522] width 100 height 27
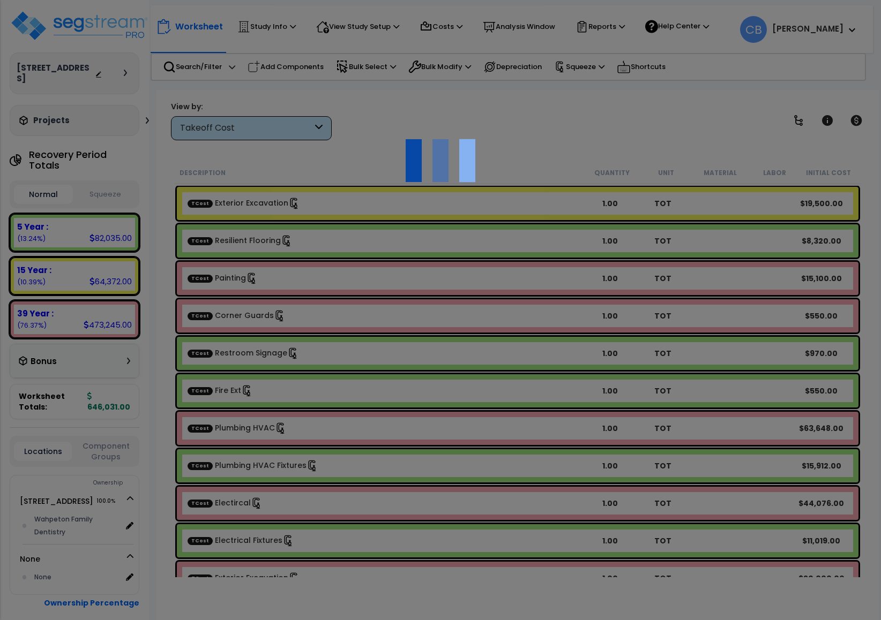
click at [275, 74] on div at bounding box center [440, 310] width 881 height 620
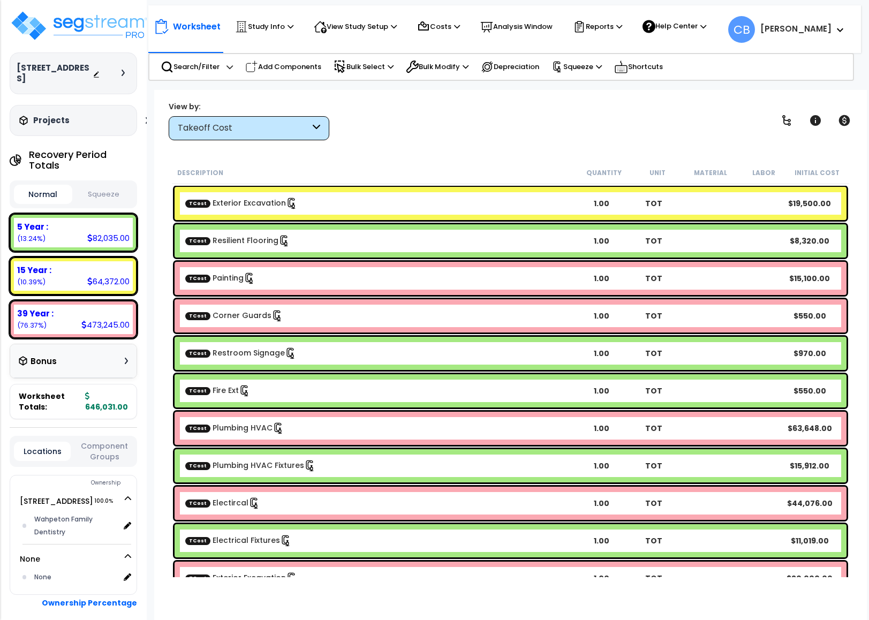
click at [812, 365] on div "TCost Restroom Signage 1.00 TOT $970.00" at bounding box center [511, 353] width 672 height 33
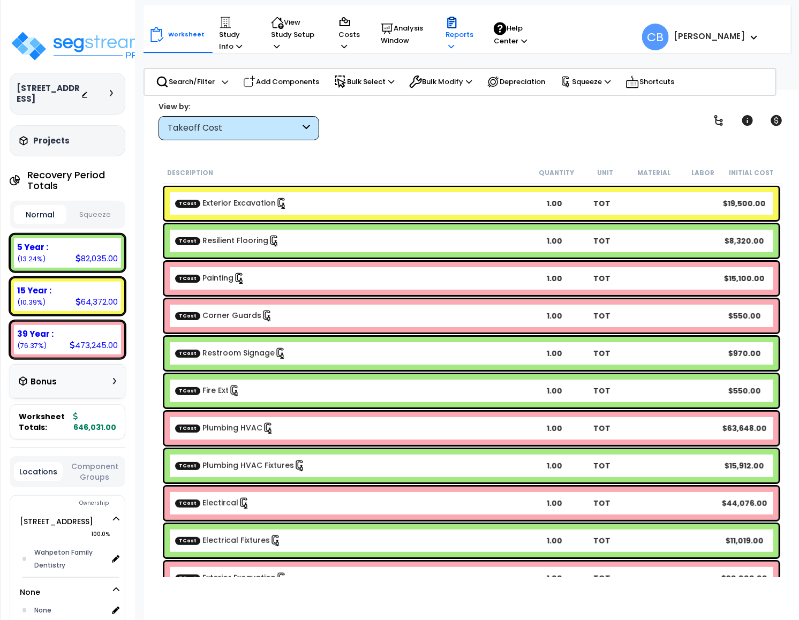
click at [443, 33] on div "Reports Get Report Manage Report Images Manage Report Custom Fields Download Re…" at bounding box center [460, 34] width 40 height 47
click at [456, 47] on p "Reports" at bounding box center [460, 34] width 28 height 36
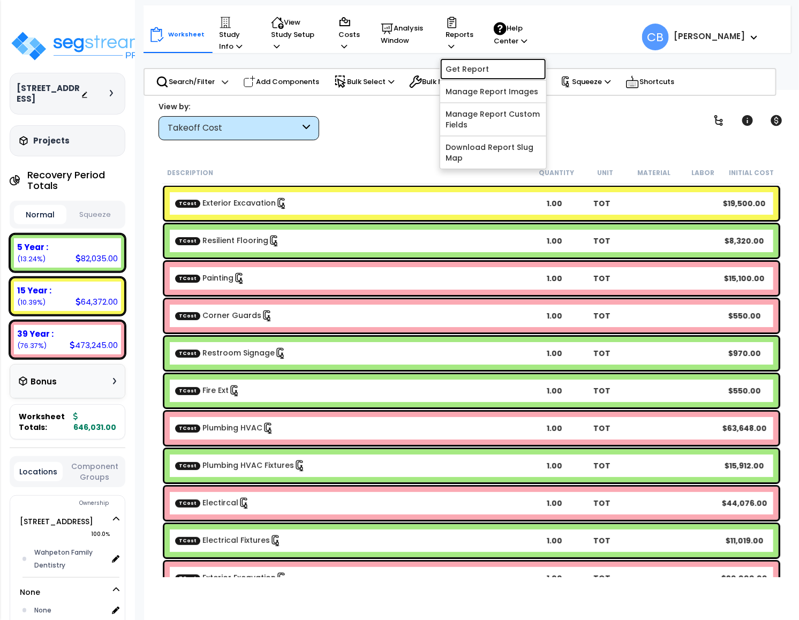
click at [477, 70] on link "Get Report" at bounding box center [493, 68] width 106 height 21
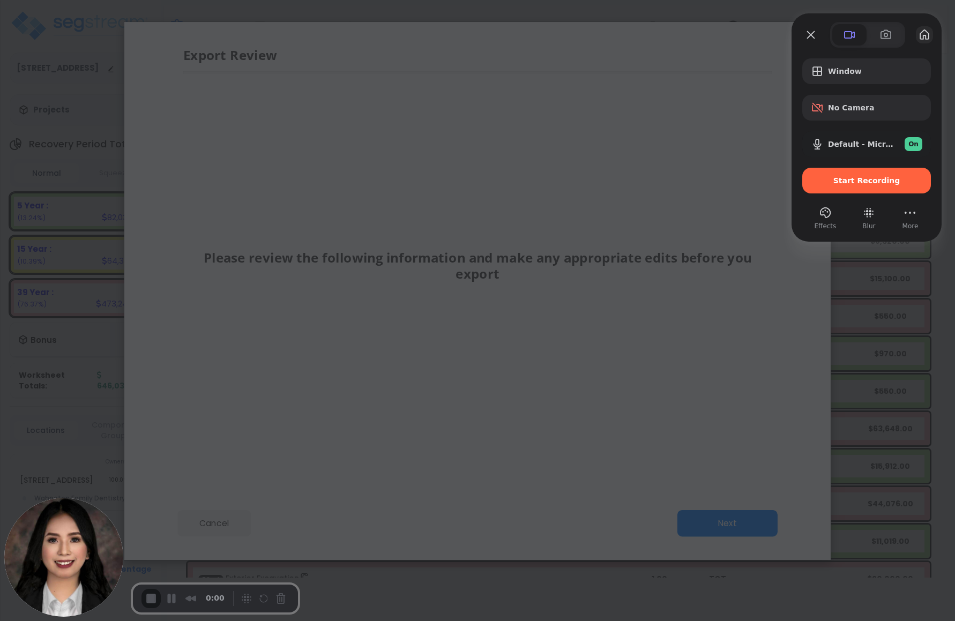
click at [880, 31] on button "My library" at bounding box center [924, 34] width 17 height 17
click at [856, 185] on span "Start Recording" at bounding box center [866, 180] width 67 height 9
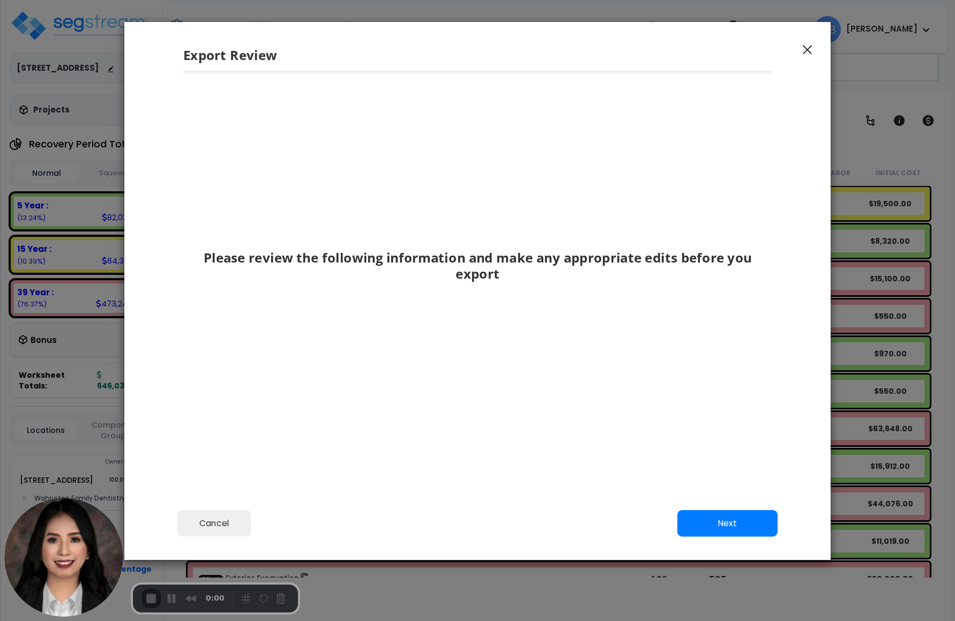
click at [714, 523] on button "Next" at bounding box center [727, 522] width 100 height 27
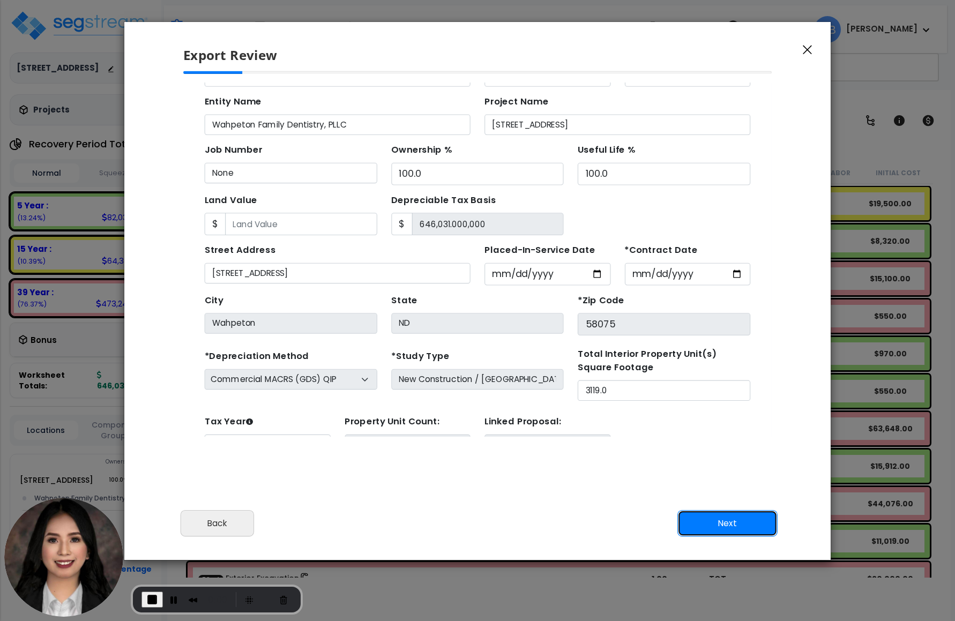
click at [714, 523] on button "Next" at bounding box center [727, 522] width 100 height 27
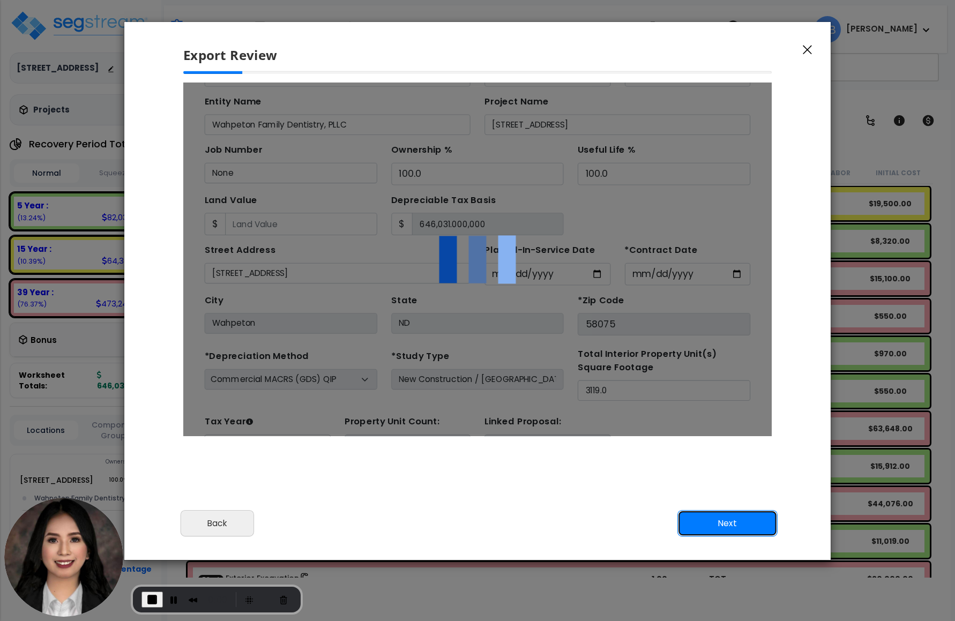
scroll to position [0, 0]
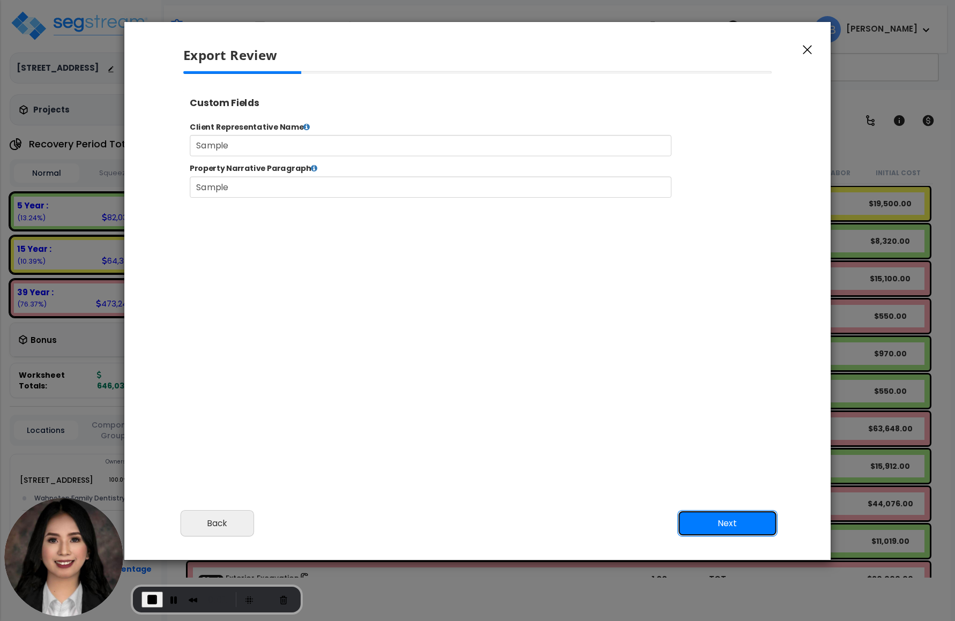
click at [714, 523] on button "Next" at bounding box center [727, 522] width 100 height 27
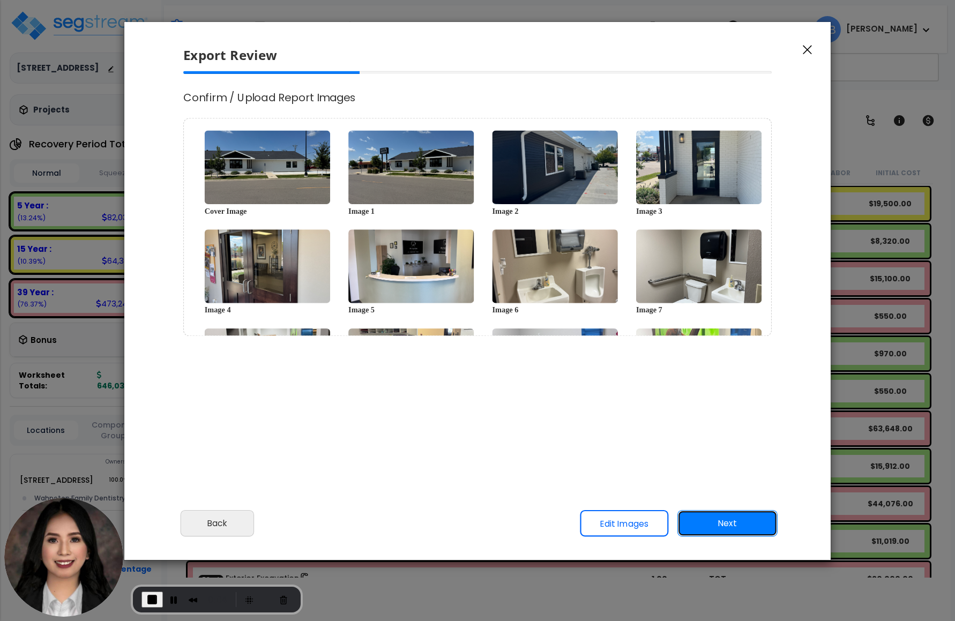
click at [714, 523] on button "Next" at bounding box center [727, 522] width 100 height 27
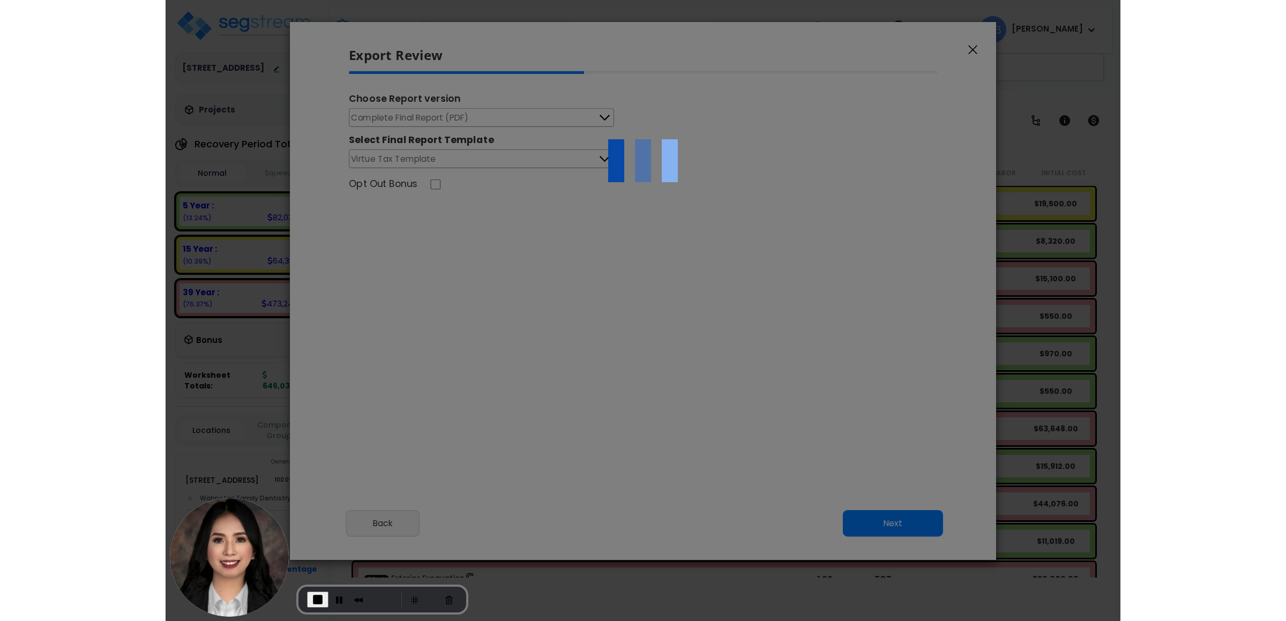
scroll to position [438, 27]
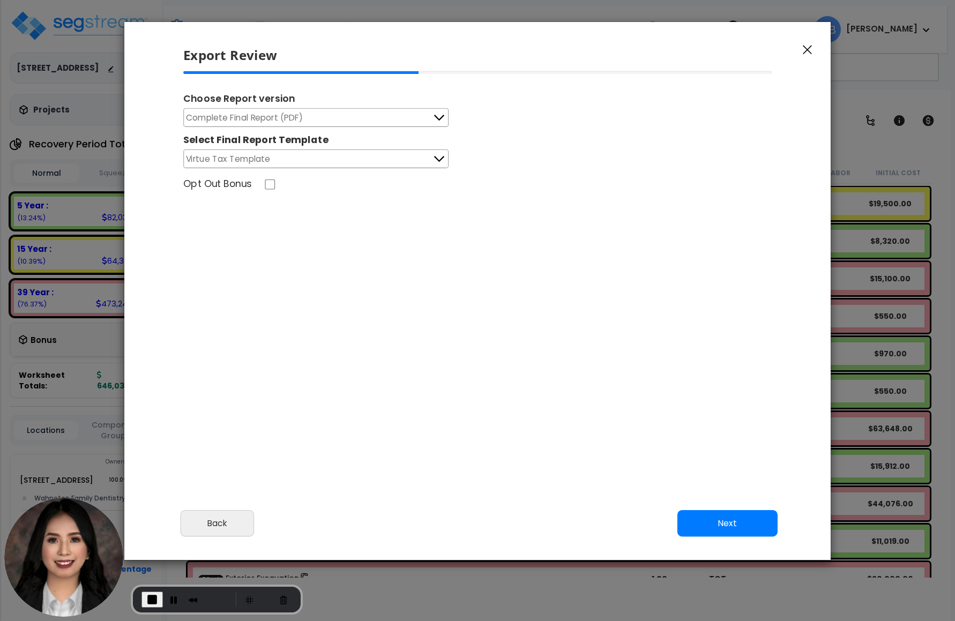
click at [201, 114] on span "Complete Final Report (PDF)" at bounding box center [244, 117] width 117 height 13
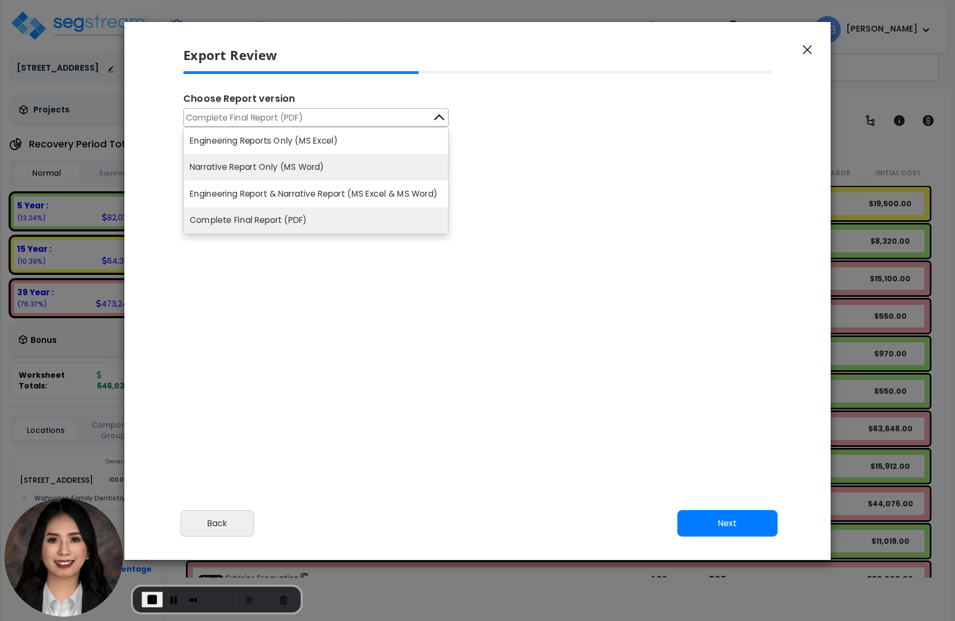
click at [227, 158] on li "Narrative Report Only (MS Word)" at bounding box center [316, 167] width 264 height 27
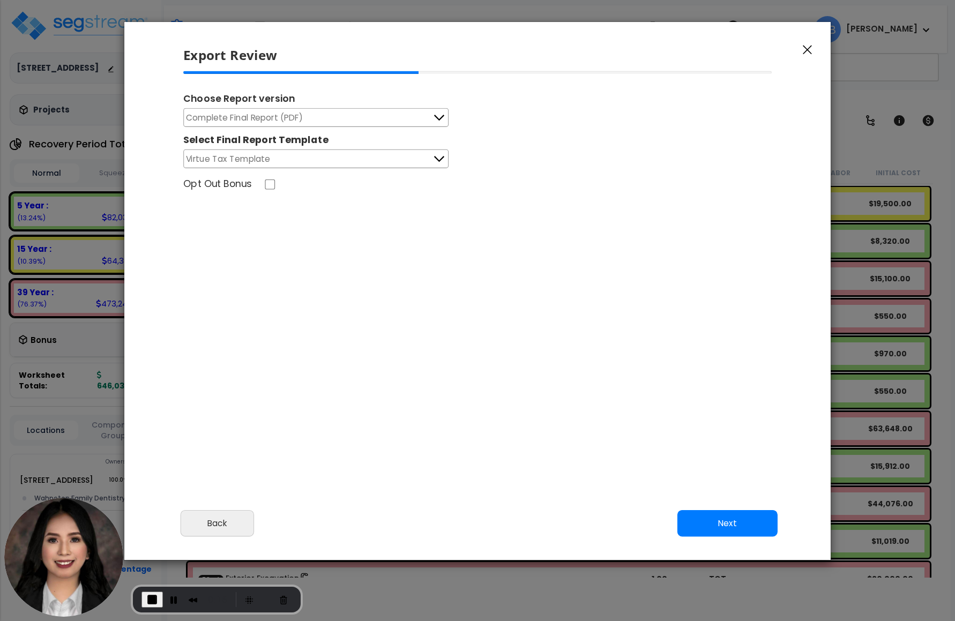
click at [288, 115] on span "Complete Final Report (PDF)" at bounding box center [244, 117] width 117 height 13
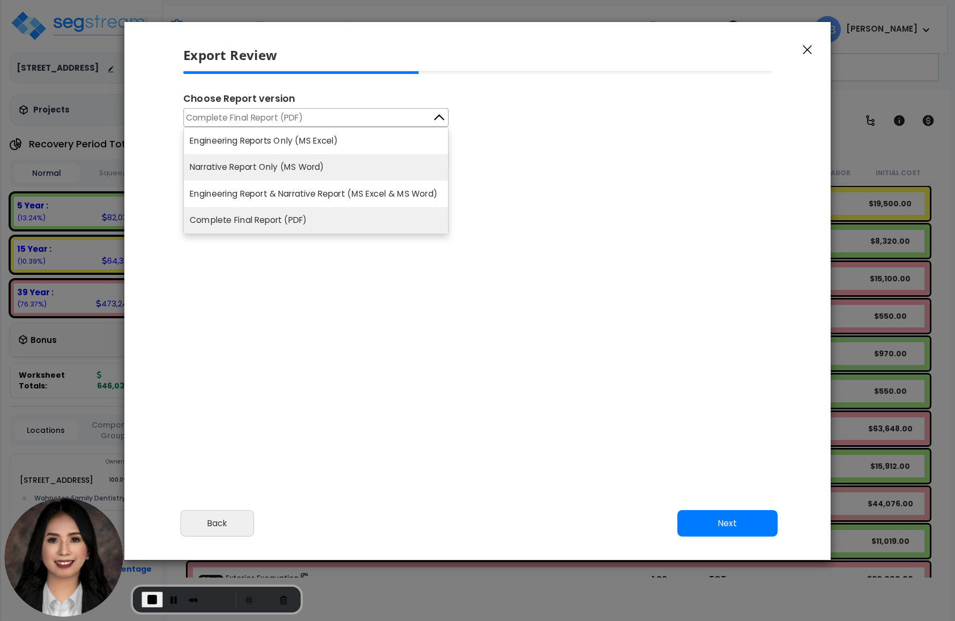
click at [291, 171] on li "Narrative Report Only (MS Word)" at bounding box center [316, 167] width 264 height 27
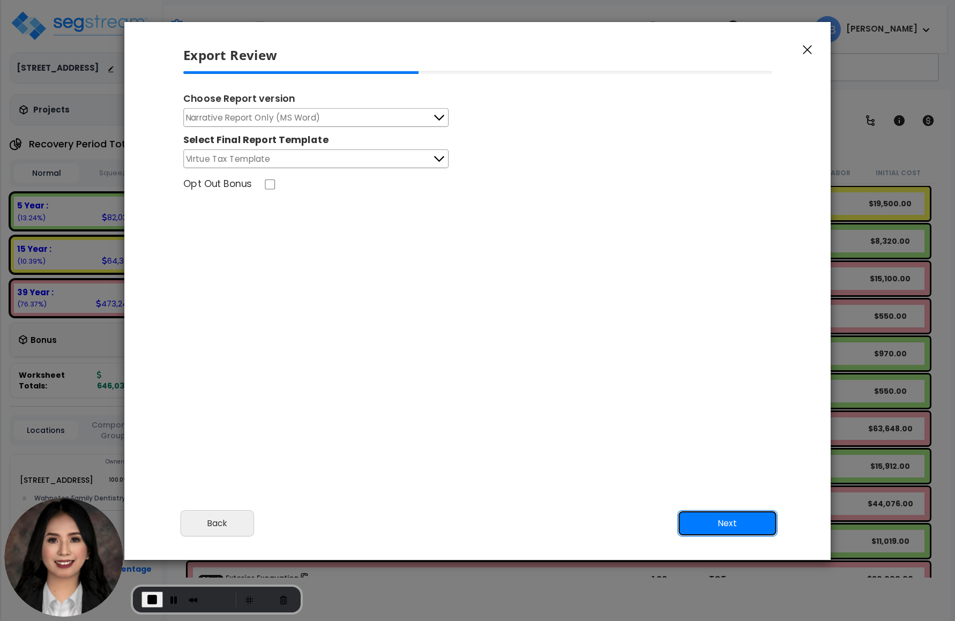
click at [734, 522] on button "Next" at bounding box center [727, 522] width 100 height 27
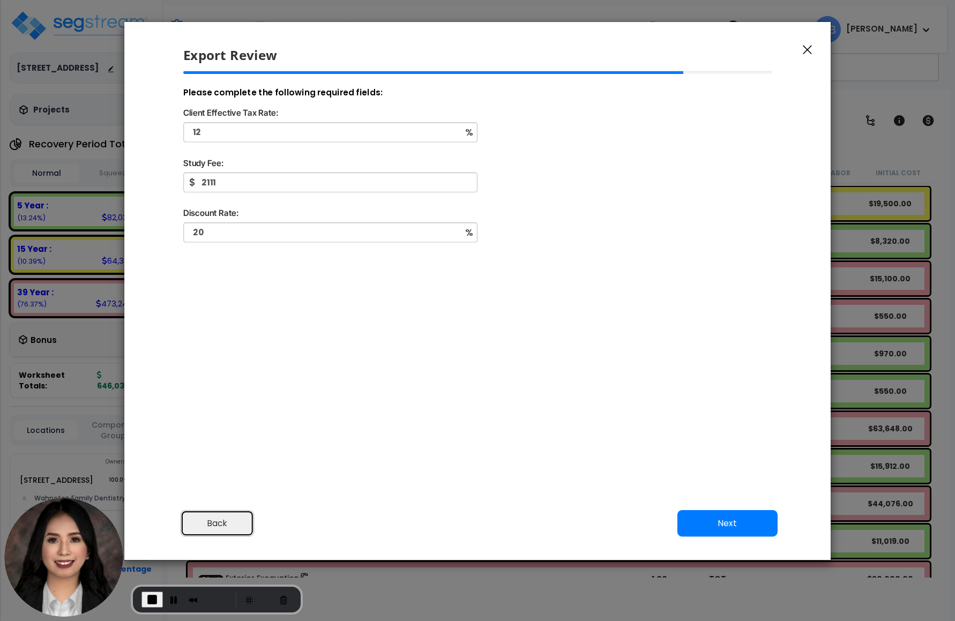
click at [225, 529] on button "Back" at bounding box center [218, 522] width 74 height 27
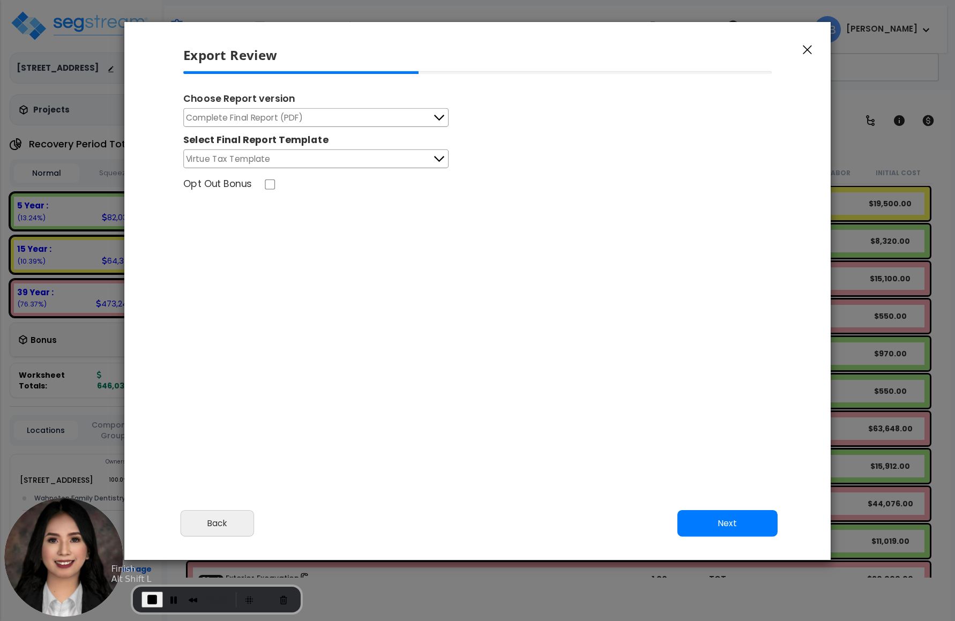
click at [146, 596] on span "End Recording" at bounding box center [152, 599] width 13 height 13
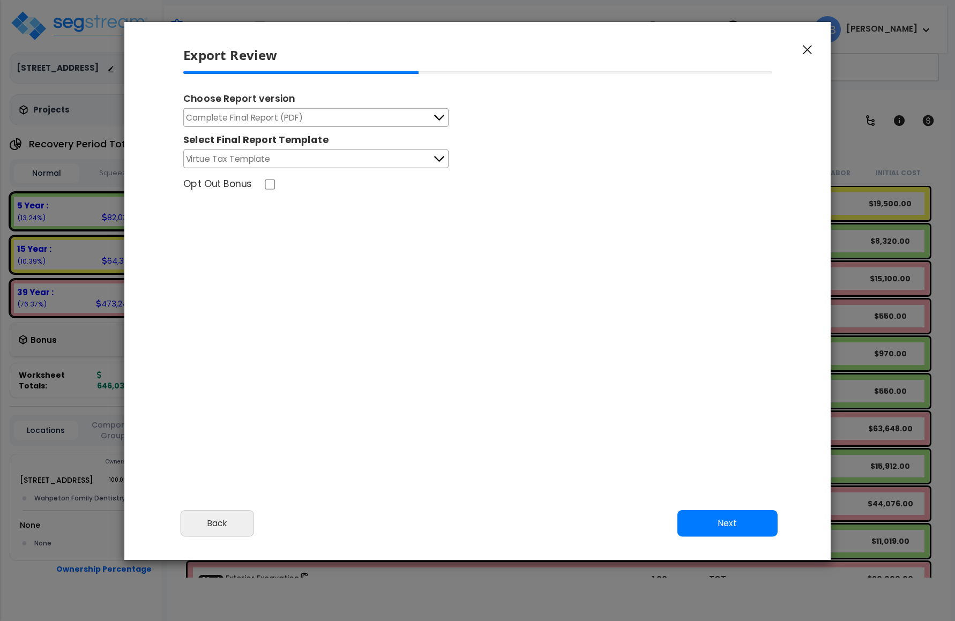
drag, startPoint x: 807, startPoint y: 49, endPoint x: 788, endPoint y: 39, distance: 21.1
click at [806, 50] on icon "button" at bounding box center [807, 50] width 9 height 10
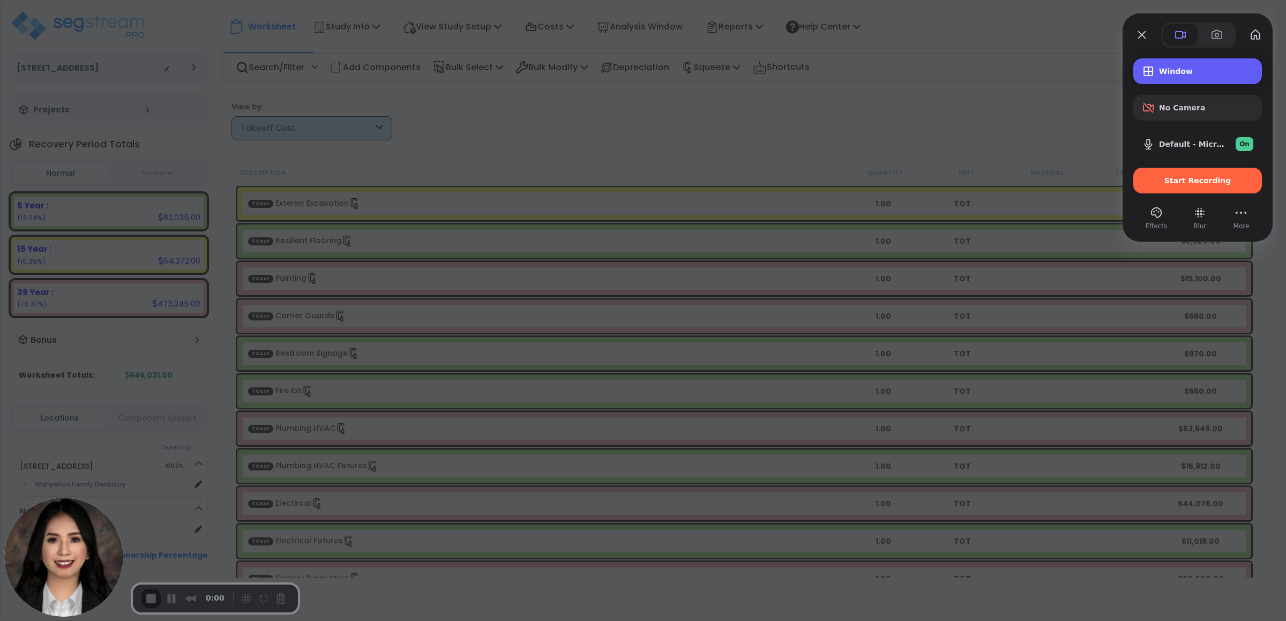
click at [880, 73] on span "Window" at bounding box center [1206, 71] width 94 height 9
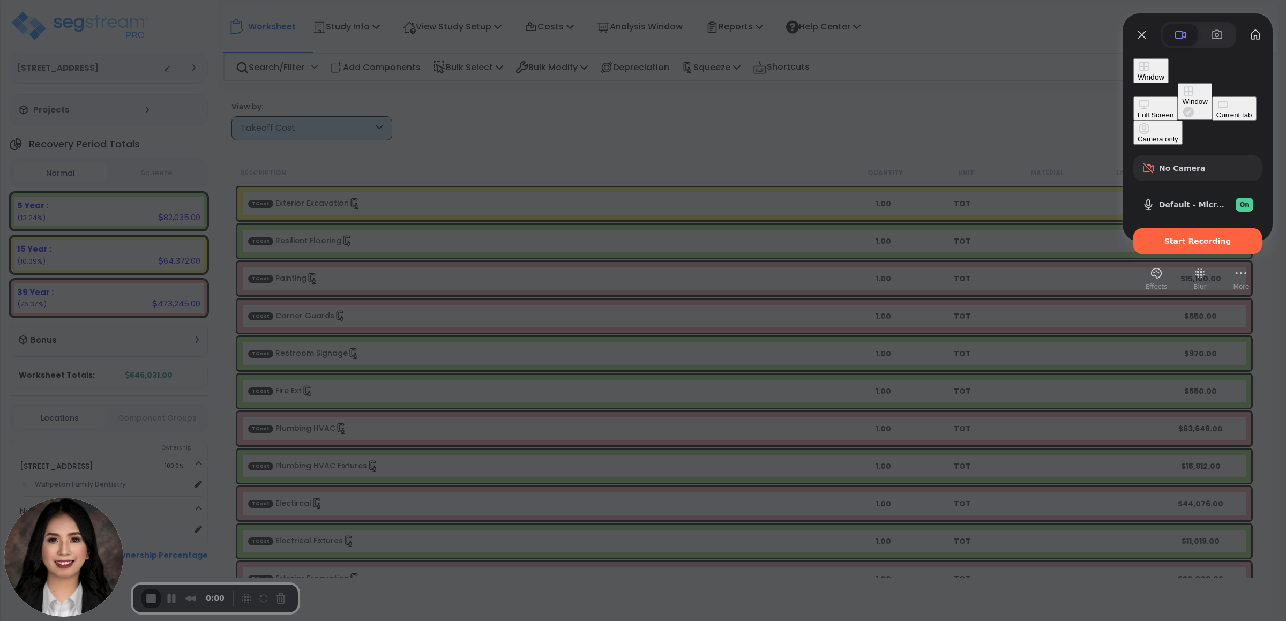
click at [880, 111] on div "Full Screen" at bounding box center [1155, 115] width 36 height 8
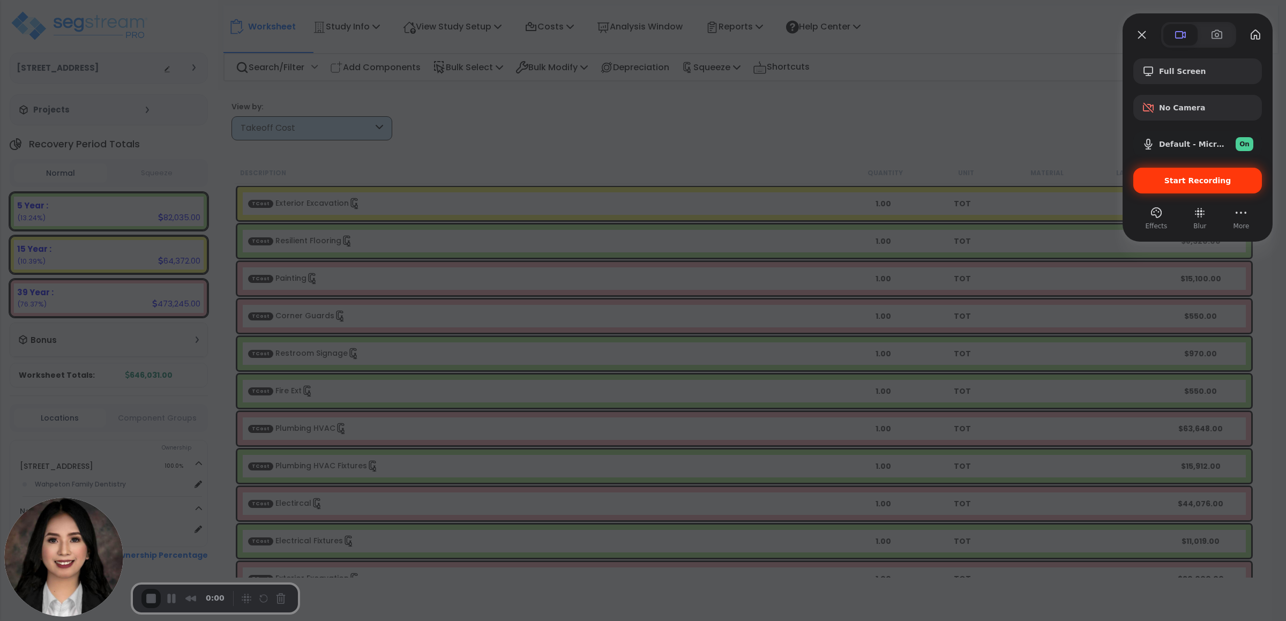
click at [880, 181] on span "Start Recording" at bounding box center [1197, 180] width 67 height 9
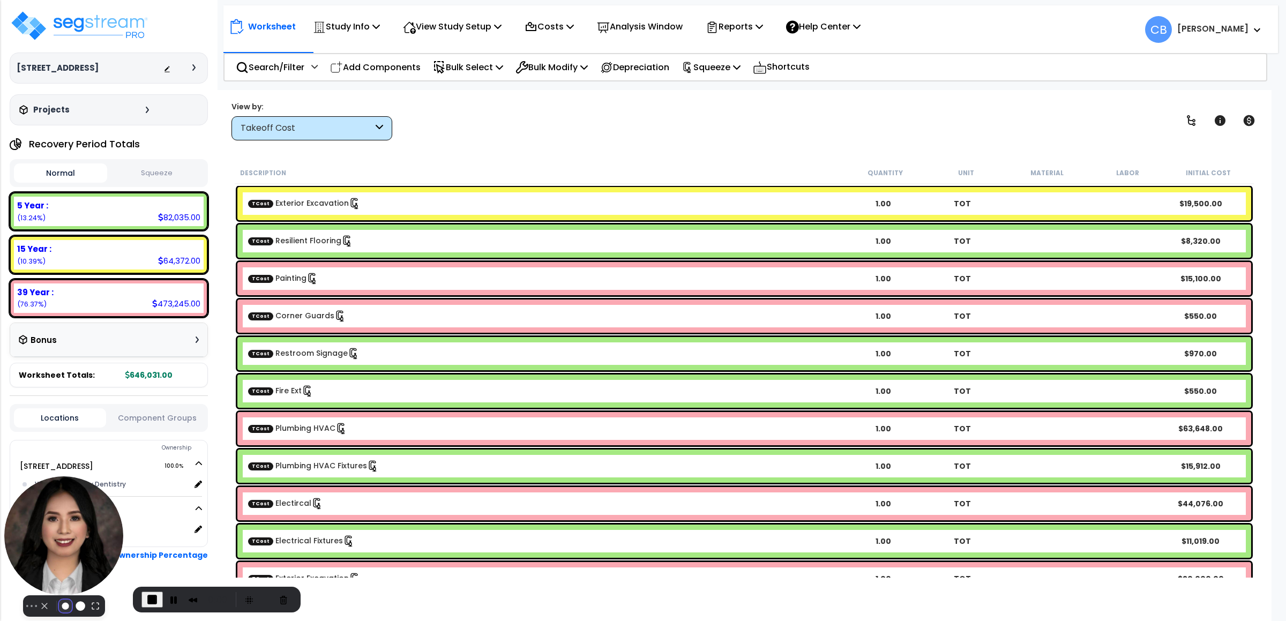
click at [60, 599] on button "Resize small" at bounding box center [65, 605] width 13 height 13
click at [42, 599] on button "Camera off" at bounding box center [44, 605] width 13 height 13
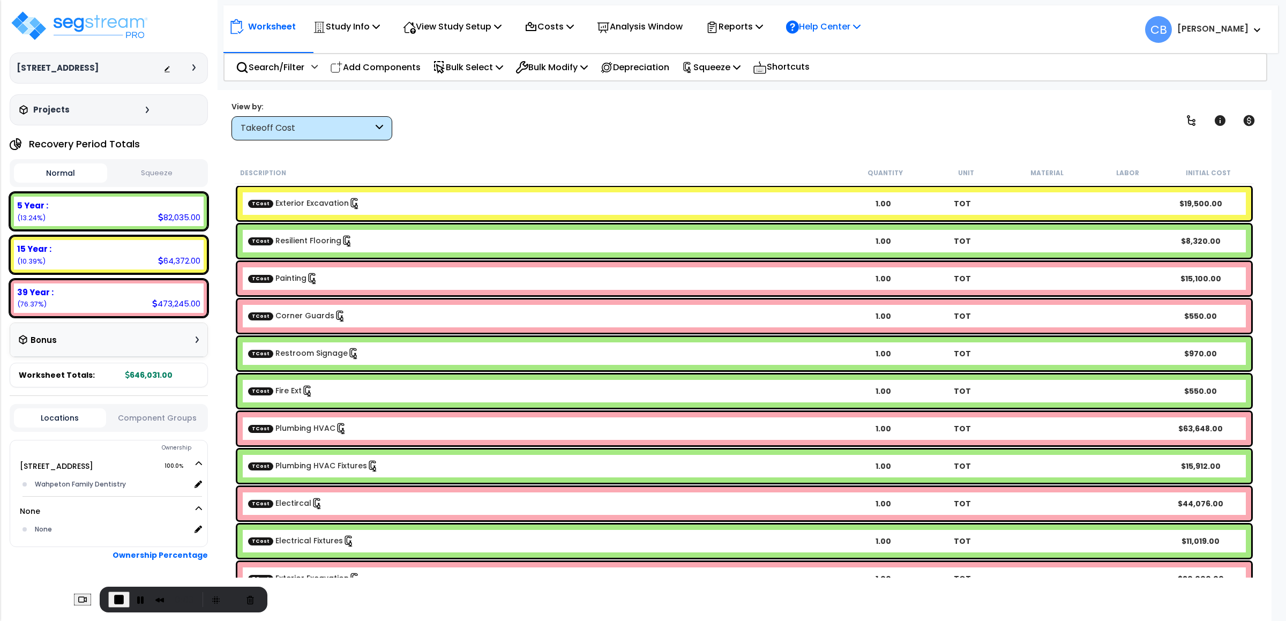
click at [831, 31] on p "Help Center" at bounding box center [823, 26] width 74 height 14
click at [754, 13] on div "Worksheet Study Info Study Setup Add Property Unit Template study Clone study CB" at bounding box center [750, 24] width 1054 height 38
click at [754, 19] on p "Reports" at bounding box center [734, 26] width 57 height 14
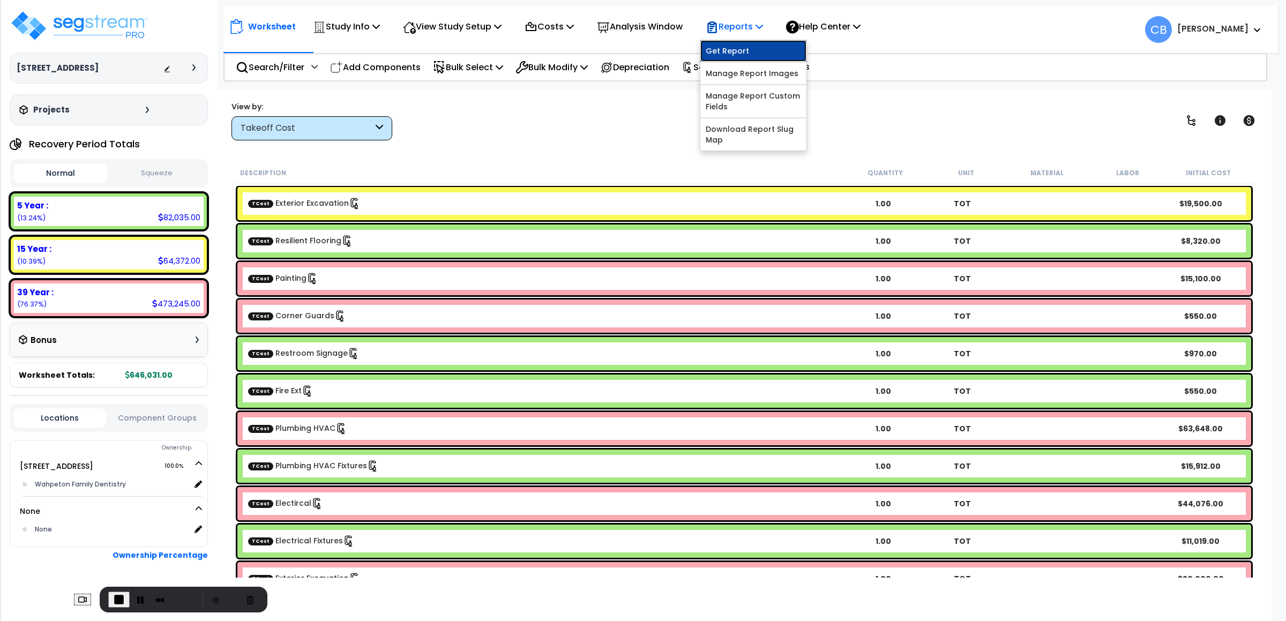
click at [765, 50] on link "Get Report" at bounding box center [753, 50] width 106 height 21
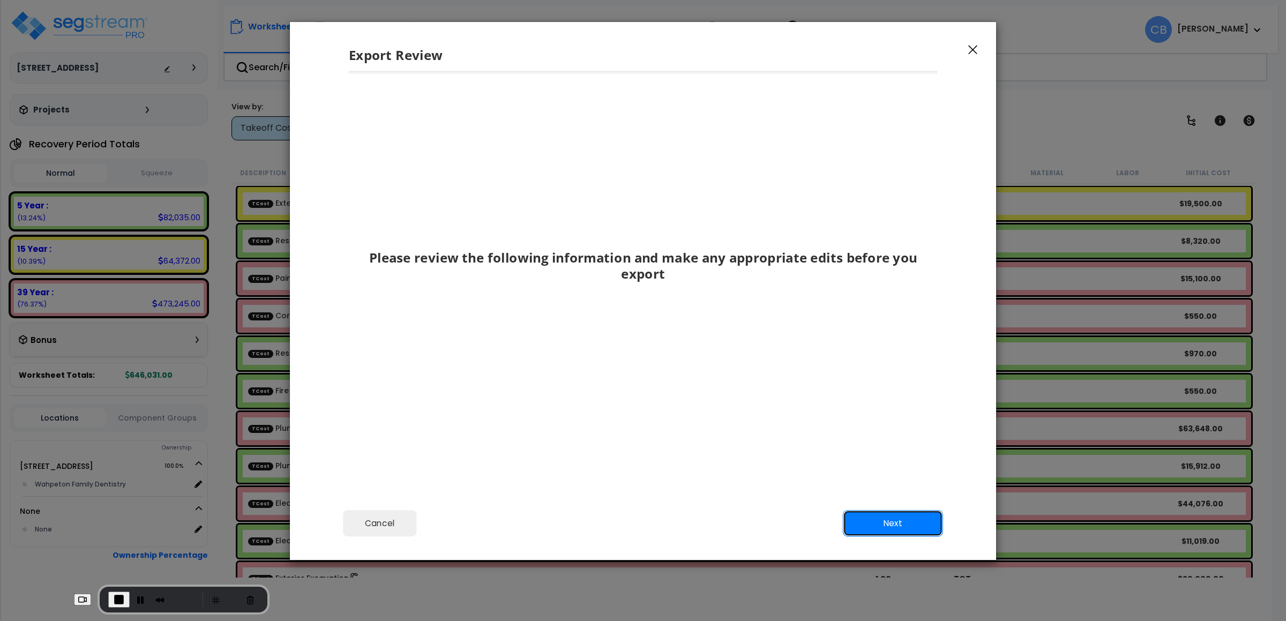
click at [880, 523] on button "Next" at bounding box center [893, 522] width 100 height 27
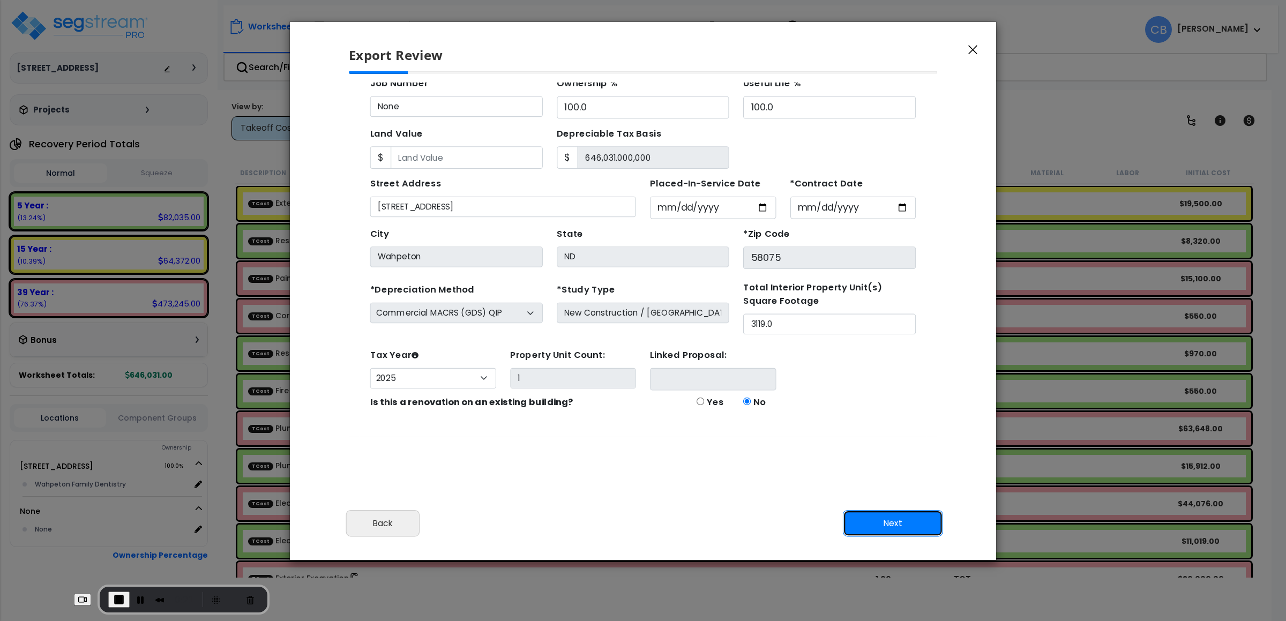
scroll to position [113, 0]
click at [880, 523] on button "Next" at bounding box center [893, 522] width 100 height 27
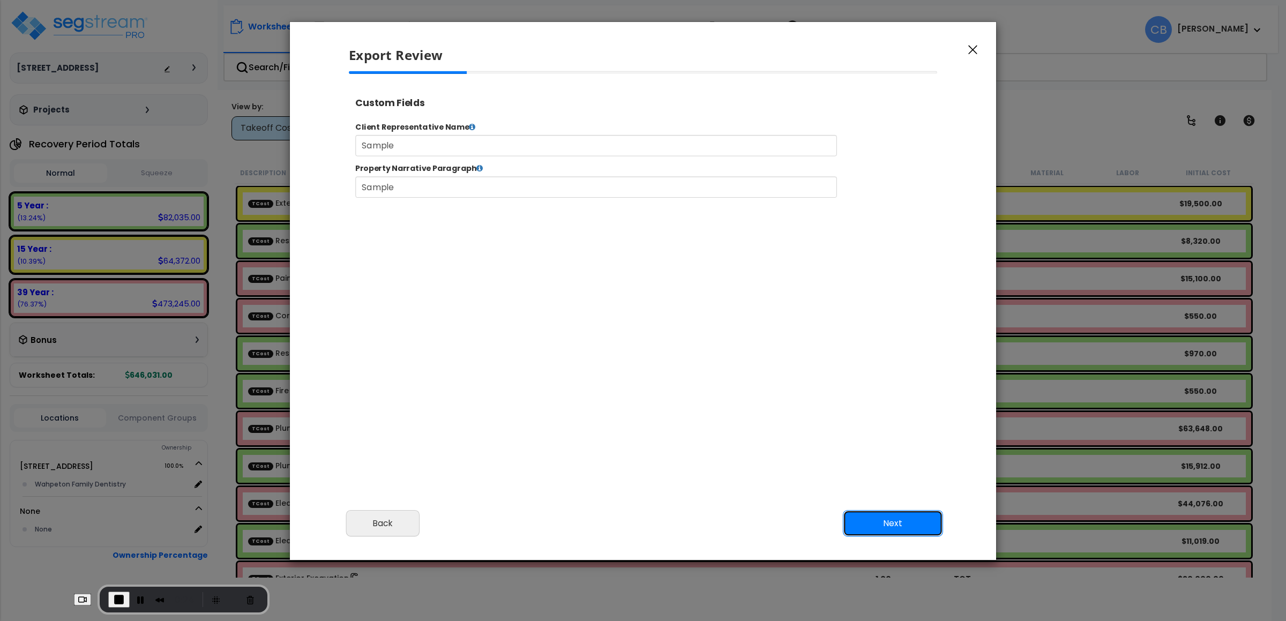
scroll to position [438, 27]
click at [880, 530] on button "Next" at bounding box center [893, 522] width 100 height 27
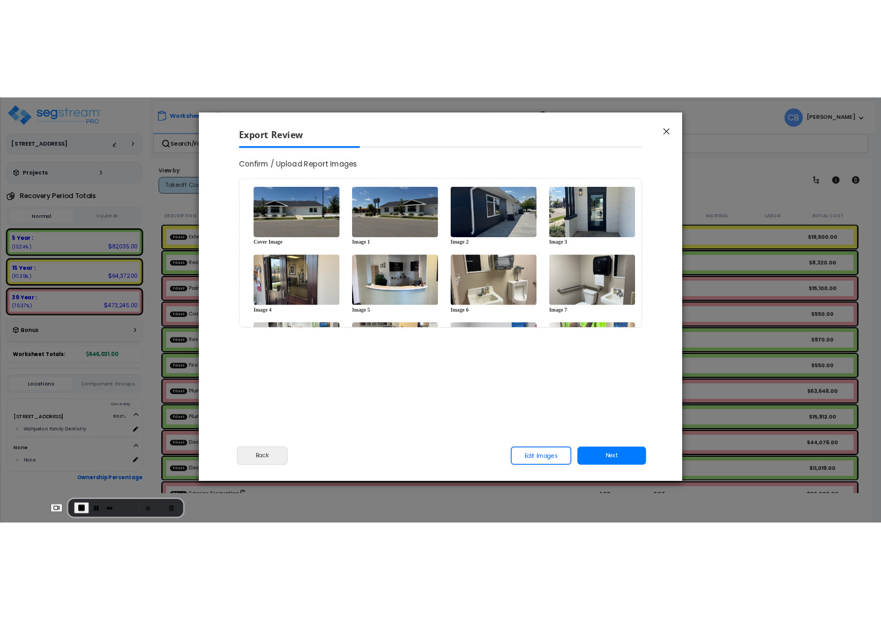
scroll to position [0, 0]
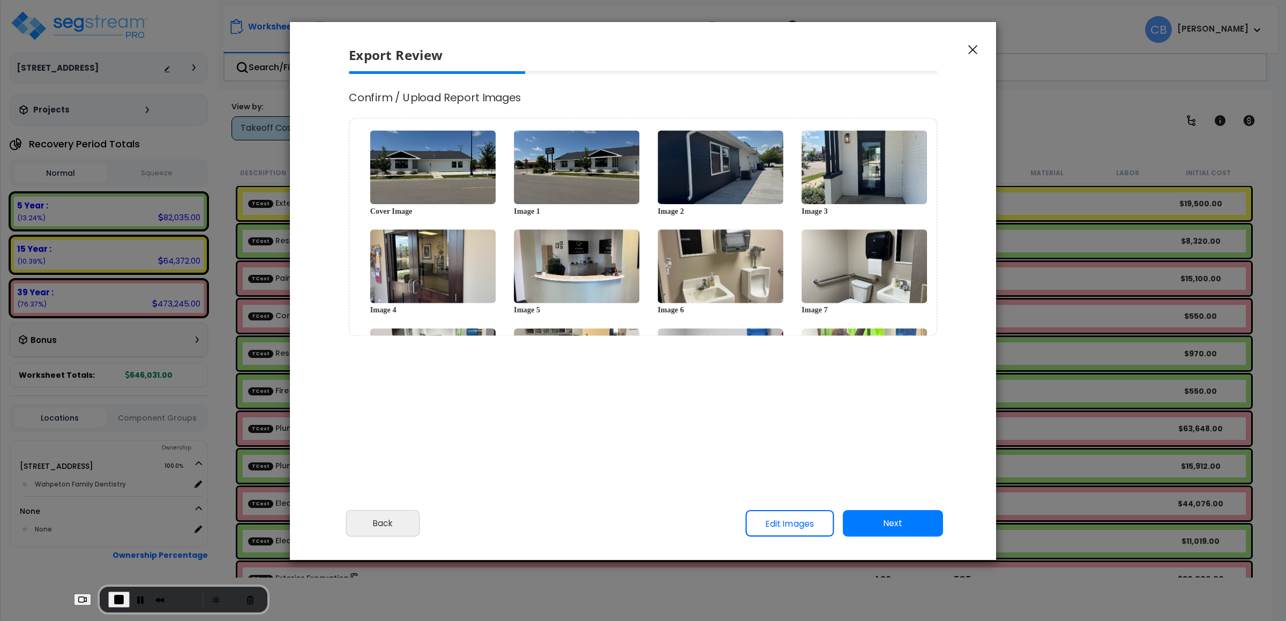
click at [880, 530] on button "Next" at bounding box center [893, 522] width 100 height 27
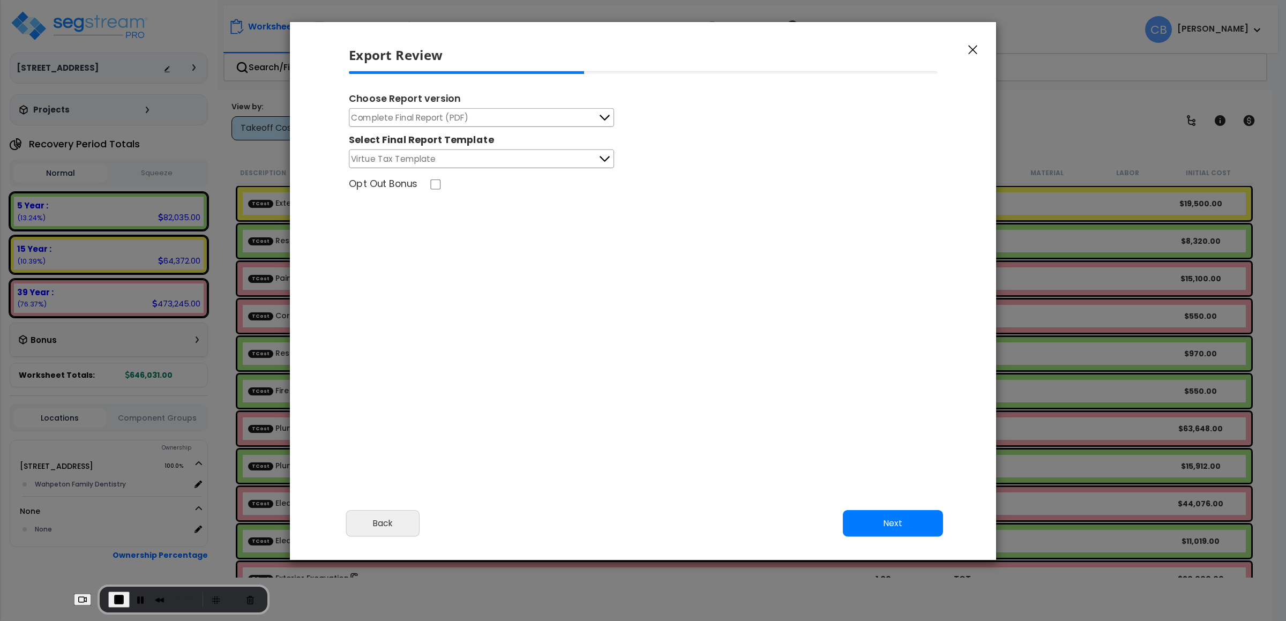
click at [457, 116] on span "Complete Final Report (PDF)" at bounding box center [409, 117] width 117 height 13
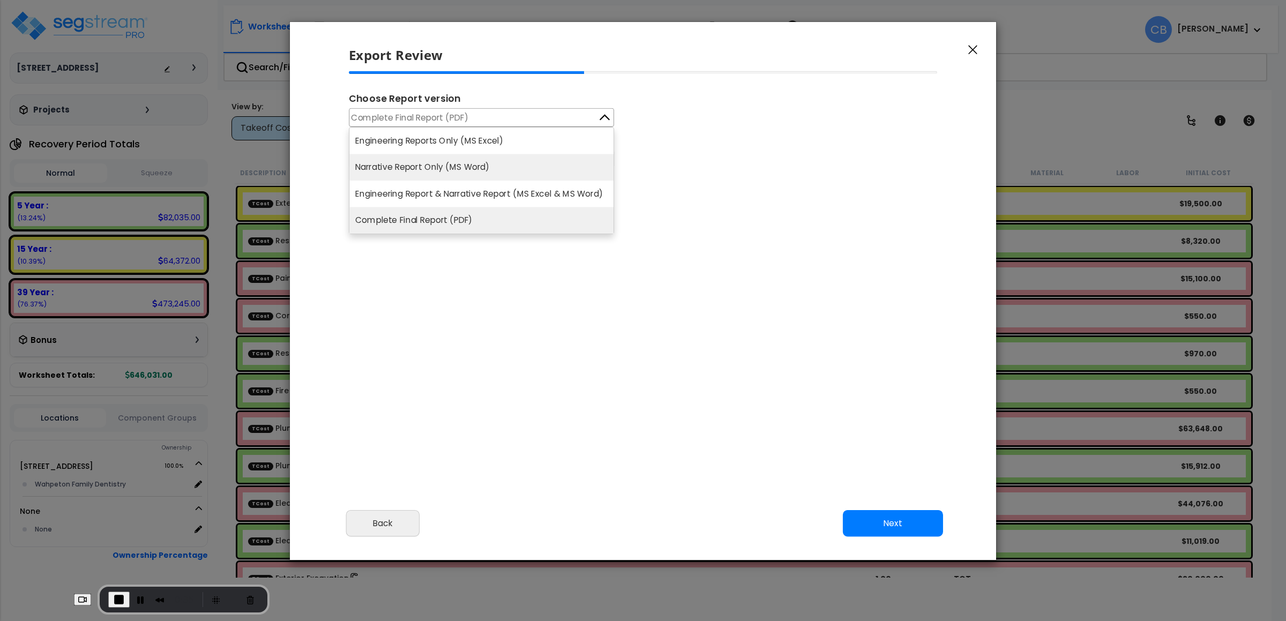
click at [437, 160] on li "Narrative Report Only (MS Word)" at bounding box center [481, 167] width 264 height 27
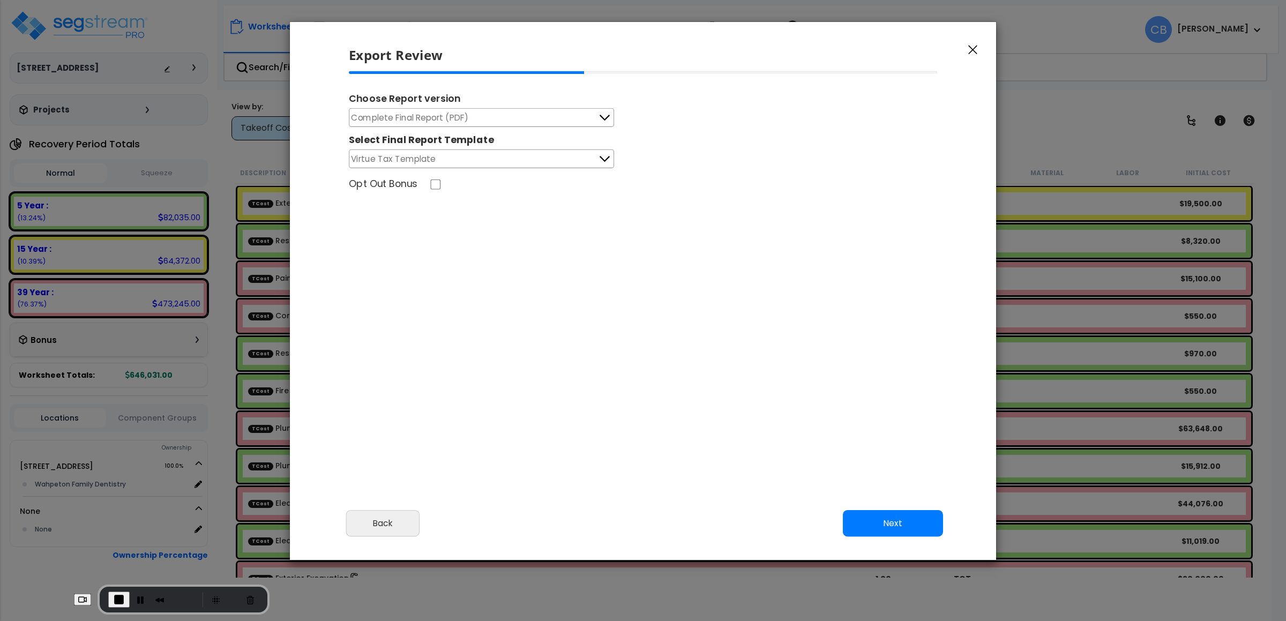
click at [513, 108] on button "Complete Final Report (PDF)" at bounding box center [481, 117] width 265 height 19
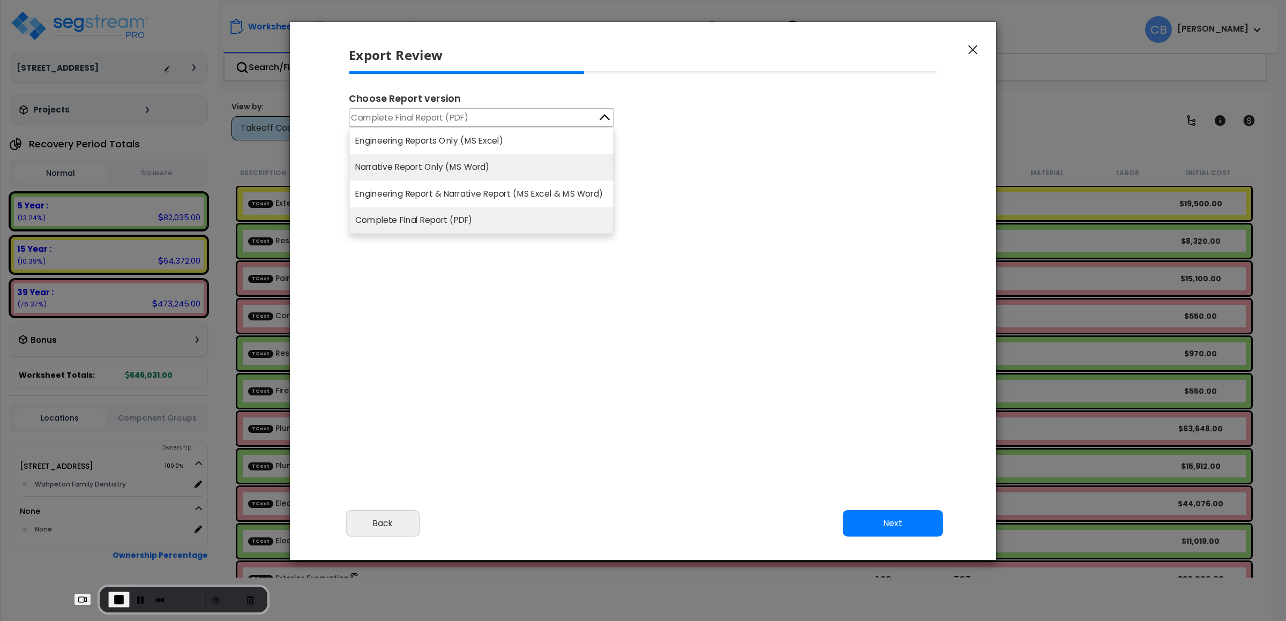
click at [475, 169] on li "Narrative Report Only (MS Word)" at bounding box center [481, 167] width 264 height 27
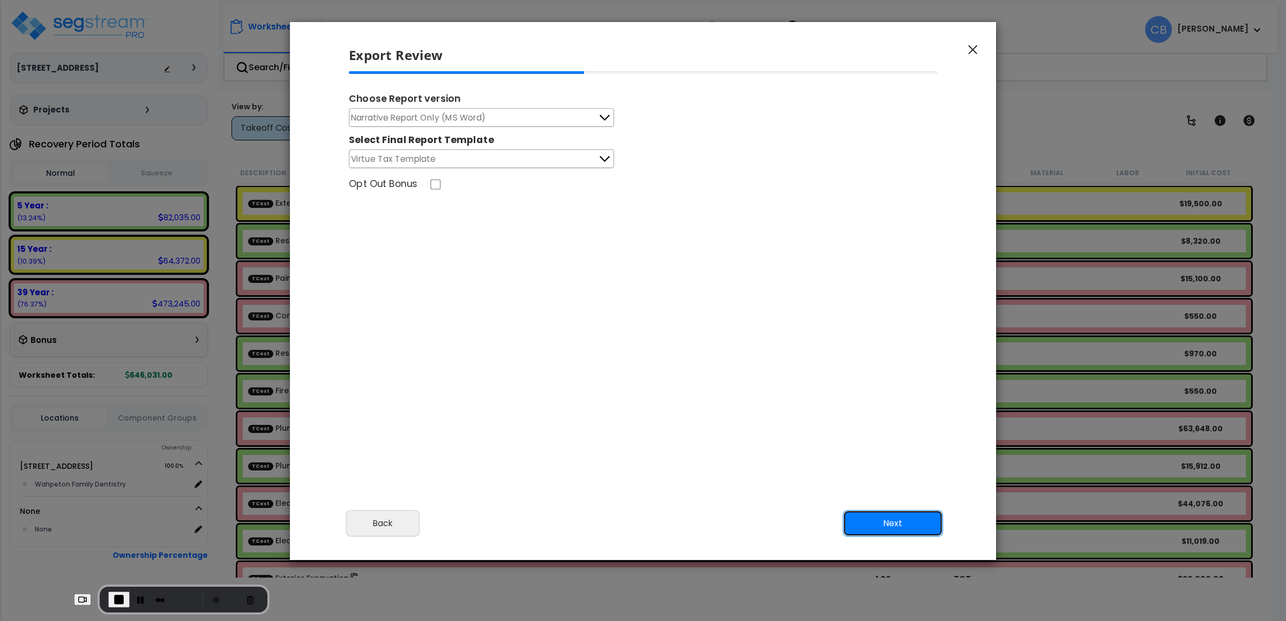
click at [865, 515] on button "Next" at bounding box center [893, 522] width 100 height 27
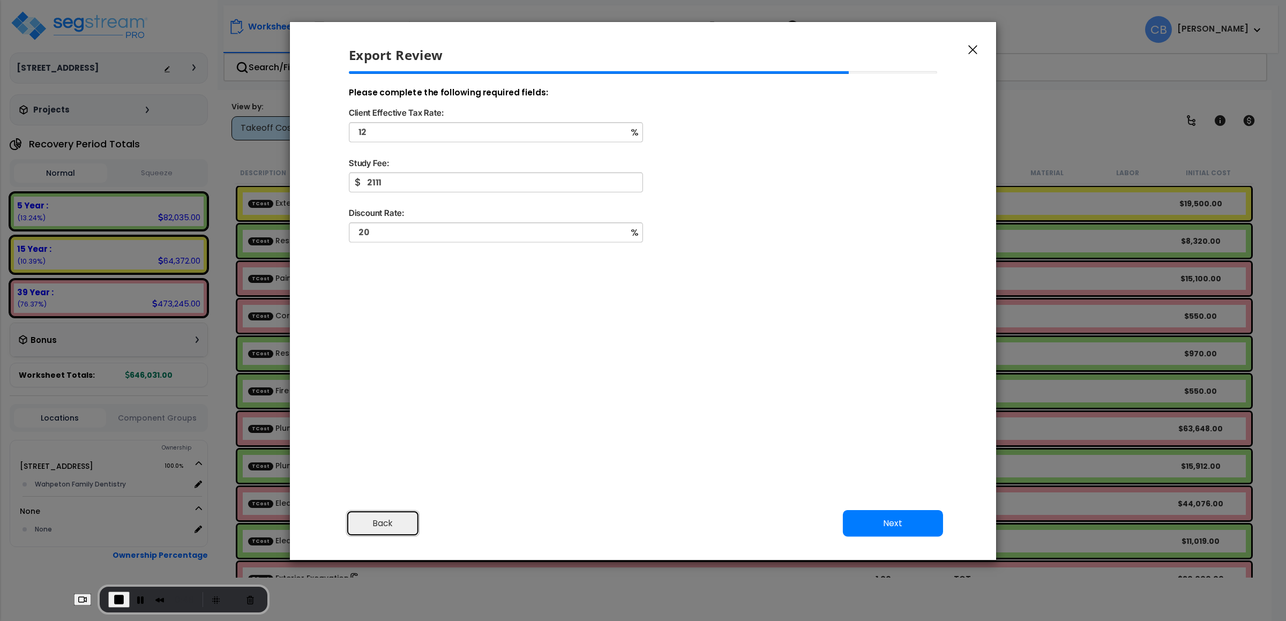
click at [368, 530] on button "Back" at bounding box center [383, 522] width 74 height 27
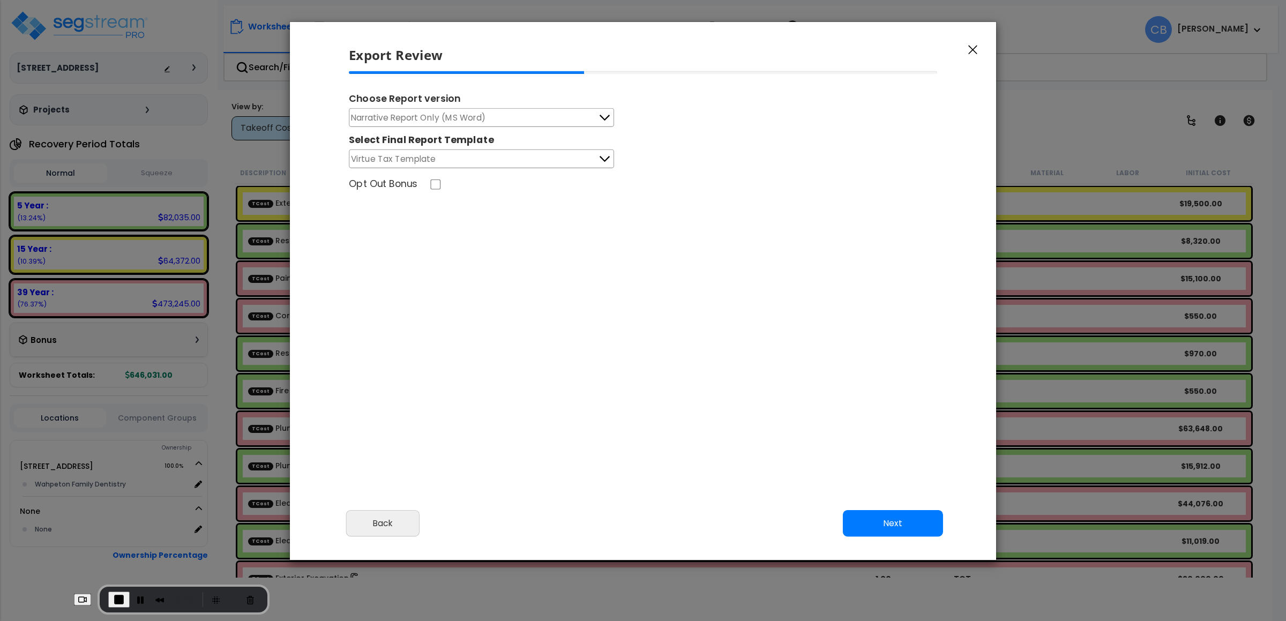
click at [113, 596] on span "End Recording" at bounding box center [119, 599] width 13 height 13
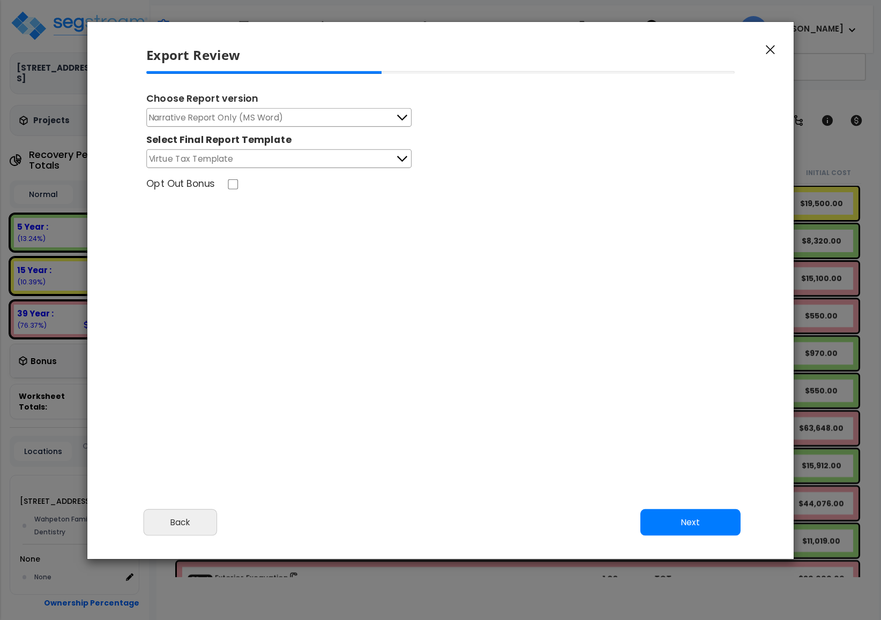
click at [767, 47] on icon "button" at bounding box center [770, 50] width 9 height 9
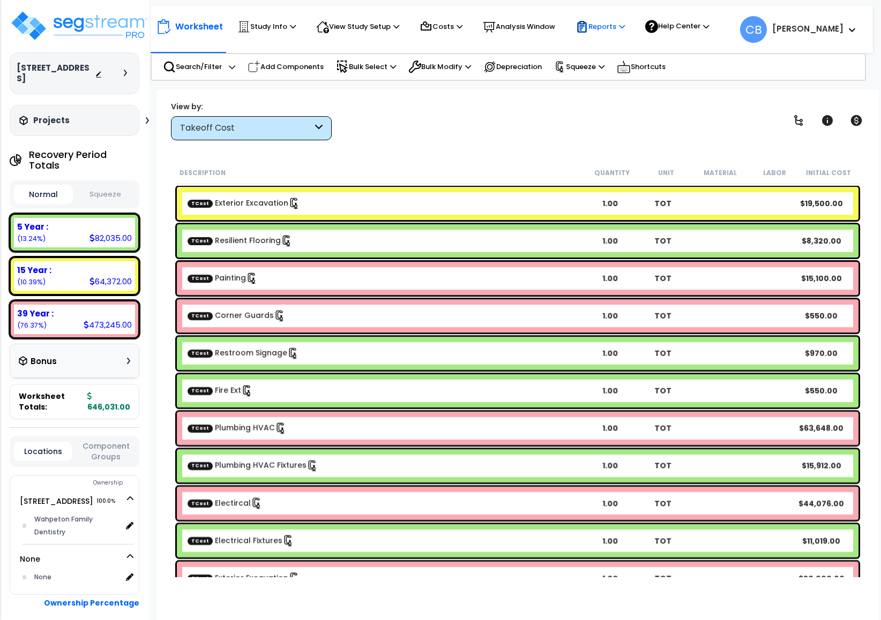
click at [599, 31] on p "Reports" at bounding box center [599, 26] width 49 height 13
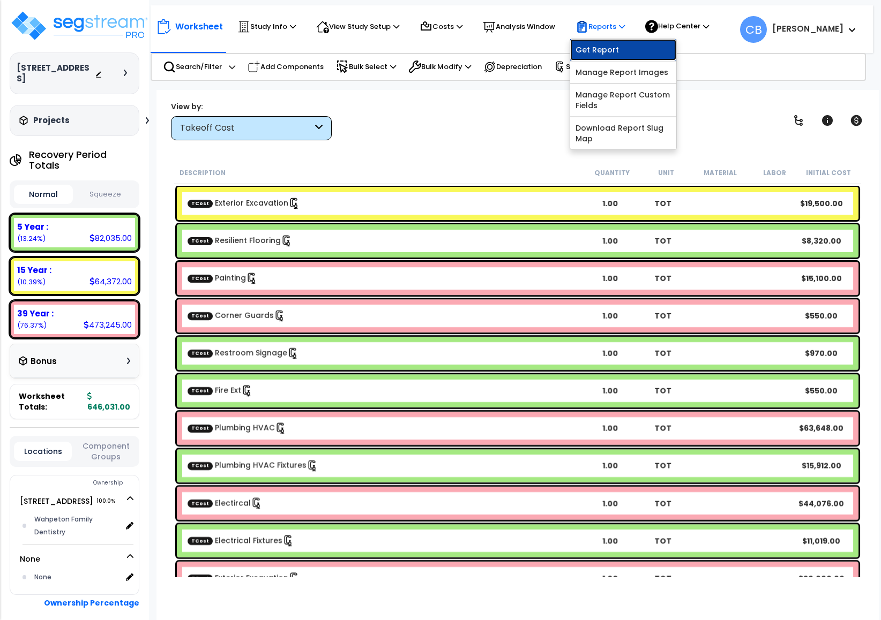
click at [640, 55] on link "Get Report" at bounding box center [623, 49] width 106 height 21
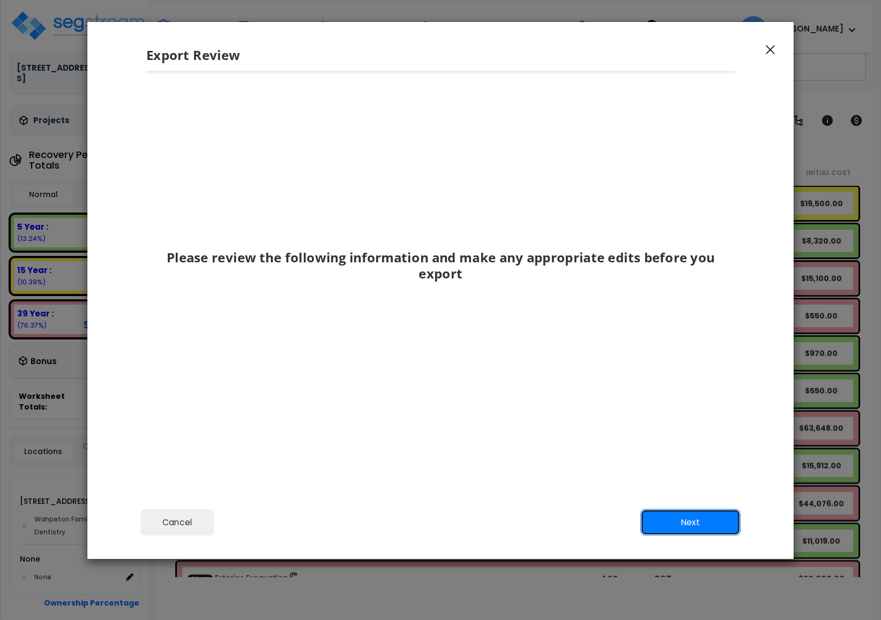
click at [698, 513] on button "Next" at bounding box center [690, 522] width 100 height 27
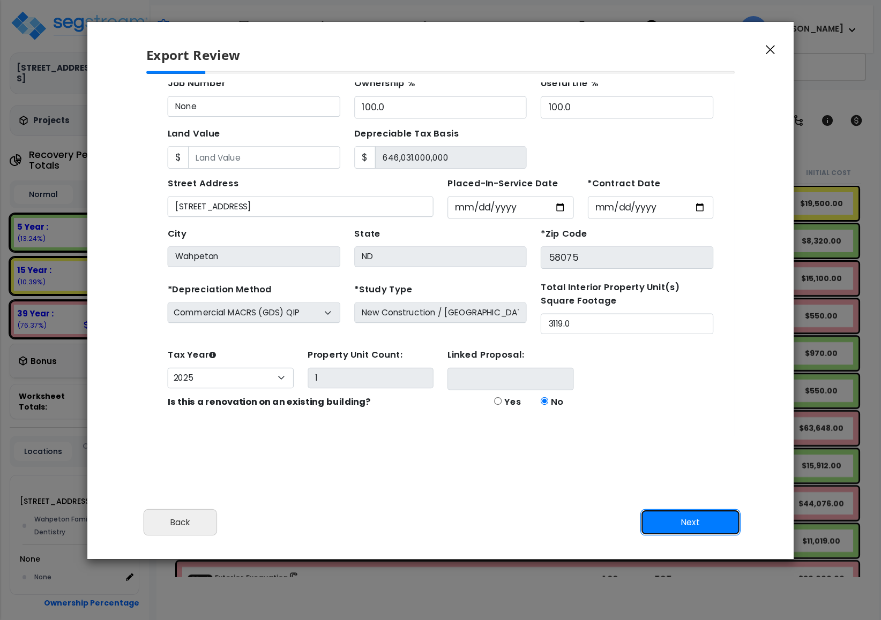
click at [698, 516] on button "Next" at bounding box center [690, 522] width 100 height 27
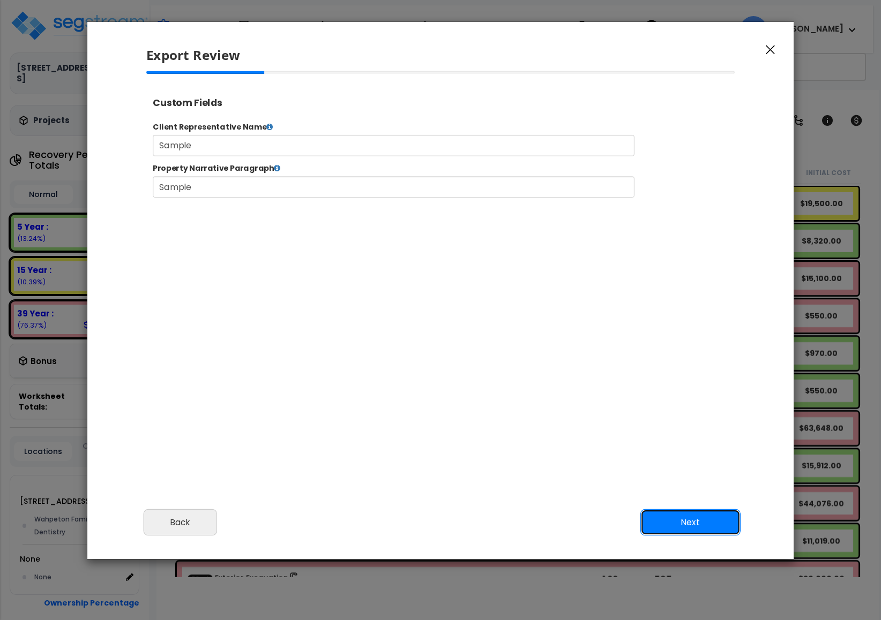
scroll to position [0, 0]
click at [662, 519] on button "Next" at bounding box center [690, 522] width 100 height 27
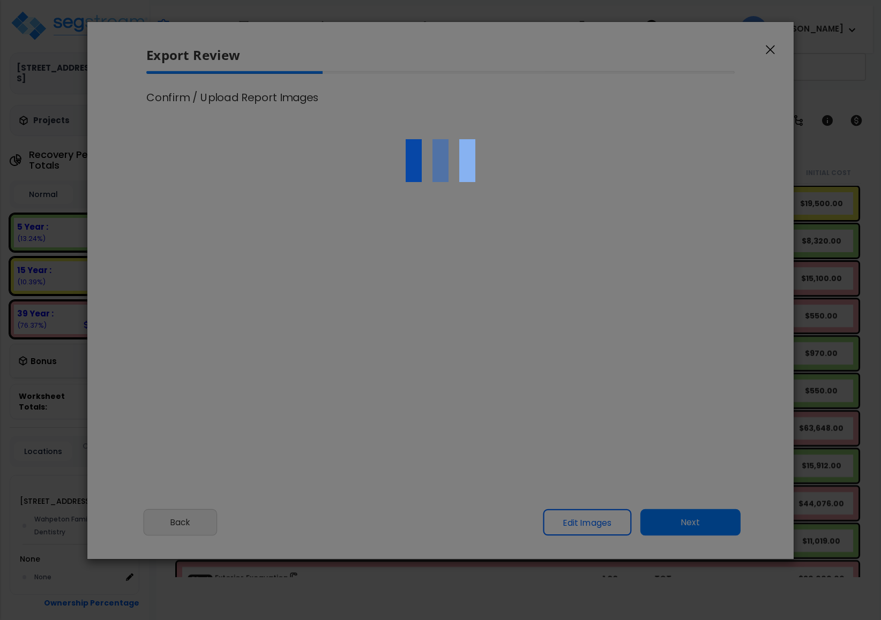
click at [662, 519] on div at bounding box center [440, 310] width 881 height 620
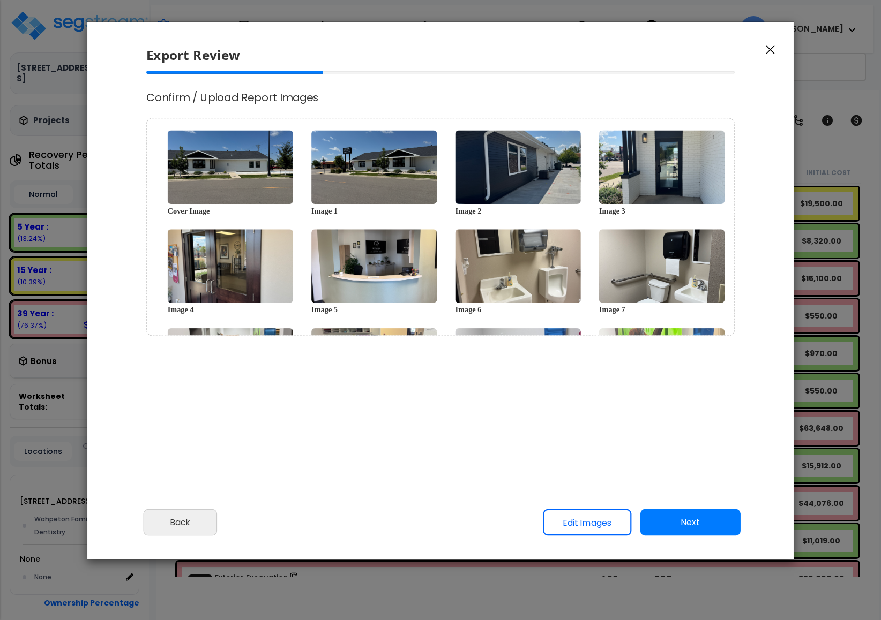
select select "2025"
click at [662, 519] on button "Next" at bounding box center [690, 522] width 100 height 27
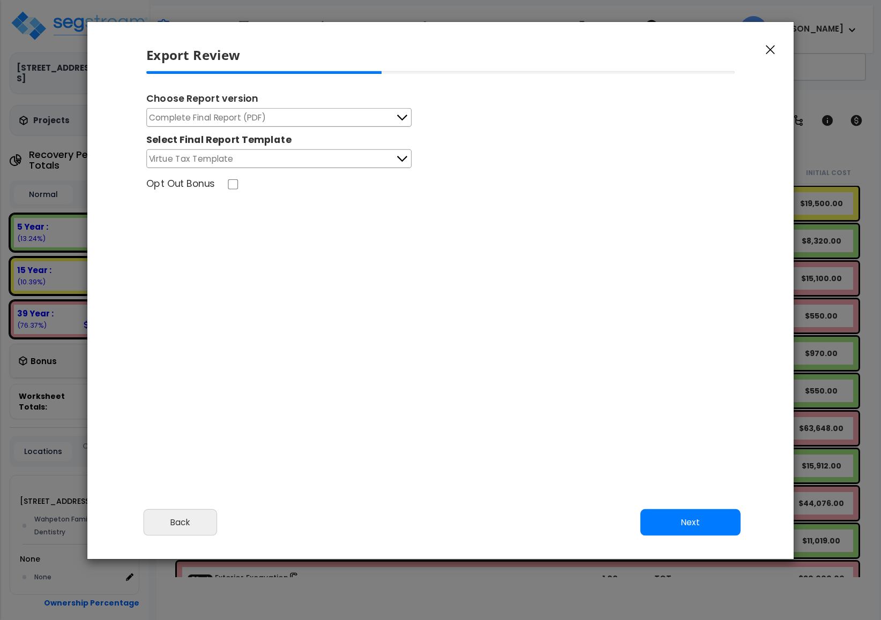
click at [762, 54] on button "button" at bounding box center [770, 49] width 16 height 13
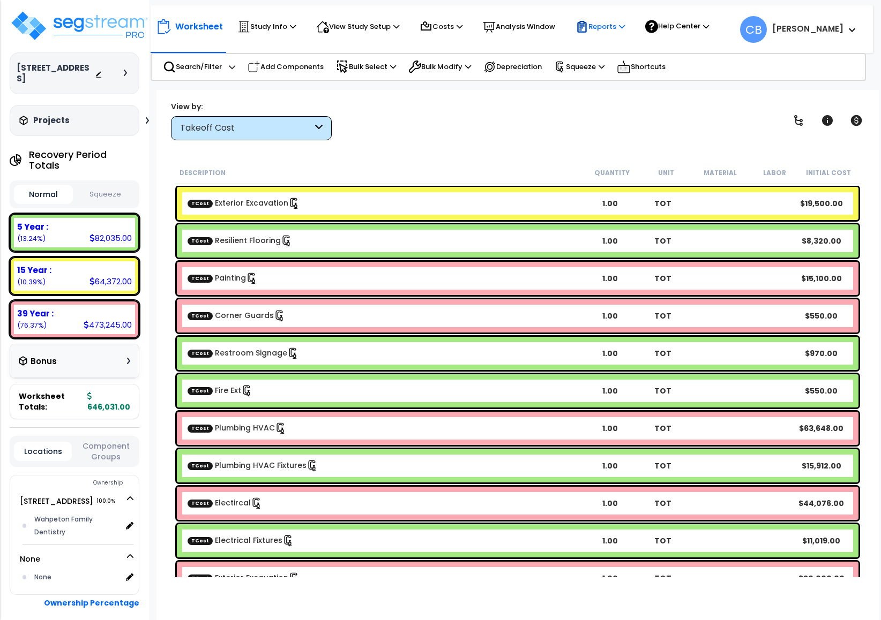
click at [597, 21] on p "Reports" at bounding box center [599, 26] width 49 height 13
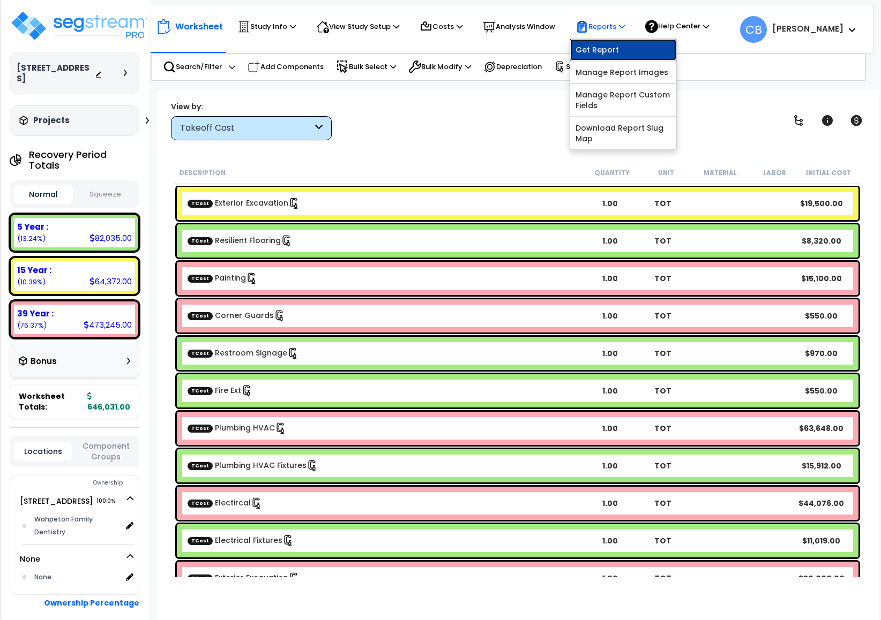
click at [595, 47] on link "Get Report" at bounding box center [623, 49] width 106 height 21
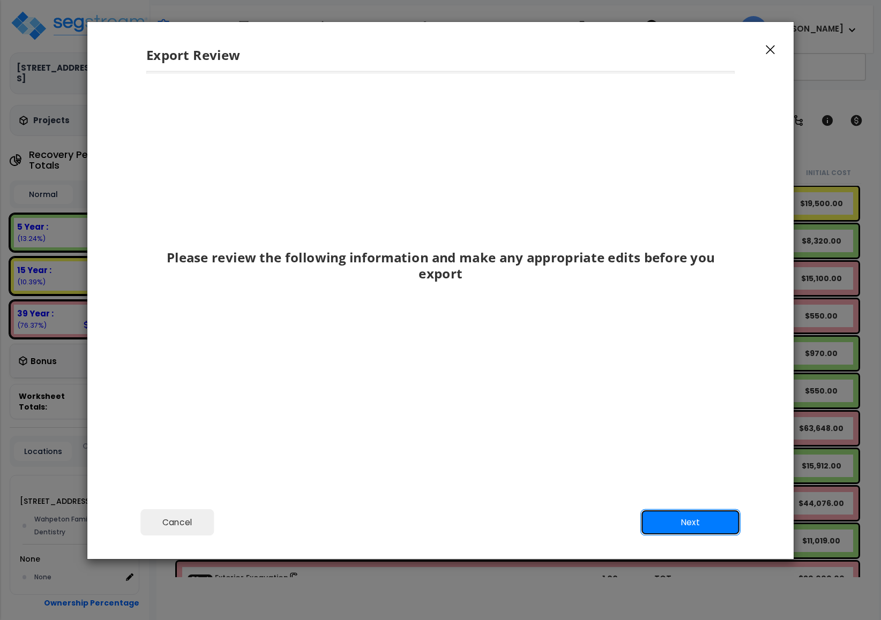
click at [682, 524] on button "Next" at bounding box center [690, 522] width 100 height 27
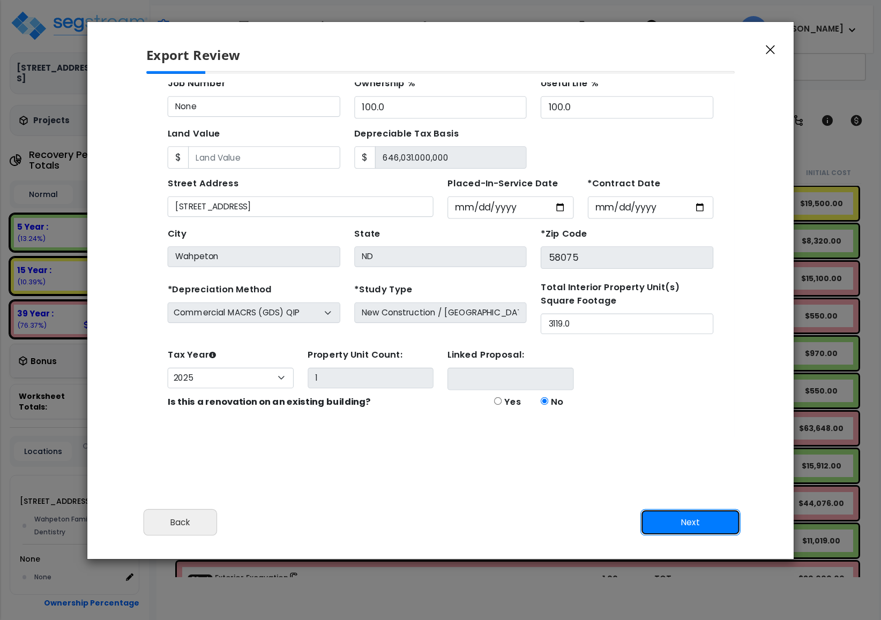
click at [682, 524] on button "Next" at bounding box center [690, 522] width 100 height 27
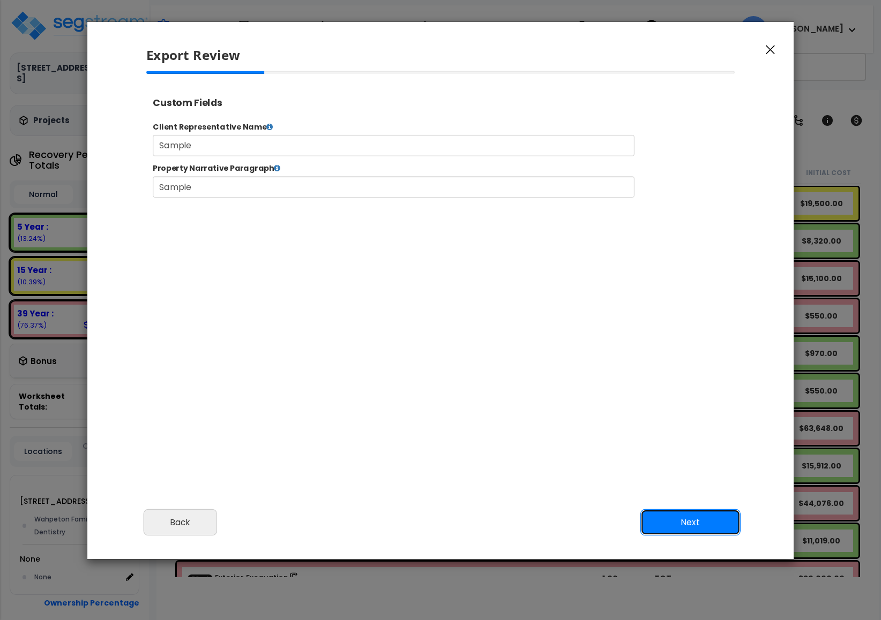
scroll to position [0, 0]
click at [682, 524] on button "Next" at bounding box center [690, 522] width 100 height 27
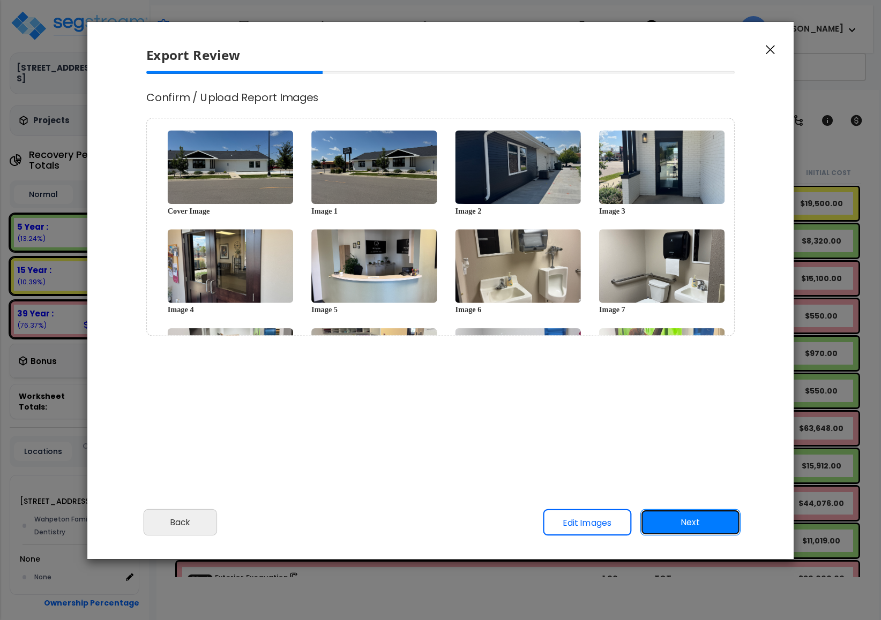
click at [682, 524] on button "Next" at bounding box center [690, 522] width 100 height 27
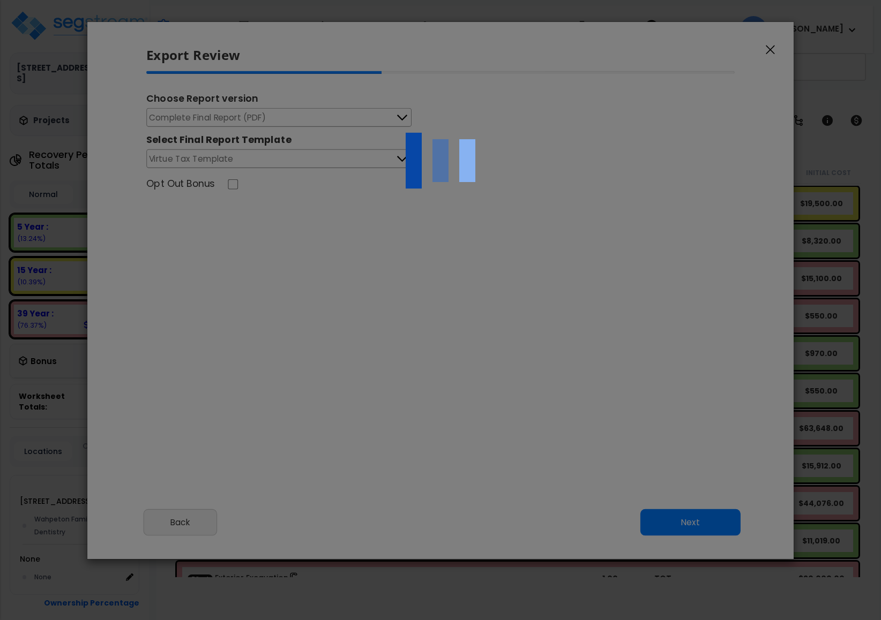
scroll to position [438, 27]
select select "2025"
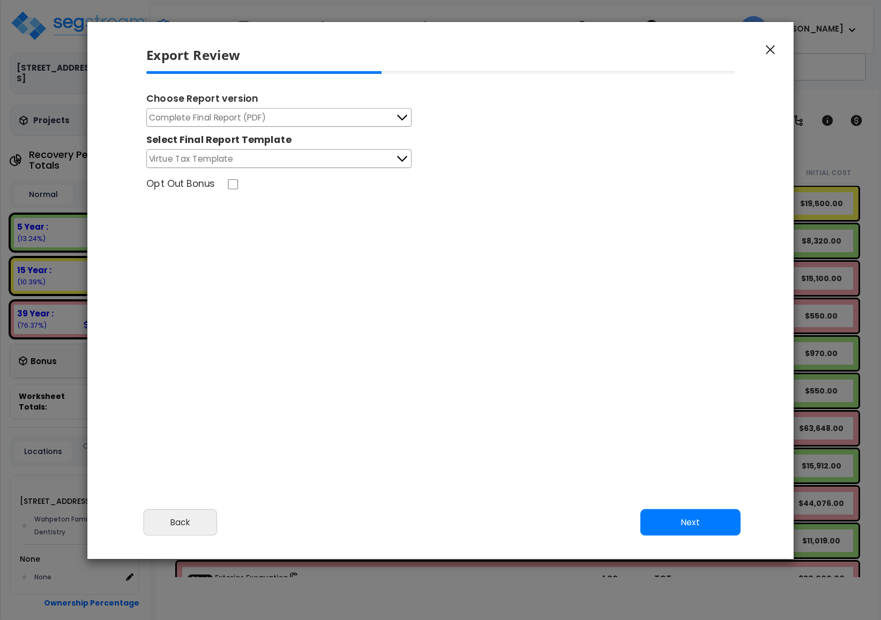
click at [335, 113] on button "Complete Final Report (PDF)" at bounding box center [278, 117] width 265 height 19
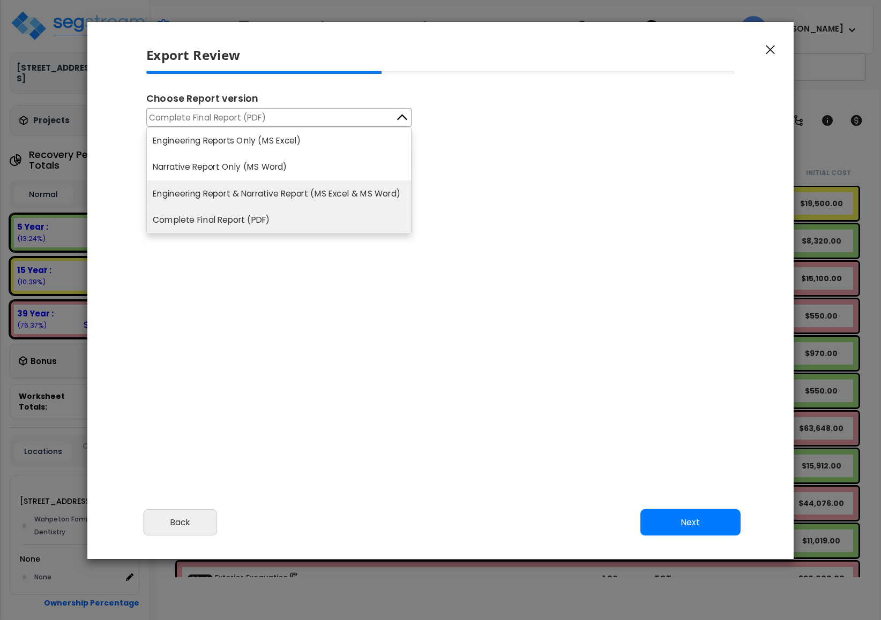
click at [311, 189] on li "Engineering Report & Narrative Report (MS Excel & MS Word)" at bounding box center [279, 194] width 264 height 27
